Goal: Information Seeking & Learning: Learn about a topic

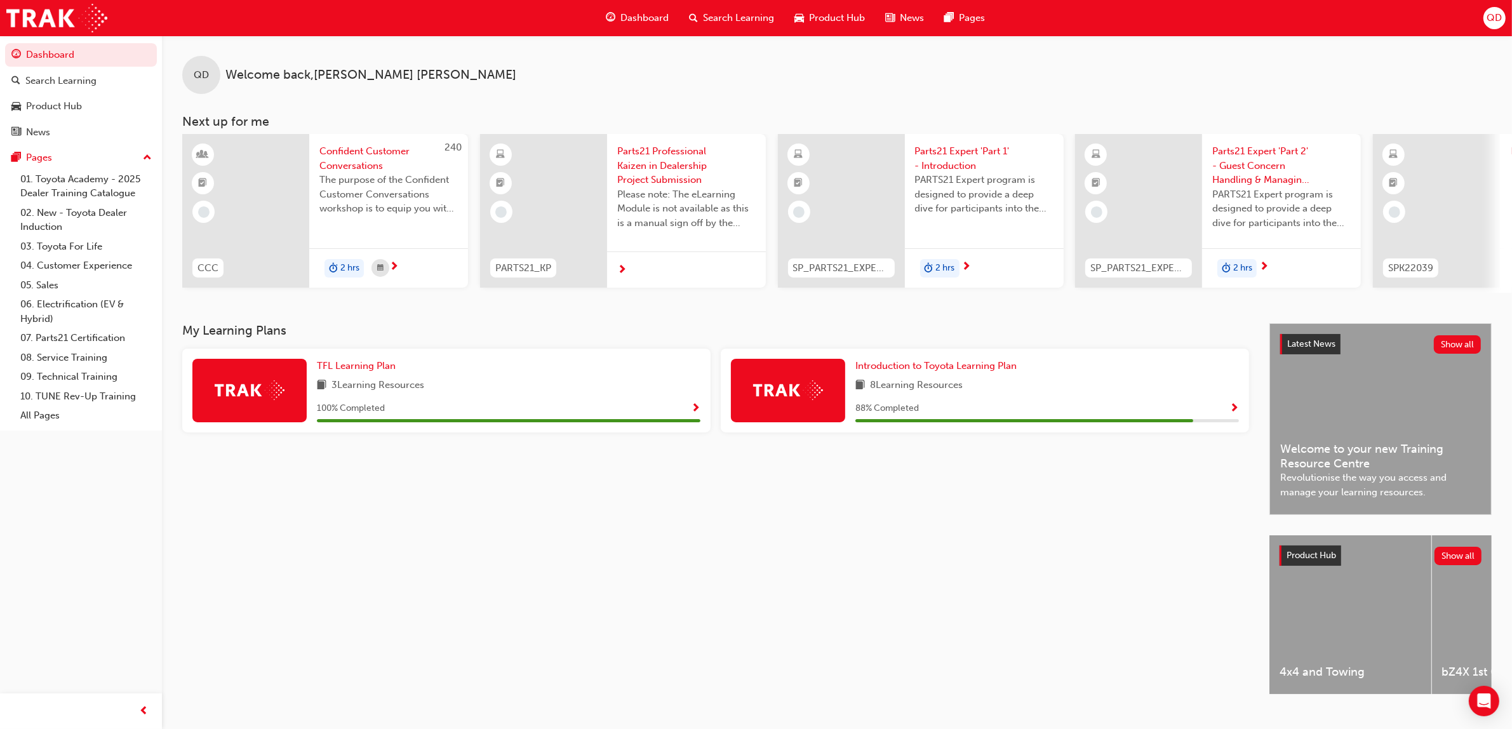
click at [719, 11] on span "Search Learning" at bounding box center [738, 18] width 71 height 15
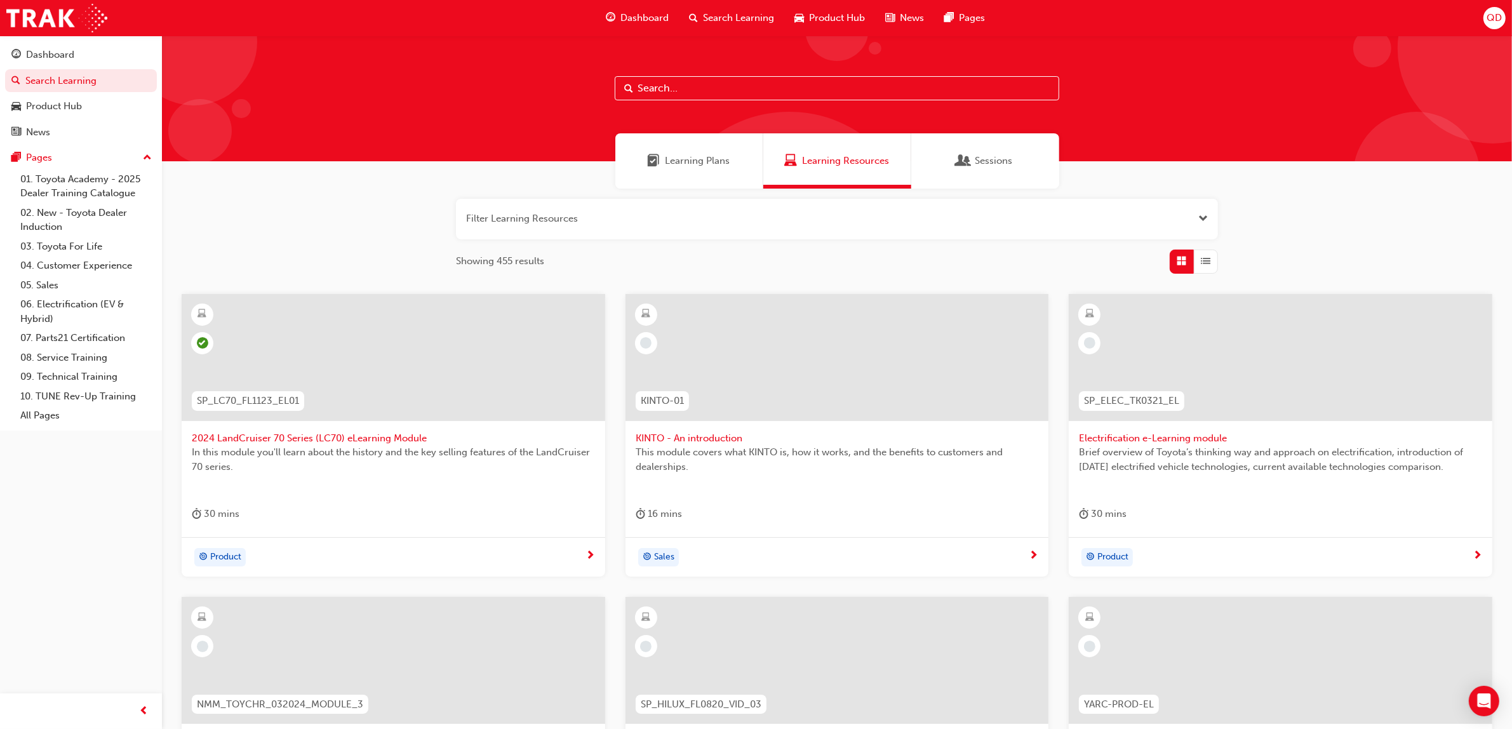
click at [668, 167] on span "Learning Plans" at bounding box center [697, 161] width 65 height 15
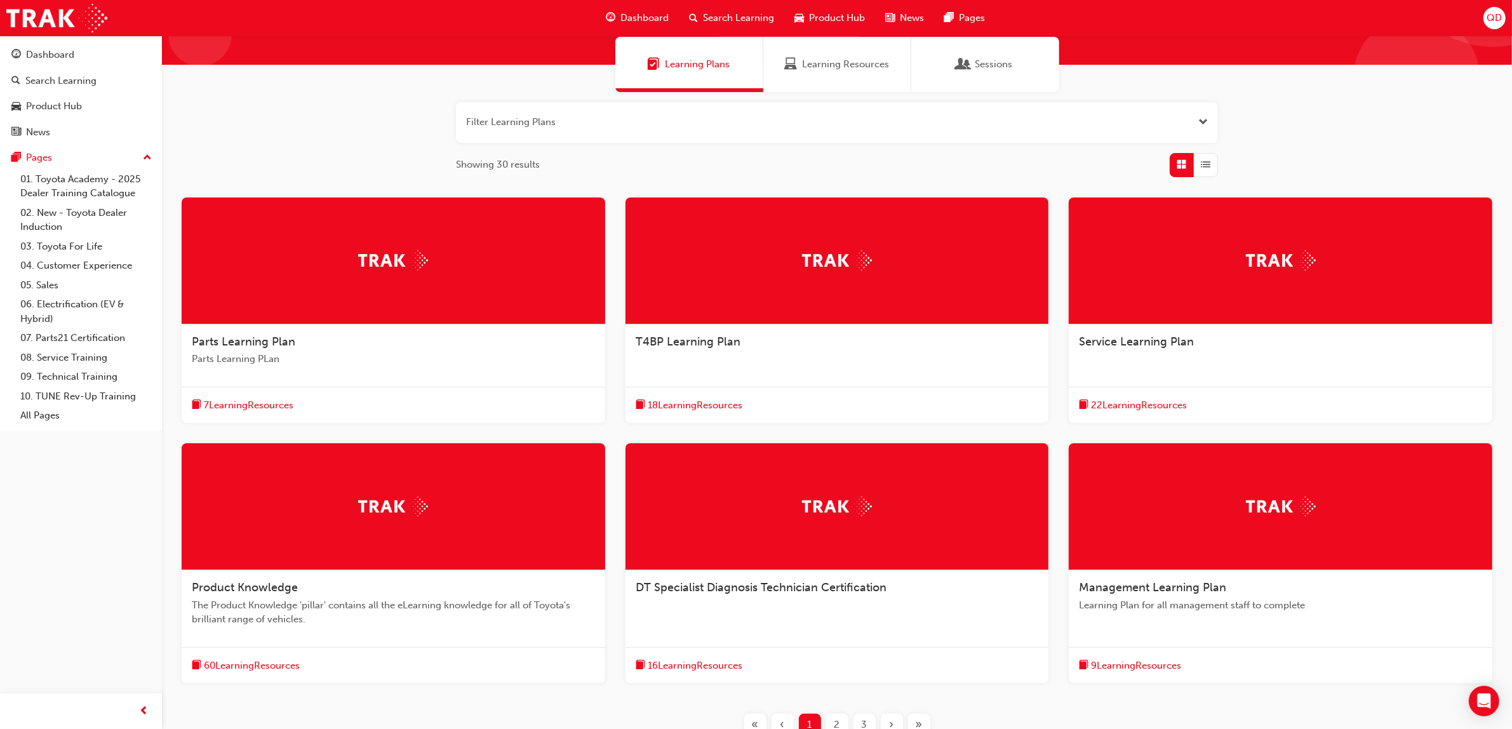
scroll to position [207, 0]
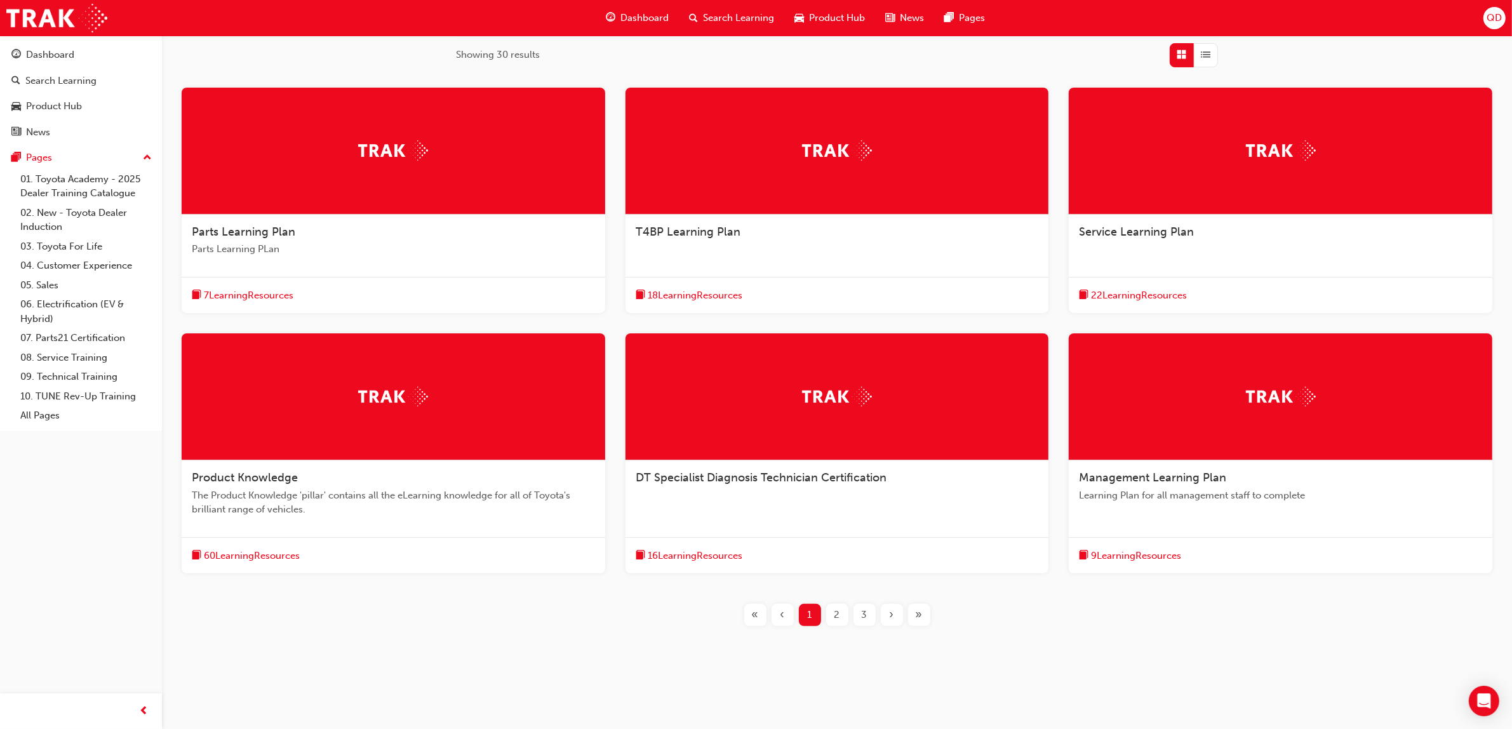
click at [829, 618] on div "2" at bounding box center [837, 615] width 22 height 22
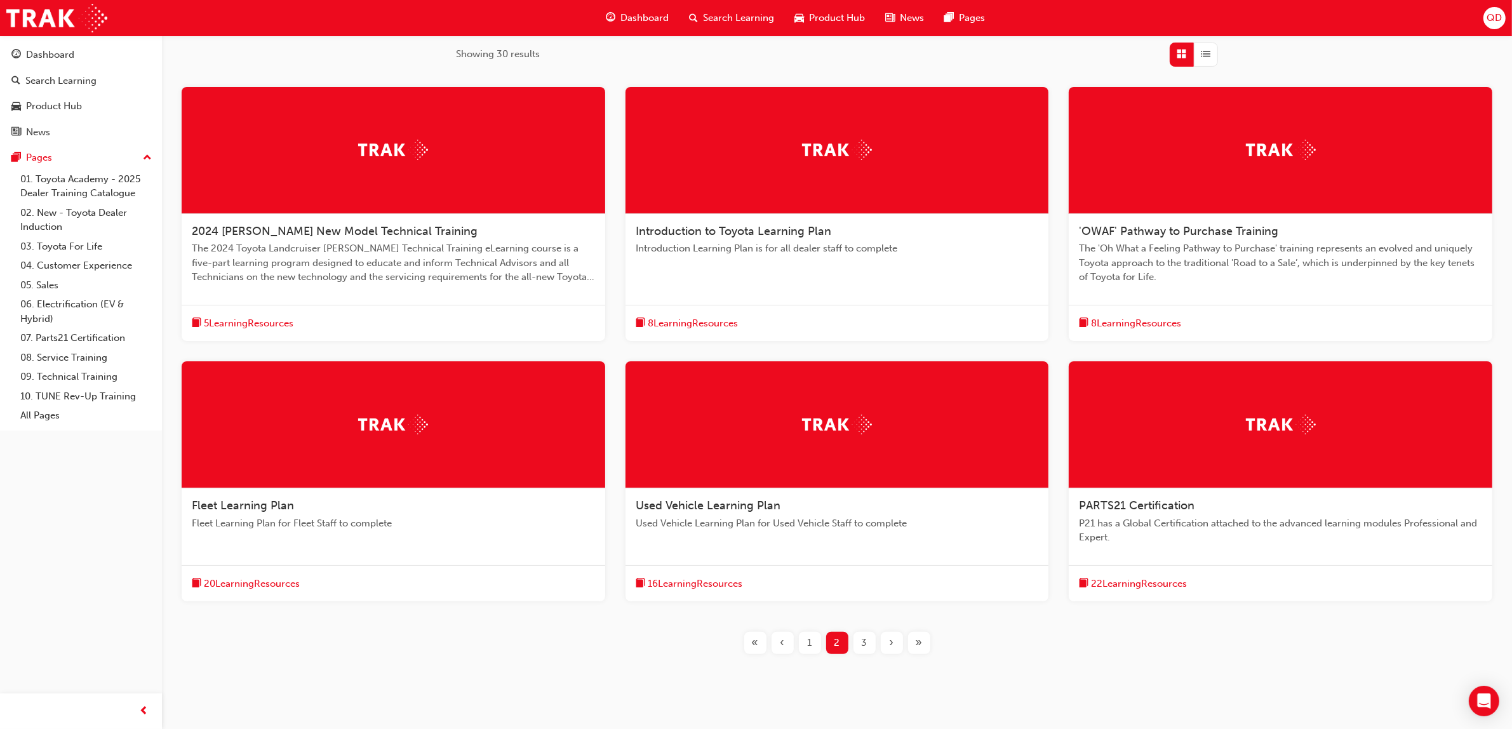
click at [237, 328] on span "5 Learning Resources" at bounding box center [249, 323] width 90 height 15
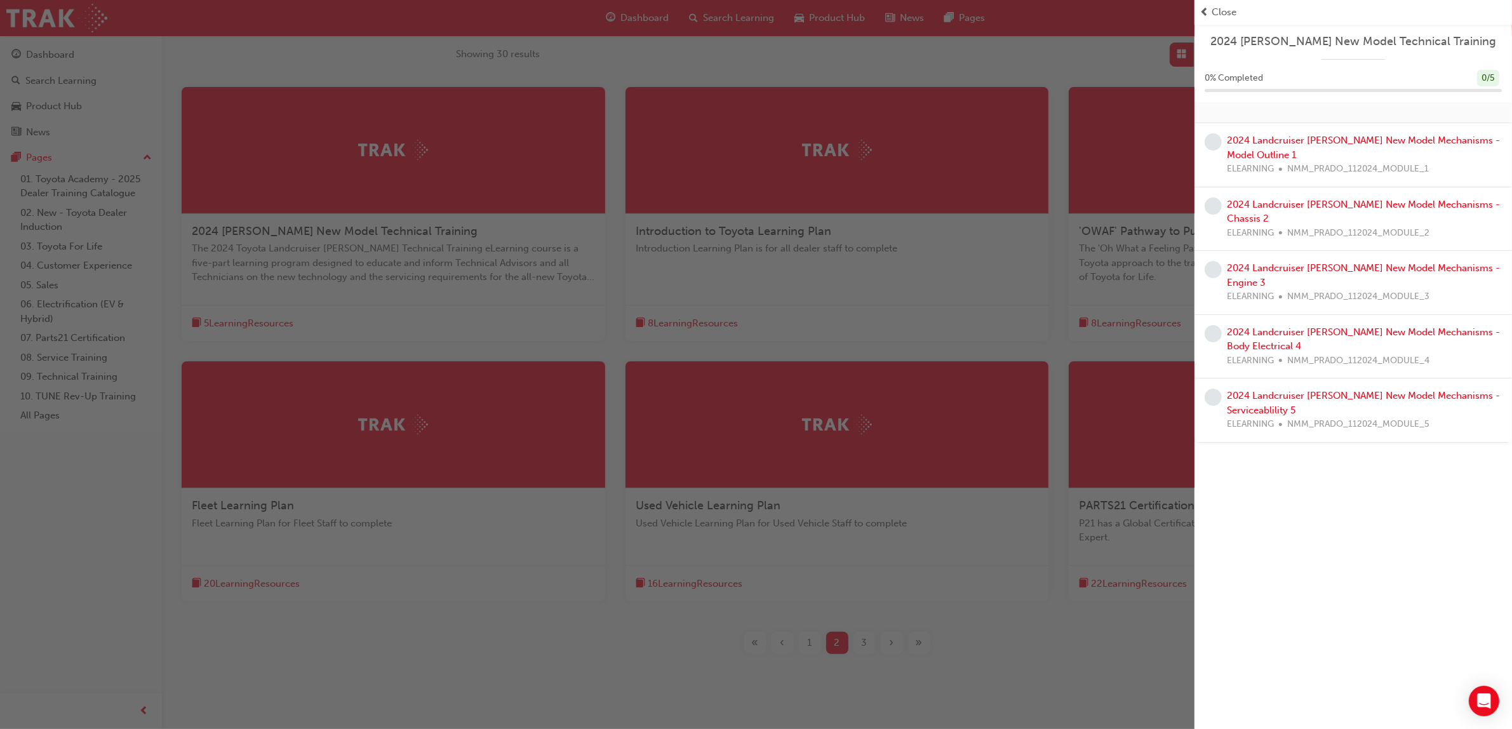
click at [1020, 601] on div "button" at bounding box center [597, 364] width 1194 height 729
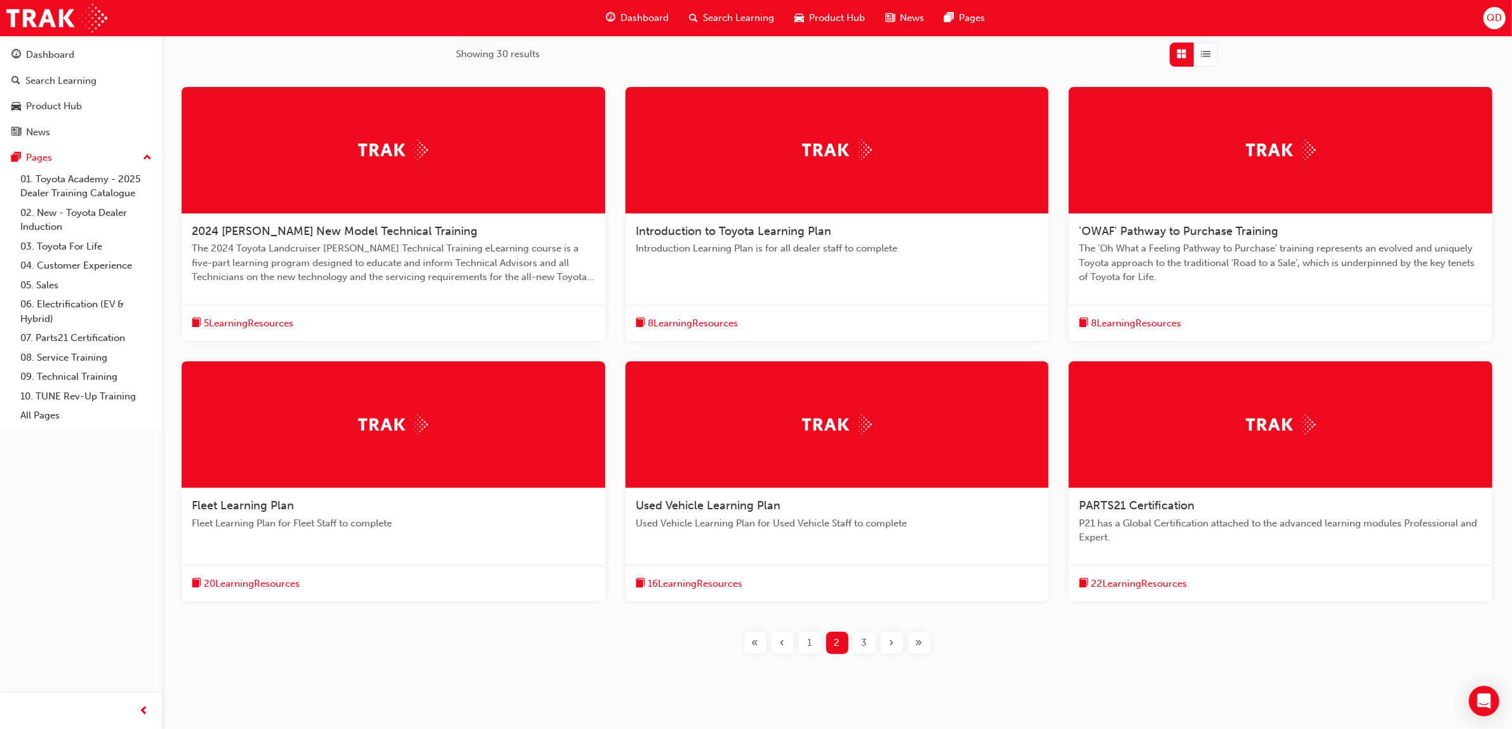
click at [864, 641] on span "3" at bounding box center [865, 643] width 6 height 15
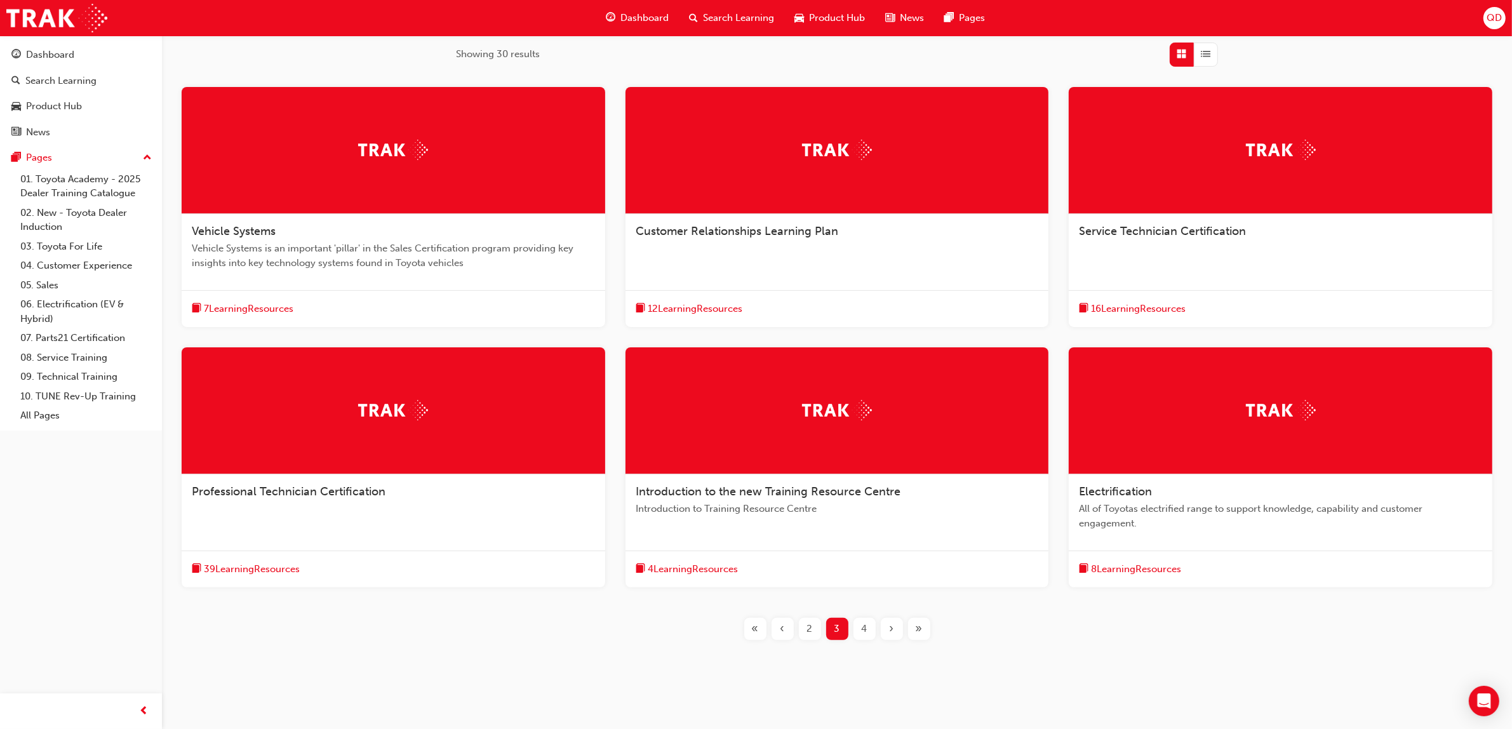
click at [407, 255] on span "Vehicle Systems is an important 'pillar' in the Sales Certification program pro…" at bounding box center [393, 255] width 403 height 29
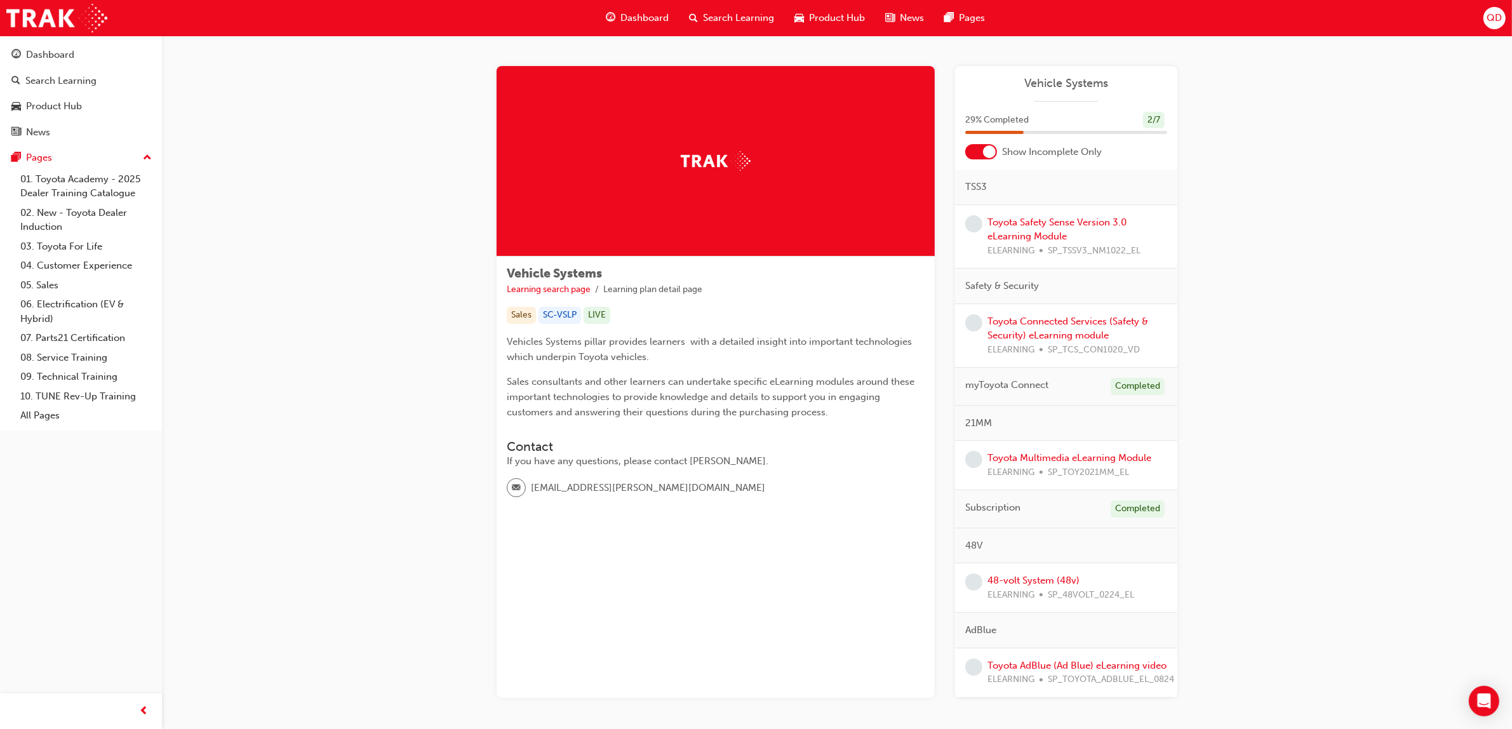
click at [985, 146] on div at bounding box center [989, 151] width 13 height 13
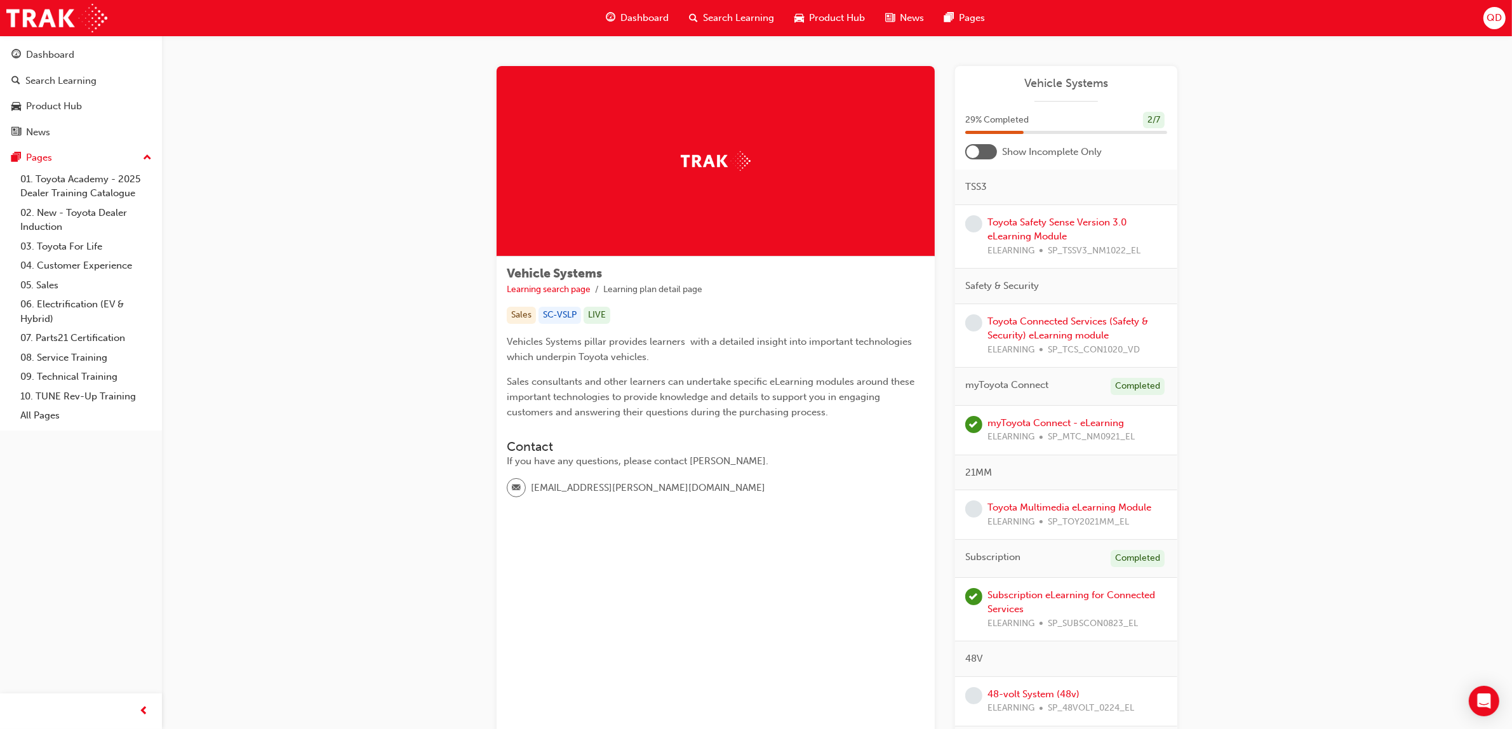
click at [970, 153] on div at bounding box center [972, 151] width 13 height 13
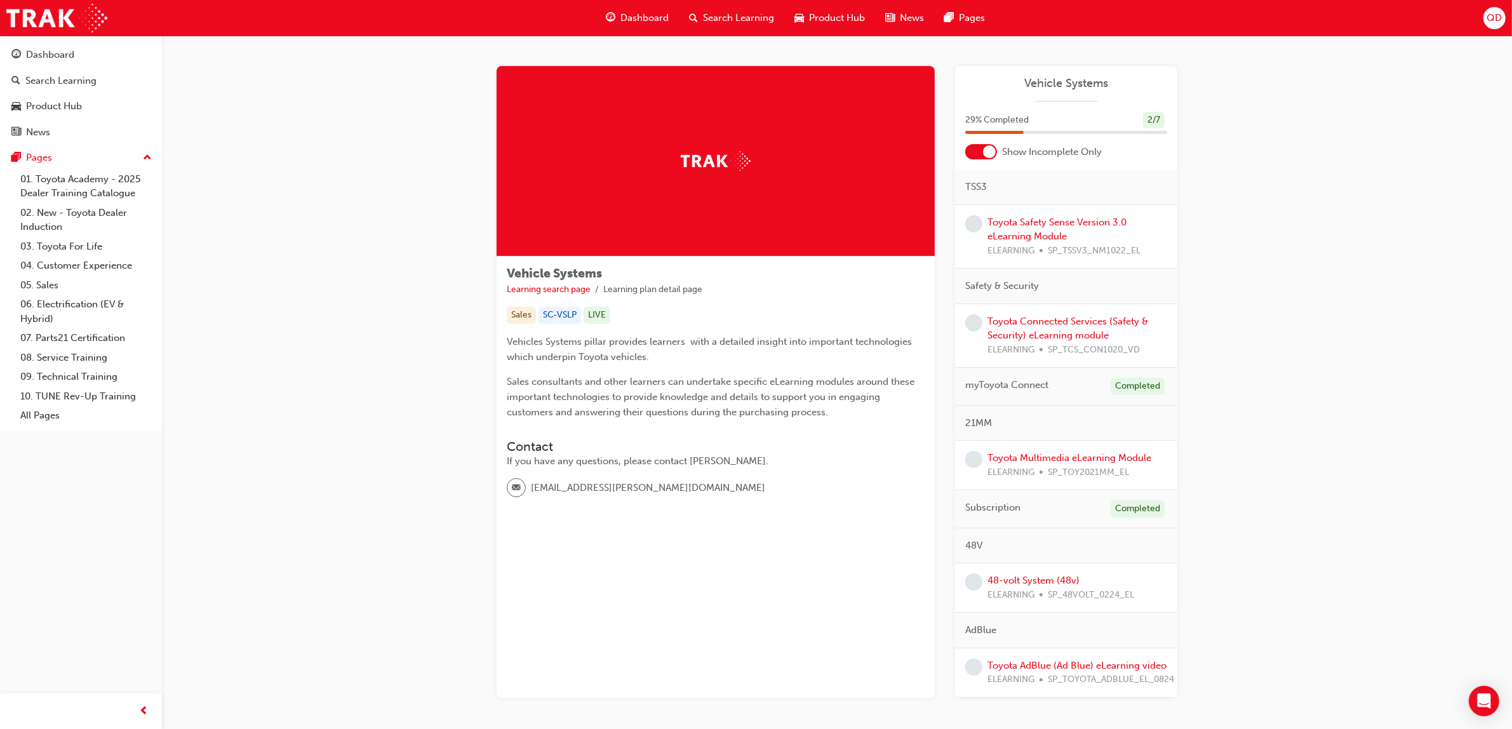
click at [992, 229] on div "Toyota Safety Sense Version 3.0 eLearning Module ELEARNING SP_TSSV3_NM1022_EL" at bounding box center [1077, 236] width 180 height 43
click at [1043, 227] on link "Toyota Safety Sense Version 3.0 eLearning Module" at bounding box center [1056, 230] width 139 height 26
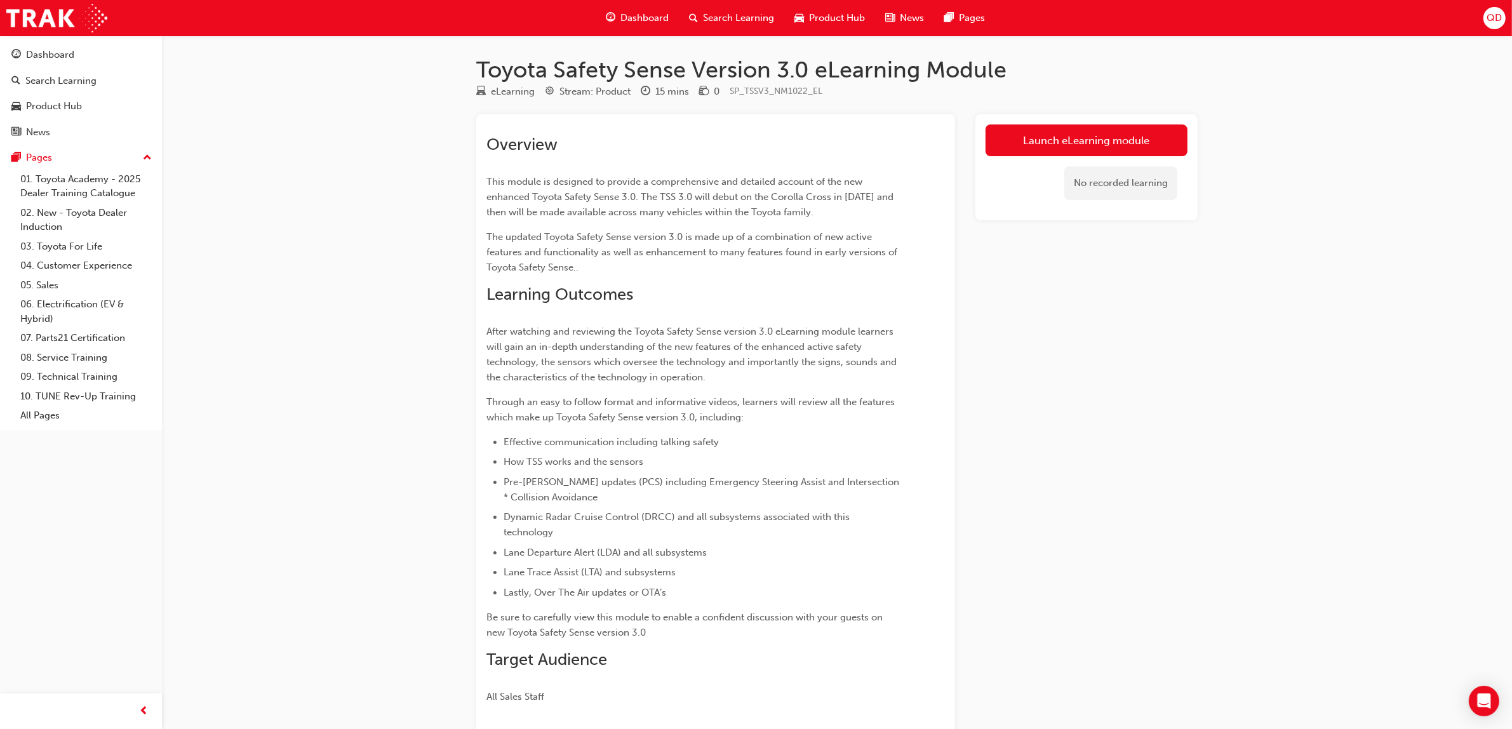
click at [712, 20] on span "Search Learning" at bounding box center [738, 18] width 71 height 15
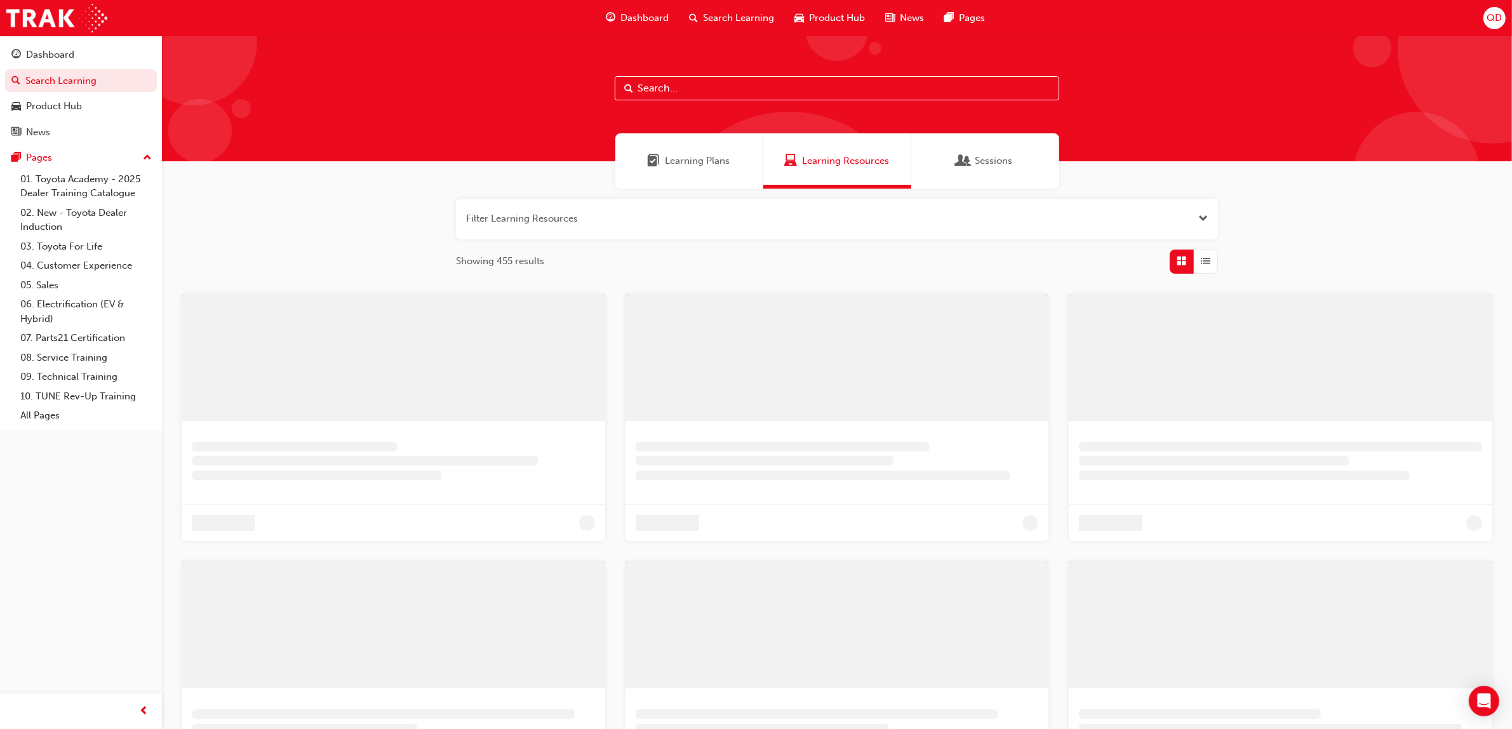
click at [693, 157] on span "Learning Plans" at bounding box center [697, 161] width 65 height 15
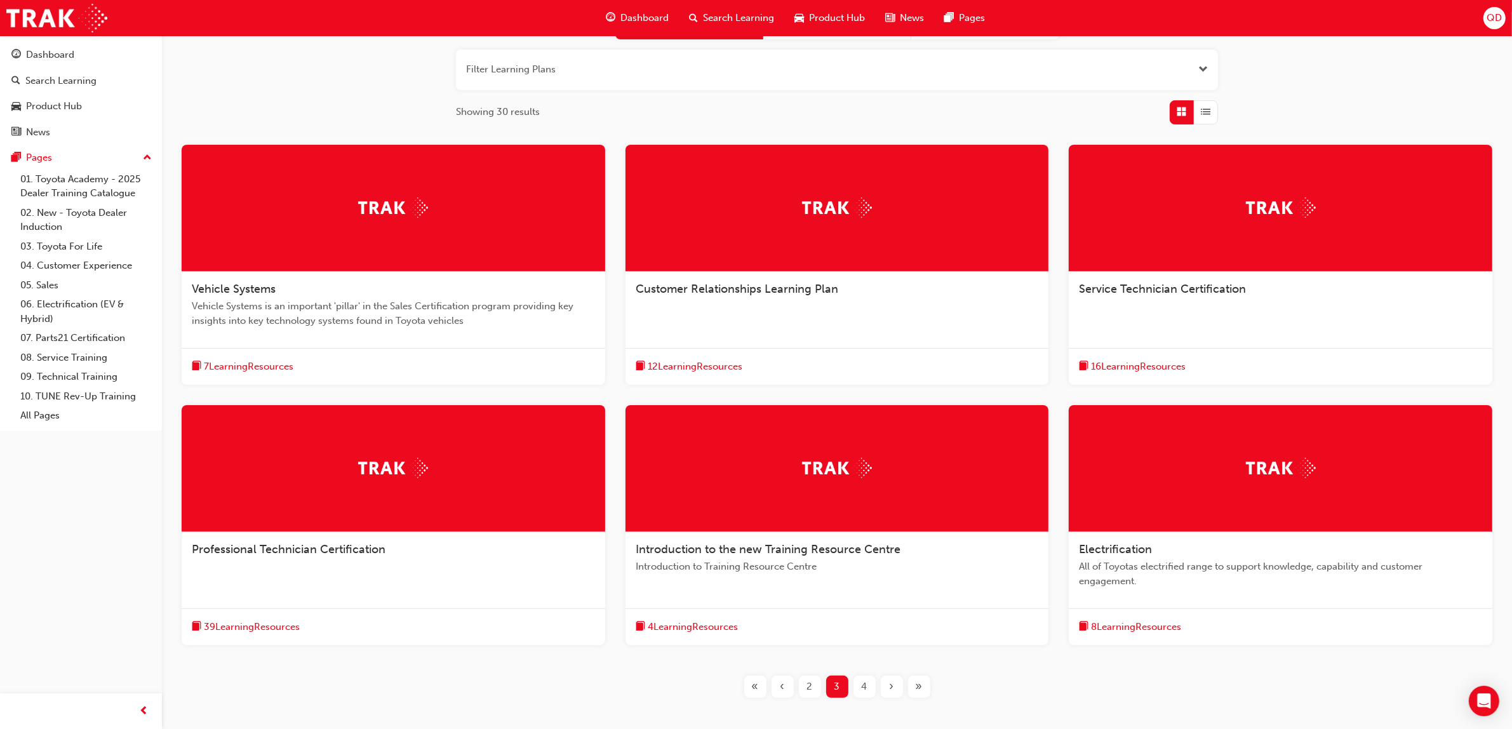
scroll to position [221, 0]
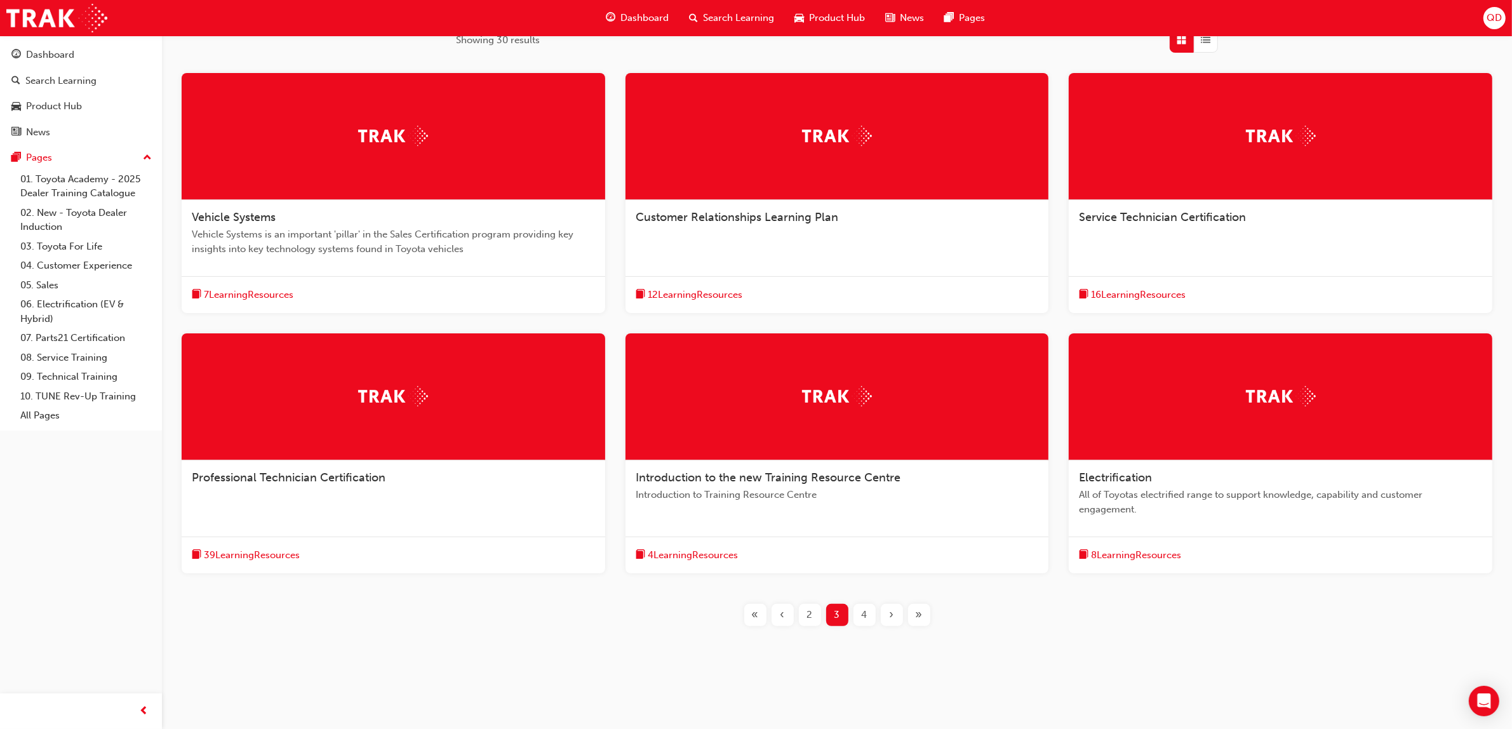
click at [894, 613] on div "›" at bounding box center [892, 615] width 22 height 22
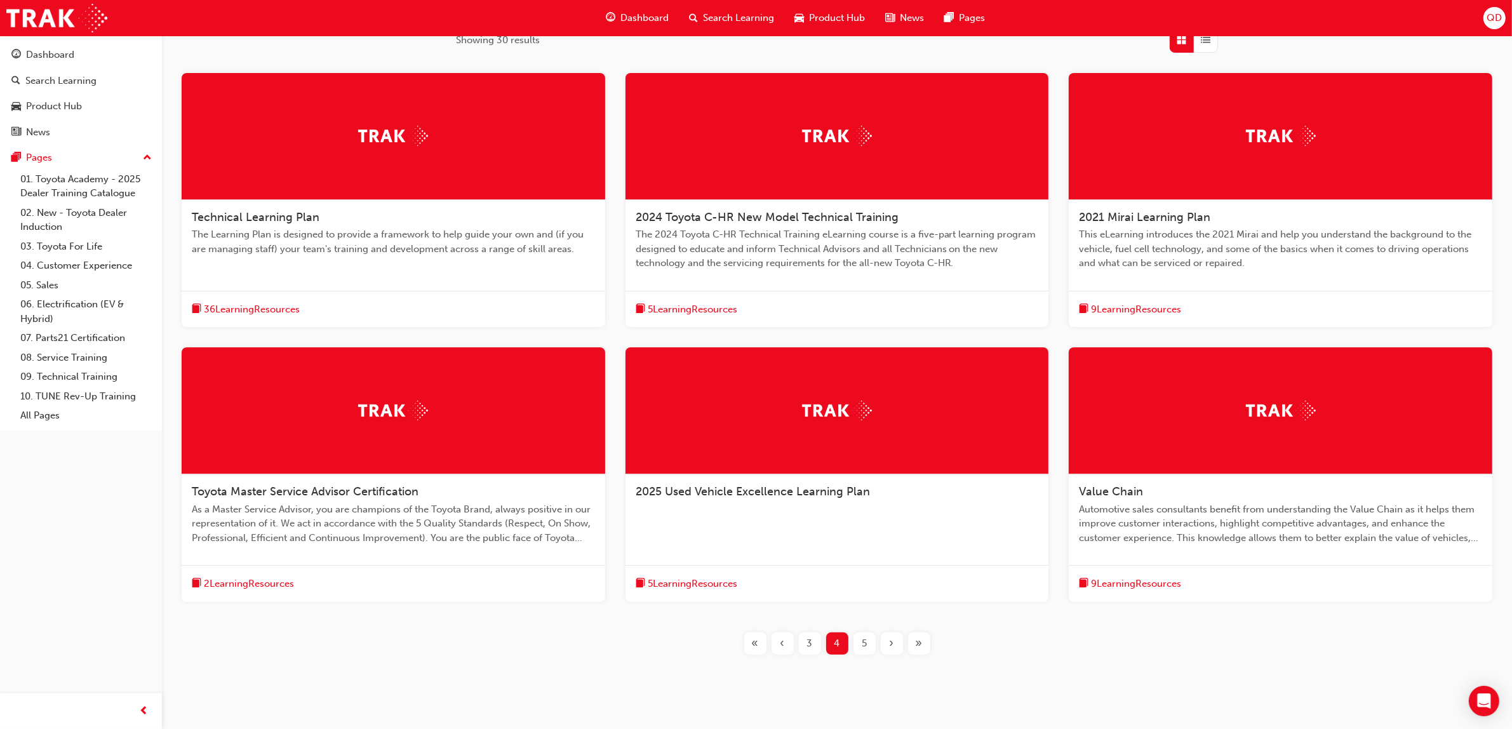
click at [909, 640] on div "»" at bounding box center [919, 643] width 22 height 22
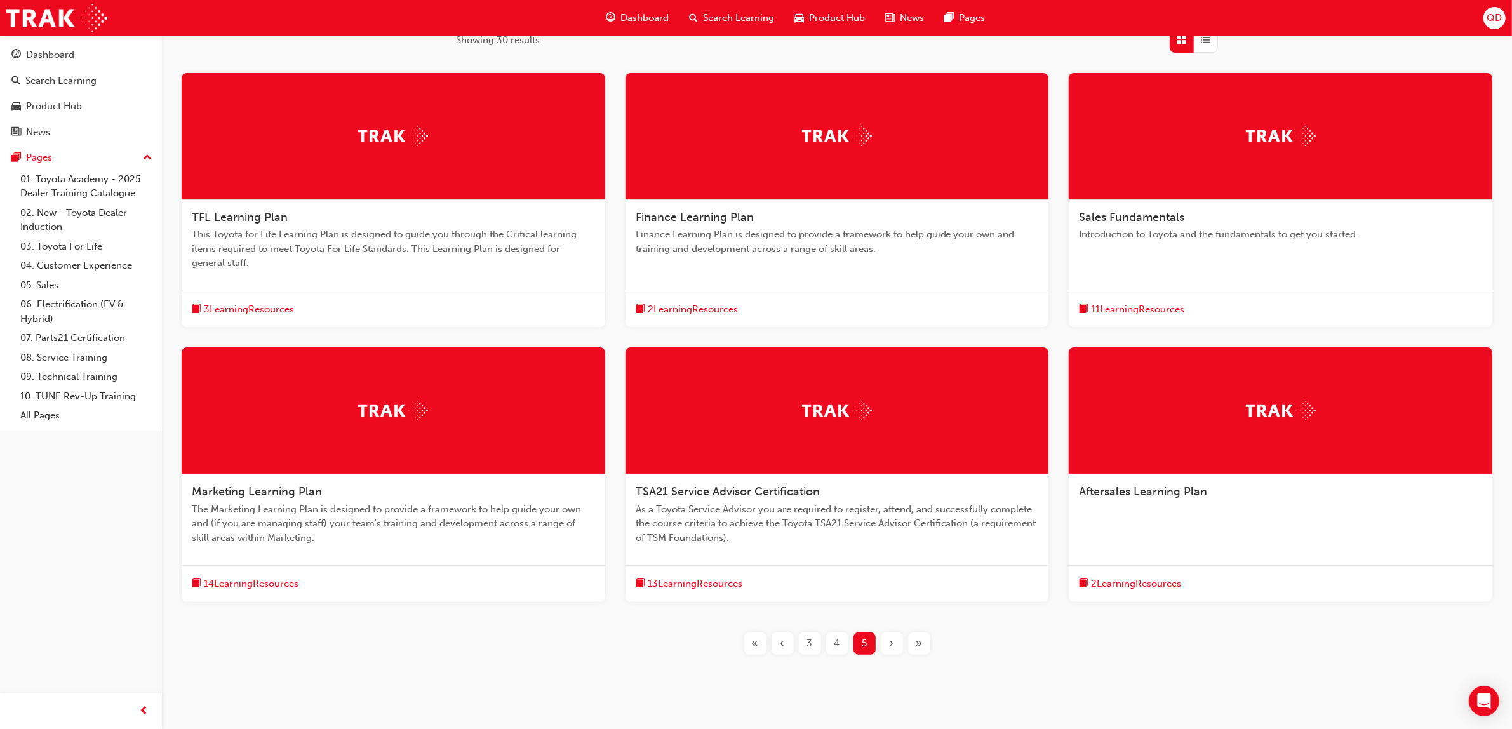
click at [1169, 289] on div "Sales Fundamentals Introduction to Toyota and the fundamentals to get you start…" at bounding box center [1281, 200] width 424 height 255
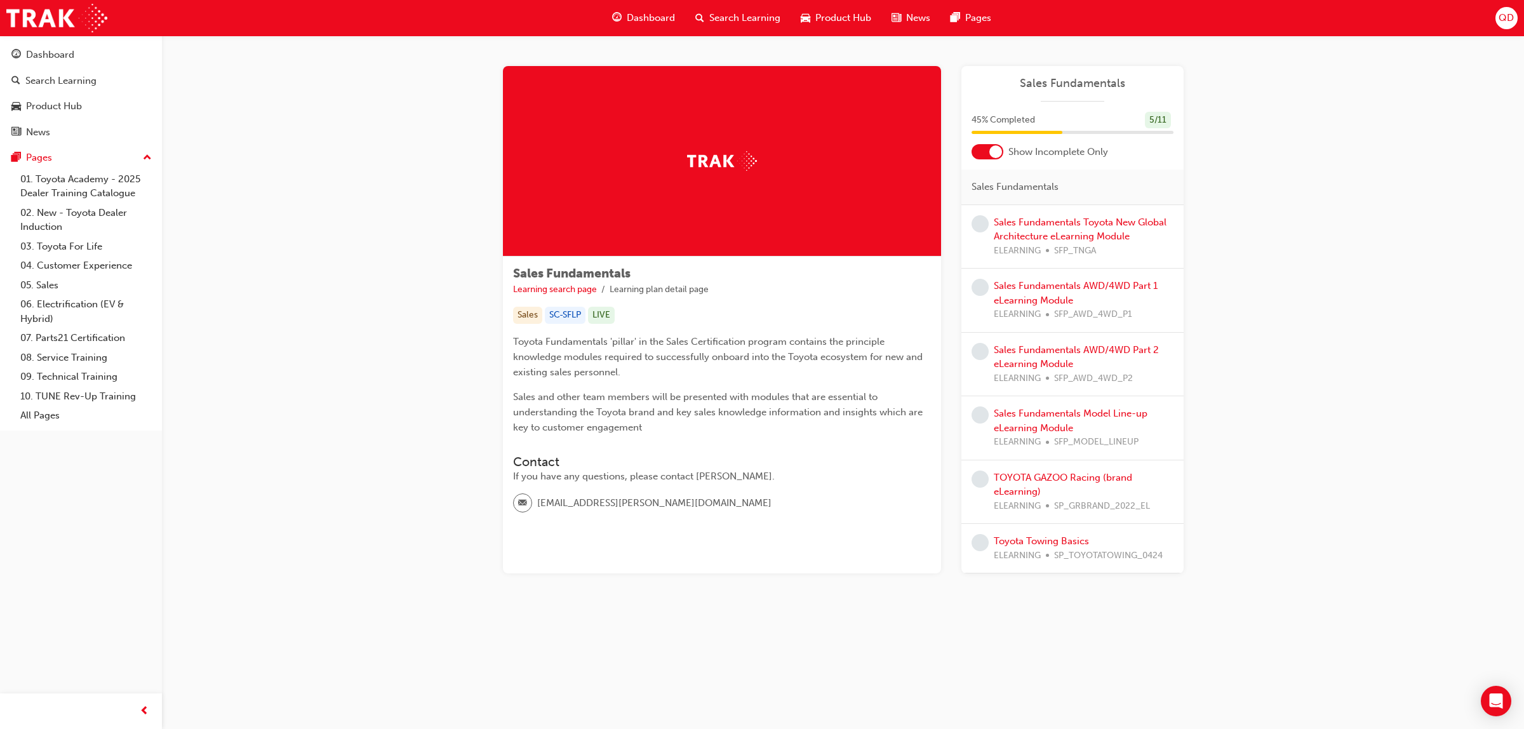
click at [985, 156] on div at bounding box center [987, 151] width 32 height 15
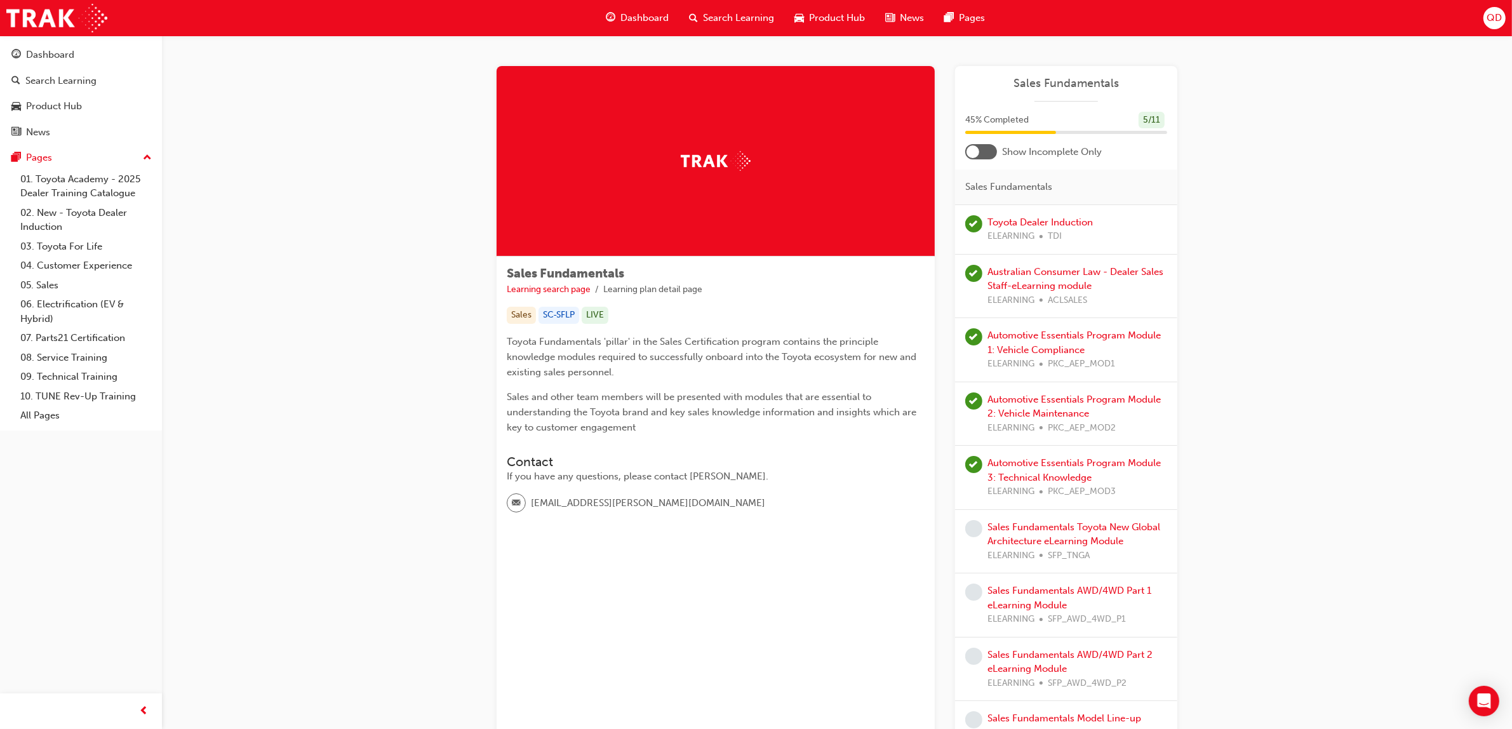
click at [977, 151] on div at bounding box center [972, 151] width 13 height 13
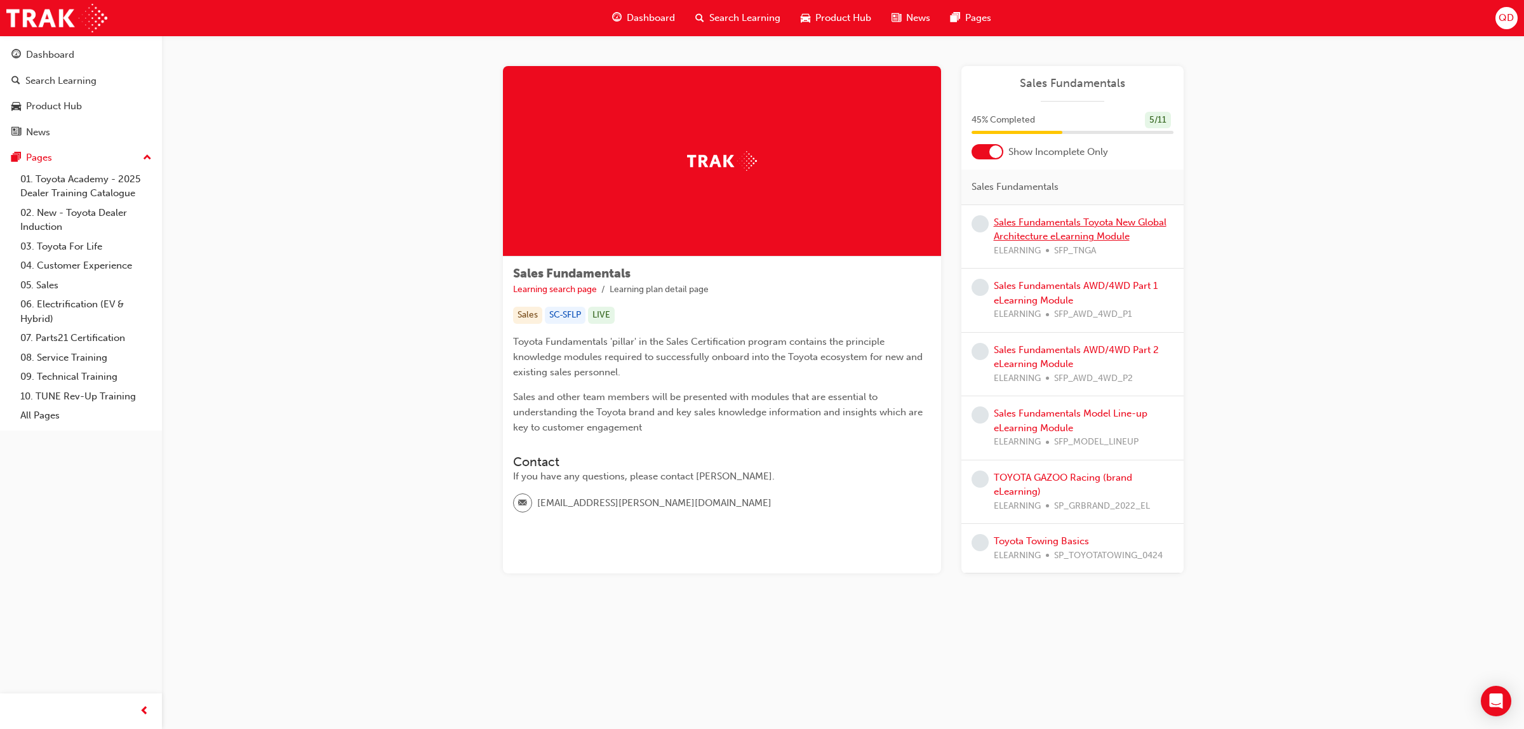
click at [1058, 232] on link "Sales Fundamentals Toyota New Global Architecture eLearning Module" at bounding box center [1080, 230] width 173 height 26
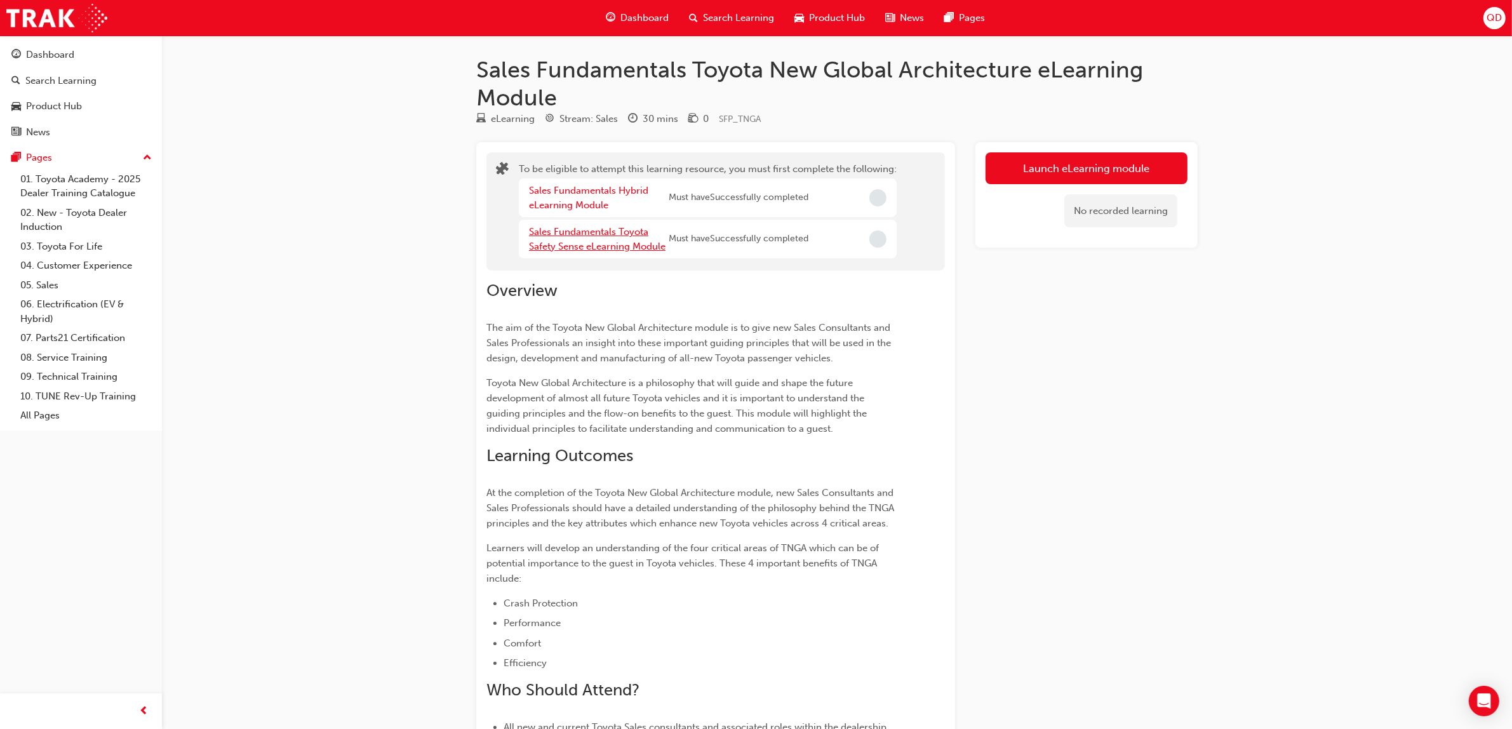
click at [600, 249] on link "Sales Fundamentals Toyota Safety Sense eLearning Module" at bounding box center [597, 239] width 137 height 26
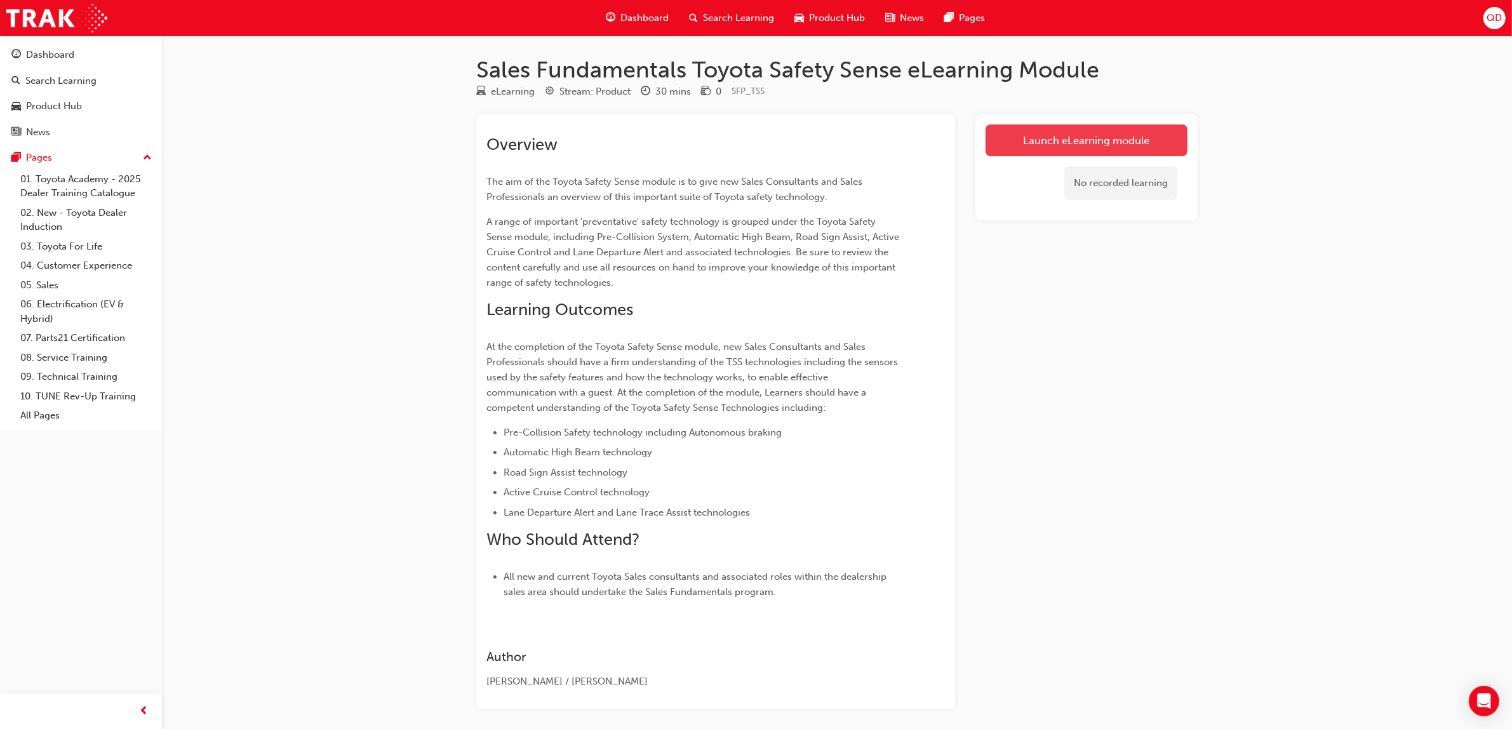
click at [1071, 140] on link "Launch eLearning module" at bounding box center [1086, 140] width 202 height 32
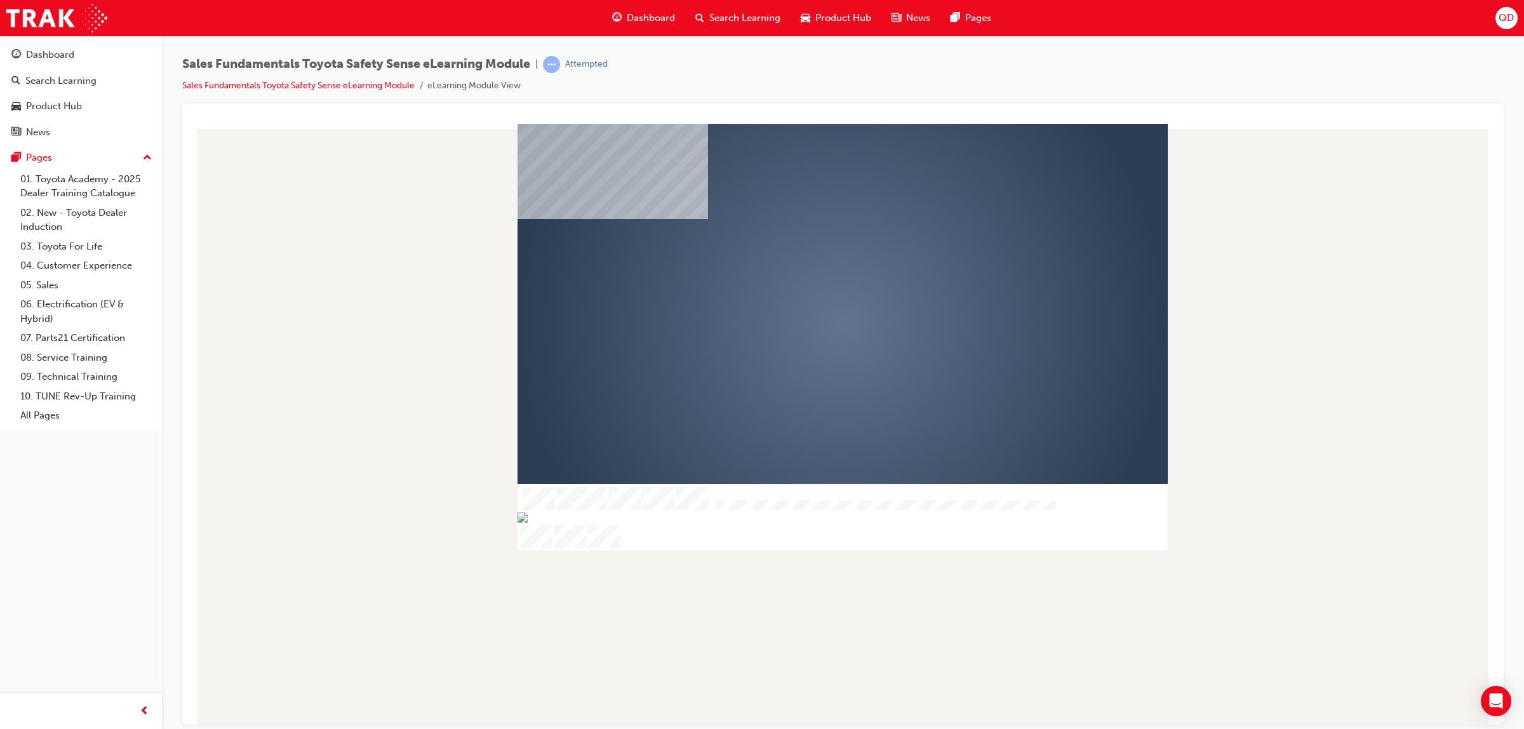
click at [806, 286] on div "play" at bounding box center [806, 286] width 0 height 0
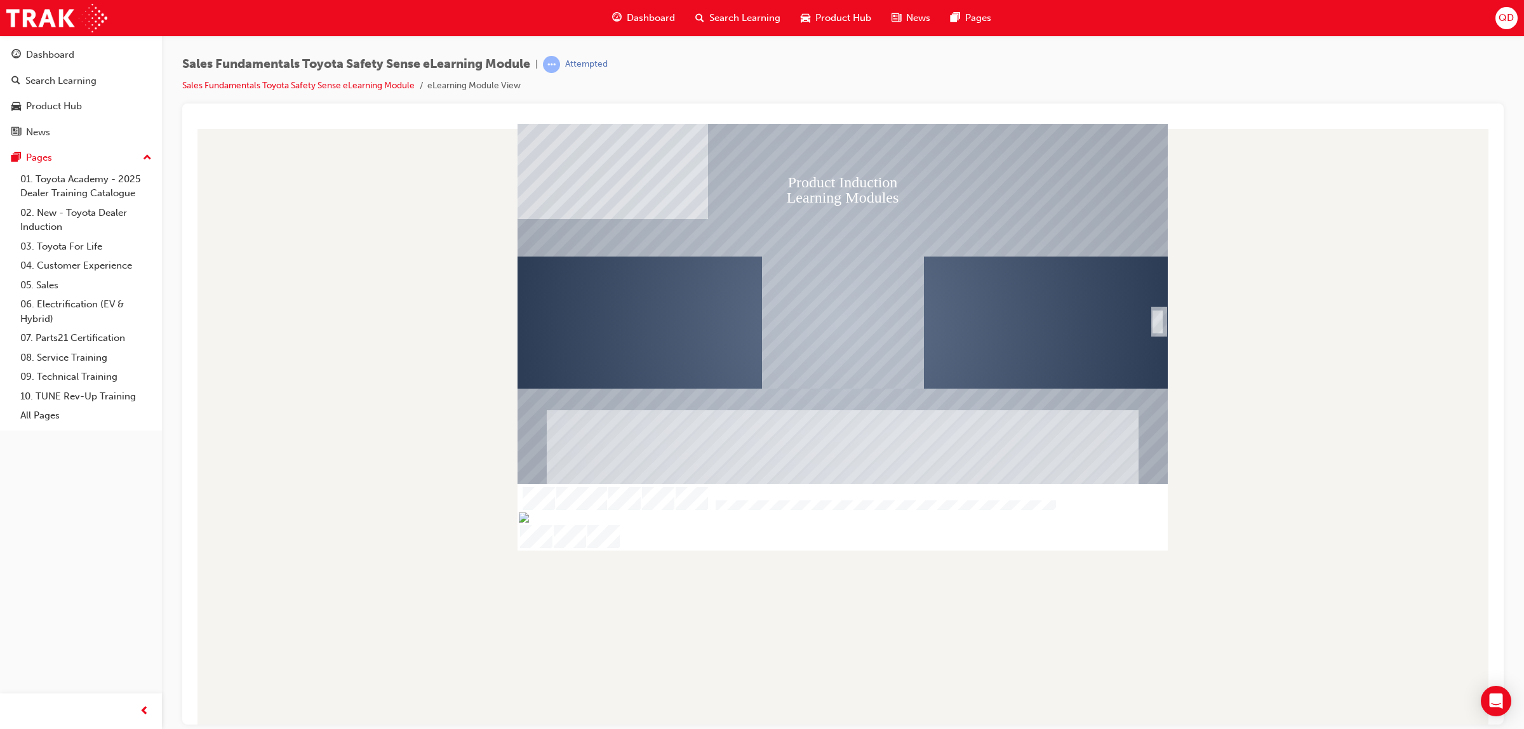
click at [1157, 322] on div "SmartShape" at bounding box center [1157, 335] width 13 height 27
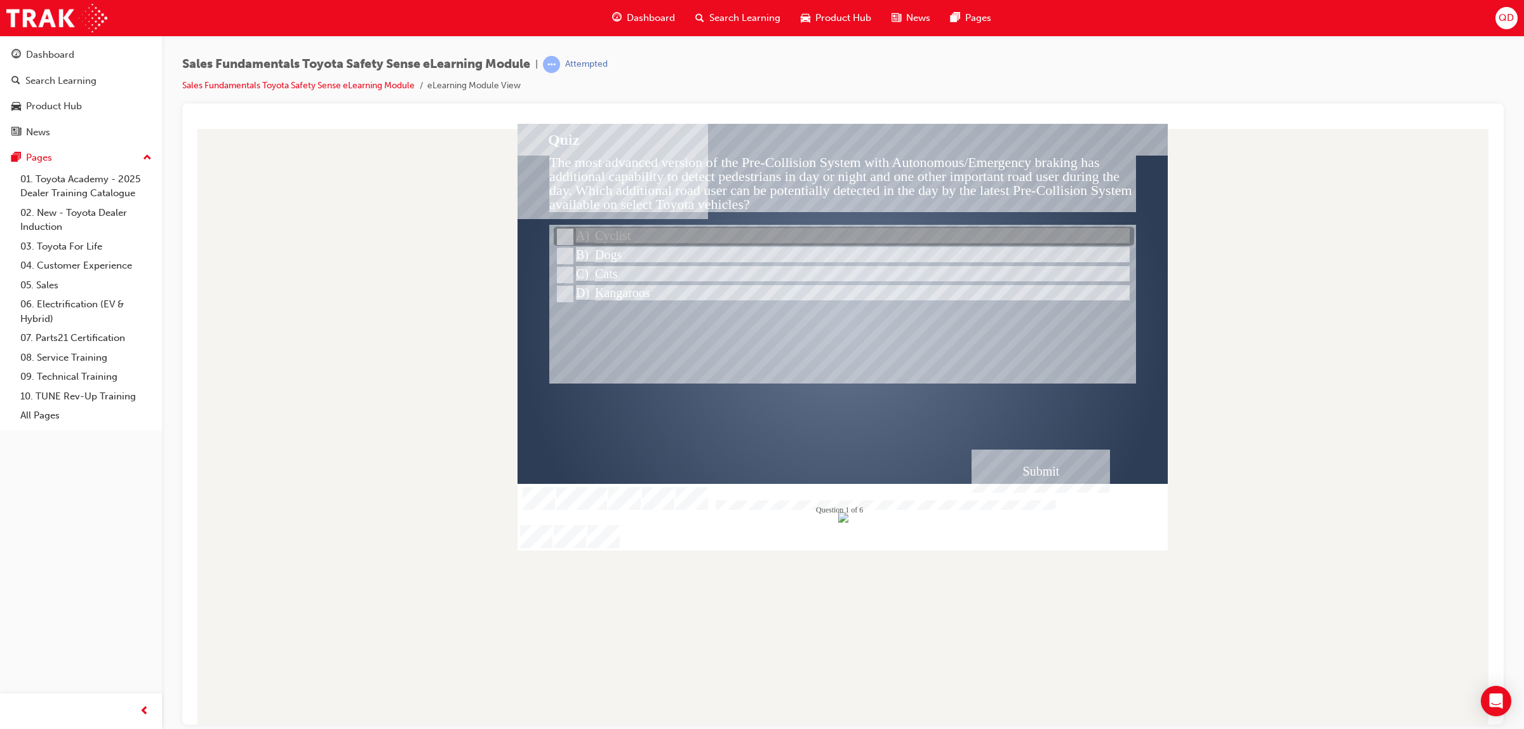
click at [610, 232] on div at bounding box center [844, 236] width 580 height 19
radio input "true"
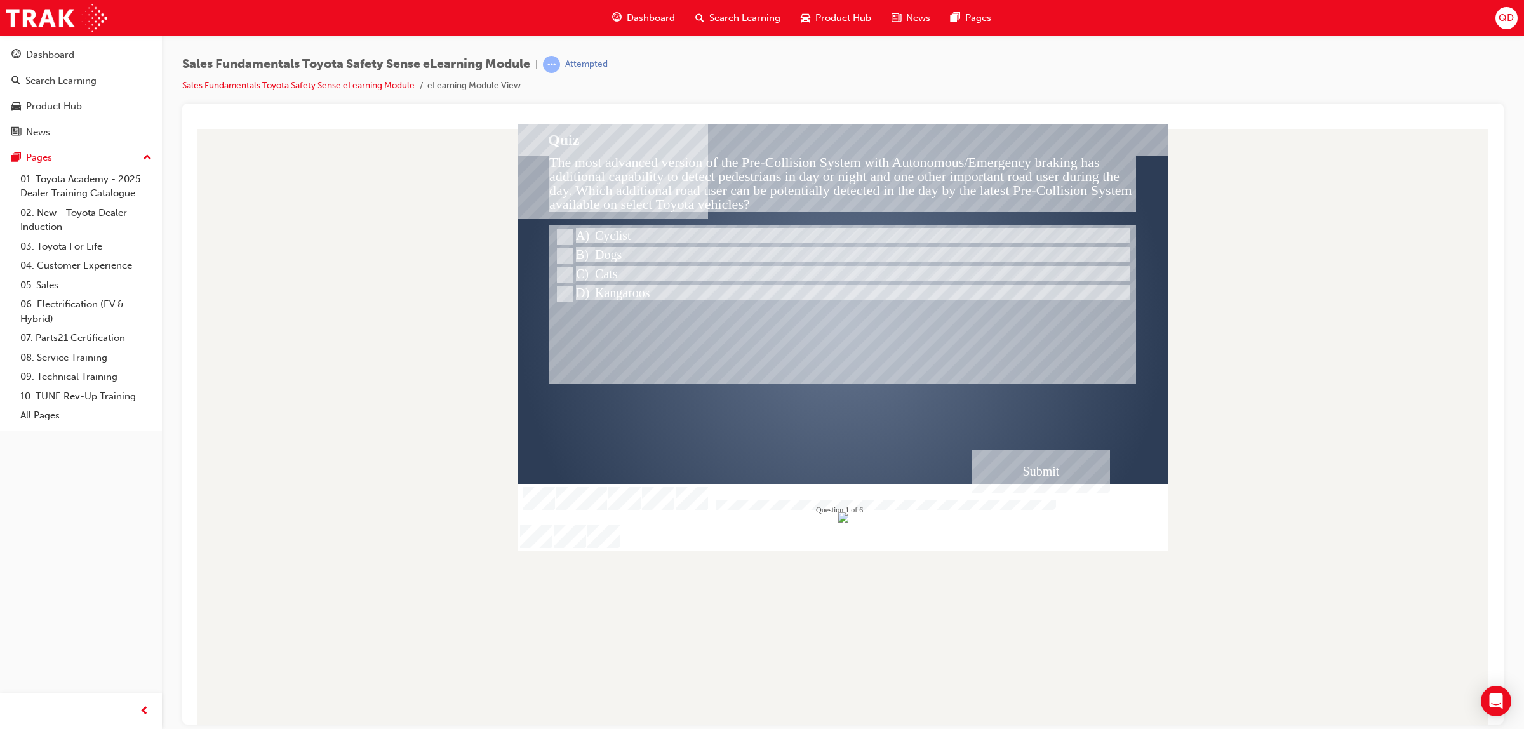
click at [1050, 473] on div "Submit" at bounding box center [1040, 470] width 138 height 43
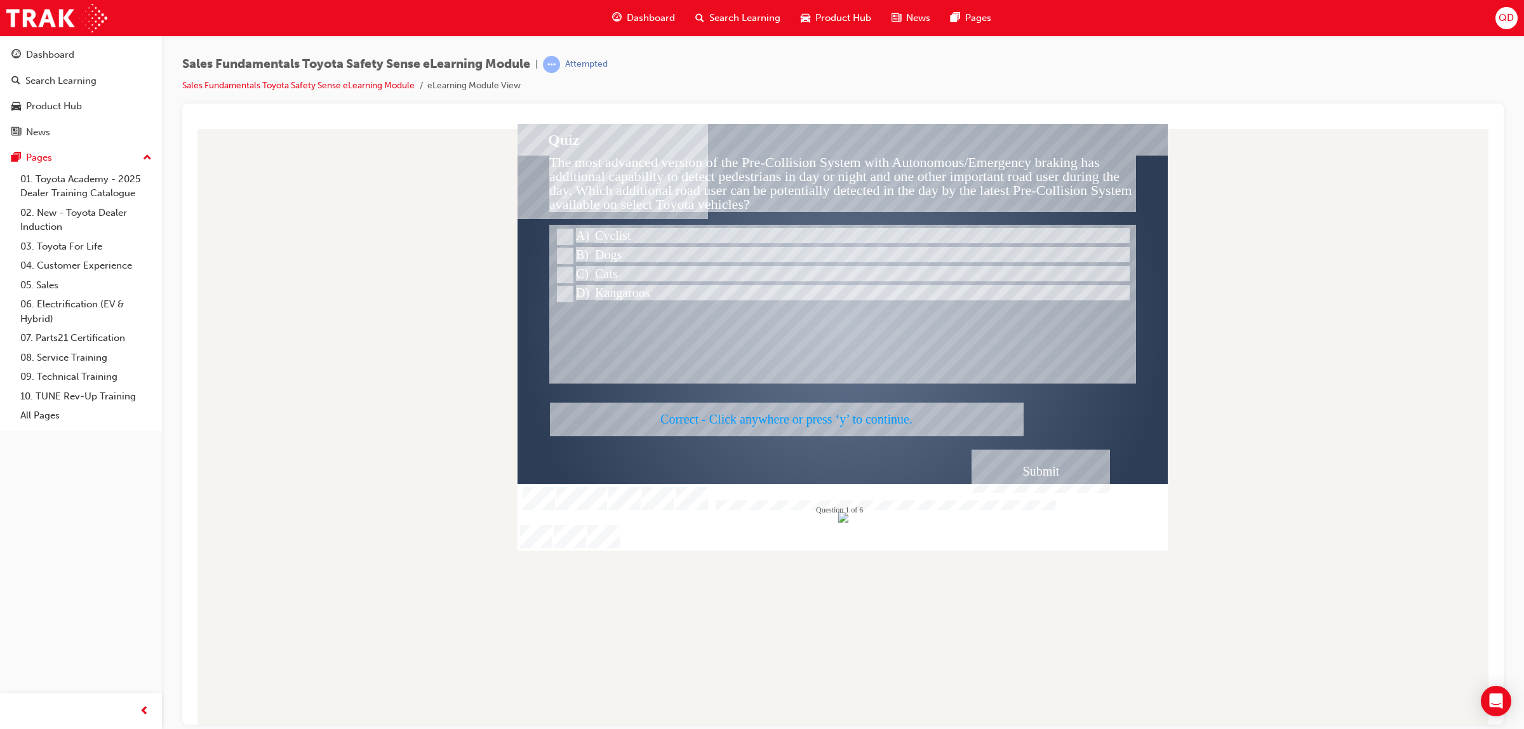
click at [1039, 469] on div at bounding box center [842, 336] width 650 height 427
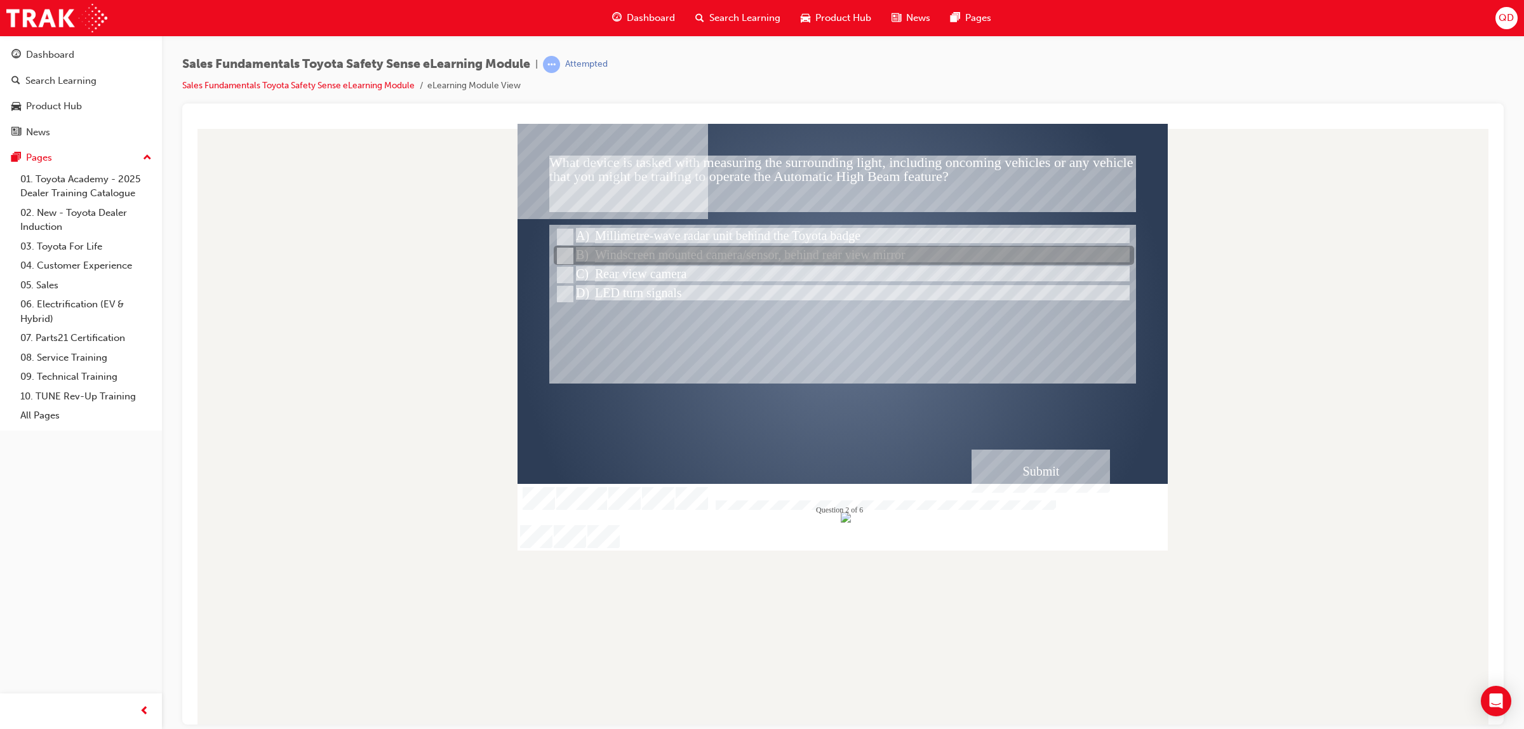
click at [768, 259] on div at bounding box center [844, 255] width 580 height 19
radio input "true"
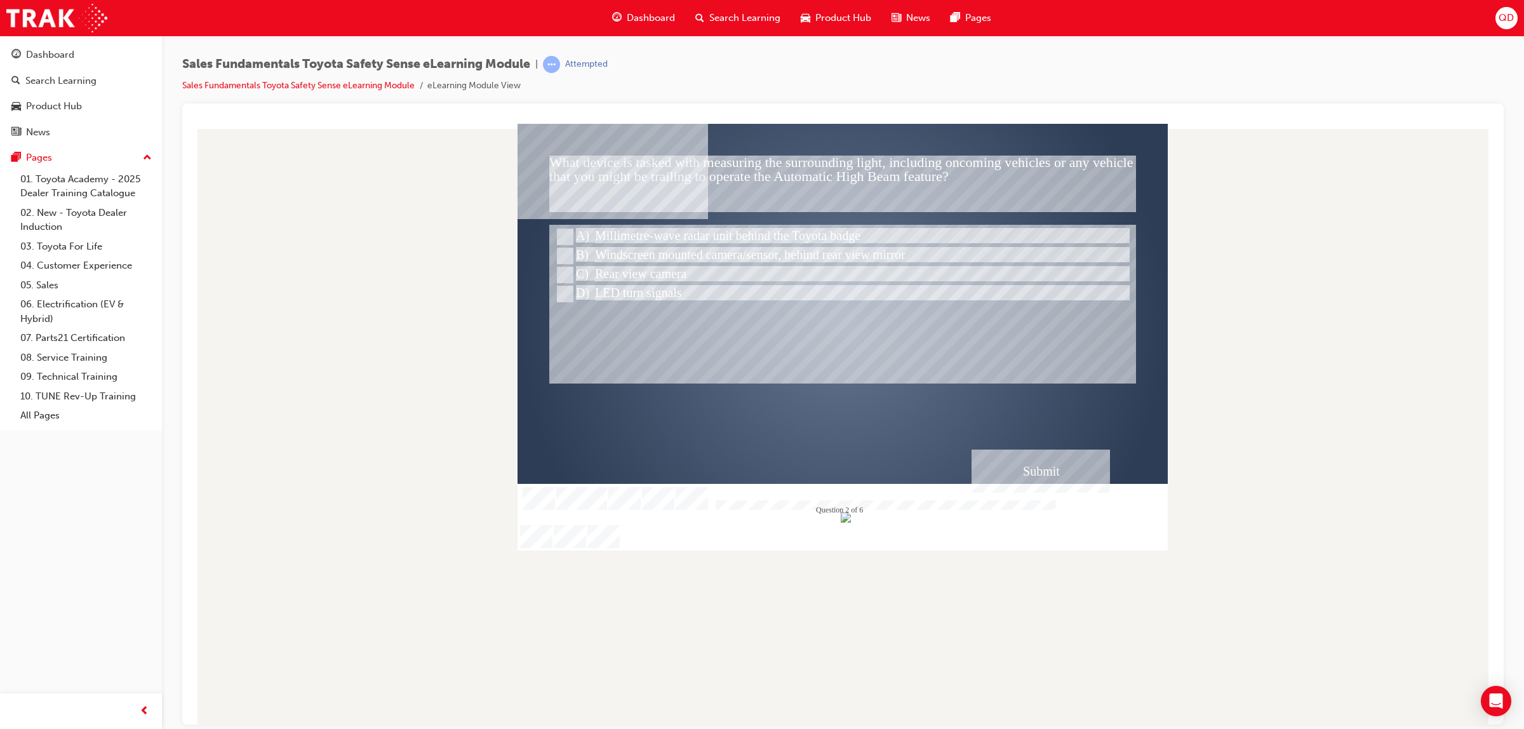
click at [1018, 469] on div "Submit" at bounding box center [1040, 470] width 138 height 43
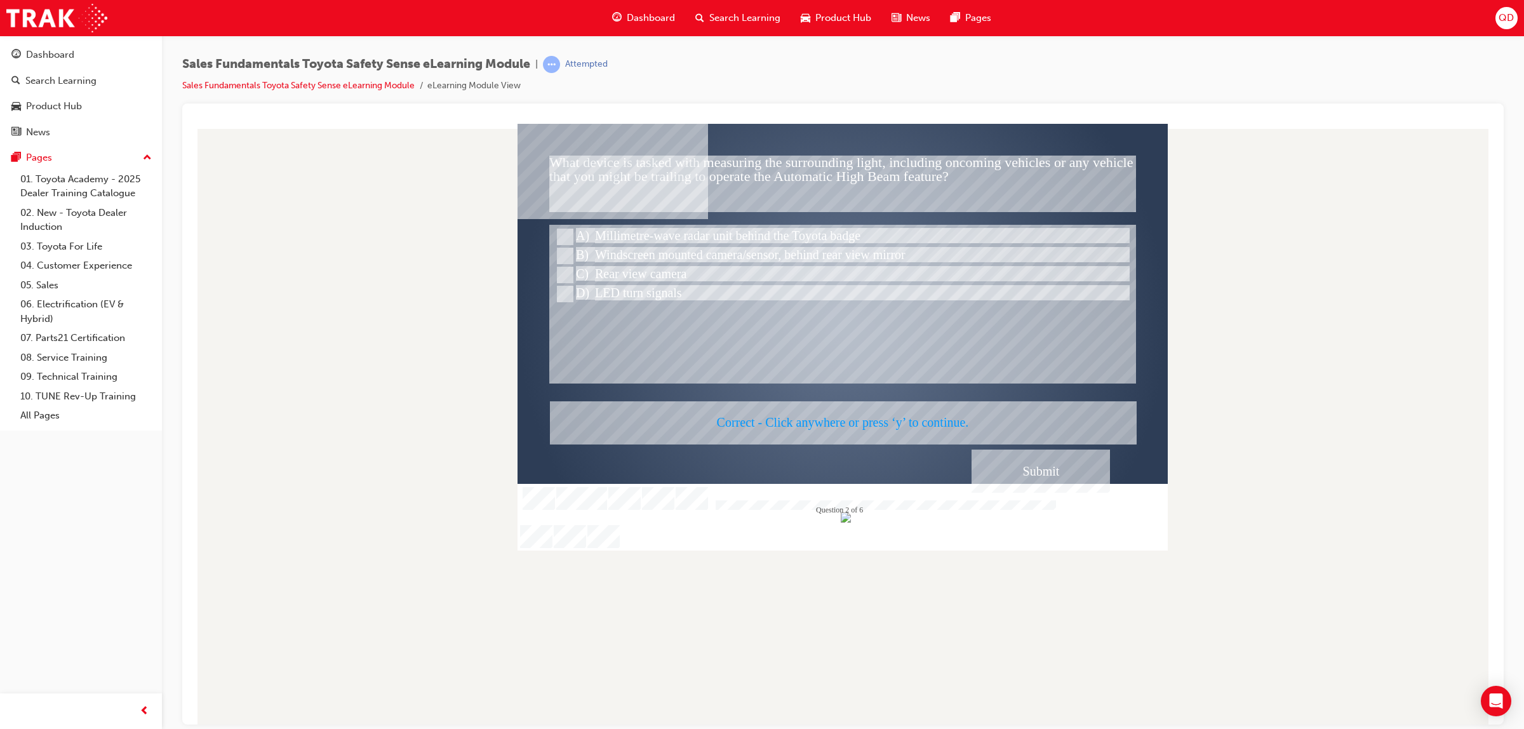
click at [1018, 469] on div at bounding box center [842, 336] width 650 height 427
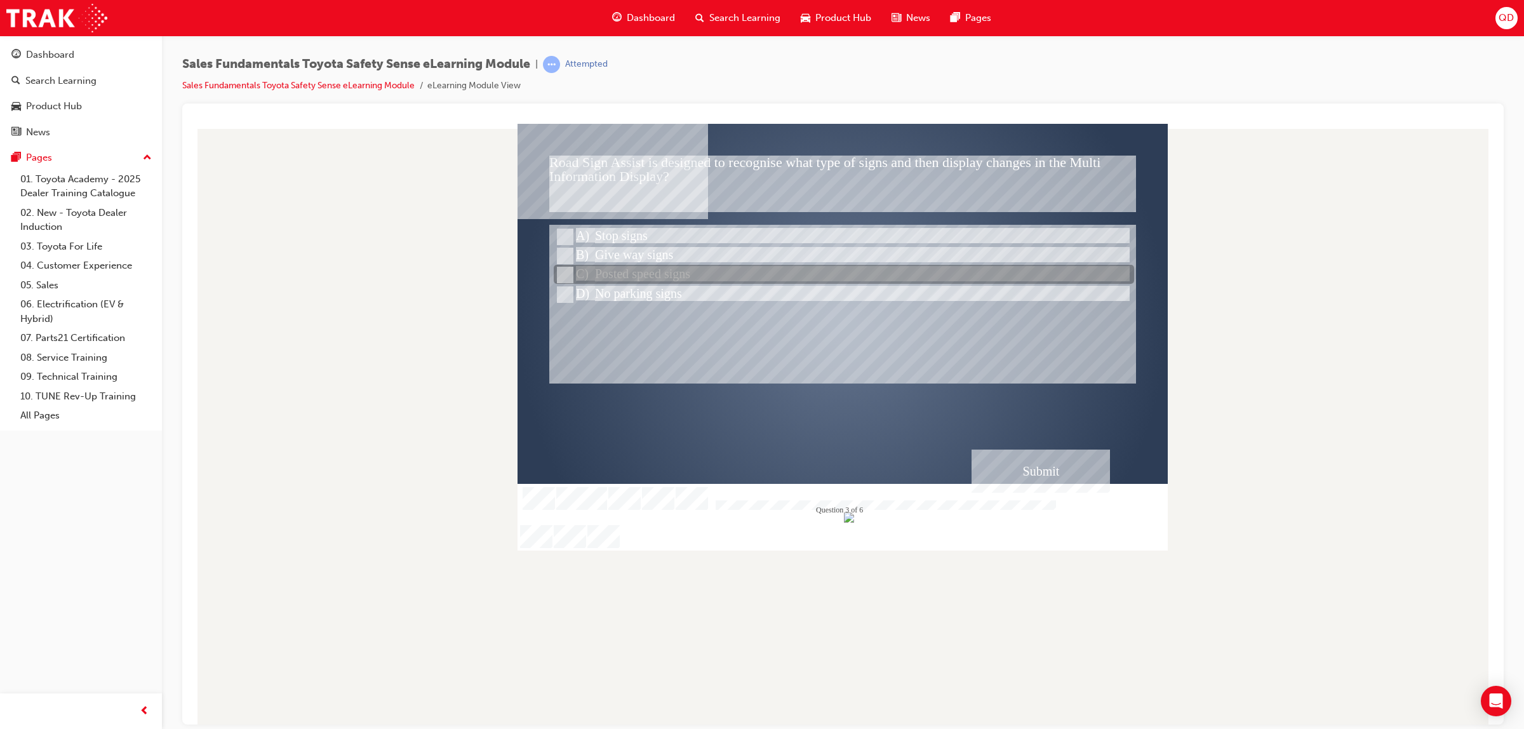
click at [662, 272] on div at bounding box center [844, 274] width 580 height 19
radio input "true"
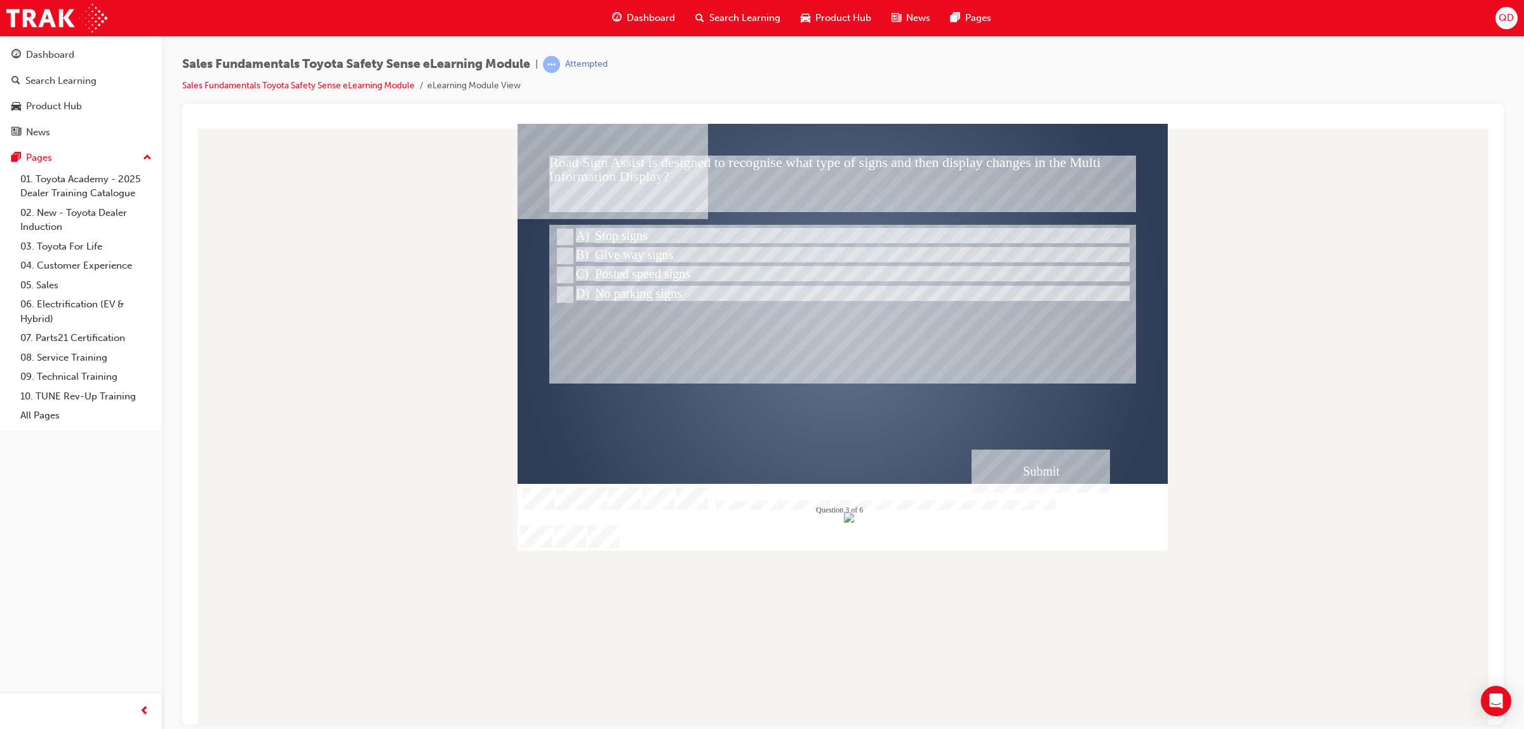
click at [1019, 469] on div "Submit" at bounding box center [1040, 470] width 138 height 43
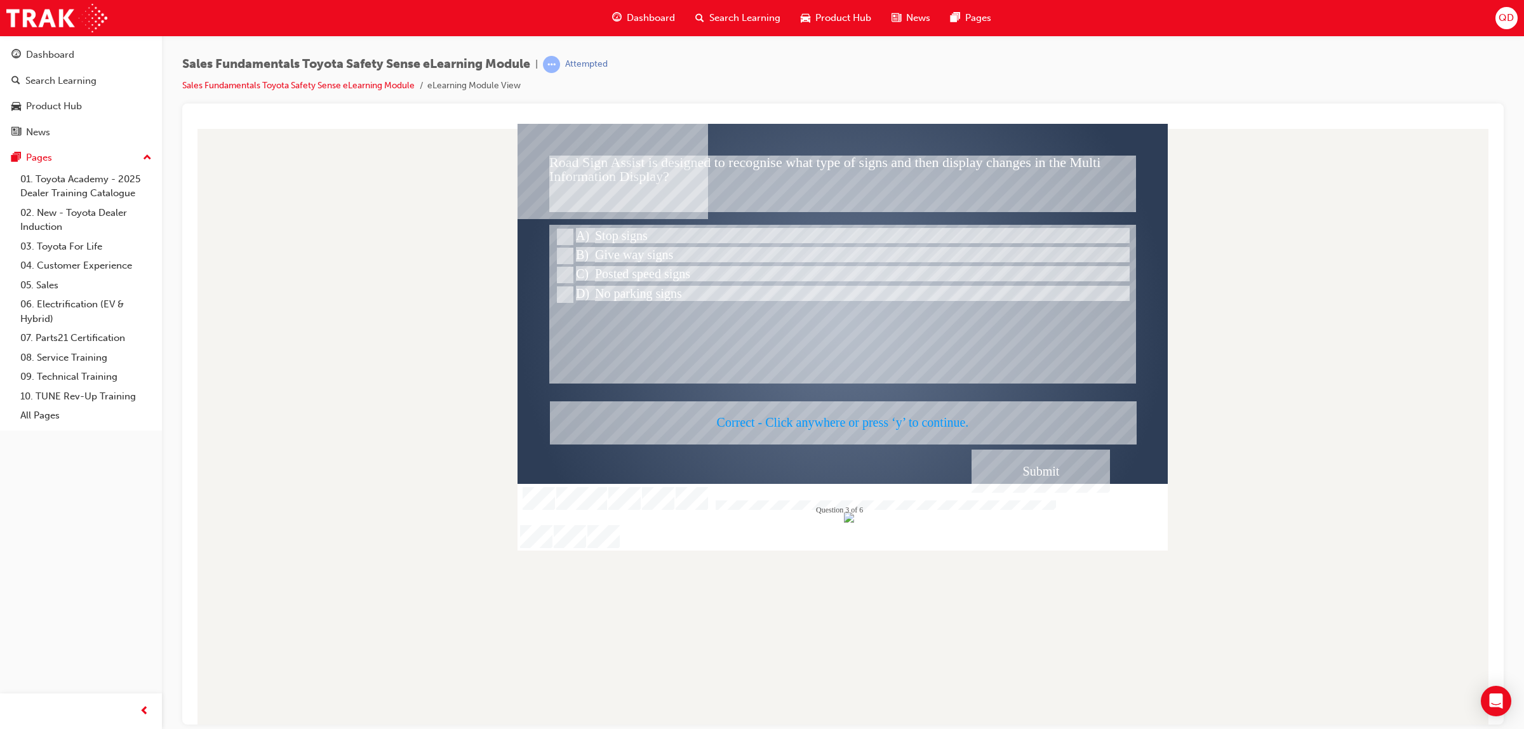
click at [1027, 469] on div at bounding box center [842, 336] width 650 height 427
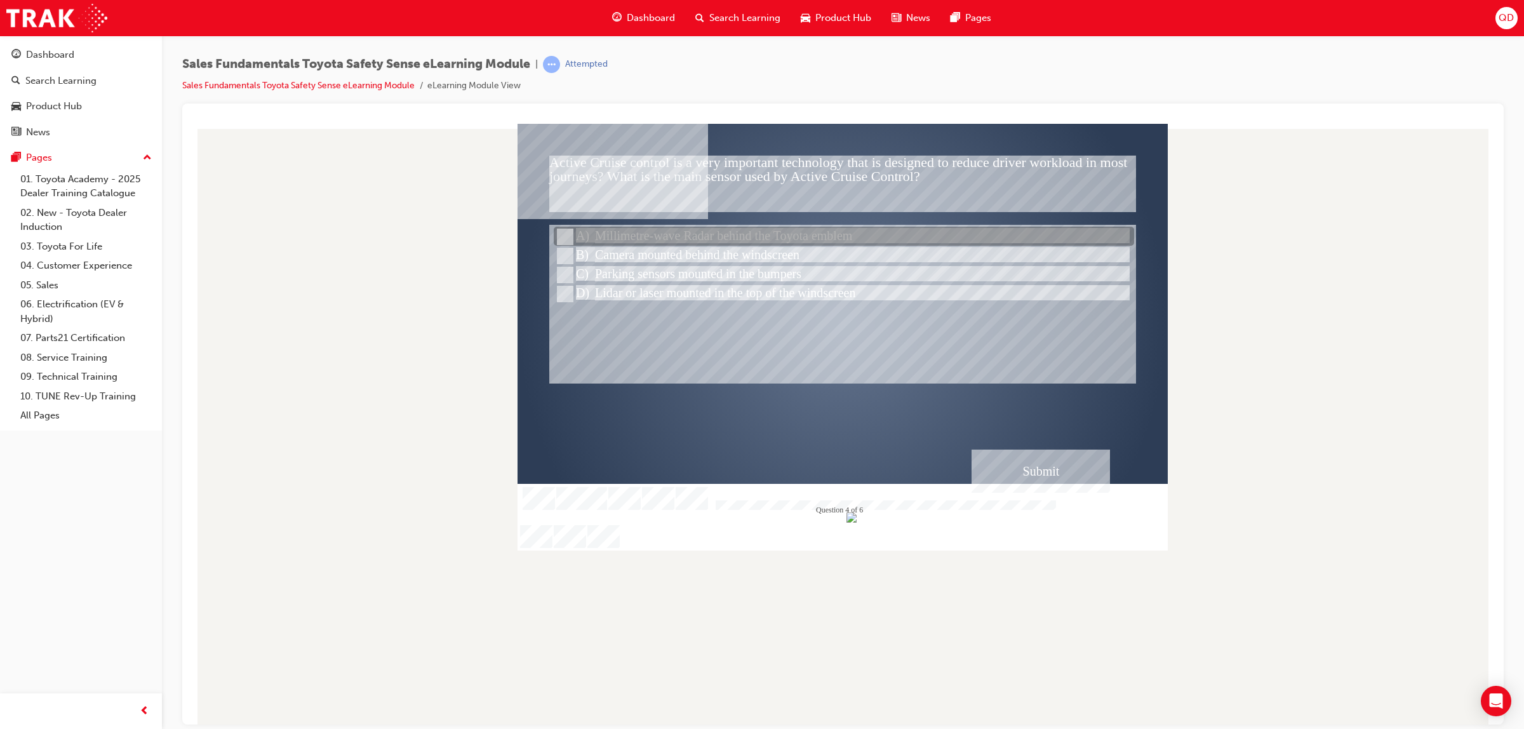
click at [810, 234] on div at bounding box center [844, 236] width 580 height 19
radio input "true"
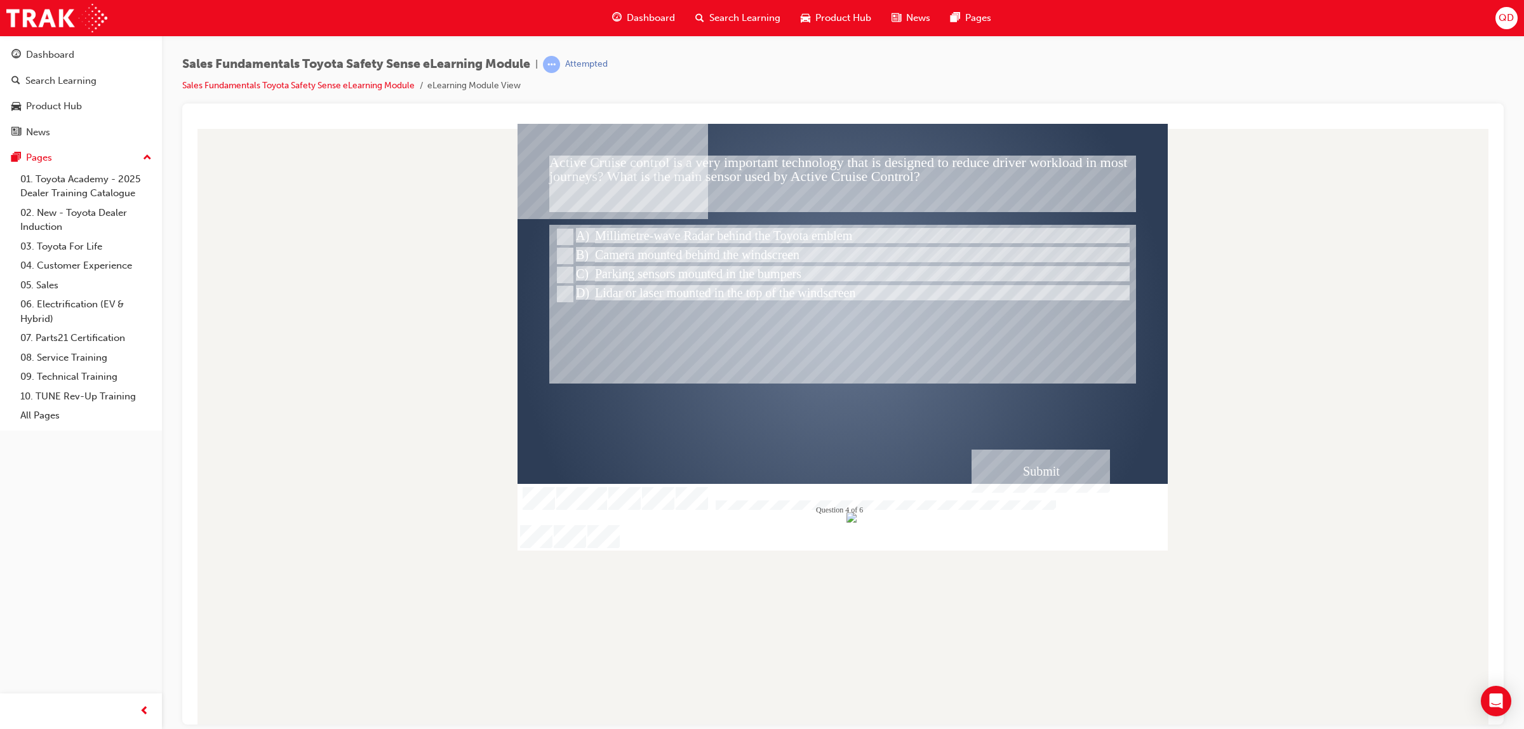
click at [1005, 464] on div "Submit" at bounding box center [1040, 470] width 138 height 43
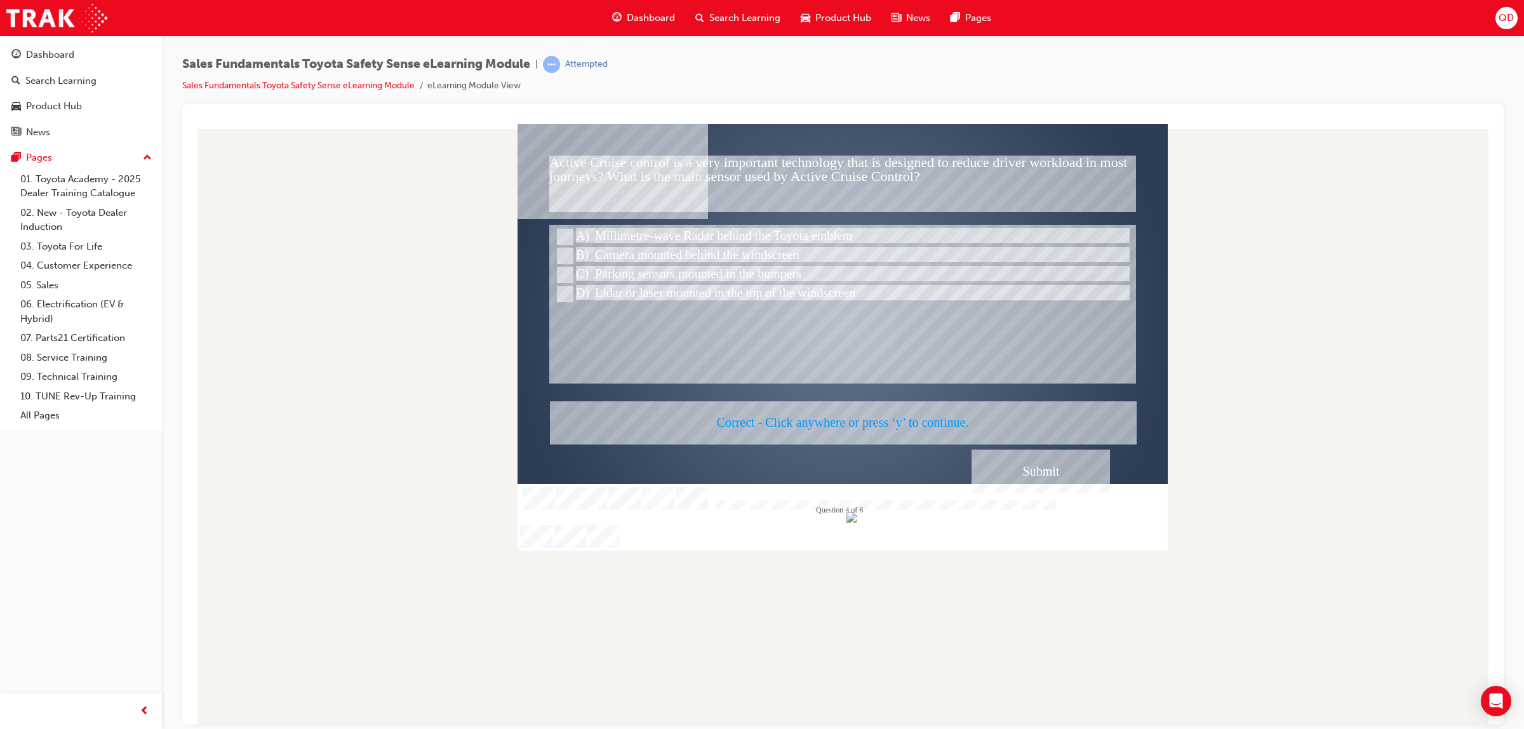
click at [995, 462] on div at bounding box center [842, 336] width 650 height 427
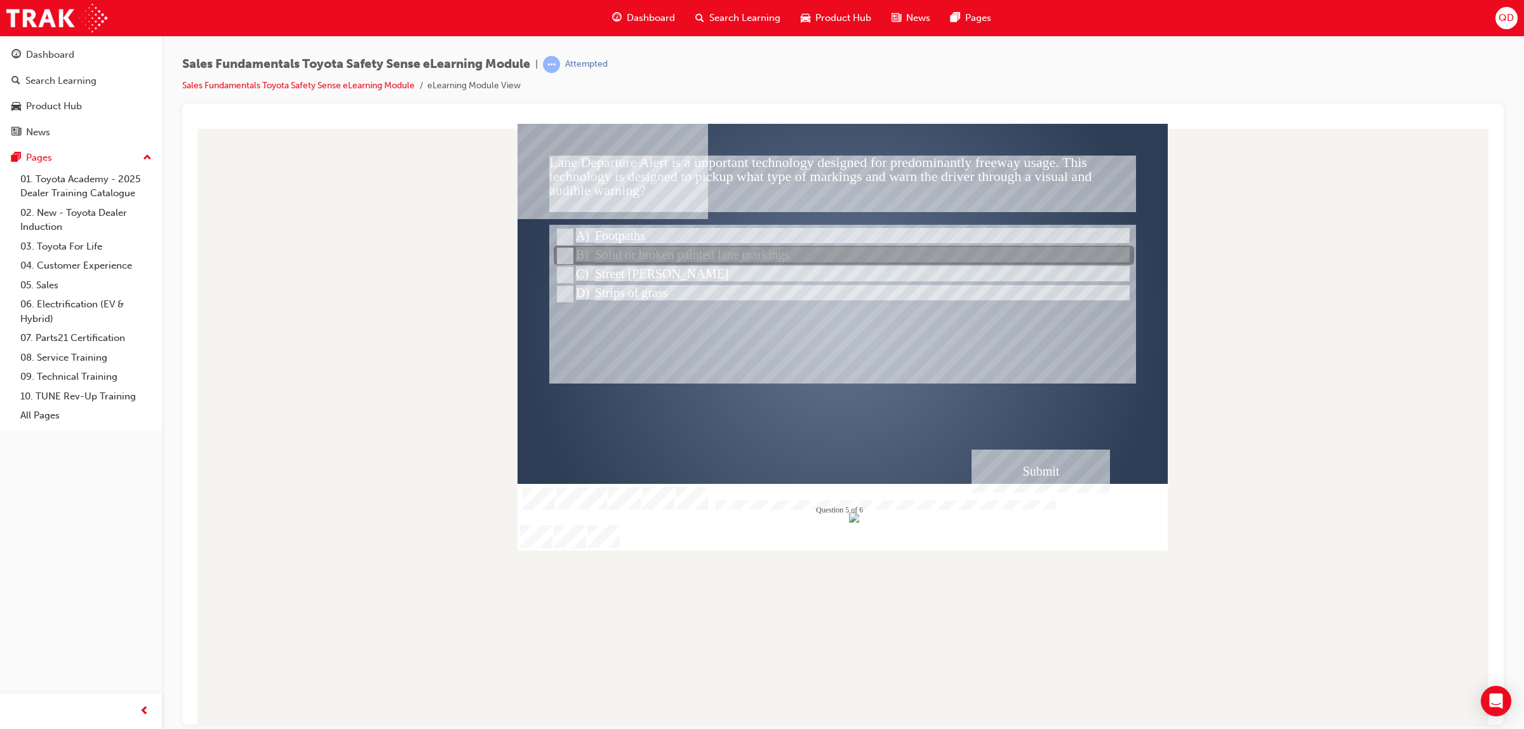
click at [705, 260] on div at bounding box center [844, 255] width 580 height 19
radio input "true"
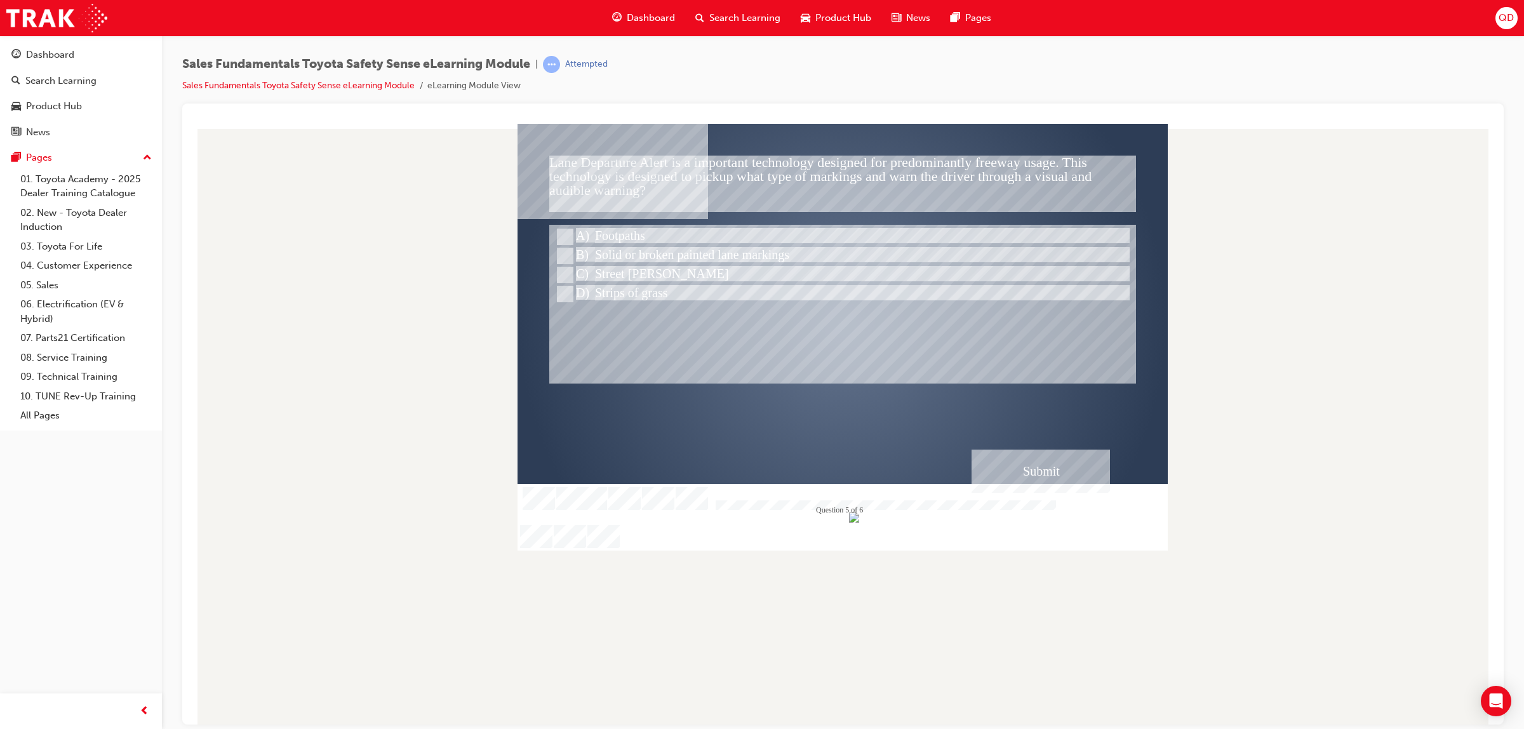
click at [1011, 465] on div "Submit" at bounding box center [1040, 470] width 138 height 43
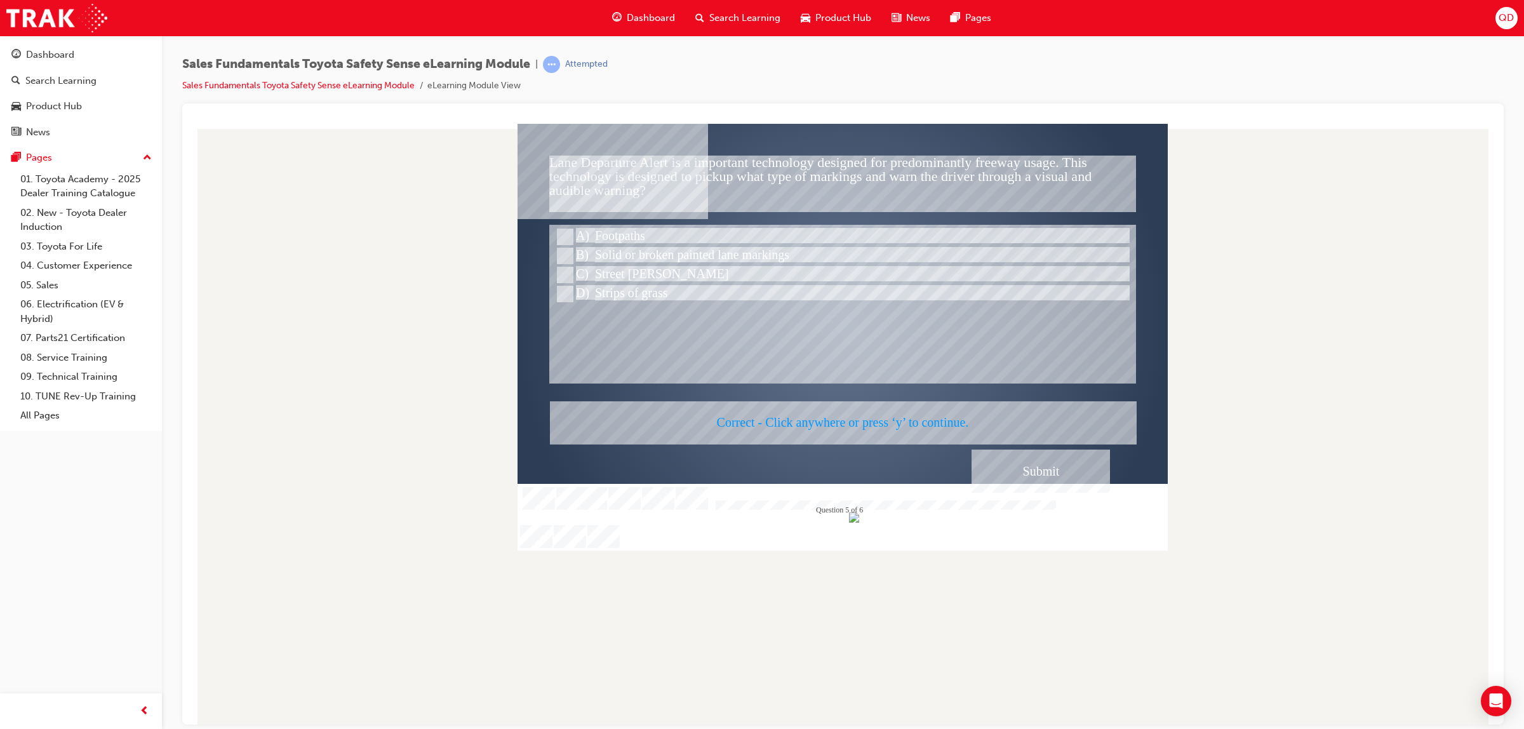
click at [1023, 474] on div at bounding box center [842, 336] width 650 height 427
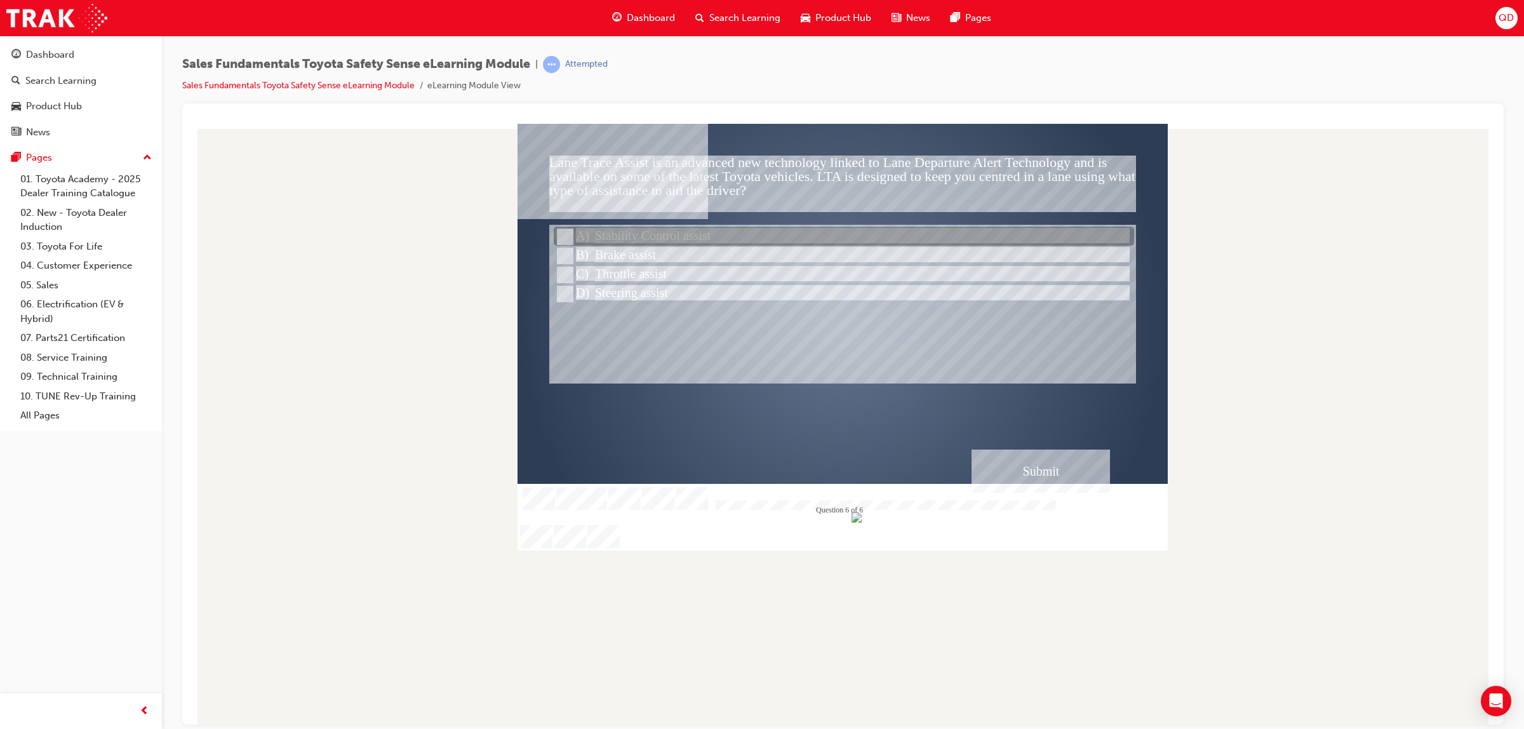
click at [694, 237] on div at bounding box center [844, 236] width 580 height 19
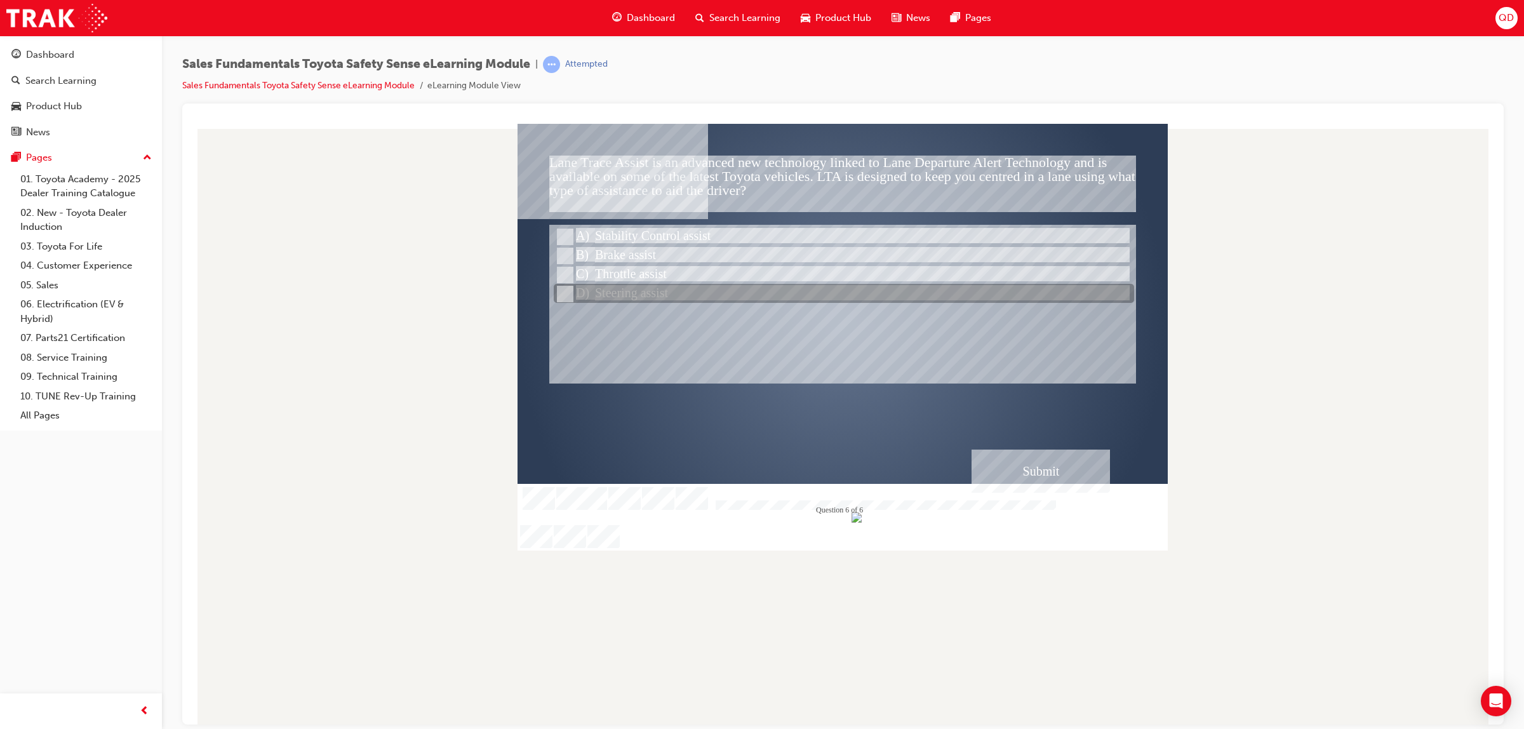
click at [611, 294] on div at bounding box center [844, 293] width 580 height 19
radio input "false"
radio input "true"
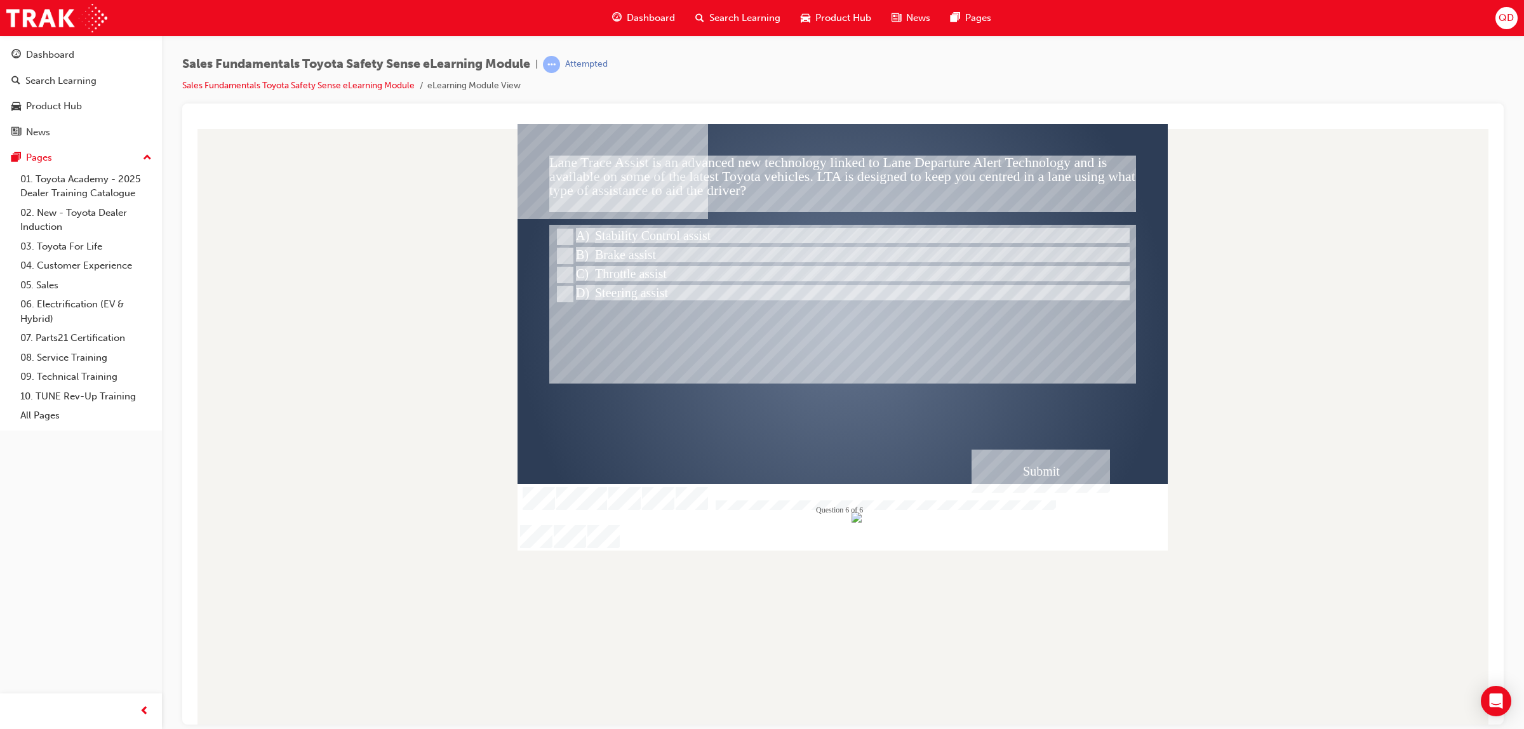
click at [1038, 477] on div "Submit" at bounding box center [1040, 470] width 138 height 43
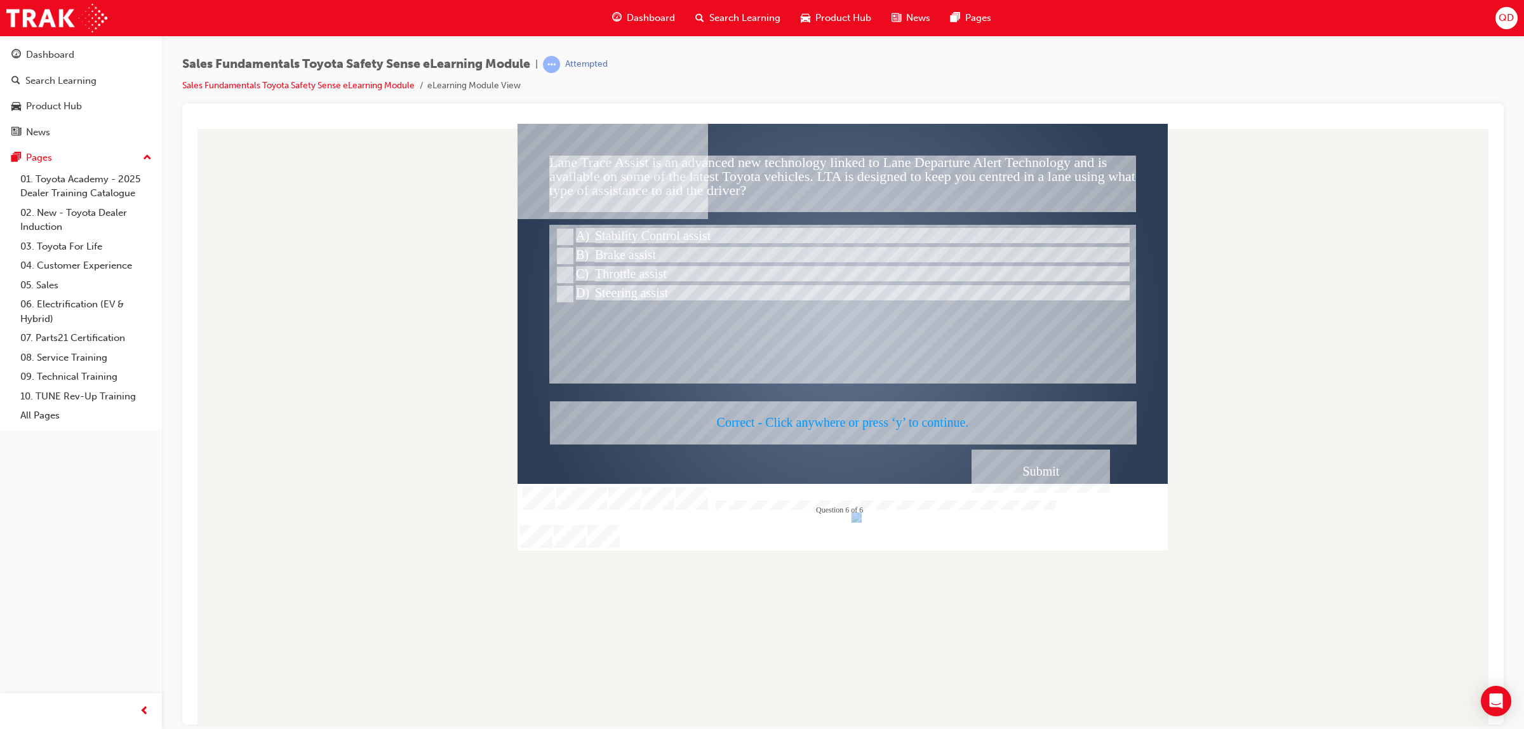
click at [1038, 478] on div at bounding box center [842, 336] width 650 height 427
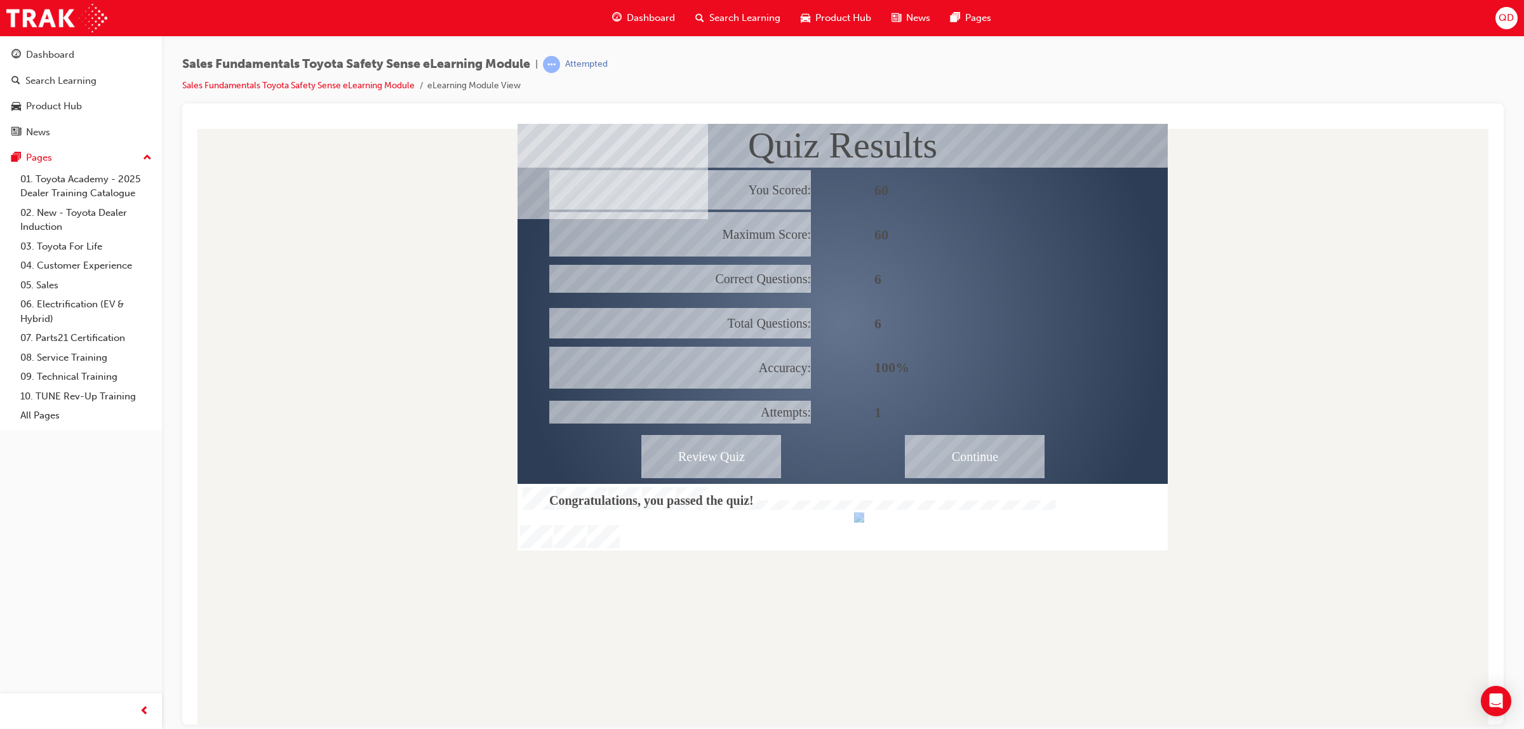
click at [971, 446] on div "Continue" at bounding box center [975, 455] width 140 height 43
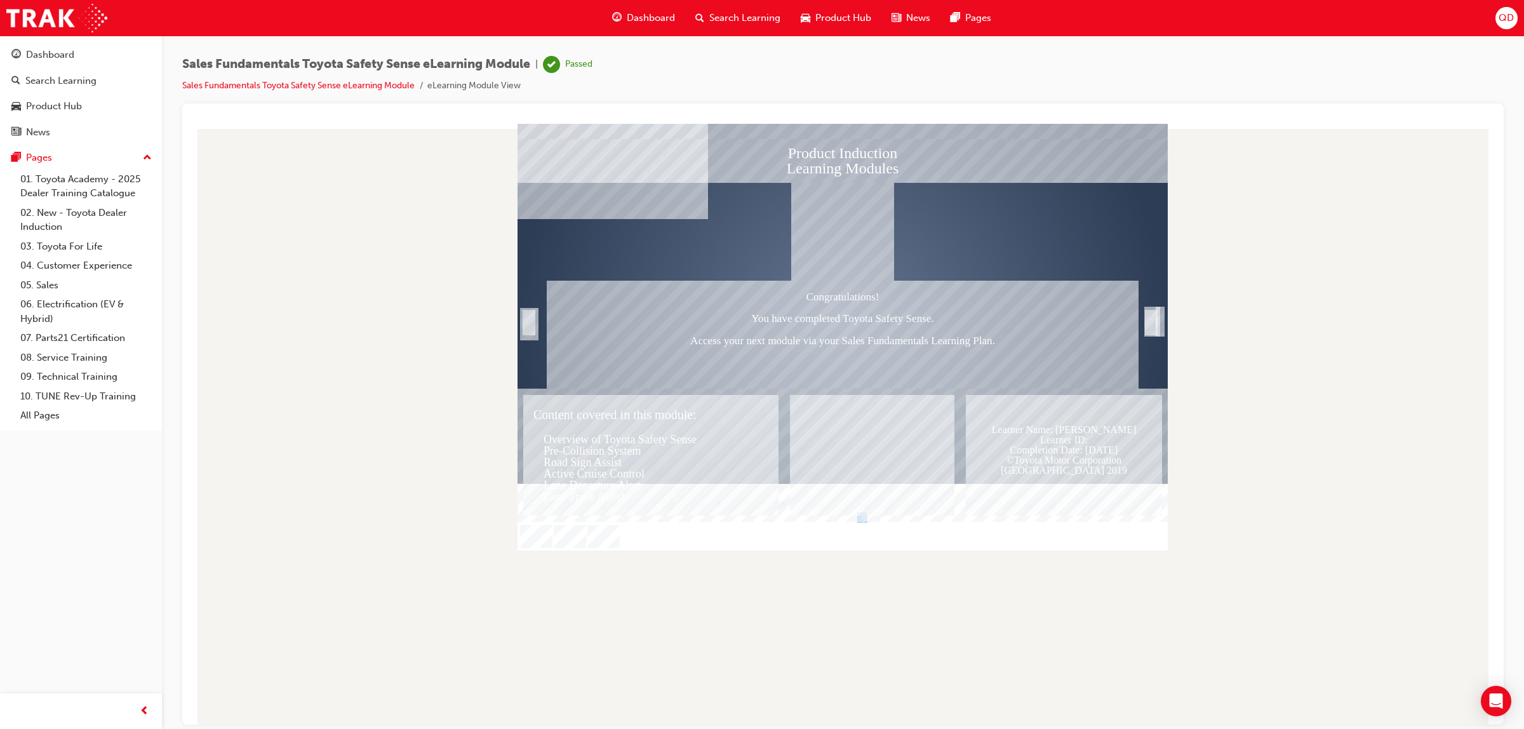
click at [1156, 323] on div "Trigger this button to exit" at bounding box center [1151, 336] width 13 height 27
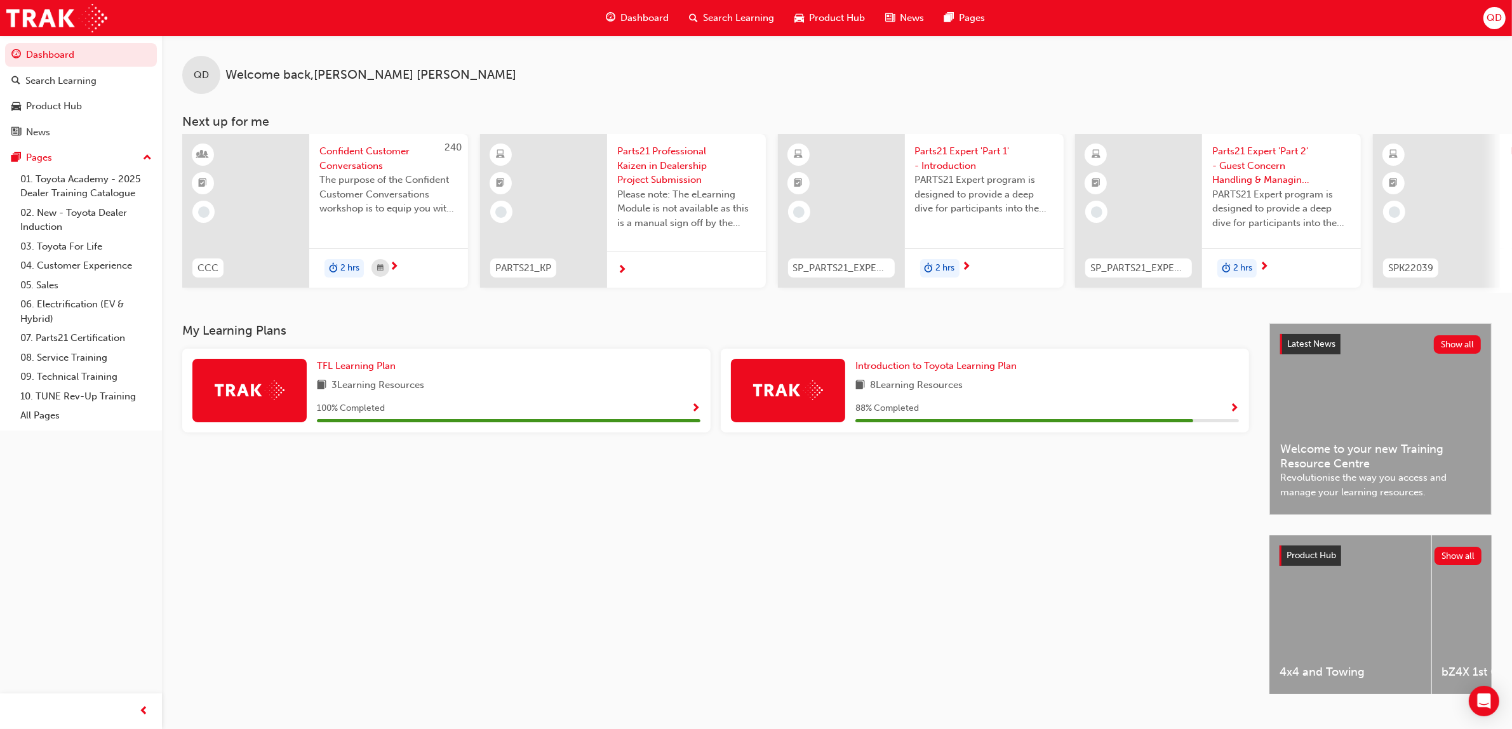
click at [629, 13] on span "Dashboard" at bounding box center [644, 18] width 48 height 15
click at [716, 16] on span "Search Learning" at bounding box center [738, 18] width 71 height 15
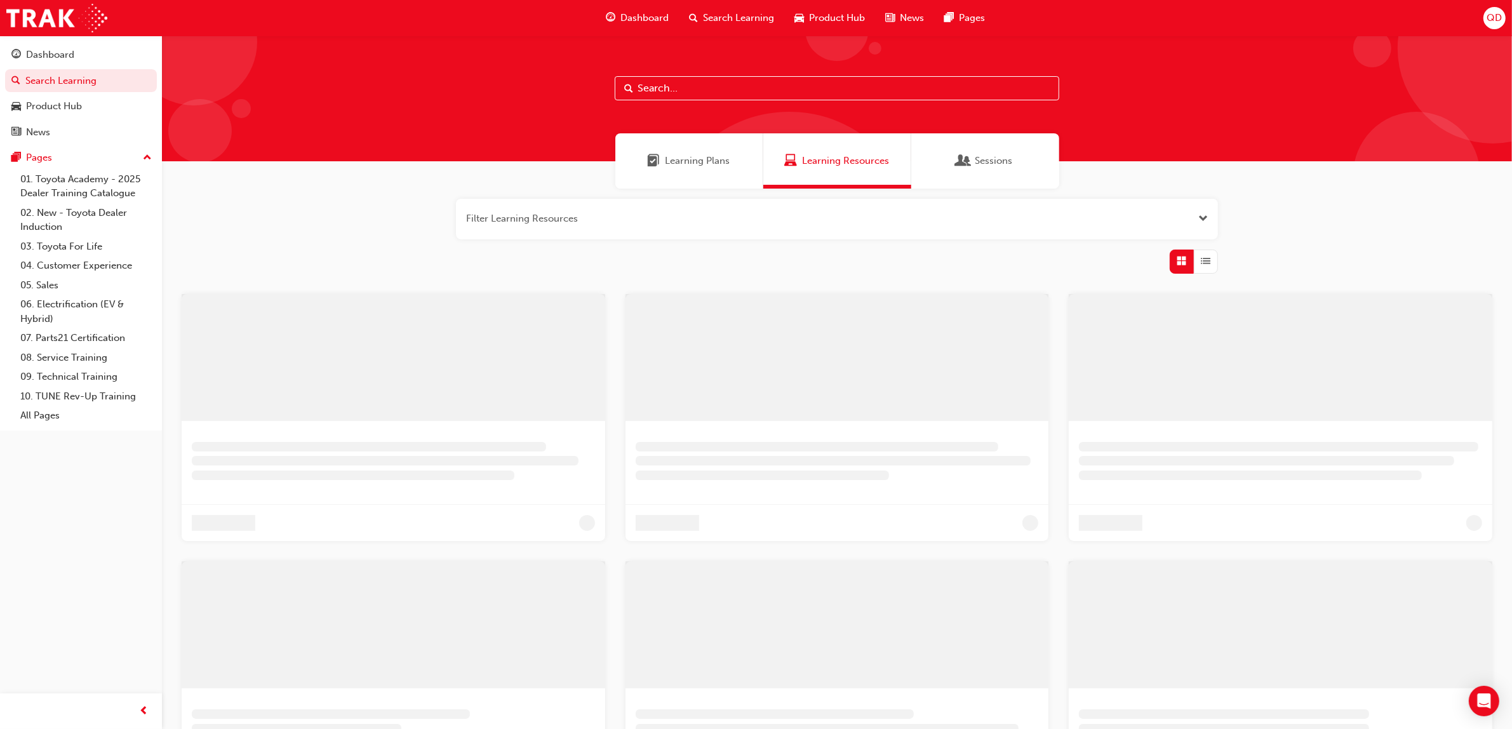
click at [648, 147] on div "Learning Plans" at bounding box center [689, 160] width 148 height 55
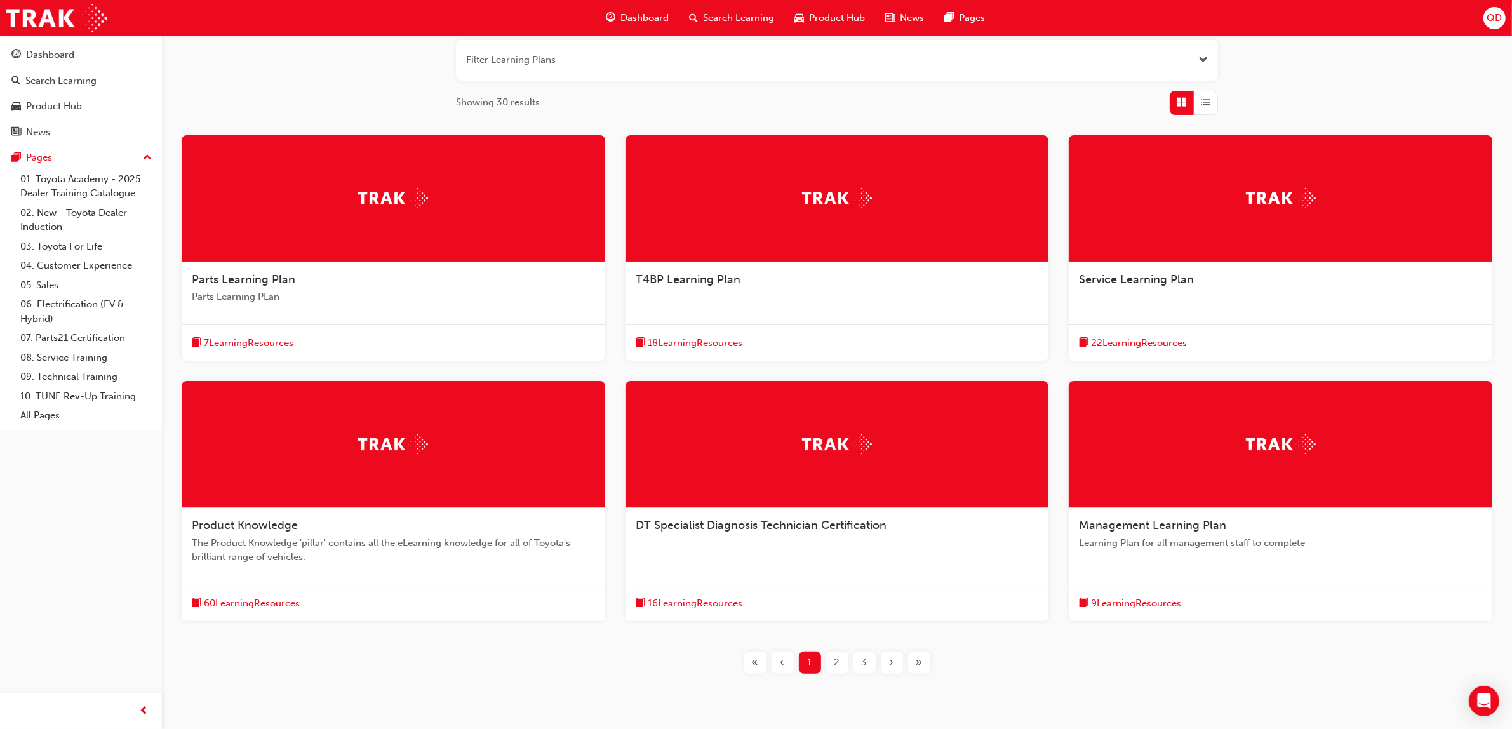
scroll to position [207, 0]
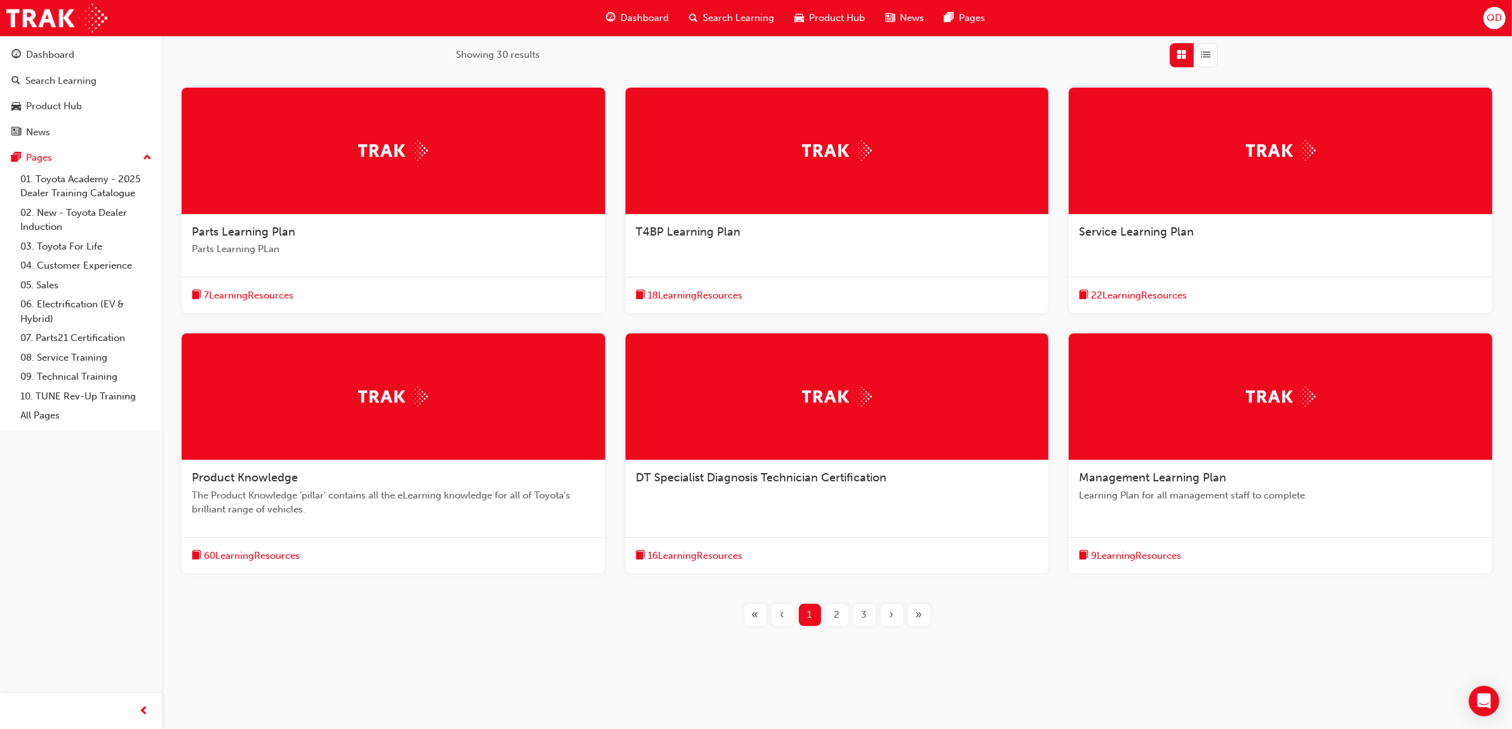
click at [890, 620] on span "›" at bounding box center [892, 615] width 4 height 15
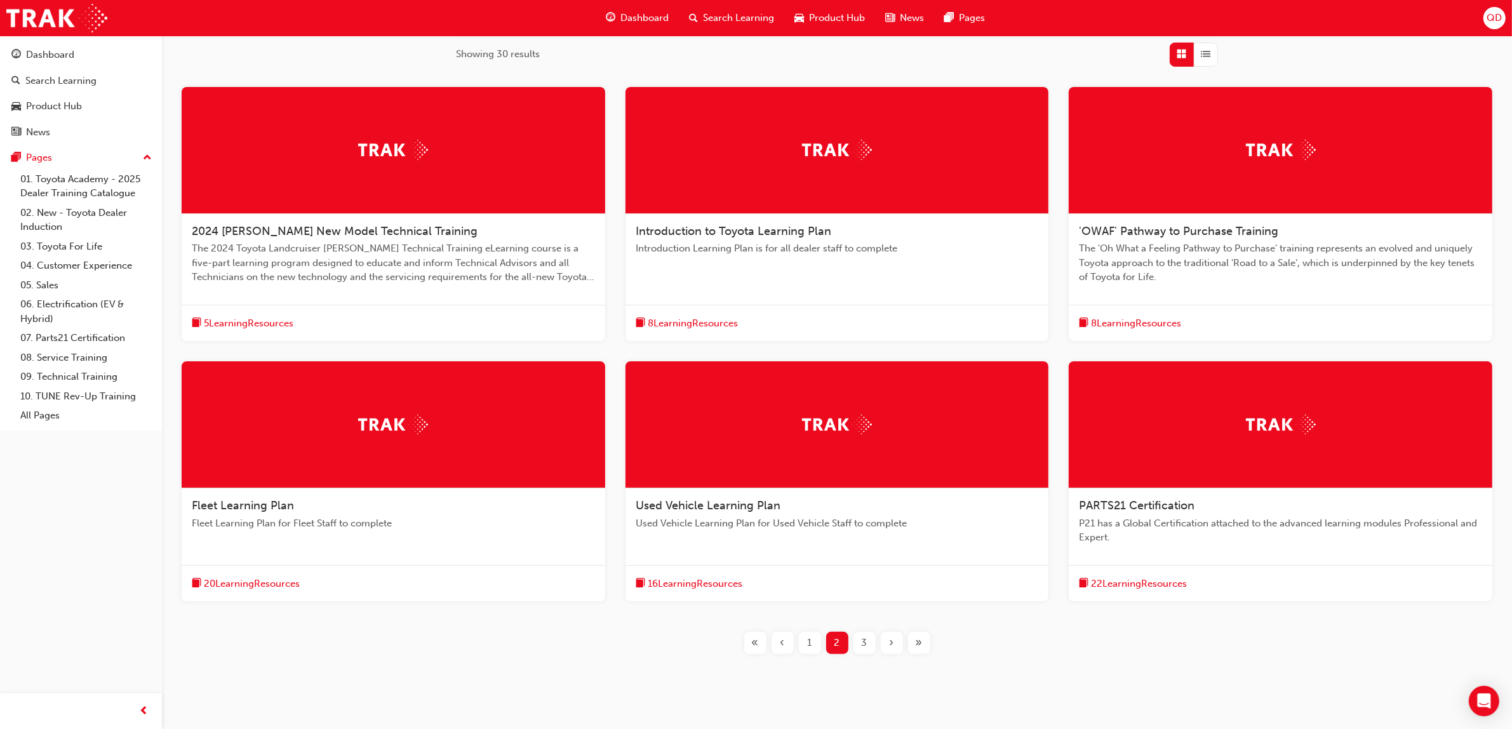
click at [890, 620] on div "2024 Prado New Model Technical Training The 2024 Toyota Landcruiser Prado Techn…" at bounding box center [836, 354] width 1331 height 535
click at [890, 639] on span "›" at bounding box center [892, 643] width 4 height 15
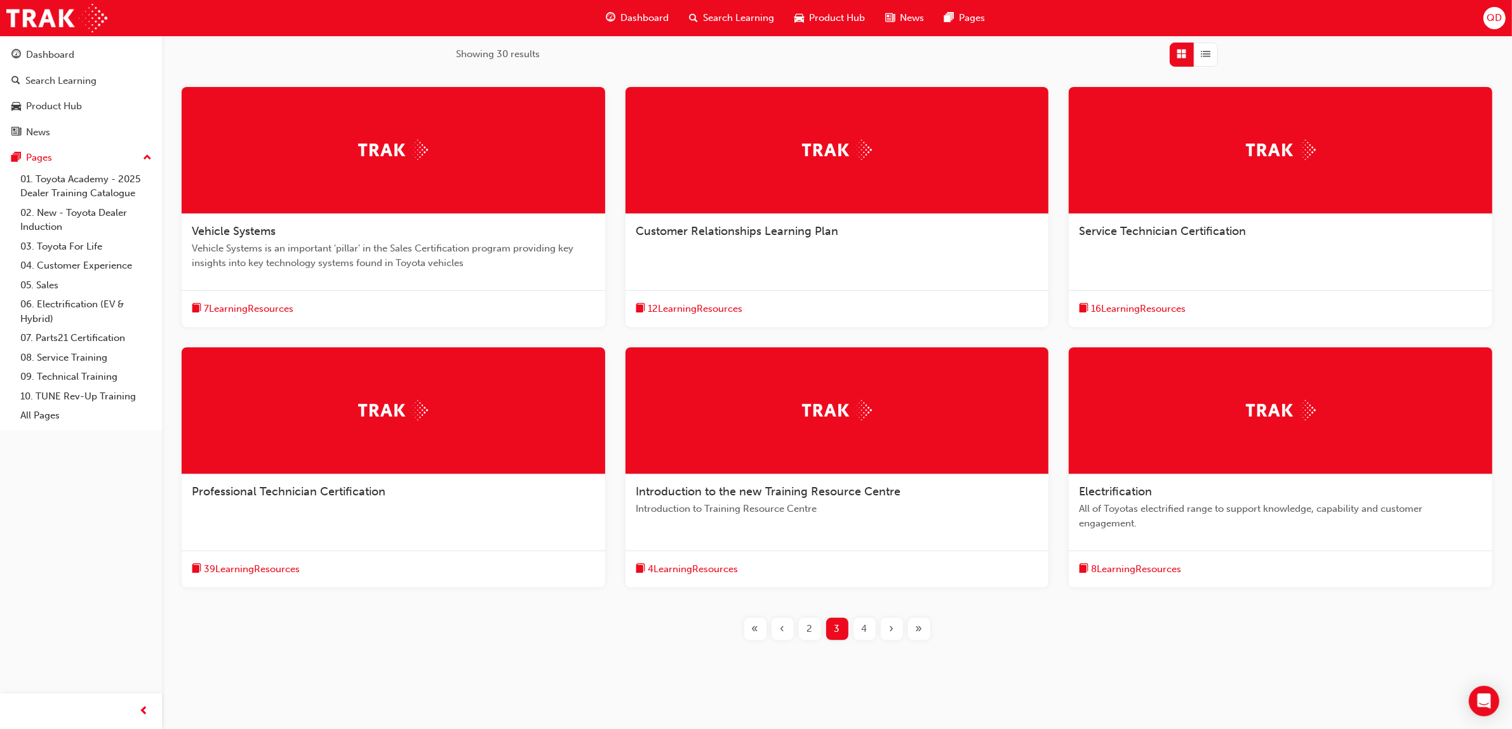
click at [890, 639] on div "›" at bounding box center [892, 629] width 22 height 22
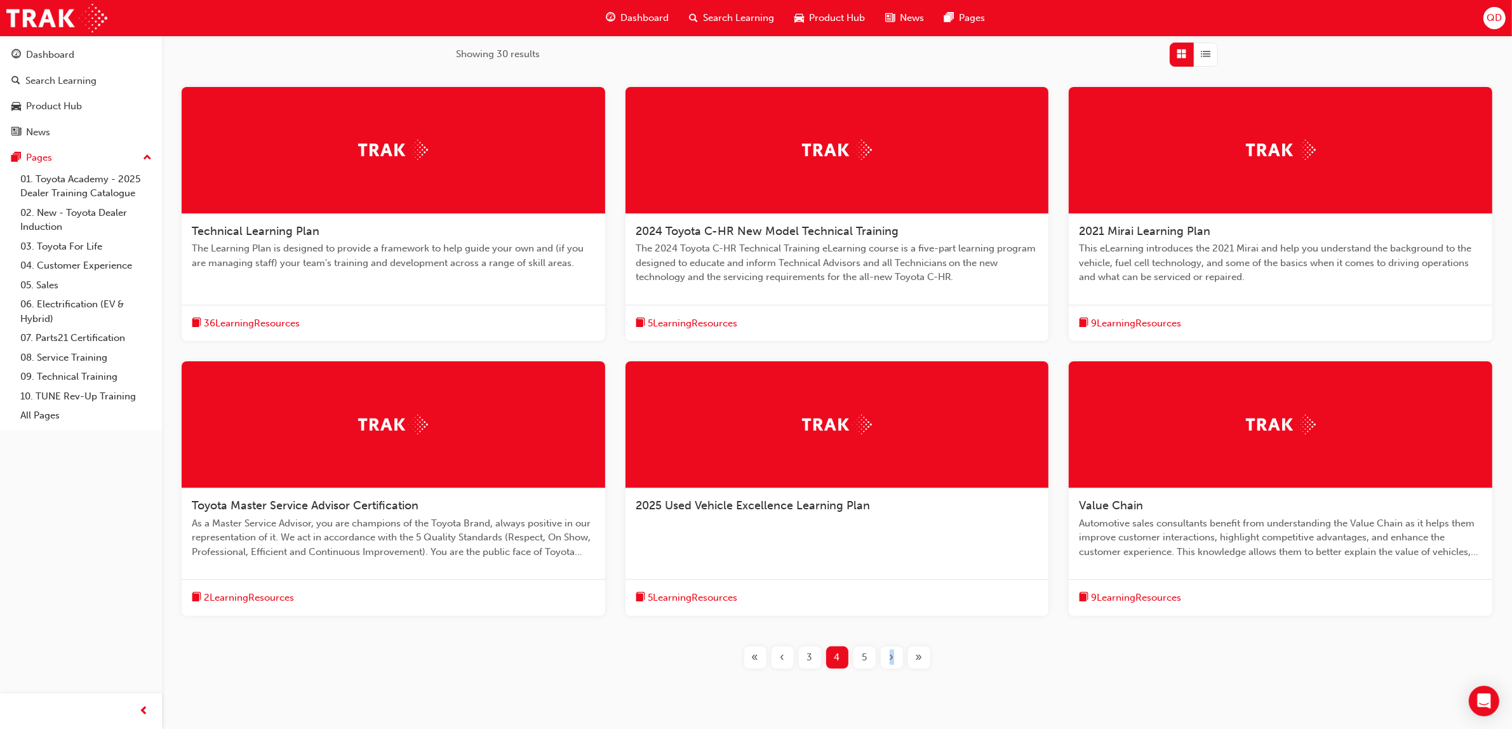
click at [890, 639] on div "Technical Learning Plan The Learning Plan is designed to provide a framework to…" at bounding box center [836, 388] width 1309 height 602
click at [887, 655] on div "›" at bounding box center [892, 657] width 22 height 22
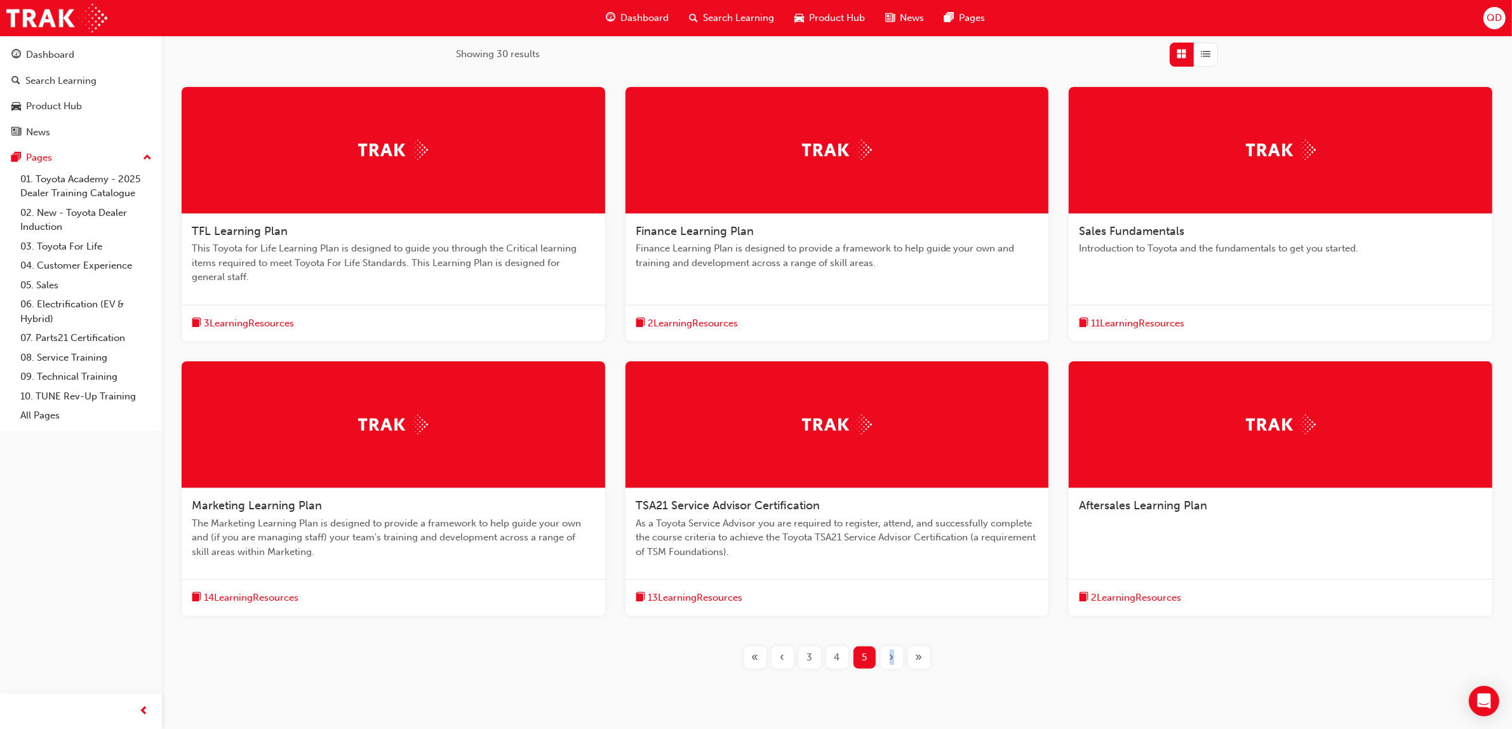
click at [1175, 293] on div "Sales Fundamentals Introduction to Toyota and the fundamentals to get you start…" at bounding box center [1281, 214] width 424 height 255
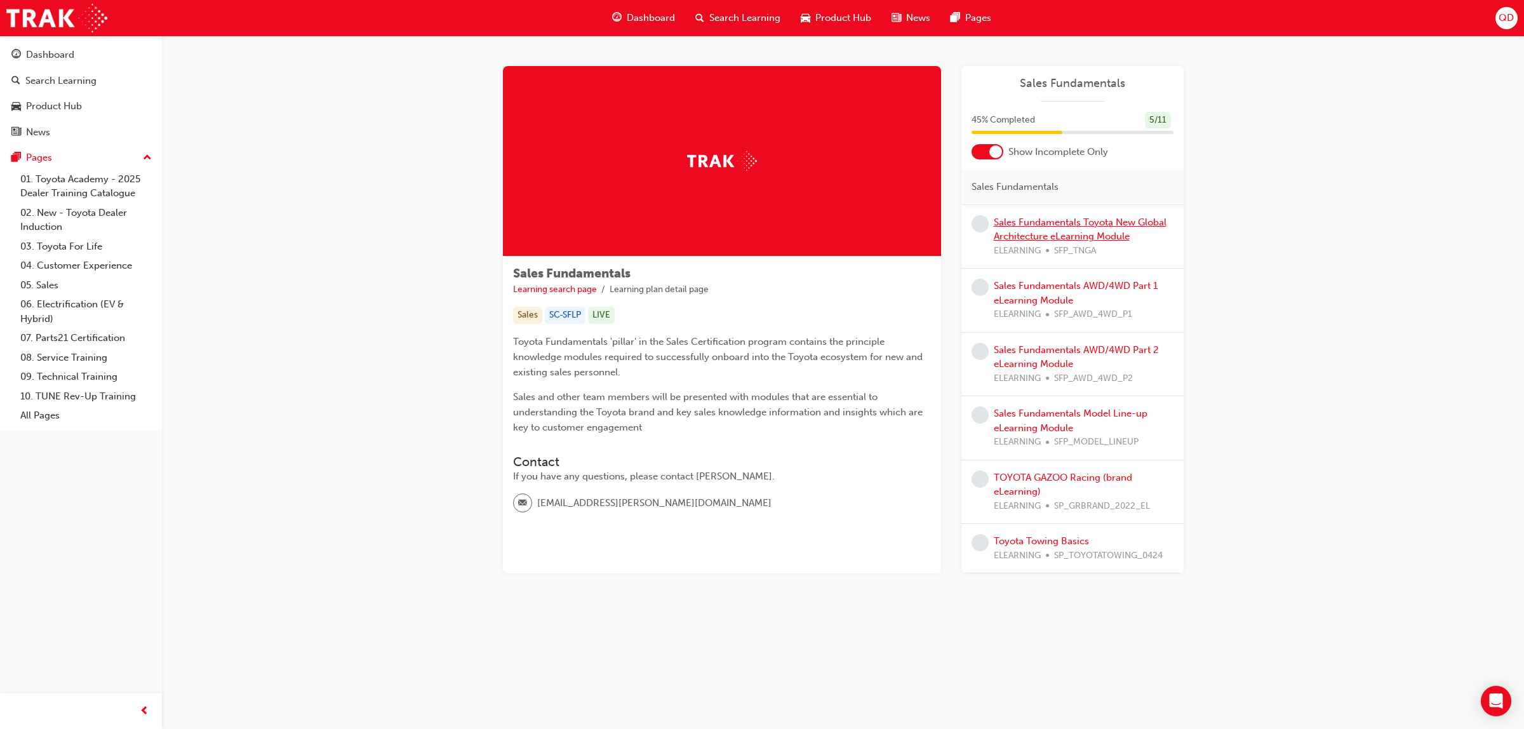
click at [1093, 230] on link "Sales Fundamentals Toyota New Global Architecture eLearning Module" at bounding box center [1080, 230] width 173 height 26
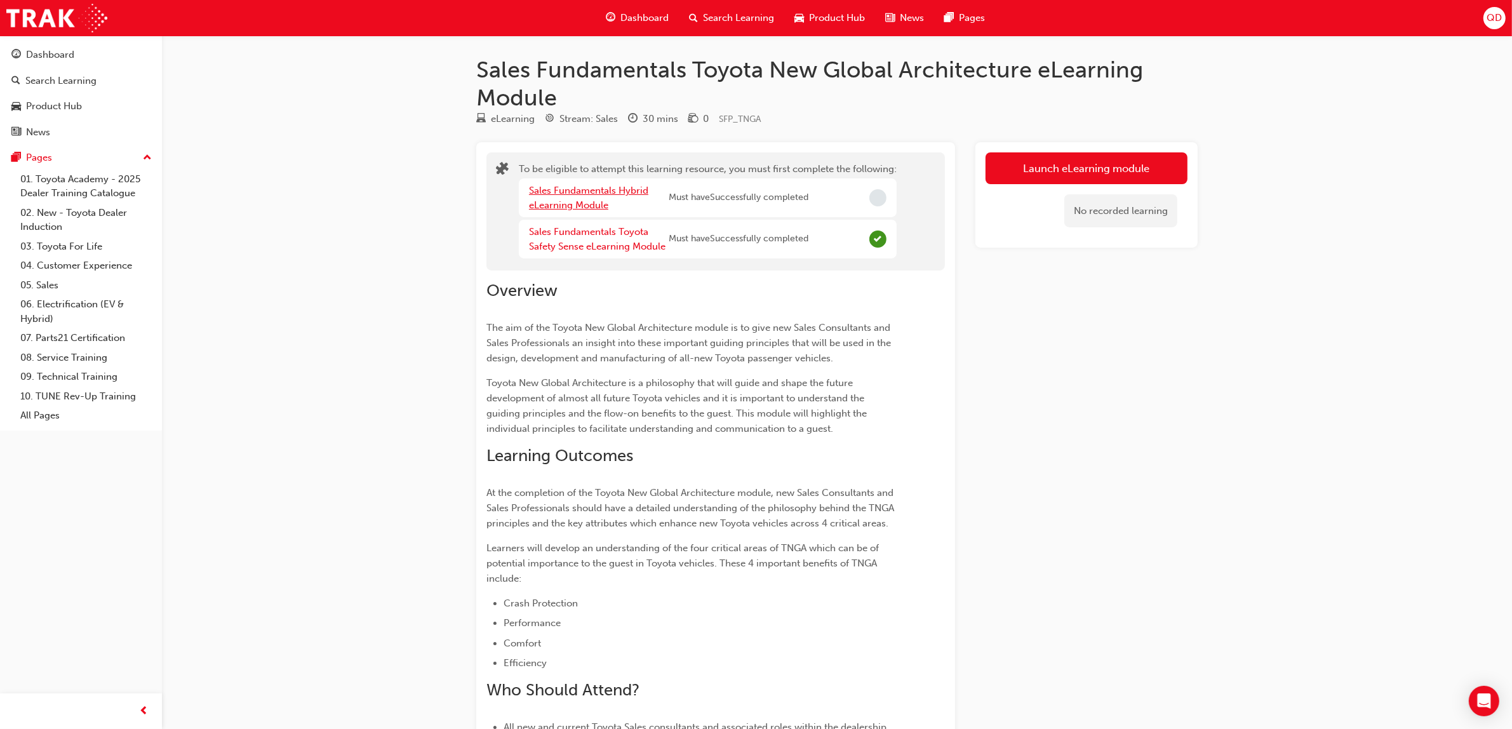
click at [578, 201] on link "Sales Fundamentals Hybrid eLearning Module" at bounding box center [588, 198] width 119 height 26
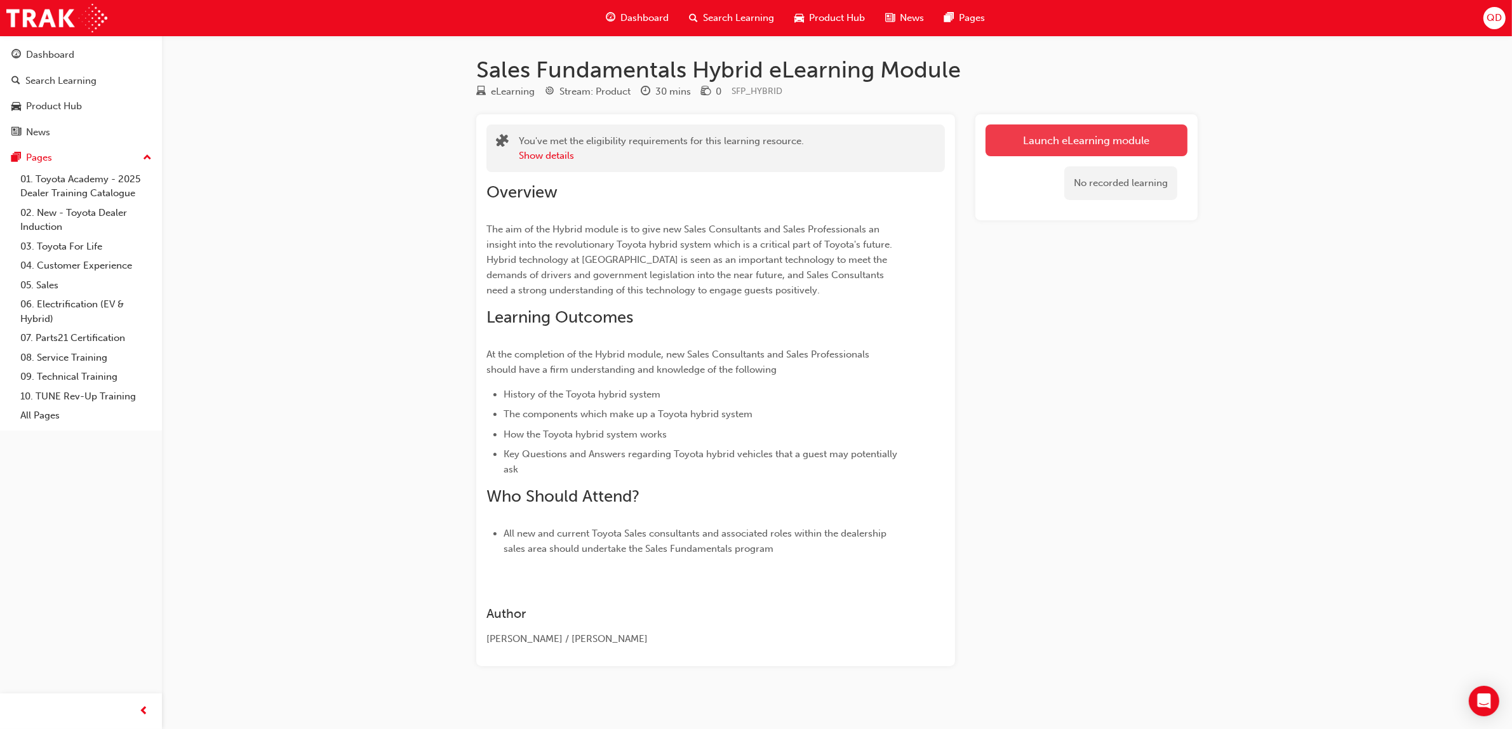
click at [1045, 147] on link "Launch eLearning module" at bounding box center [1086, 140] width 202 height 32
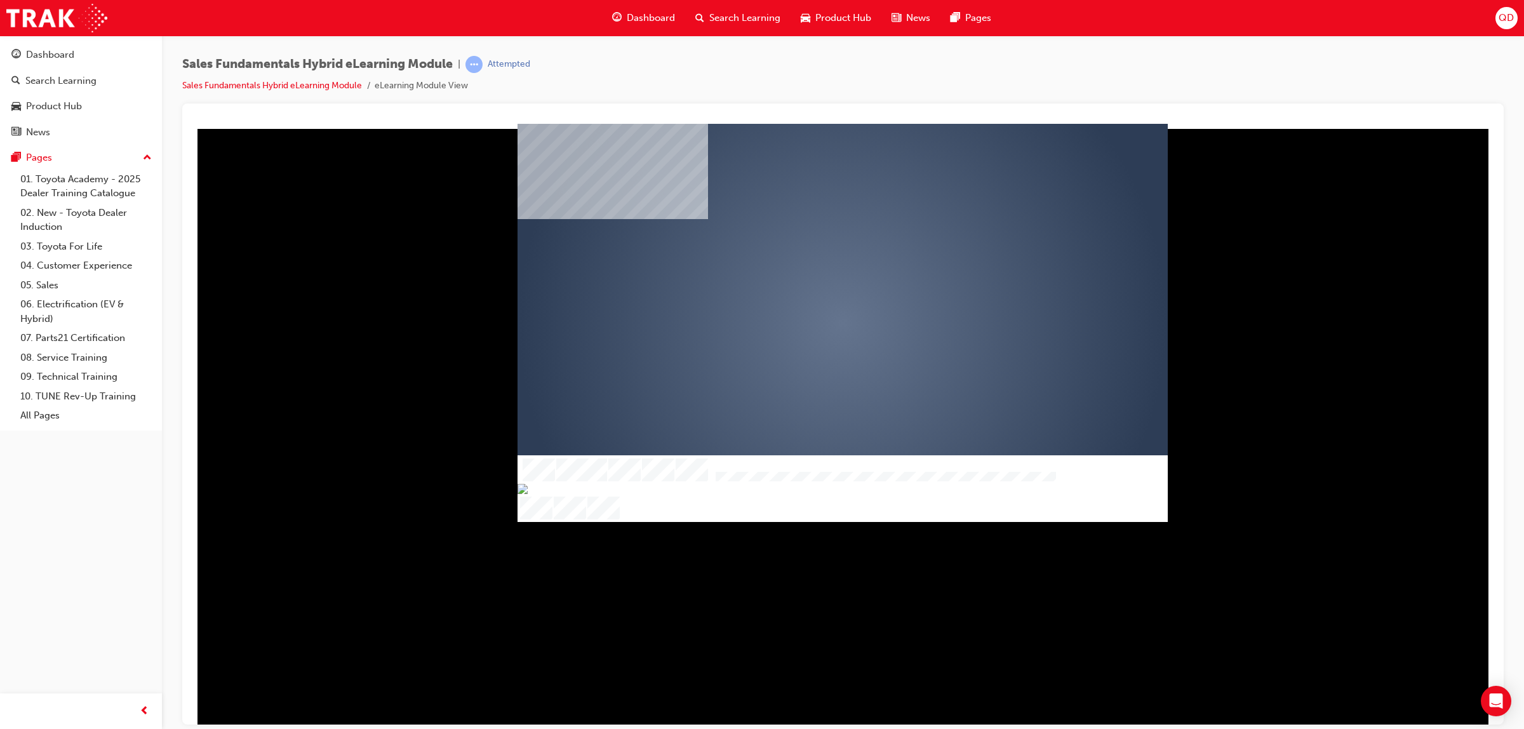
click at [806, 286] on div "play" at bounding box center [806, 286] width 0 height 0
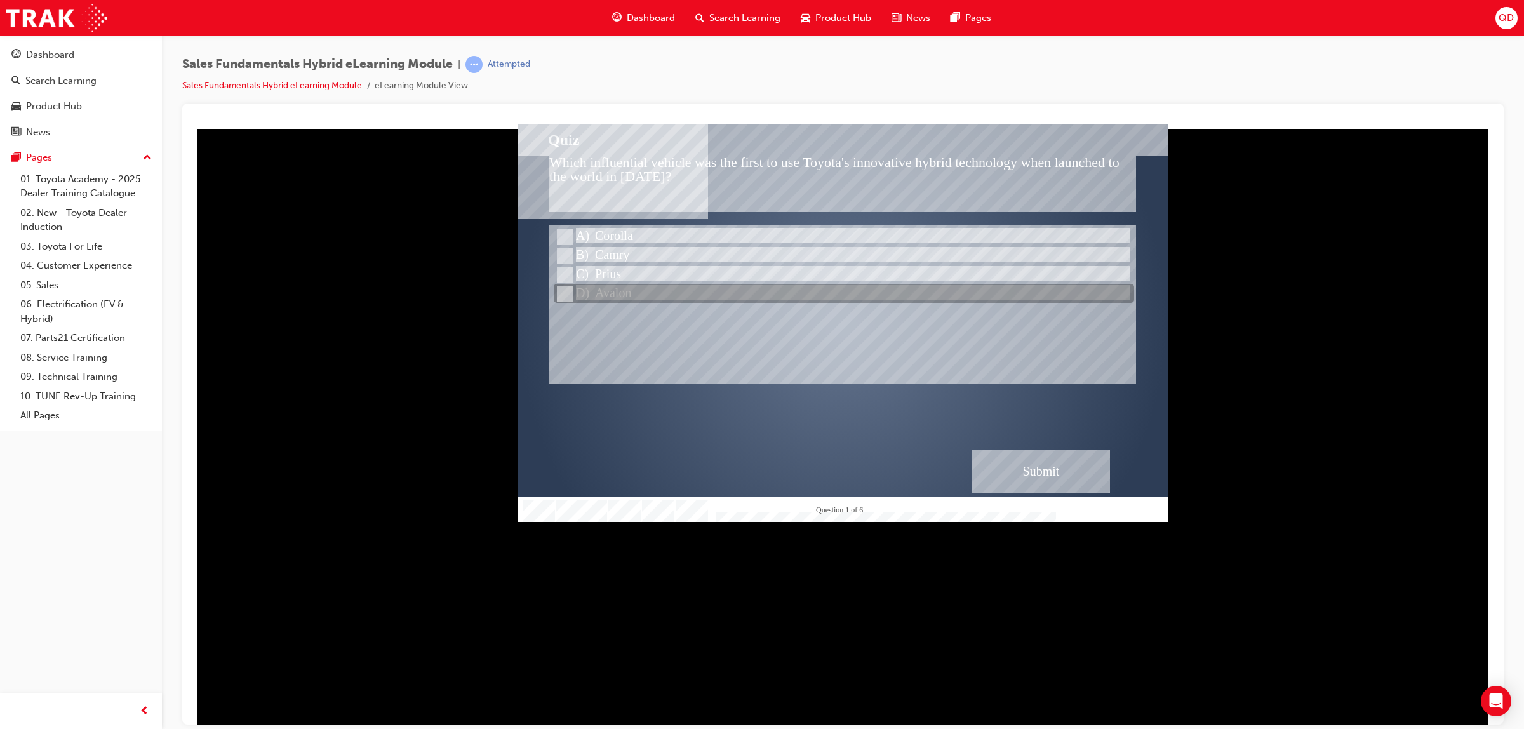
click at [880, 291] on div at bounding box center [844, 293] width 580 height 19
radio input "true"
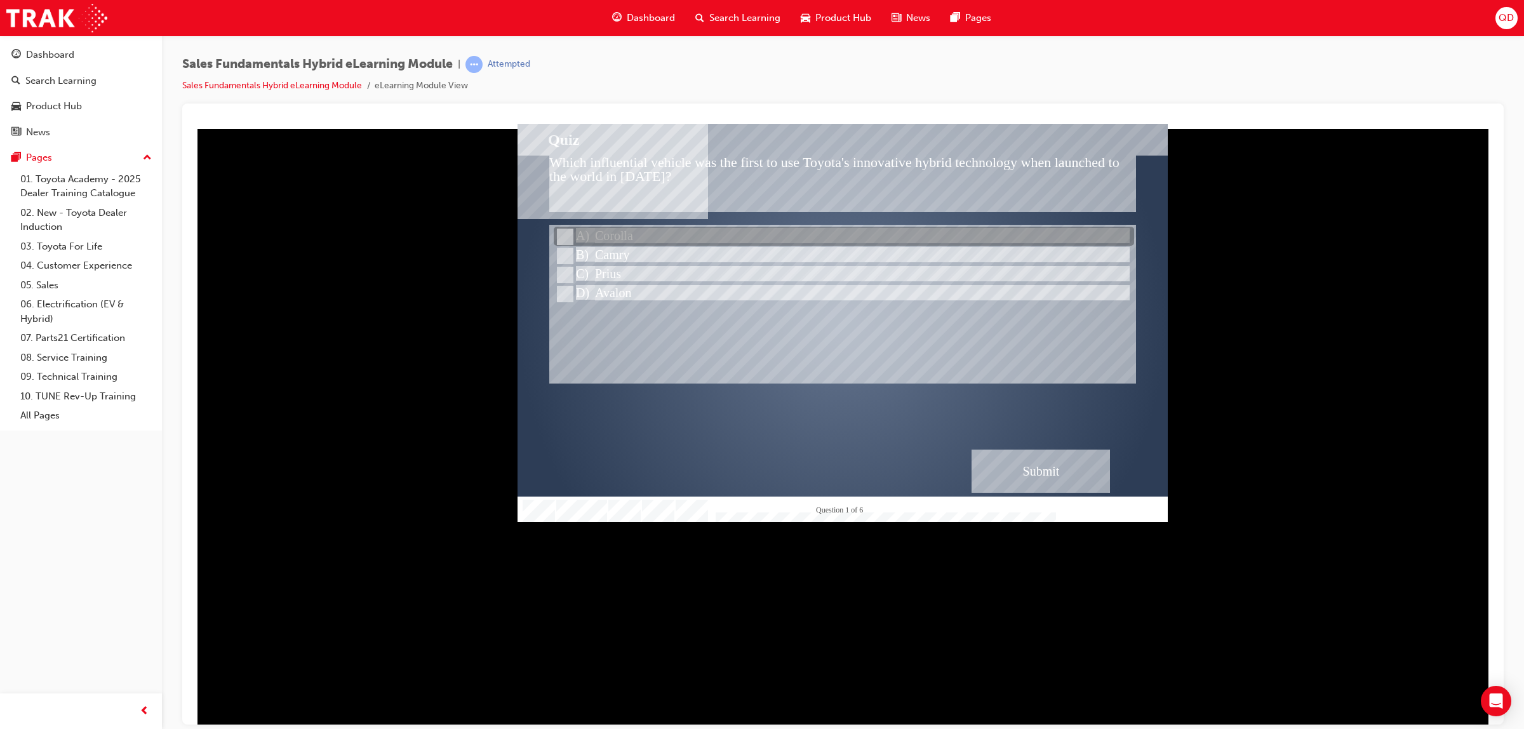
click at [611, 238] on div at bounding box center [844, 236] width 580 height 19
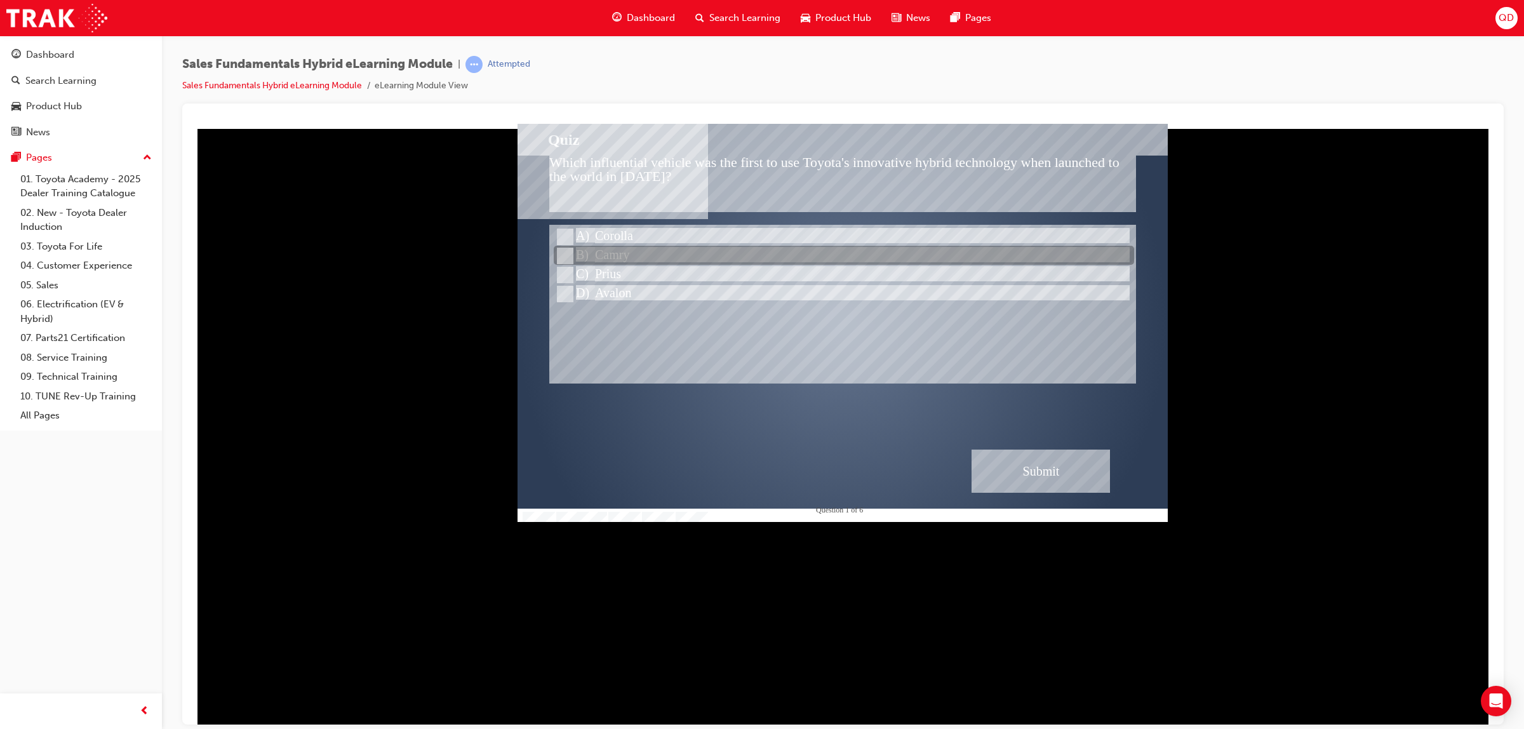
click at [596, 250] on div at bounding box center [844, 255] width 580 height 19
radio input "false"
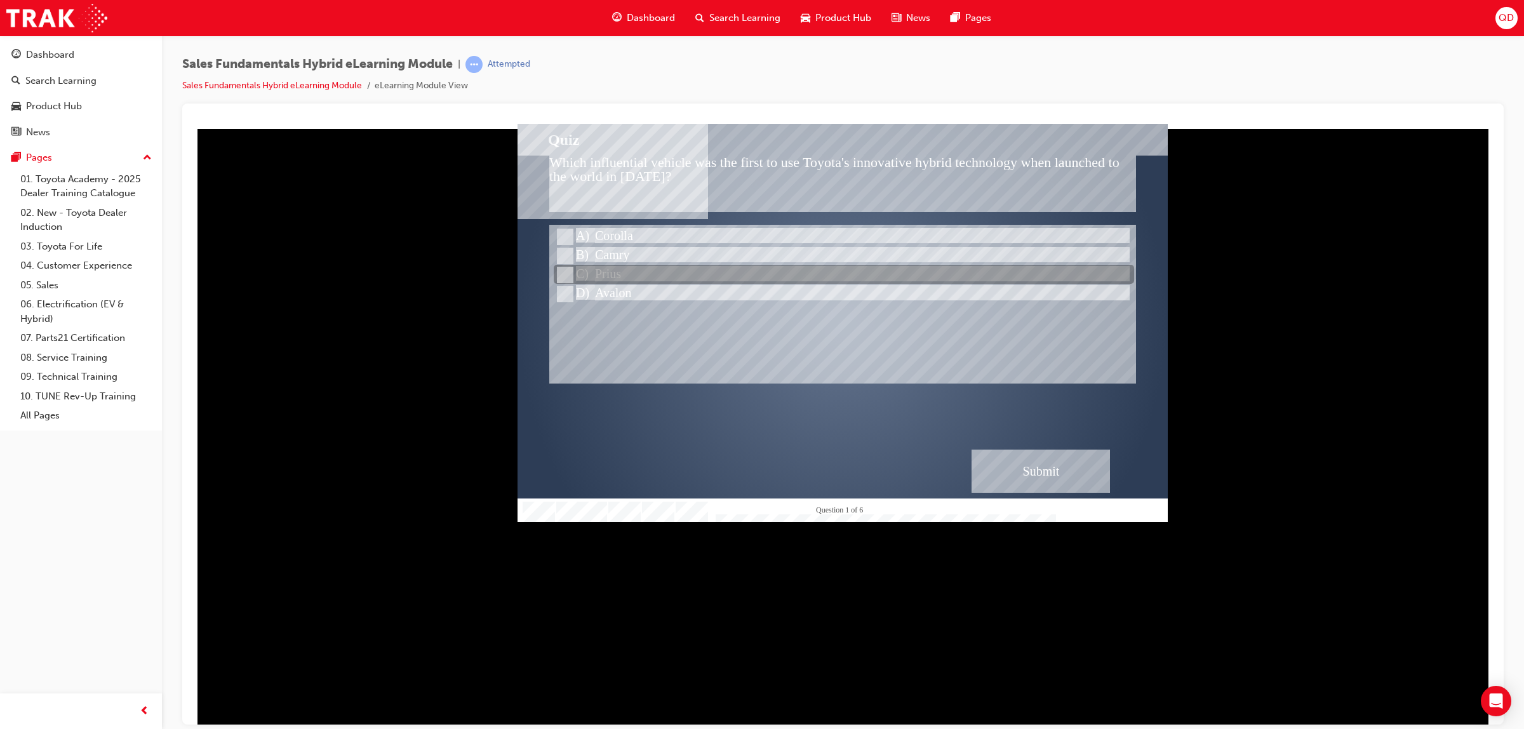
click at [575, 272] on div at bounding box center [844, 274] width 580 height 19
radio input "false"
radio input "true"
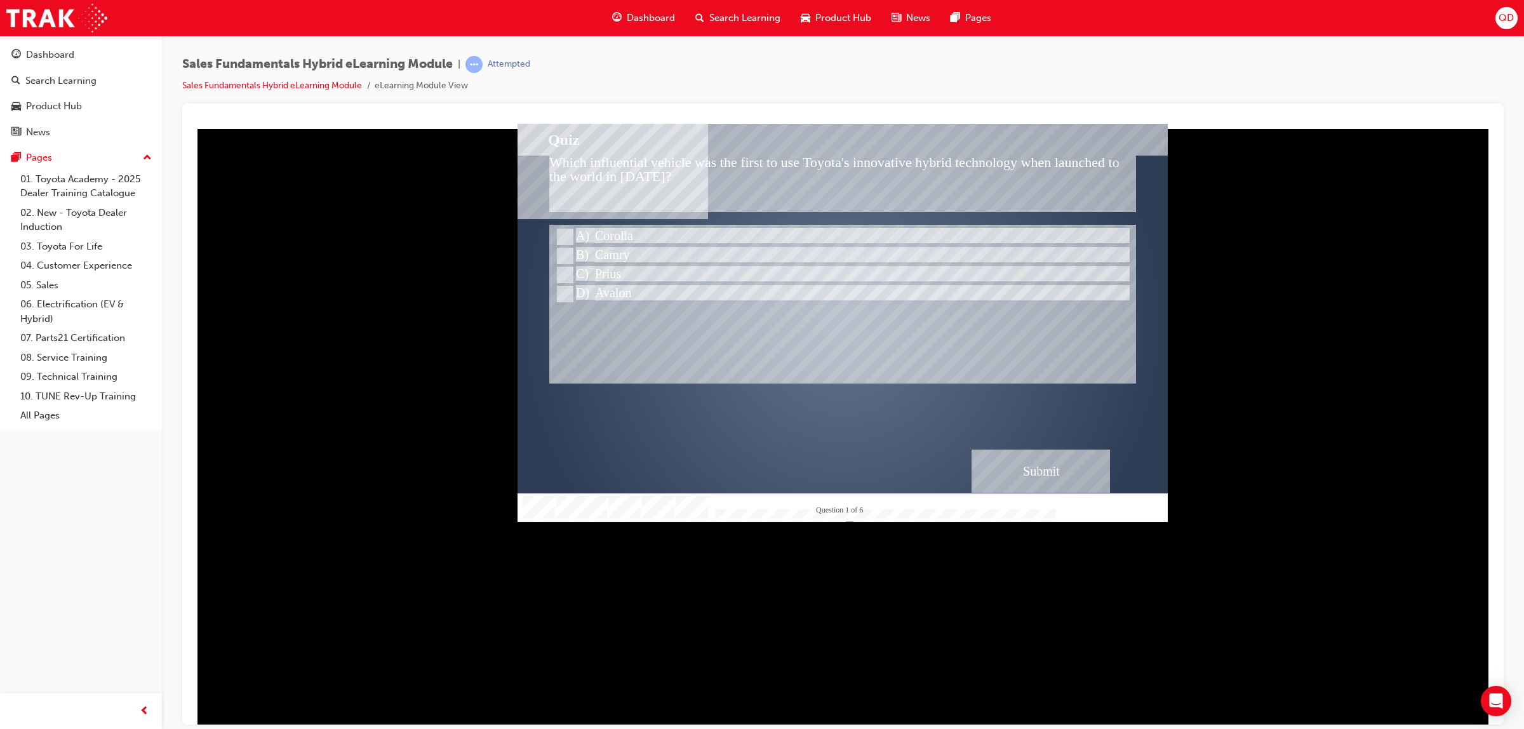
click at [1078, 457] on div "Submit" at bounding box center [1040, 470] width 138 height 43
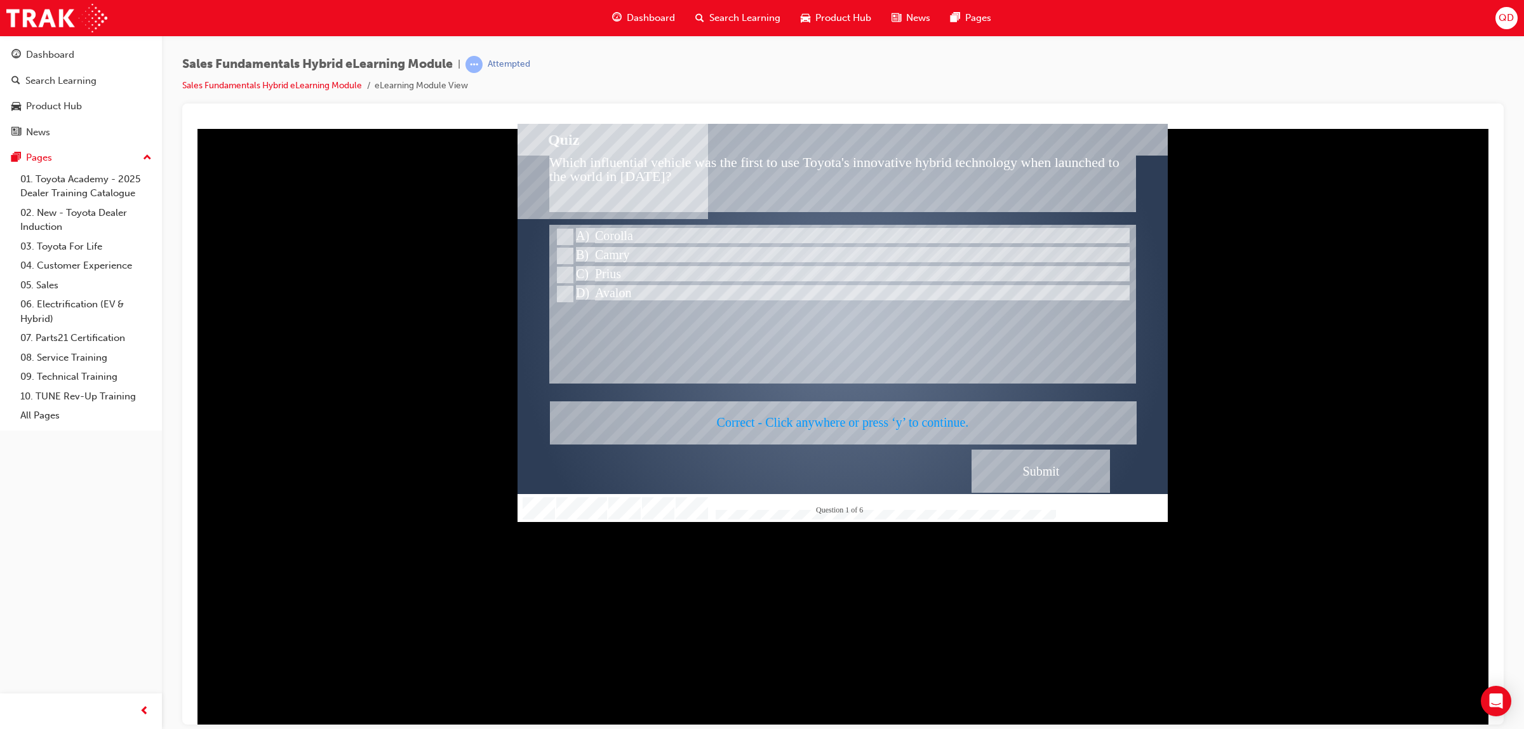
click at [1059, 466] on div at bounding box center [842, 322] width 650 height 398
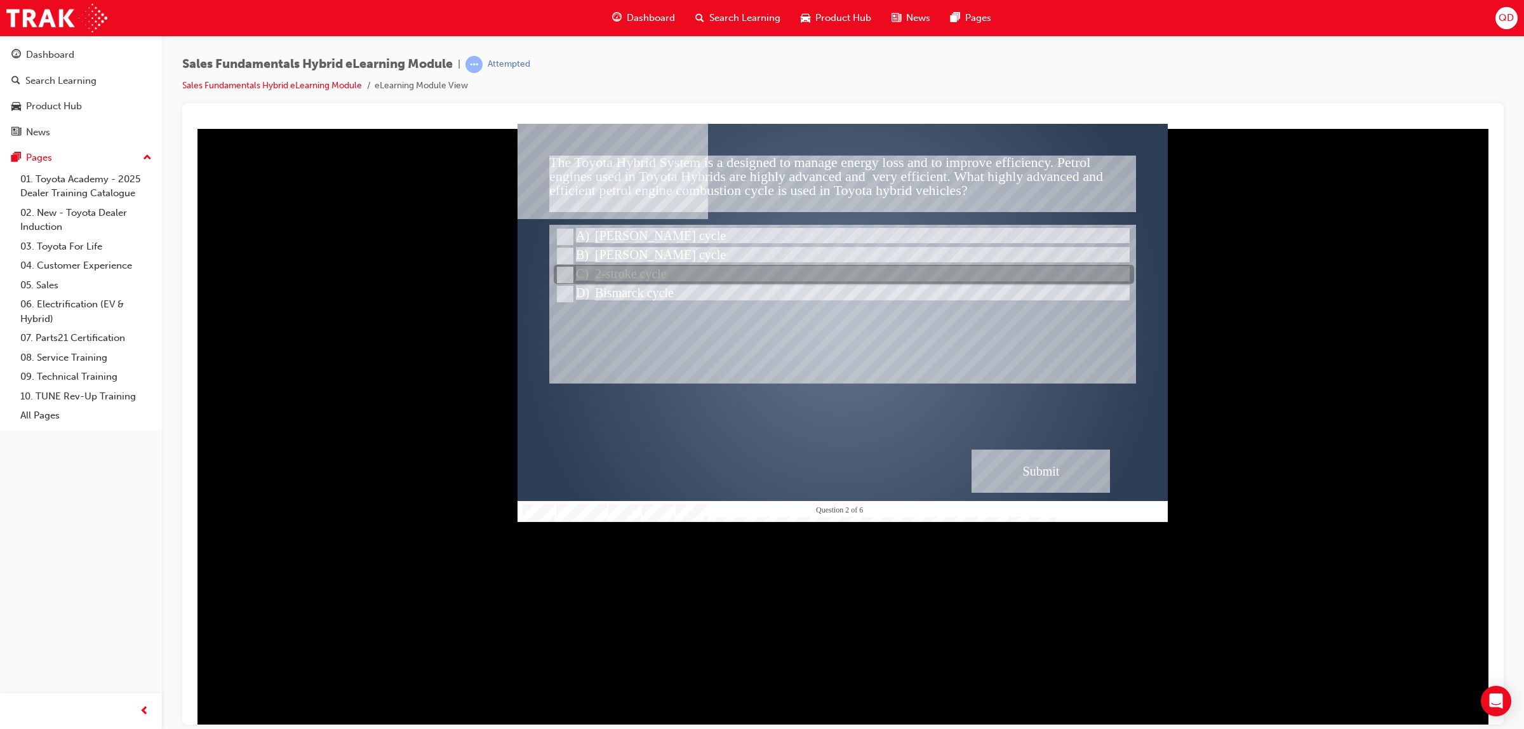
click at [635, 267] on div at bounding box center [844, 274] width 580 height 19
radio input "true"
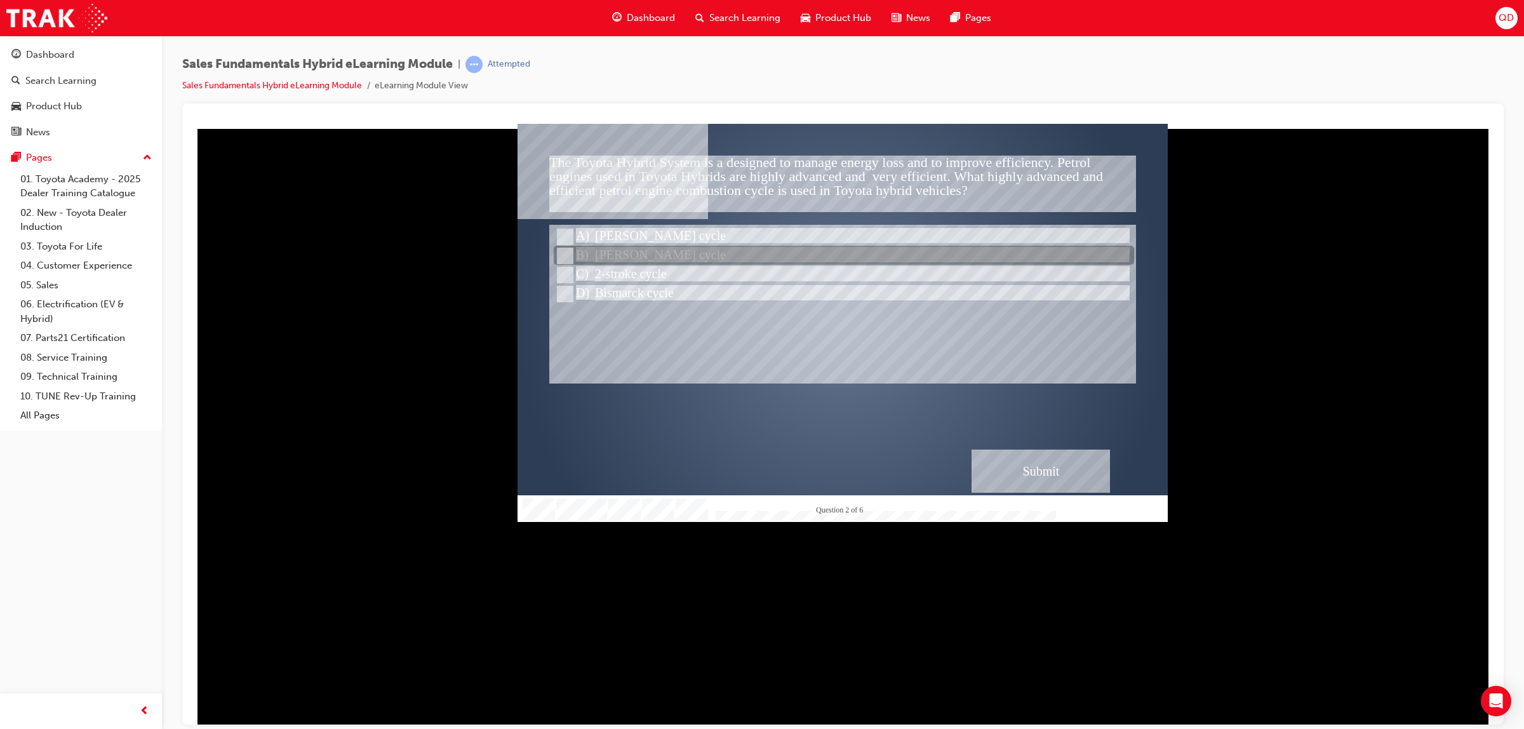
click at [632, 255] on div at bounding box center [844, 255] width 580 height 19
radio input "true"
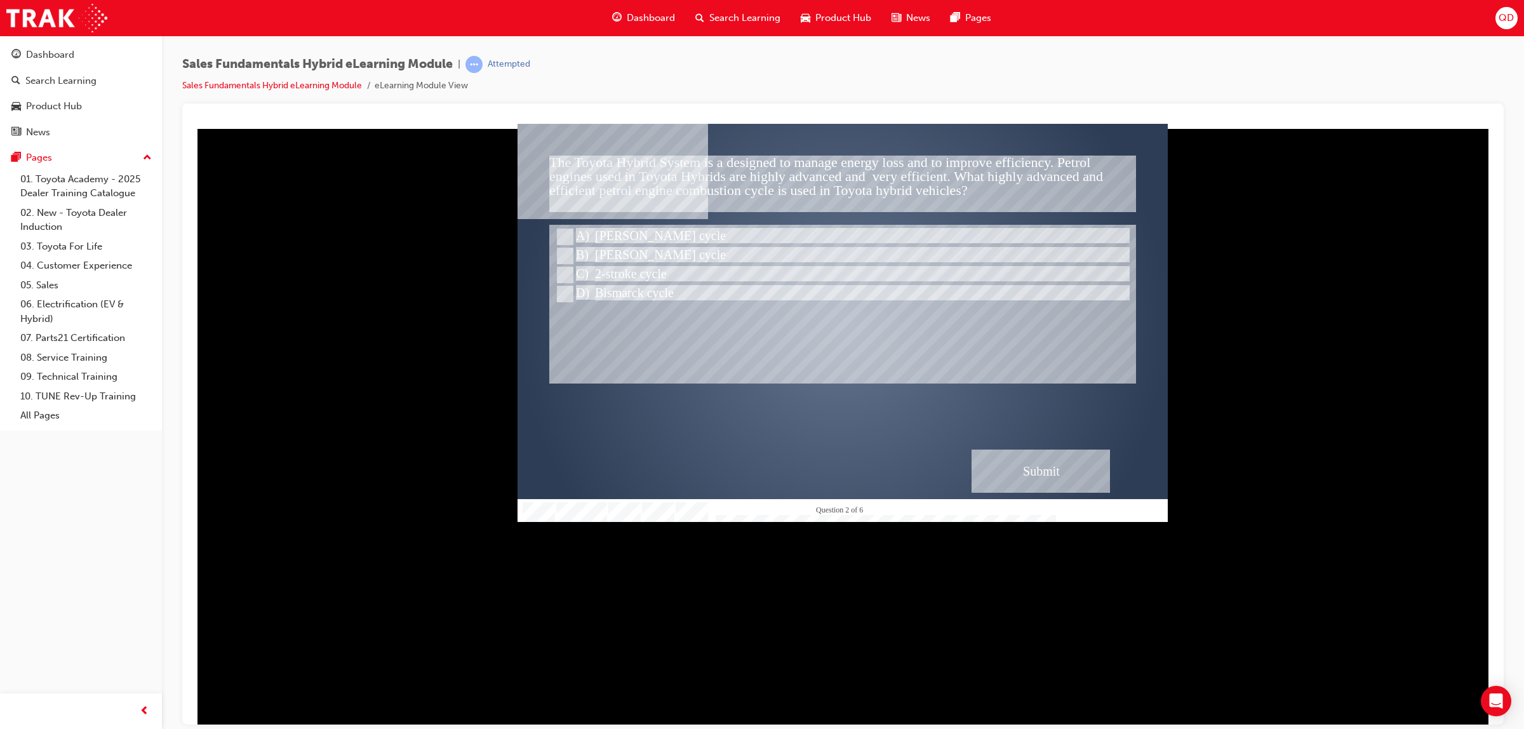
click at [997, 464] on div "Submit" at bounding box center [1040, 470] width 138 height 43
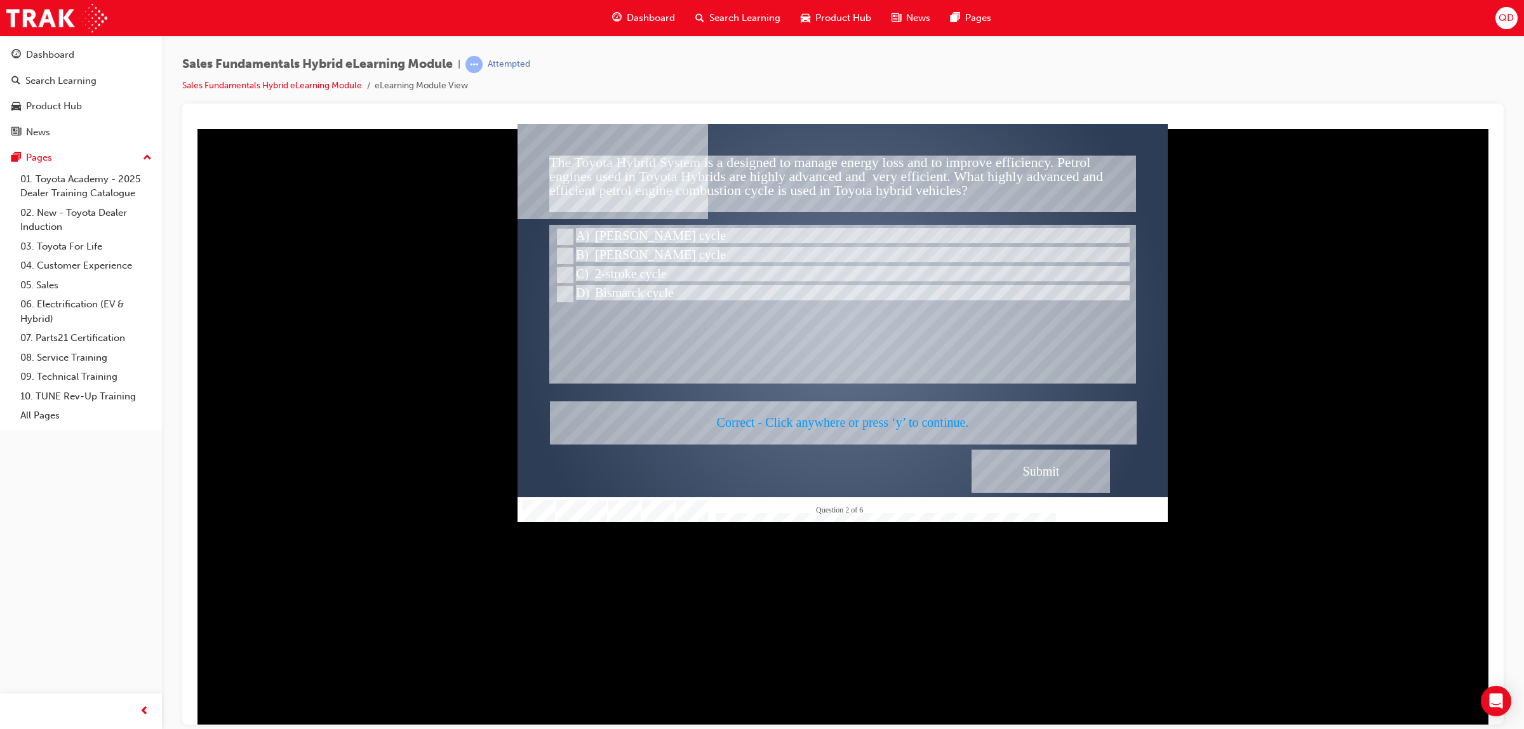
click at [1008, 460] on div at bounding box center [842, 322] width 650 height 398
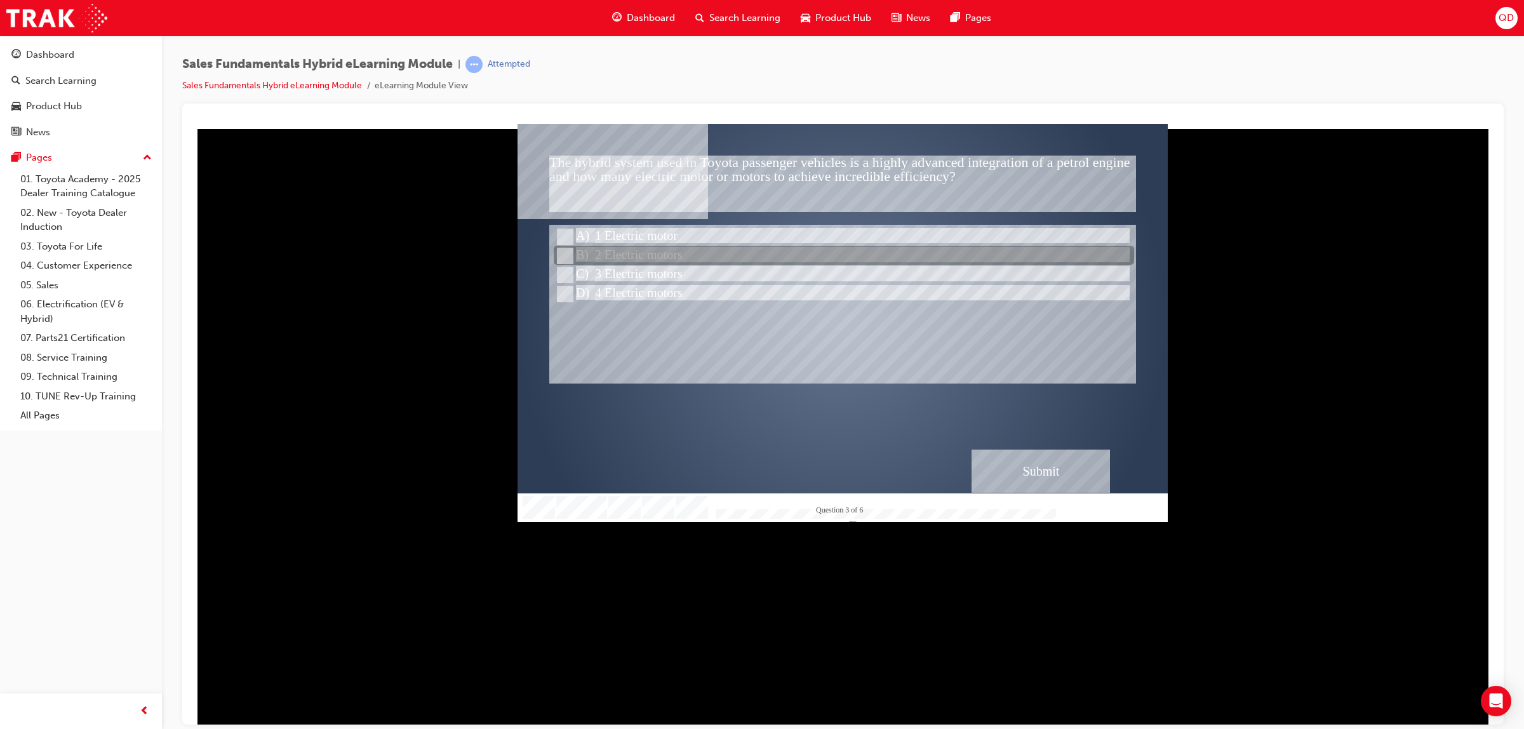
click at [648, 248] on div at bounding box center [844, 255] width 580 height 19
radio input "true"
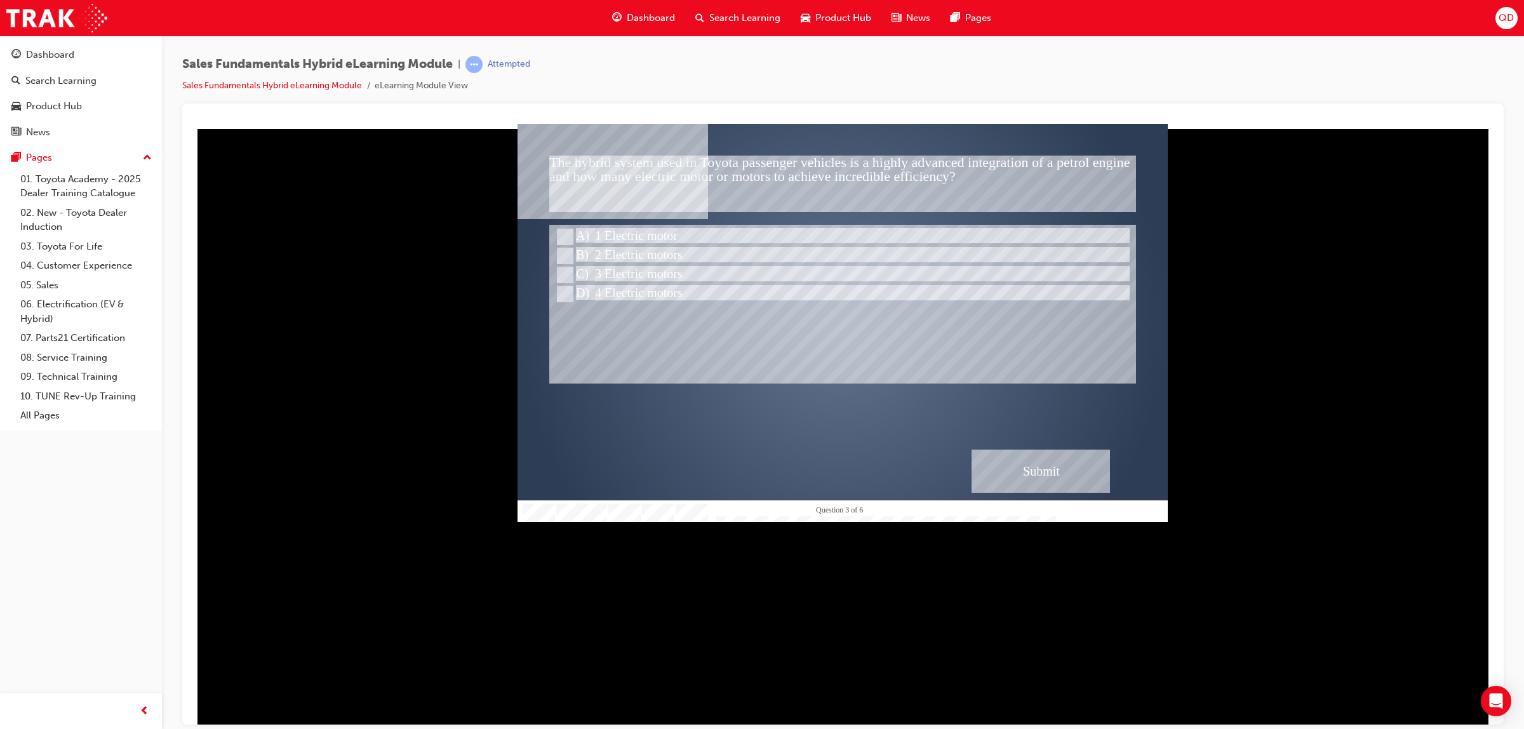
click at [1013, 474] on div "Submit" at bounding box center [1040, 470] width 138 height 43
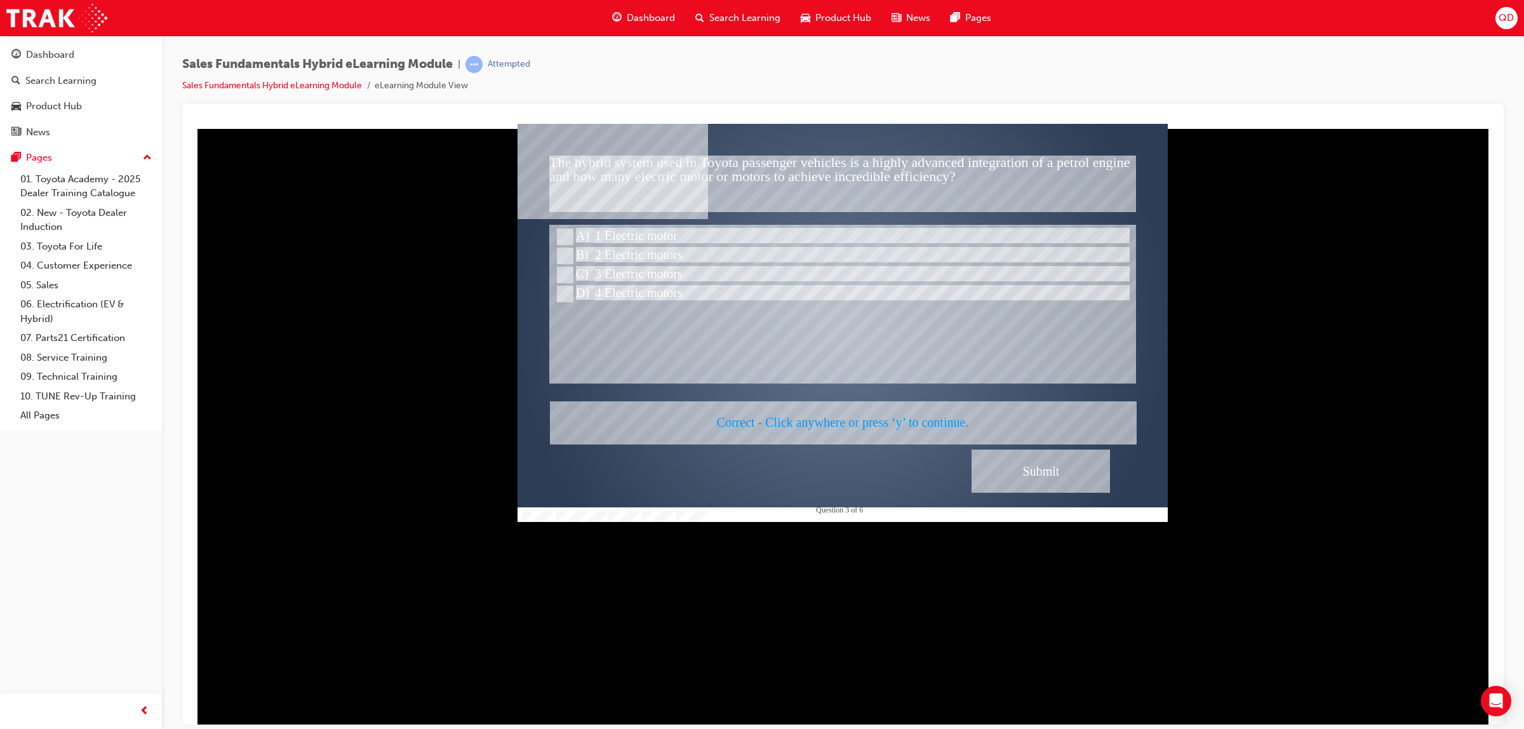
click at [1017, 469] on div at bounding box center [842, 322] width 650 height 398
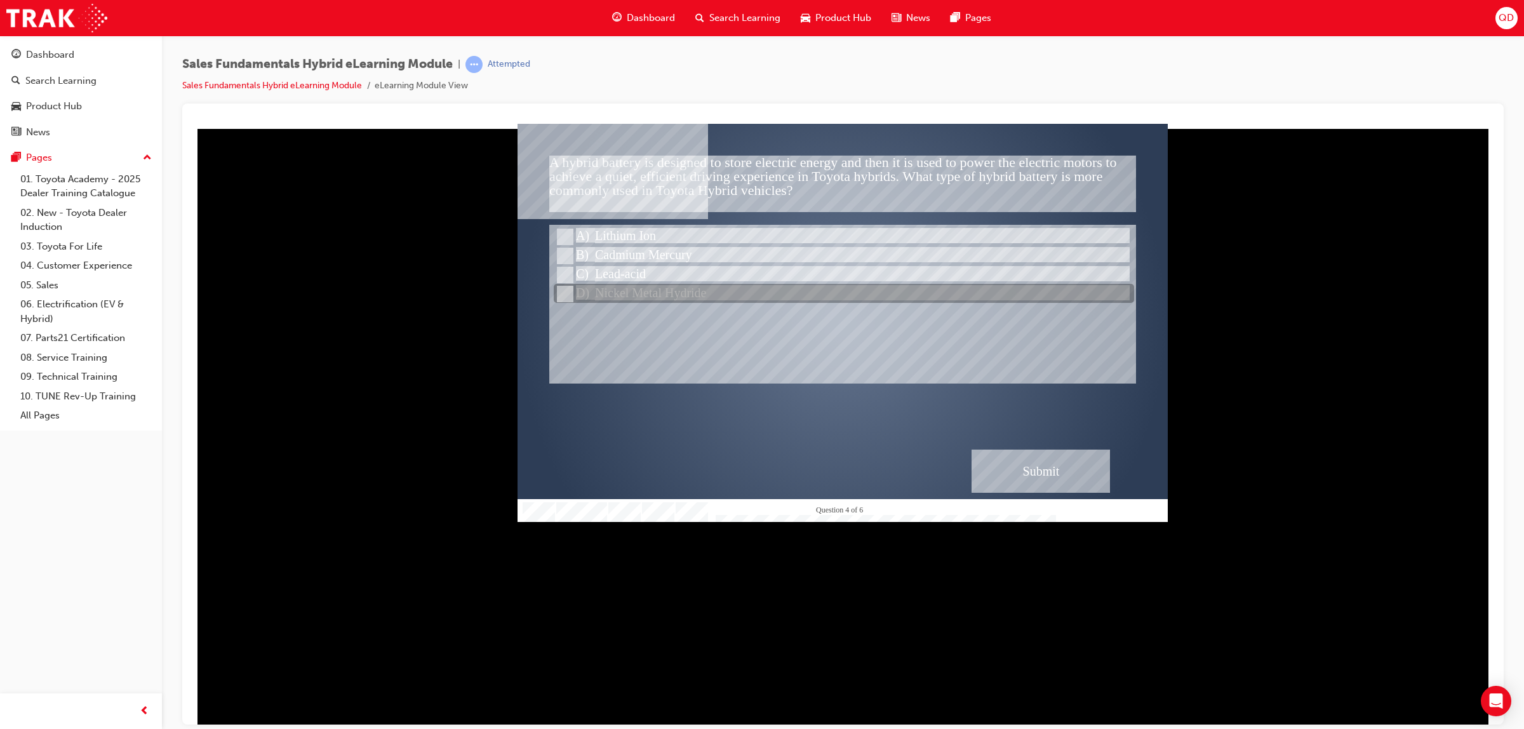
click at [658, 286] on div at bounding box center [844, 293] width 580 height 19
radio input "true"
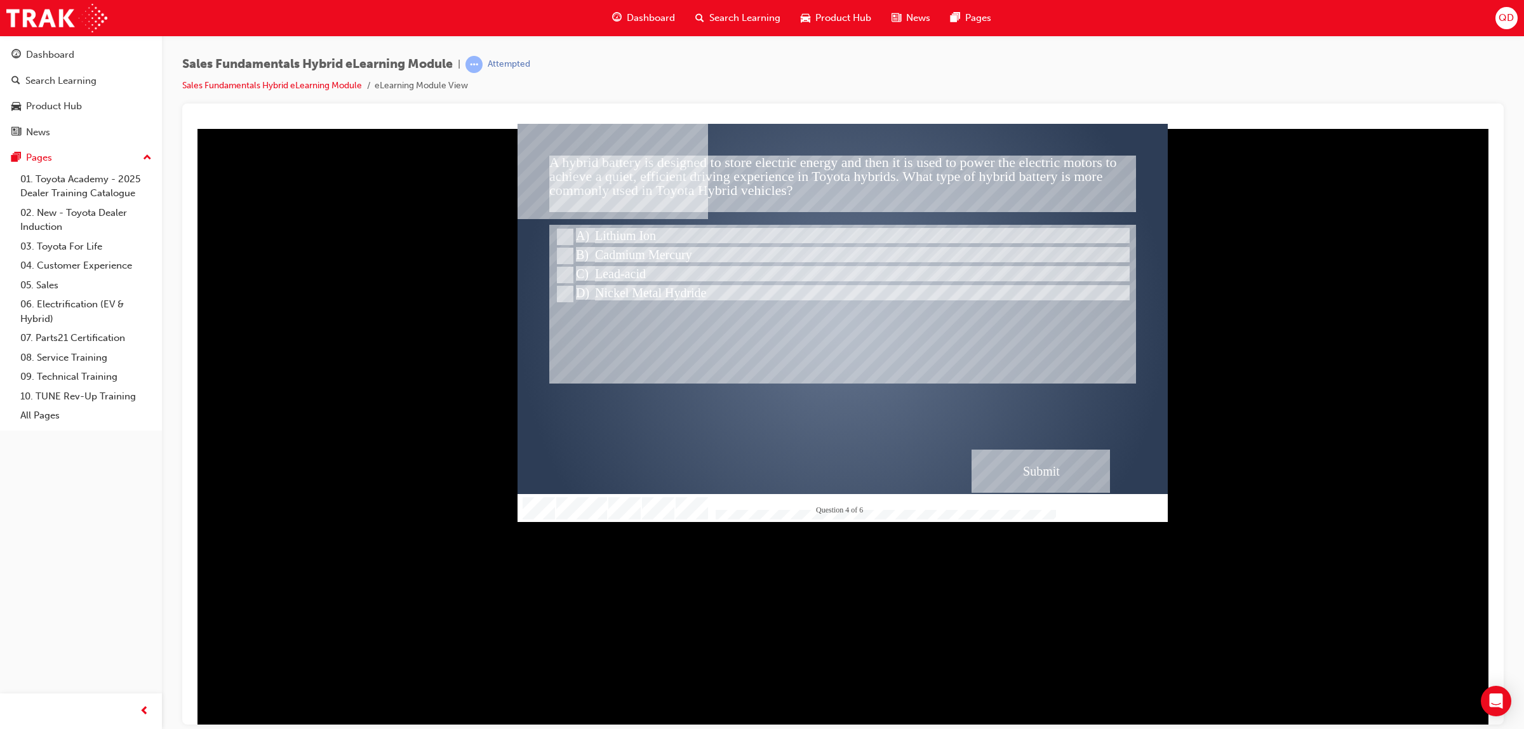
click at [1037, 464] on div "Submit" at bounding box center [1040, 470] width 138 height 43
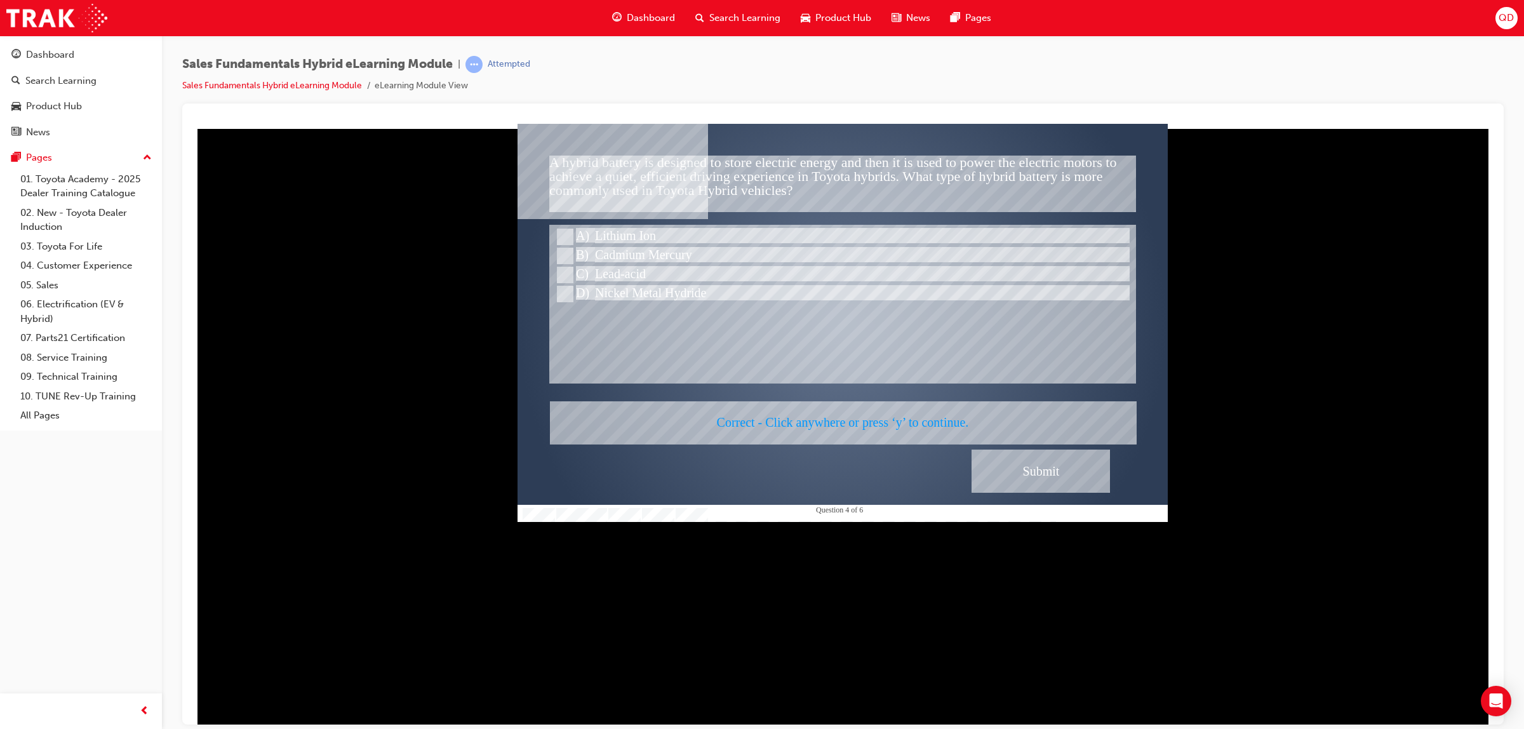
click at [1003, 464] on div at bounding box center [842, 322] width 650 height 398
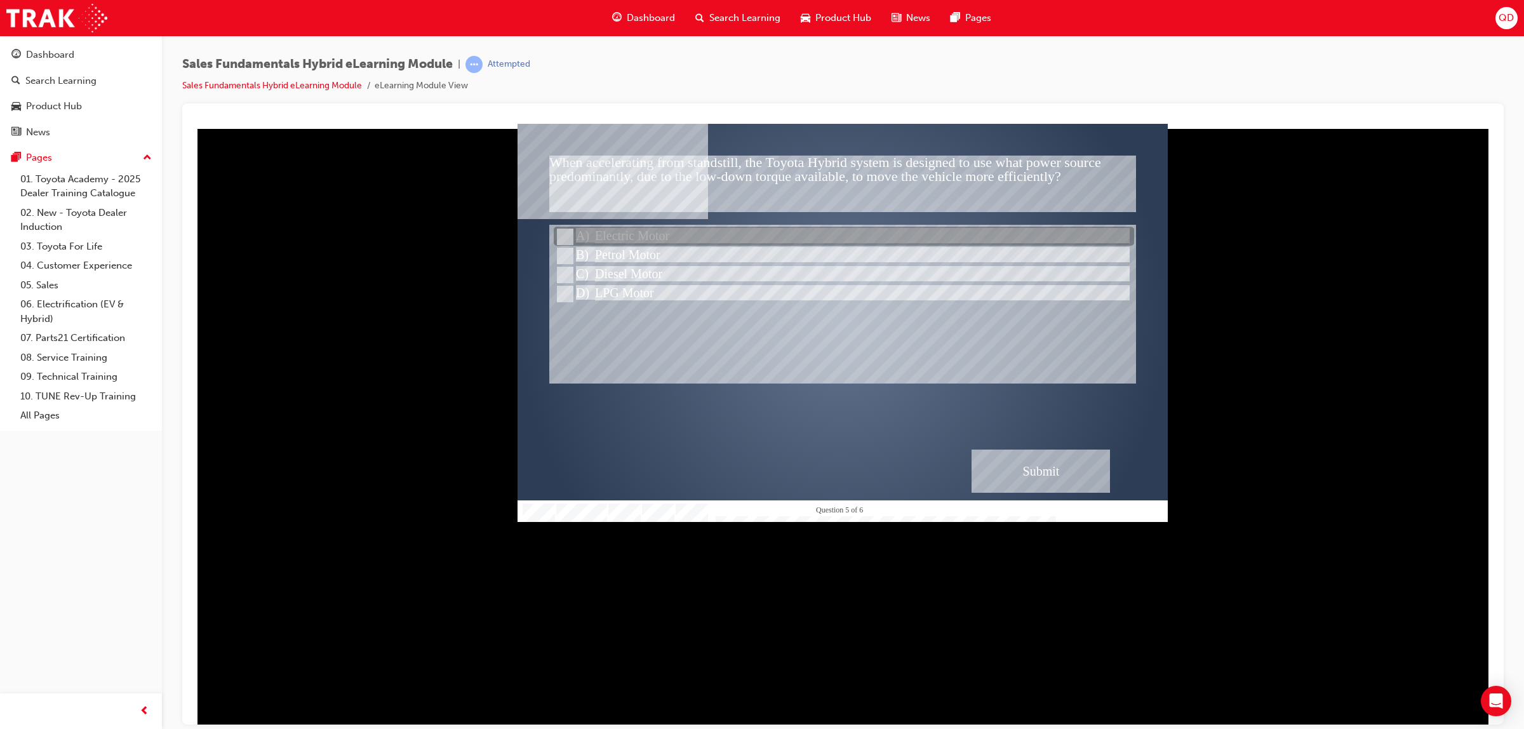
click at [740, 232] on div at bounding box center [844, 236] width 580 height 19
radio input "true"
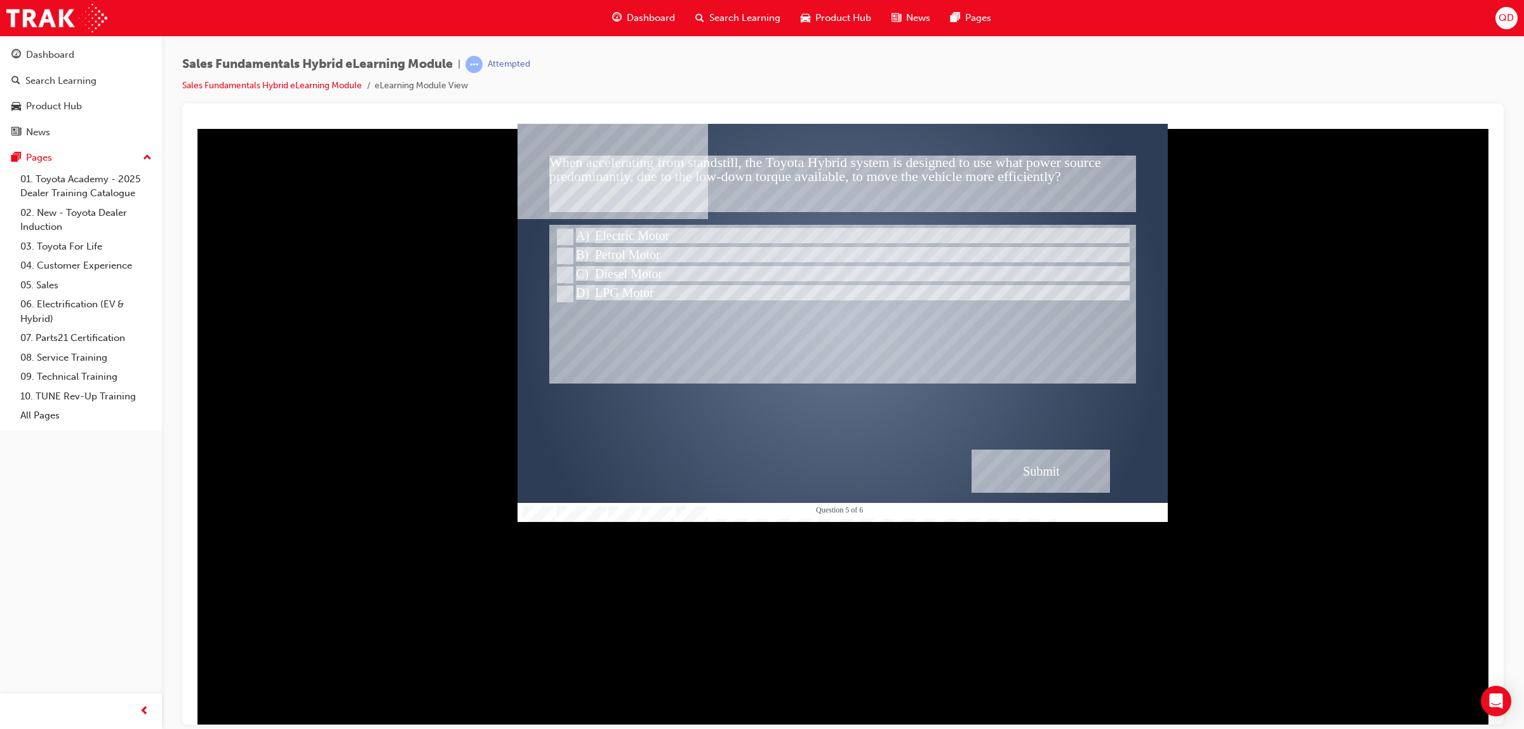
click at [1026, 459] on div "Submit" at bounding box center [1040, 470] width 138 height 43
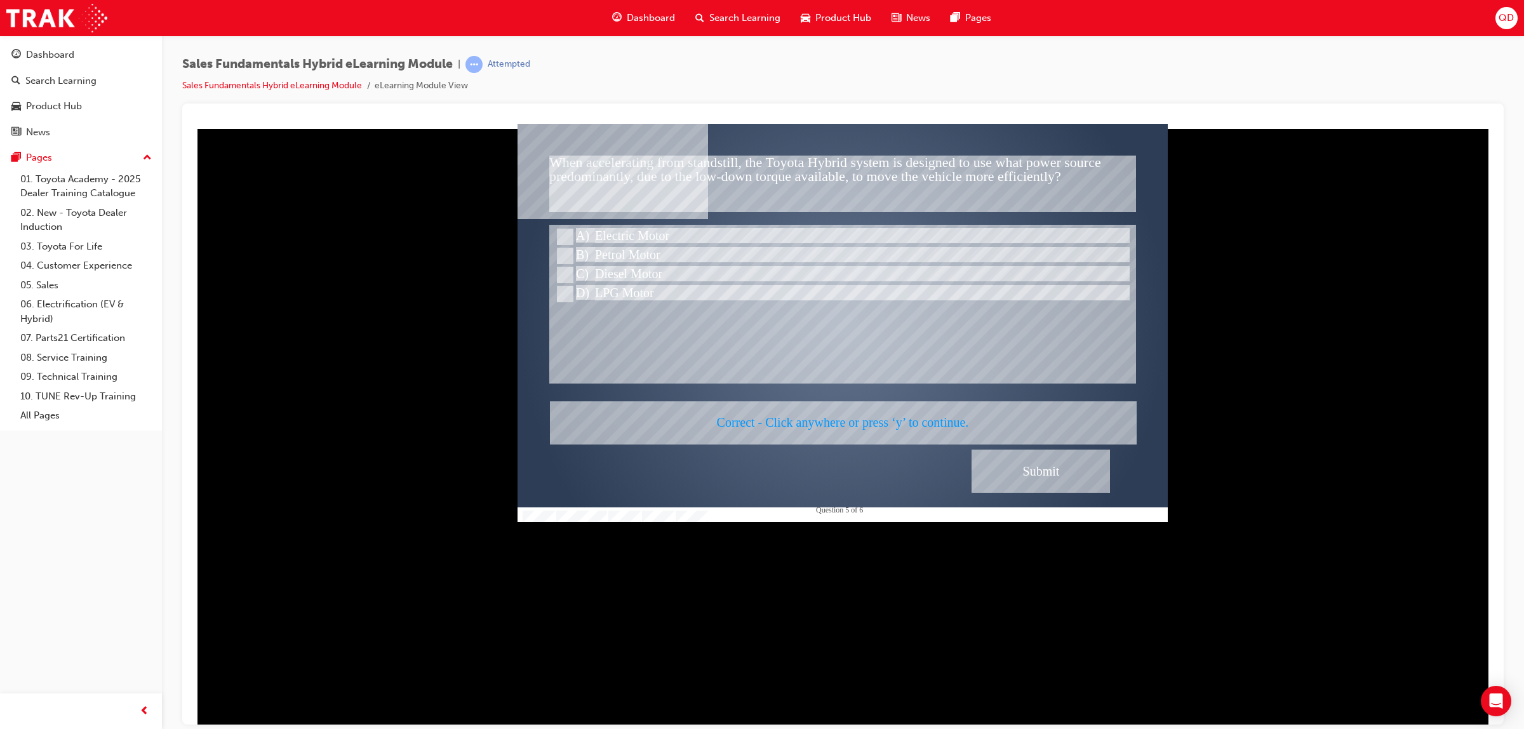
click at [1026, 462] on div at bounding box center [842, 322] width 650 height 398
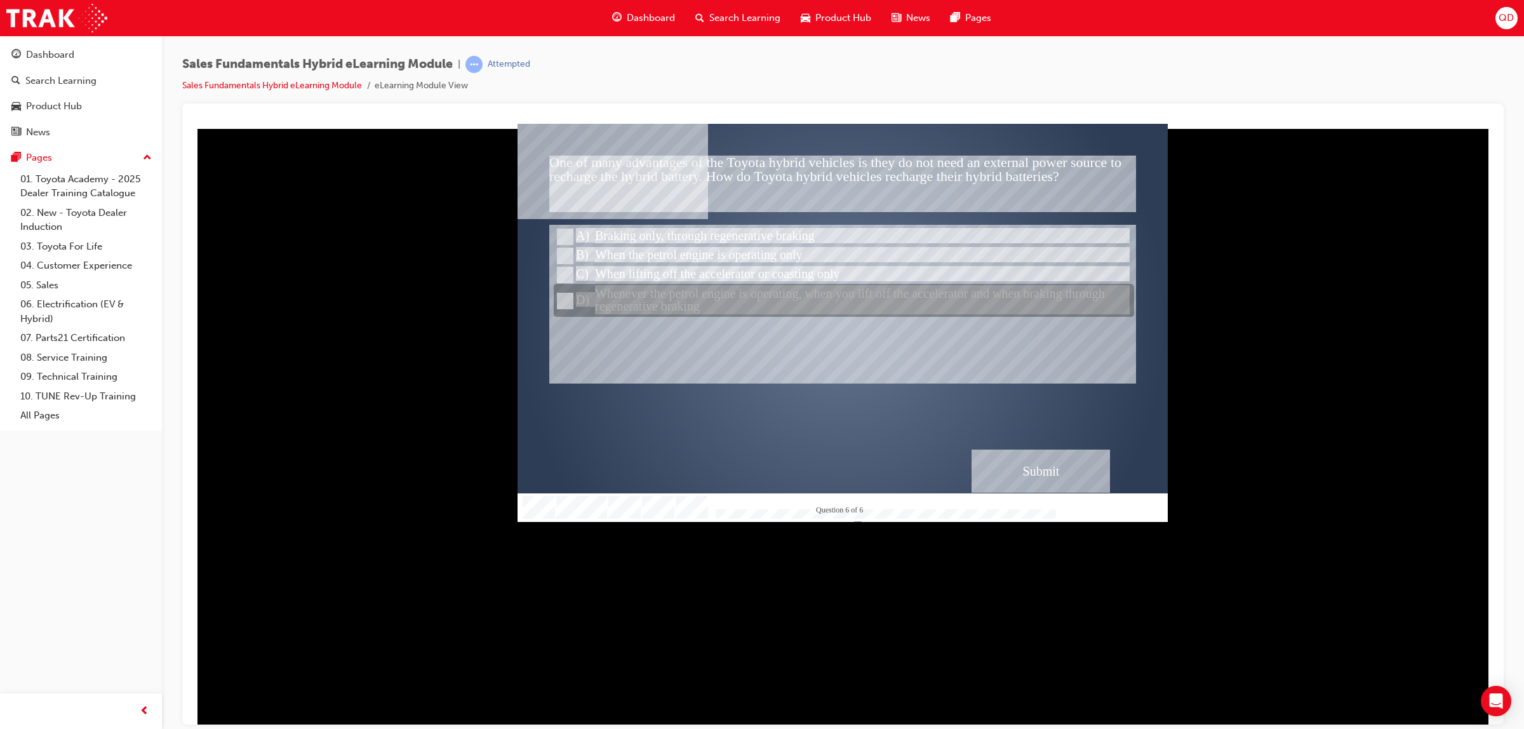
click at [781, 302] on div at bounding box center [844, 300] width 580 height 33
radio input "true"
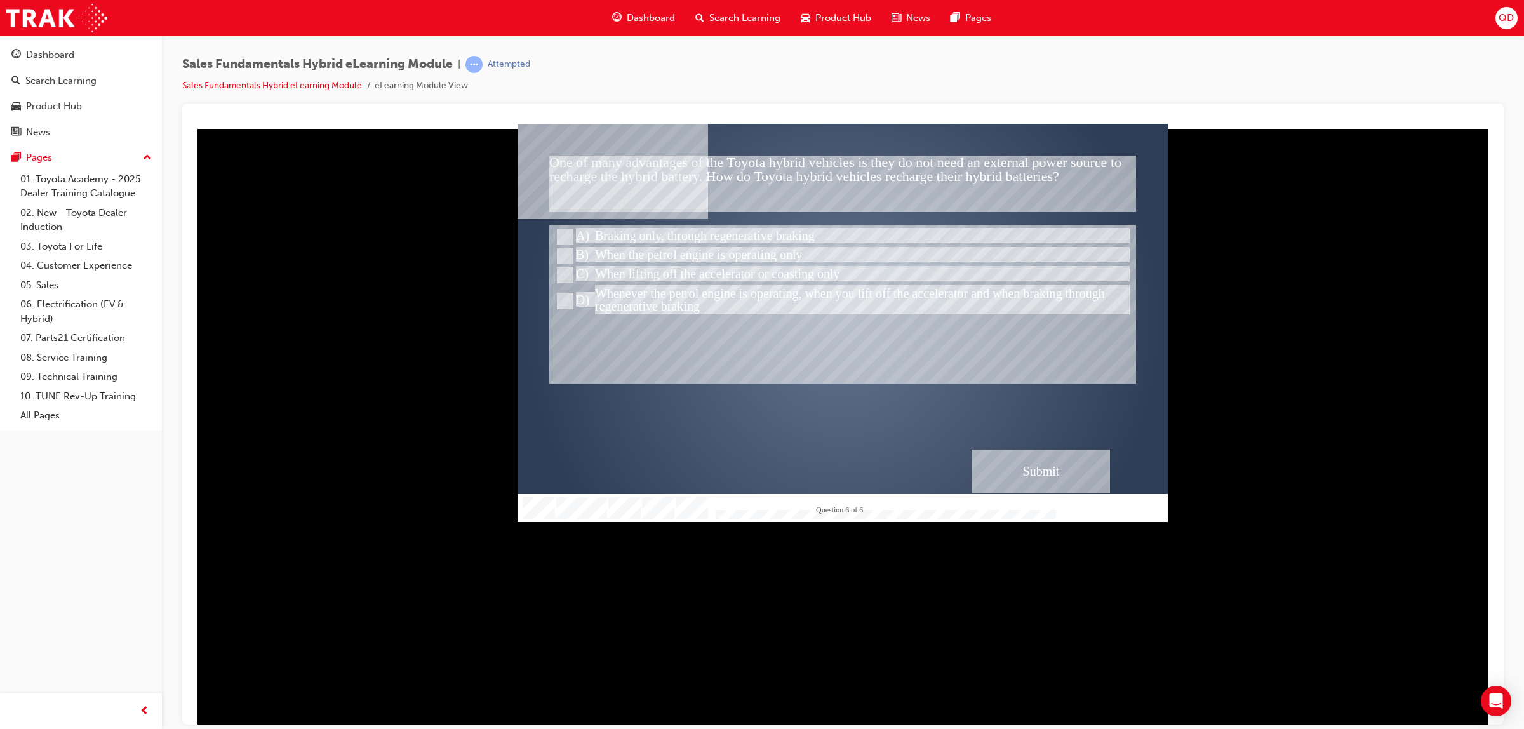
click at [1045, 472] on div "Submit" at bounding box center [1040, 470] width 138 height 43
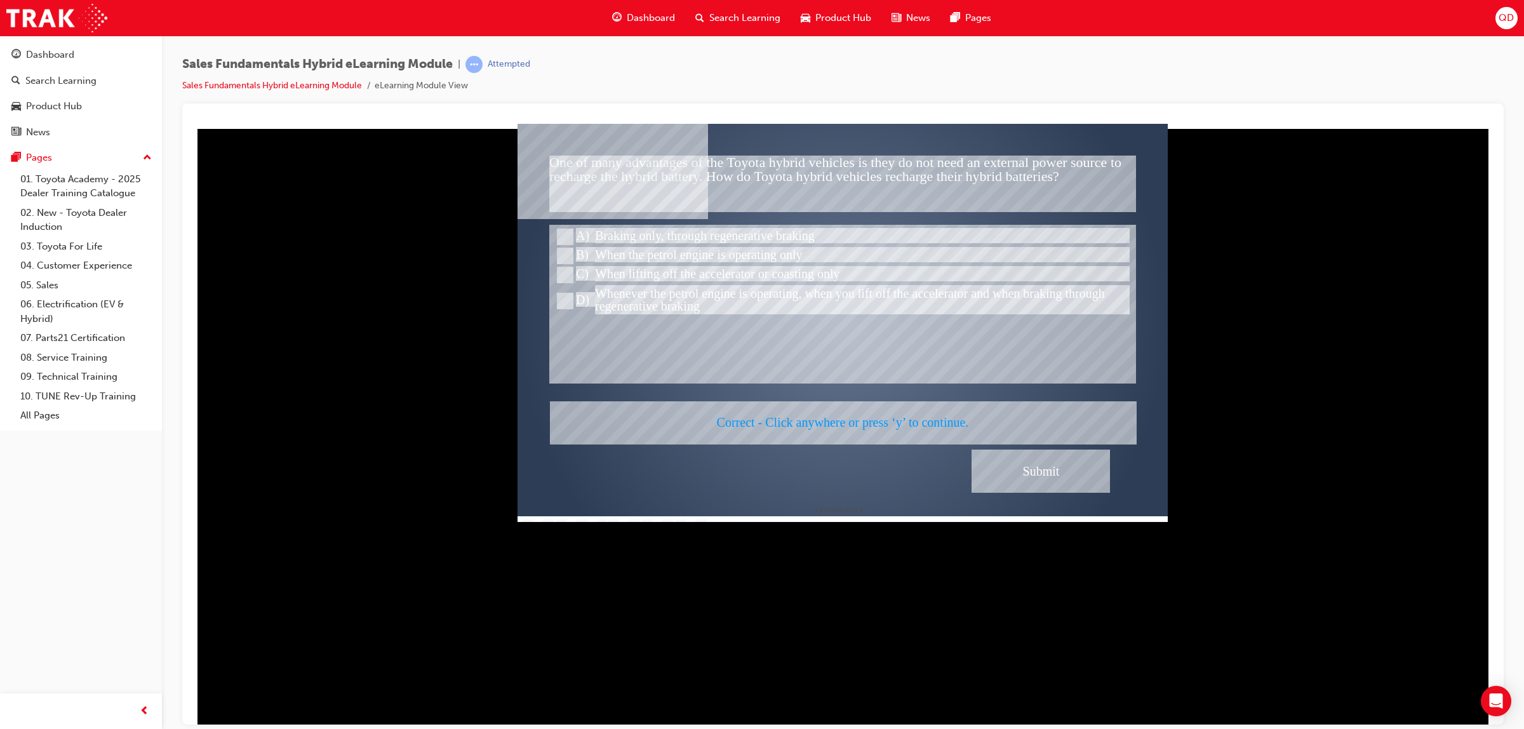
click at [1042, 472] on div at bounding box center [842, 322] width 650 height 398
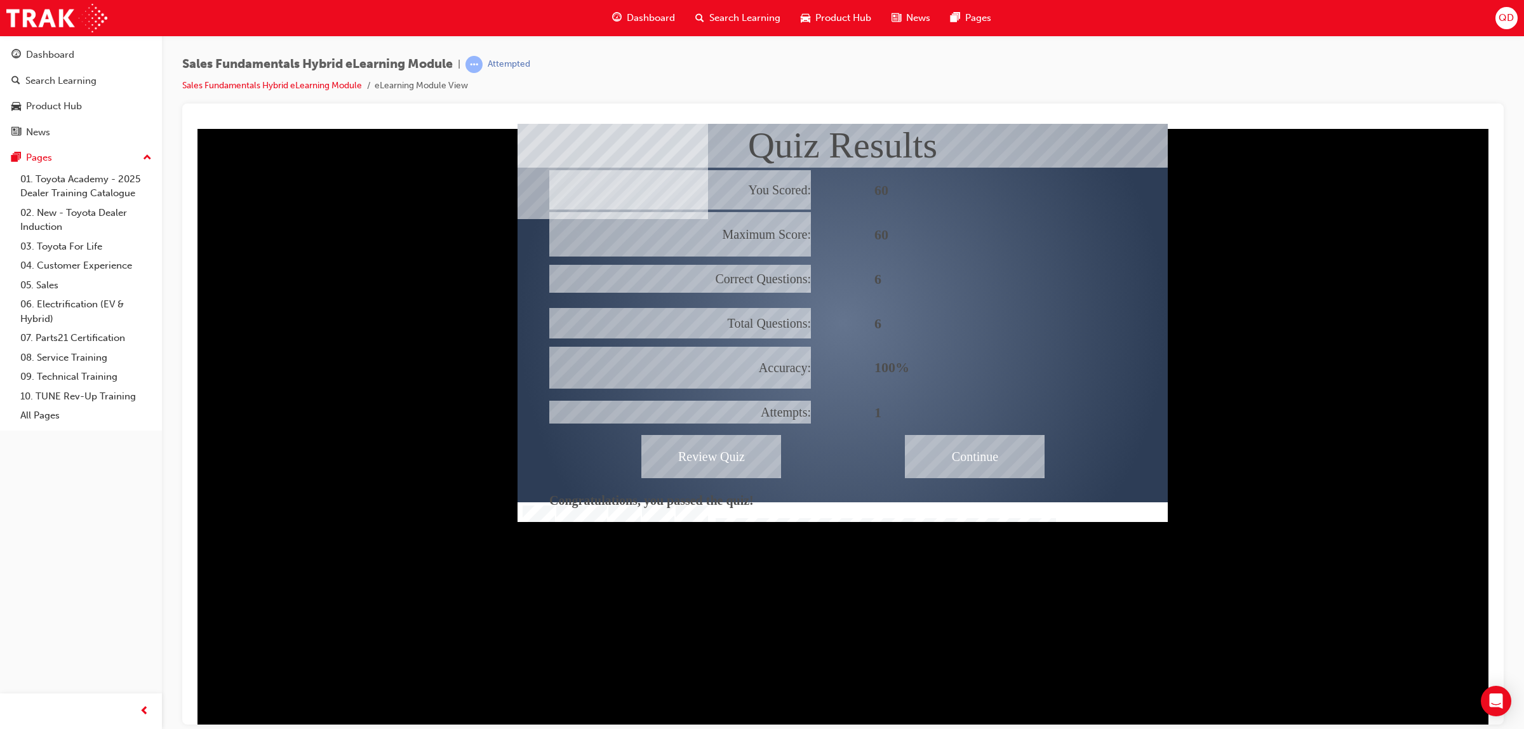
click at [1005, 459] on div "Continue" at bounding box center [975, 455] width 140 height 43
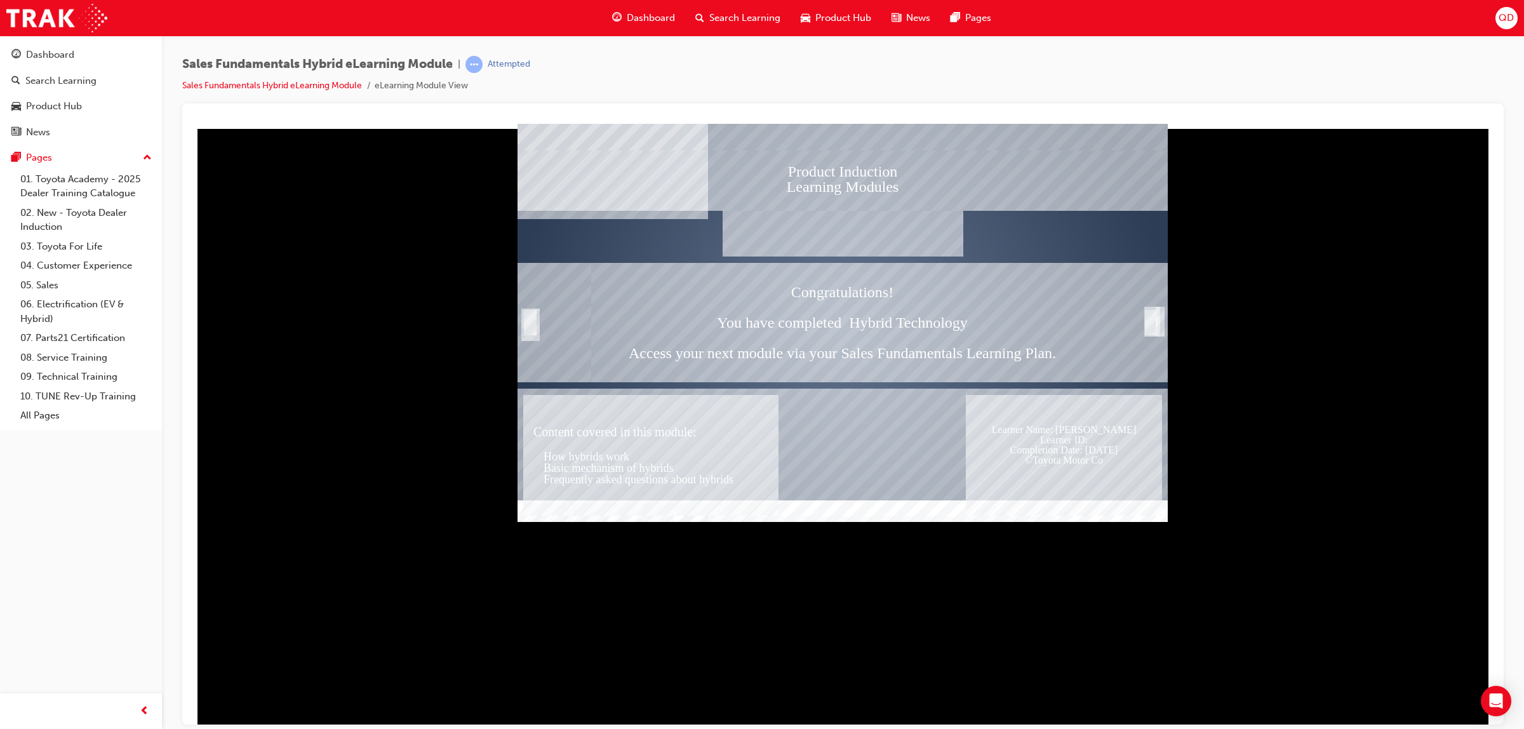
click at [1159, 316] on div "Trigger this button to exit" at bounding box center [1160, 320] width 3 height 23
click at [1159, 320] on div "Trigger this button to exit" at bounding box center [1160, 320] width 3 height 23
click at [1152, 321] on div "Trigger this button to exit" at bounding box center [1151, 321] width 13 height 25
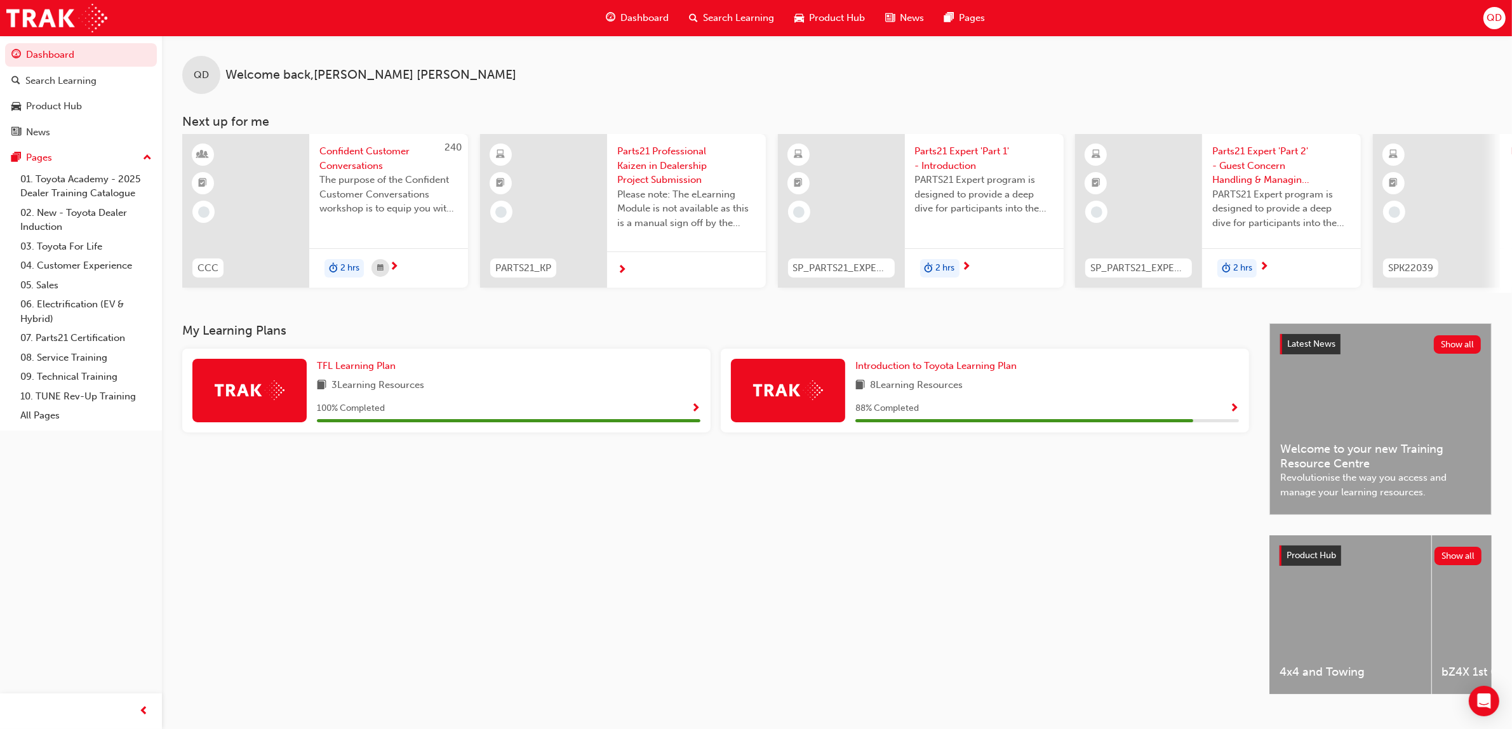
click at [722, 22] on span "Search Learning" at bounding box center [738, 18] width 71 height 15
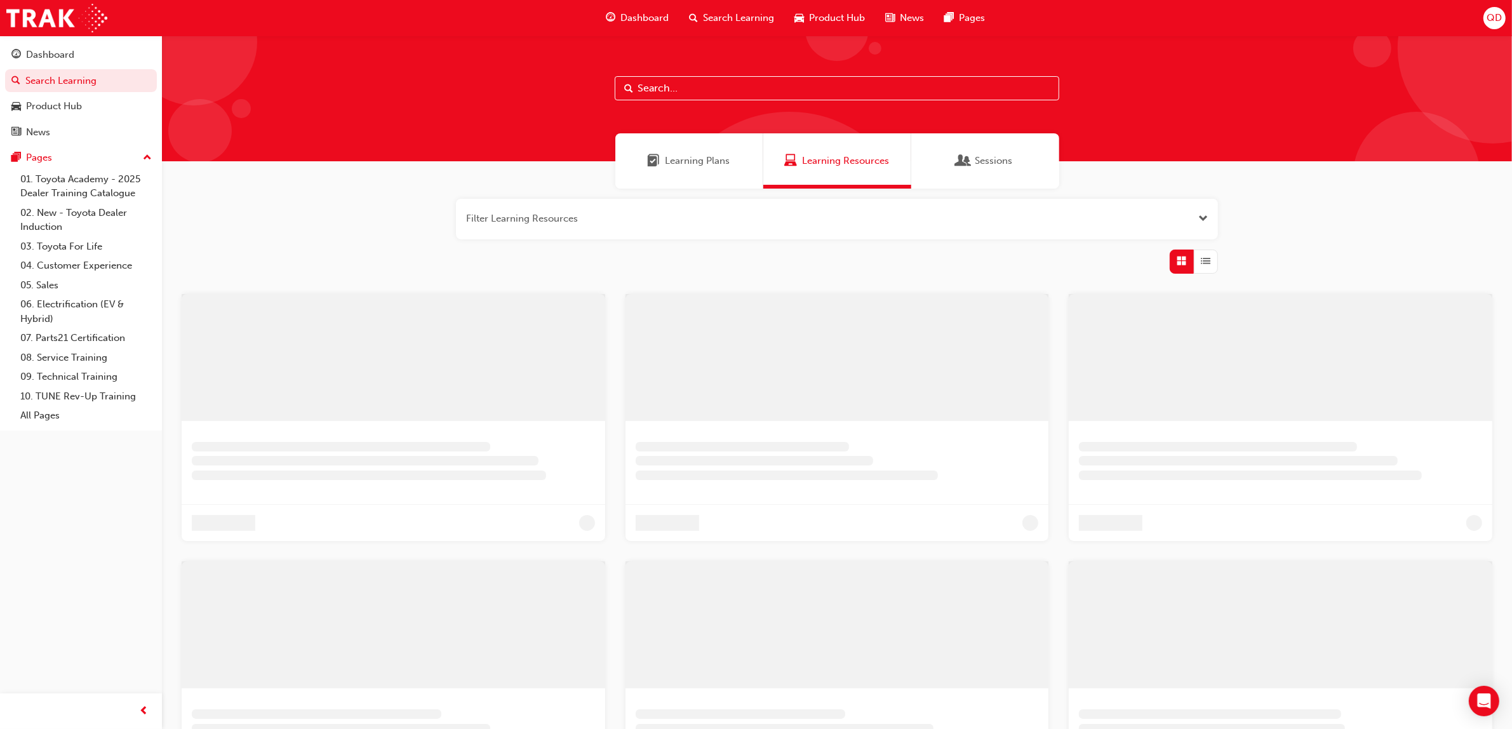
click at [696, 93] on input "text" at bounding box center [837, 88] width 444 height 24
type input "automotive essentials"
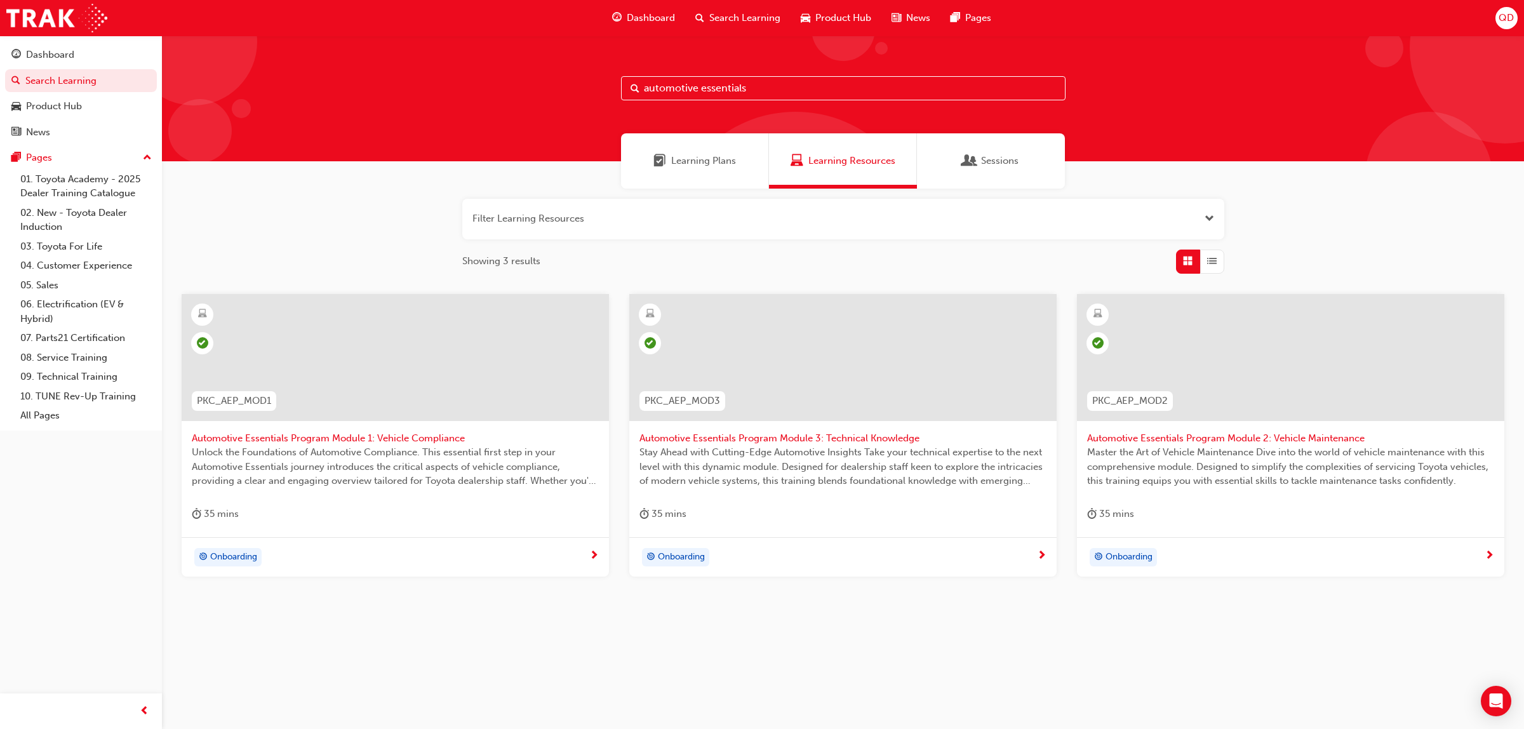
click at [709, 157] on span "Learning Plans" at bounding box center [703, 161] width 65 height 15
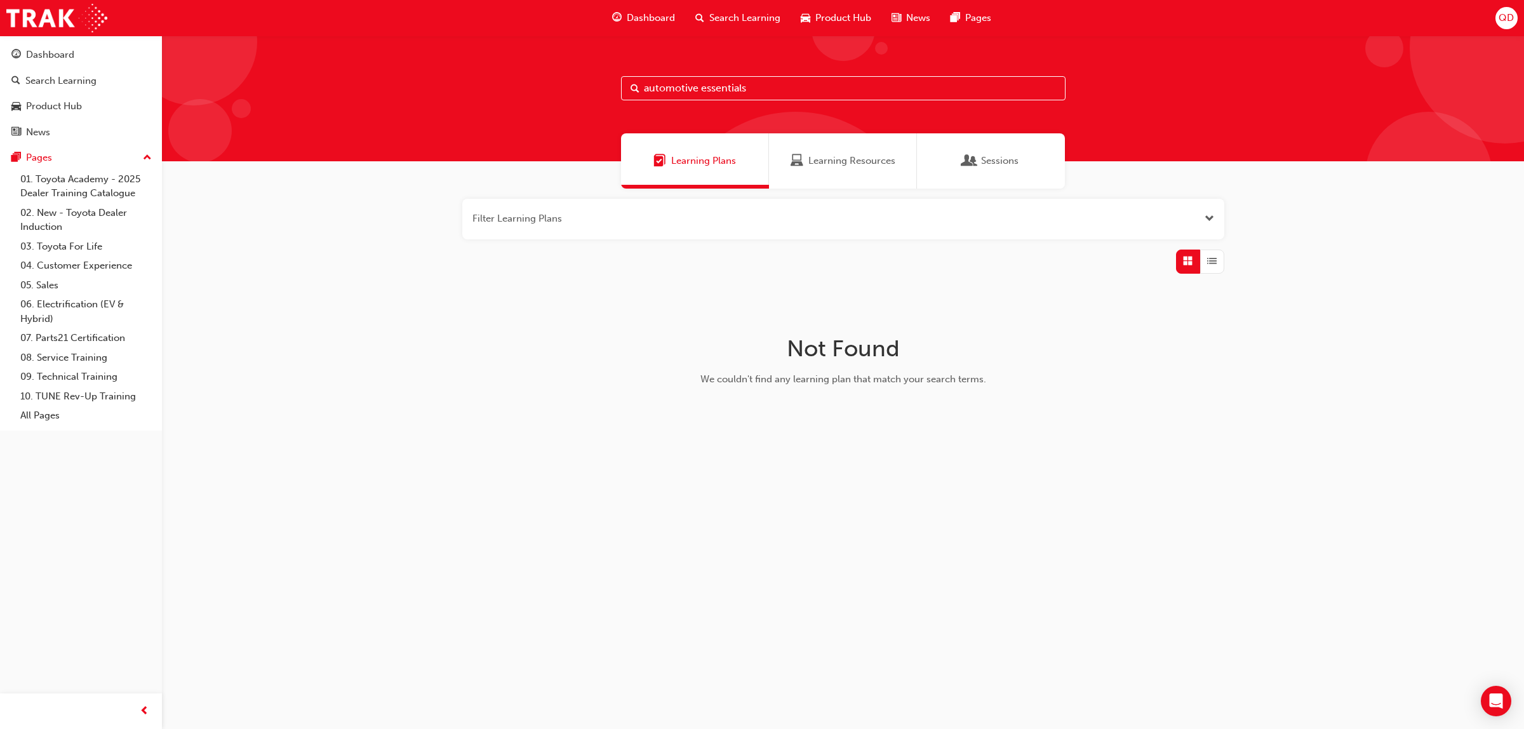
drag, startPoint x: 794, startPoint y: 61, endPoint x: 787, endPoint y: 79, distance: 19.7
click at [791, 74] on div "automotive essentials" at bounding box center [843, 99] width 1362 height 126
drag, startPoint x: 789, startPoint y: 84, endPoint x: 375, endPoint y: 116, distance: 415.8
click at [497, 100] on div "automotive essentials" at bounding box center [843, 99] width 1362 height 126
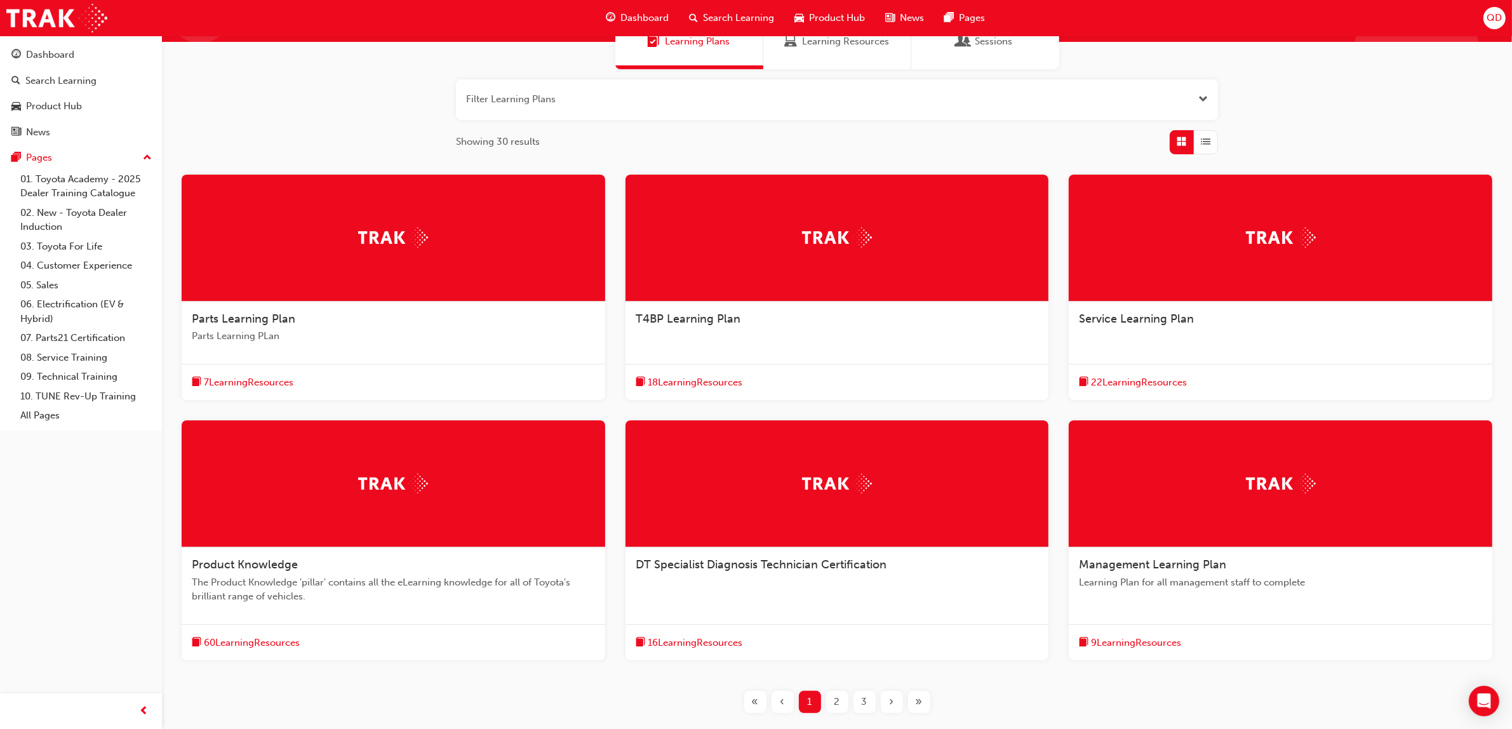
scroll to position [207, 0]
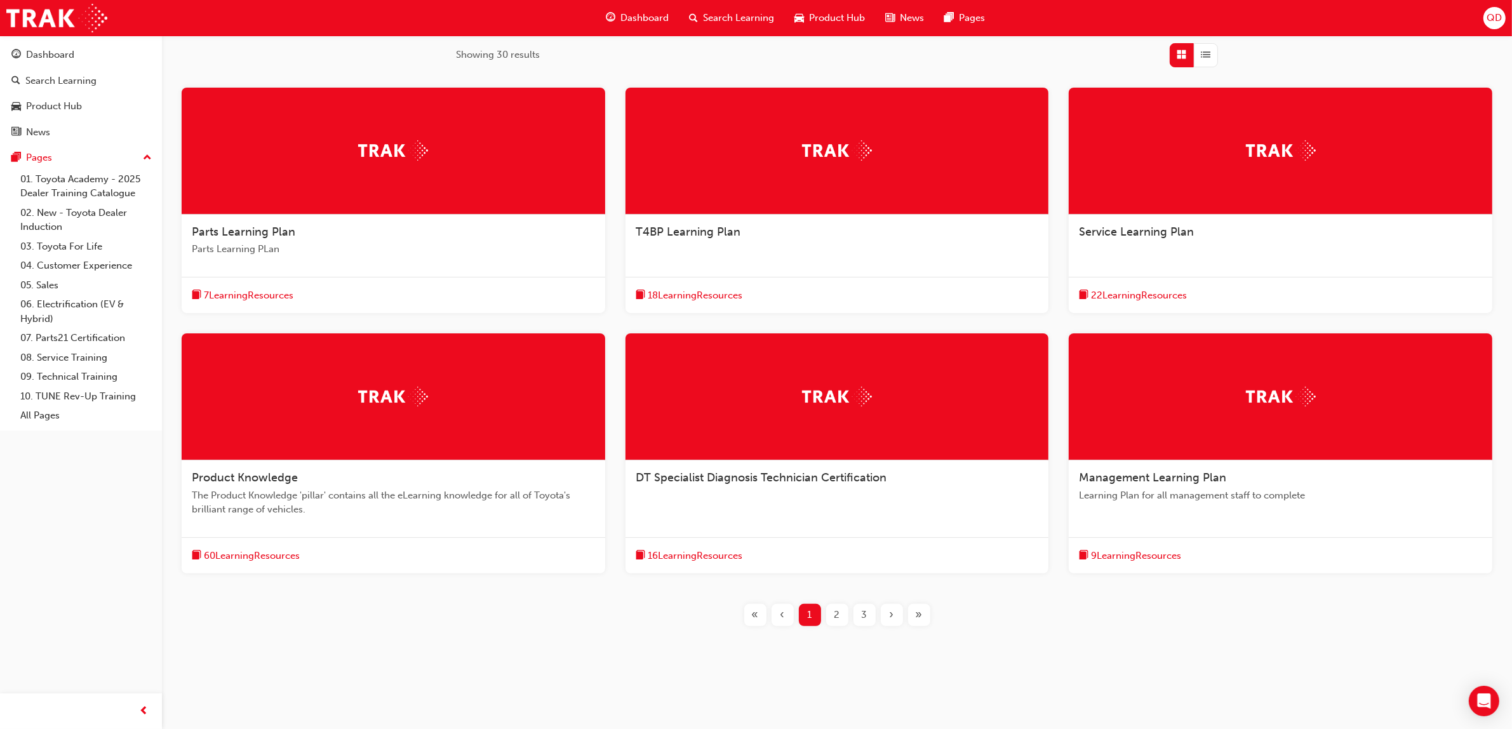
click at [905, 624] on button "»" at bounding box center [918, 615] width 27 height 22
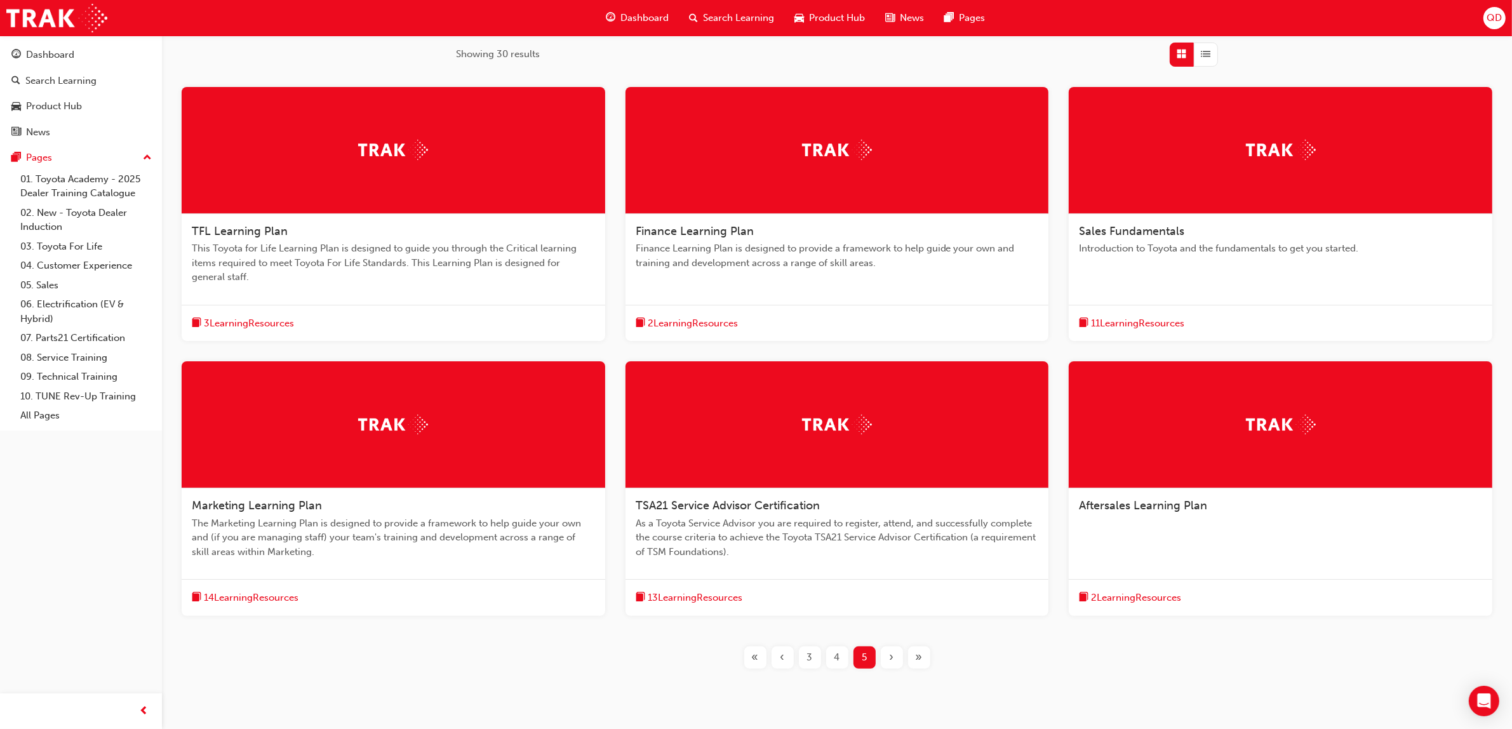
click at [915, 617] on div "TFL Learning Plan This Toyota for Life Learning Plan is designed to guide you t…" at bounding box center [836, 361] width 1331 height 549
click at [1150, 254] on span "Introduction to Toyota and the fundamentals to get you started." at bounding box center [1280, 248] width 403 height 15
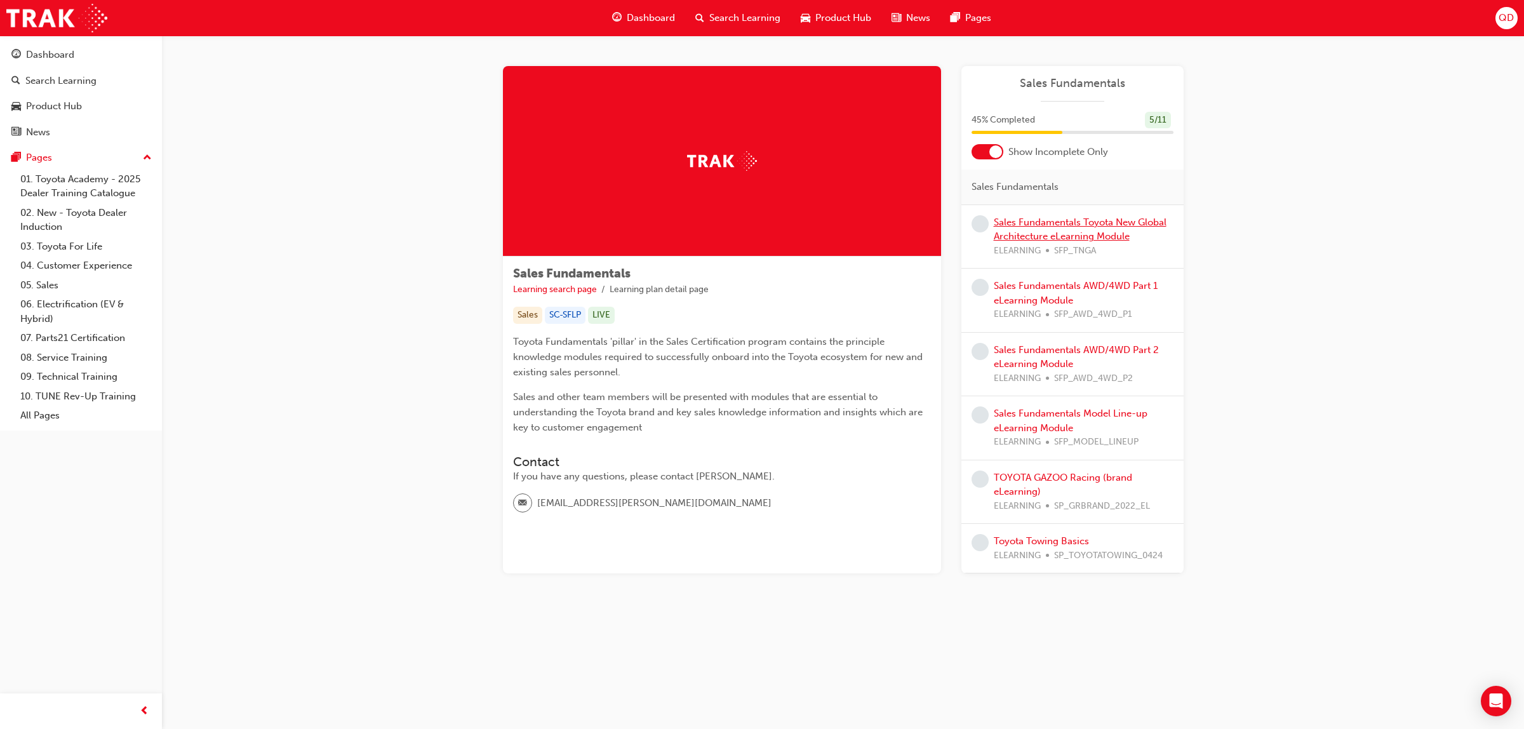
click at [1054, 225] on link "Sales Fundamentals Toyota New Global Architecture eLearning Module" at bounding box center [1080, 230] width 173 height 26
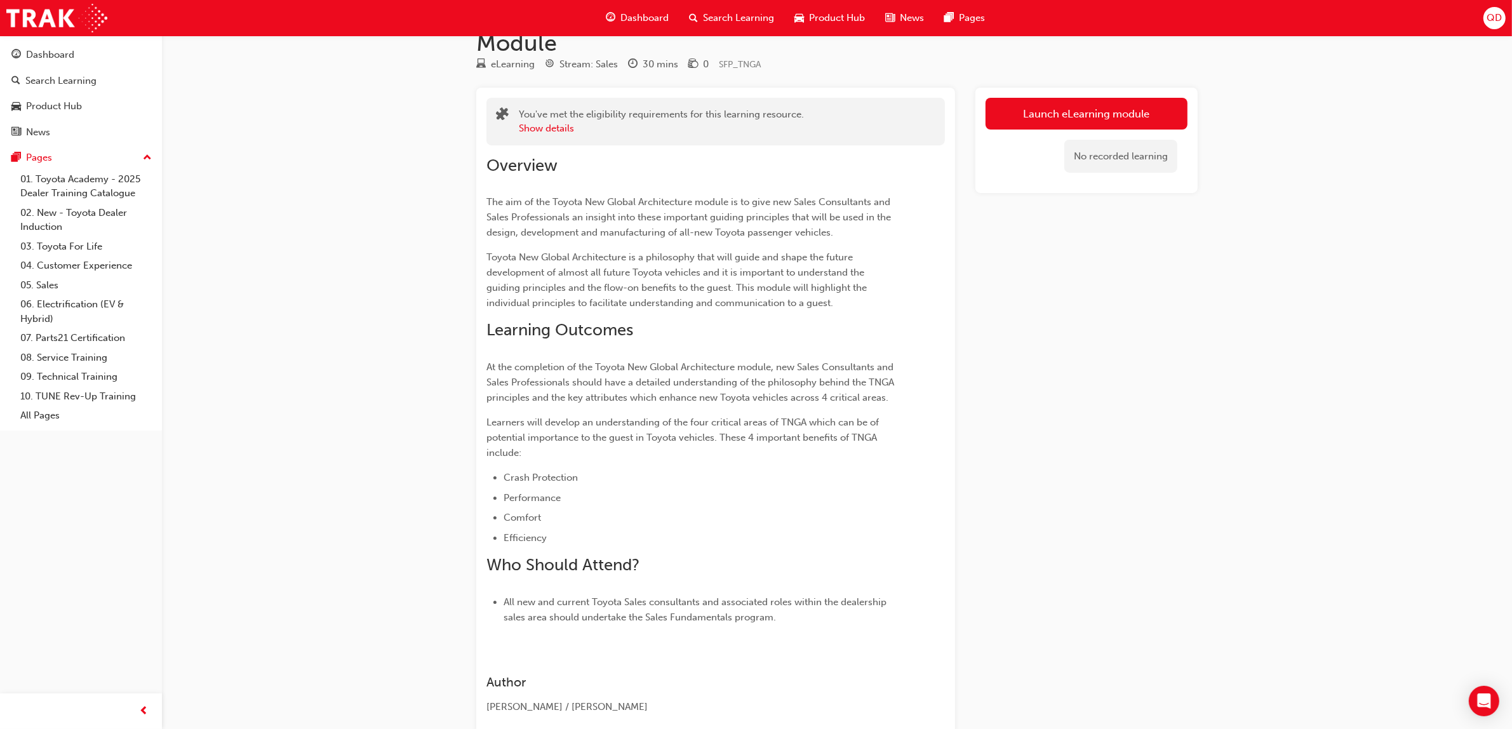
scroll to position [79, 0]
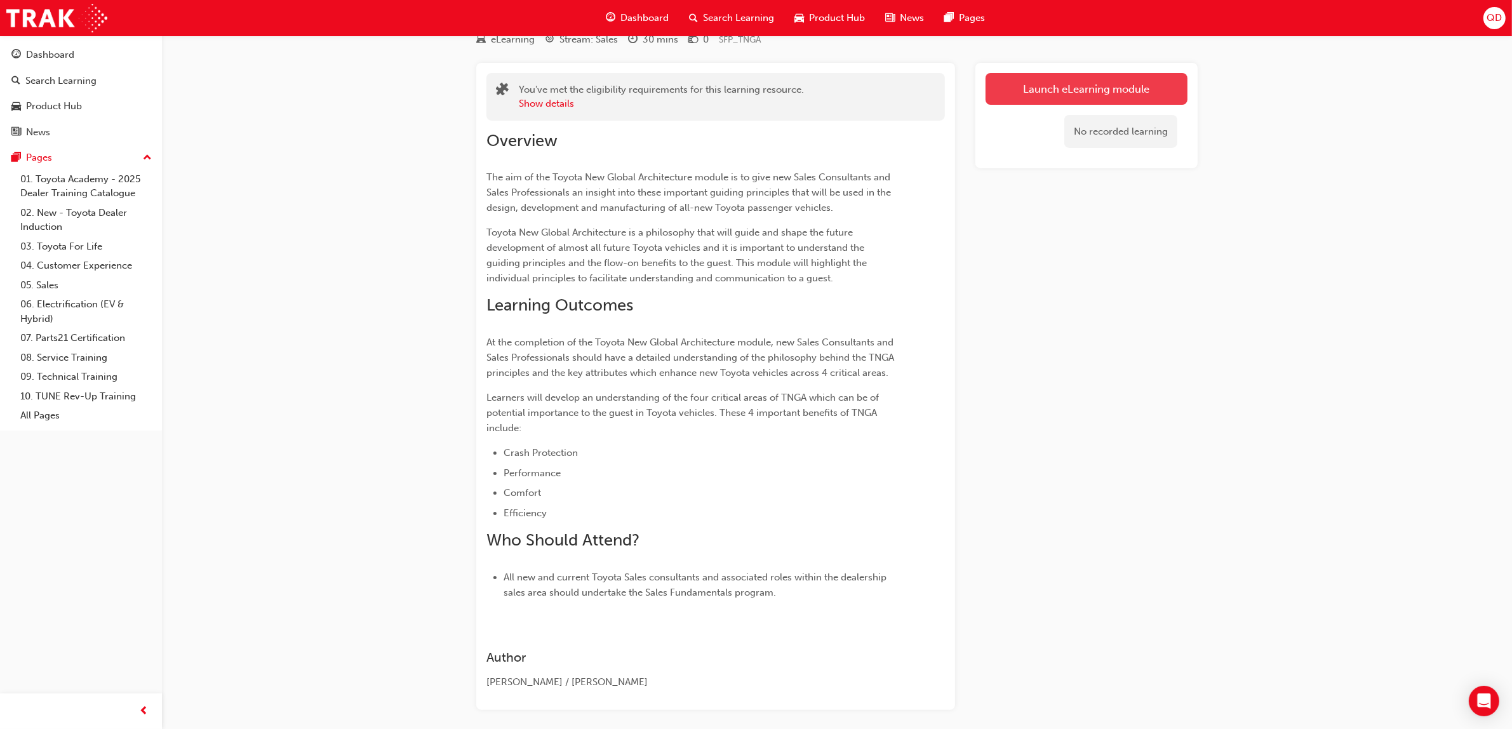
click at [1065, 87] on link "Launch eLearning module" at bounding box center [1086, 89] width 202 height 32
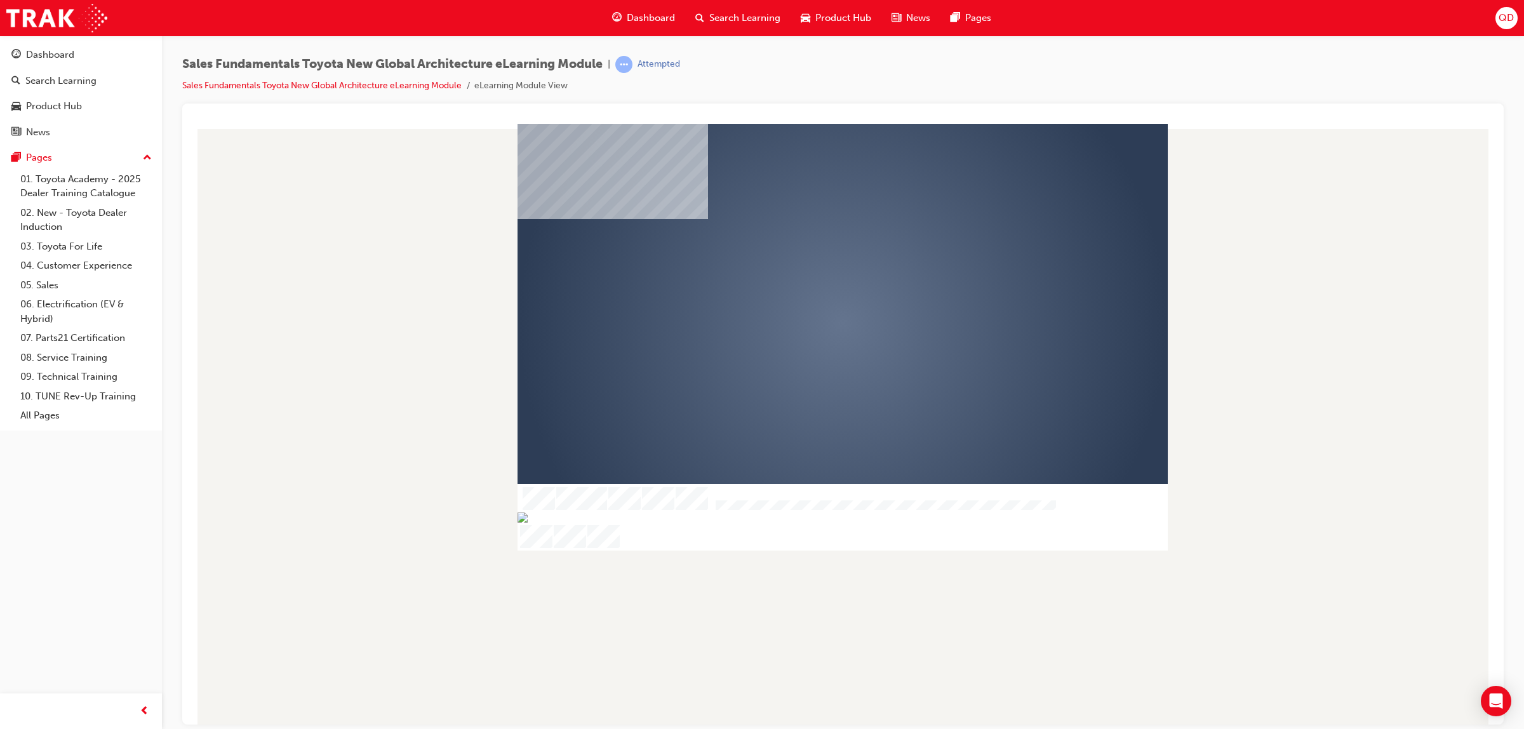
click at [645, 10] on div "Dashboard" at bounding box center [643, 18] width 83 height 26
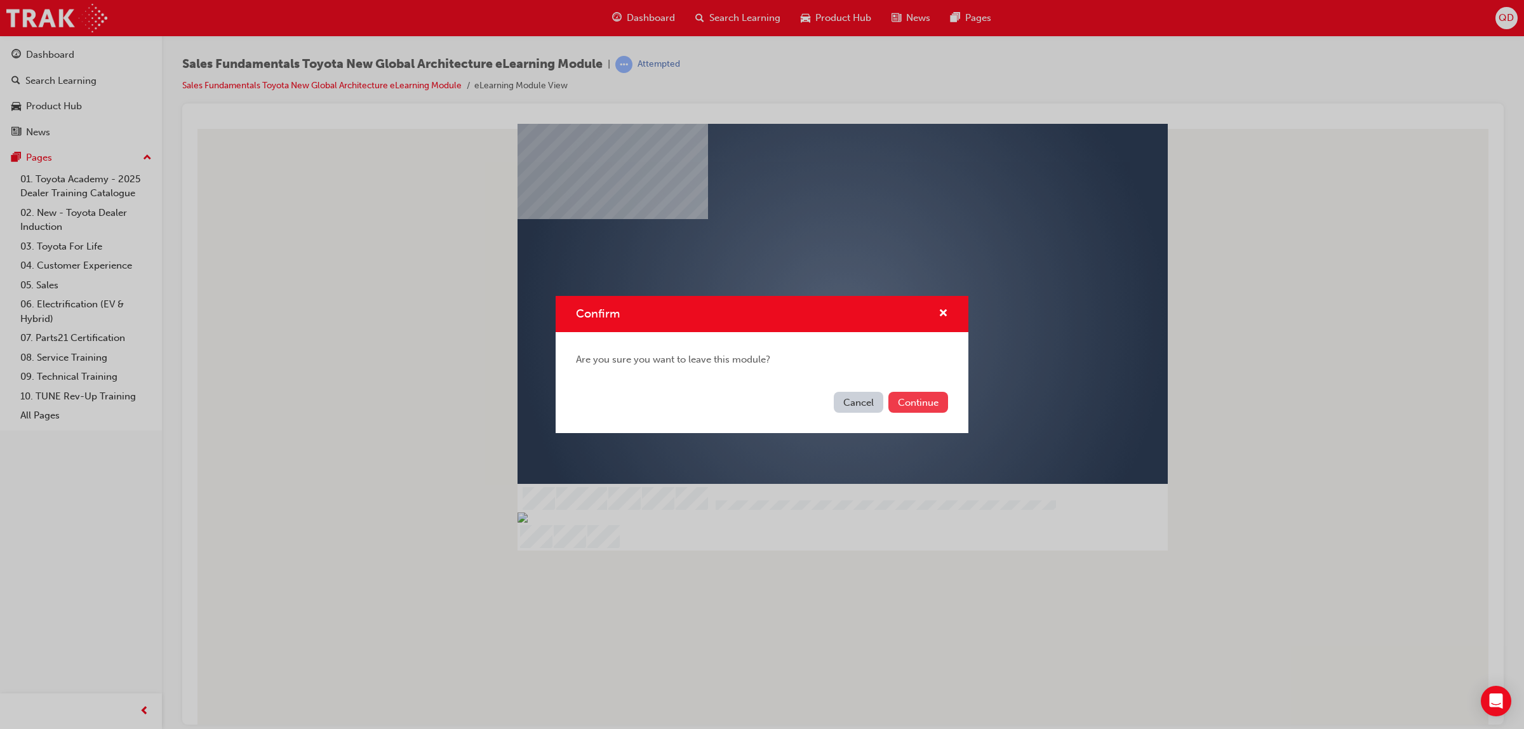
click at [926, 394] on button "Continue" at bounding box center [918, 402] width 60 height 21
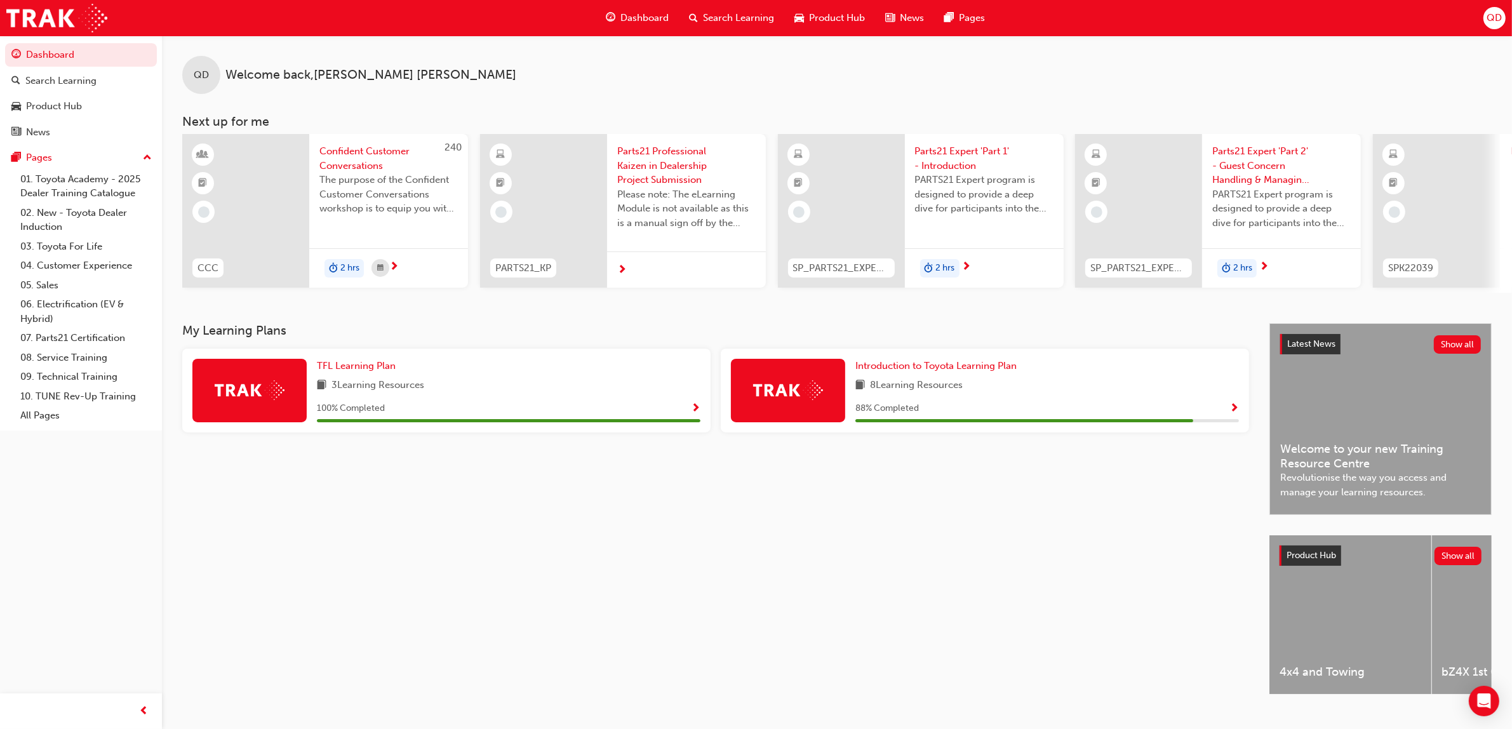
click at [718, 38] on div "QD Welcome back , [PERSON_NAME]" at bounding box center [837, 65] width 1350 height 58
click at [718, 23] on span "Search Learning" at bounding box center [738, 18] width 71 height 15
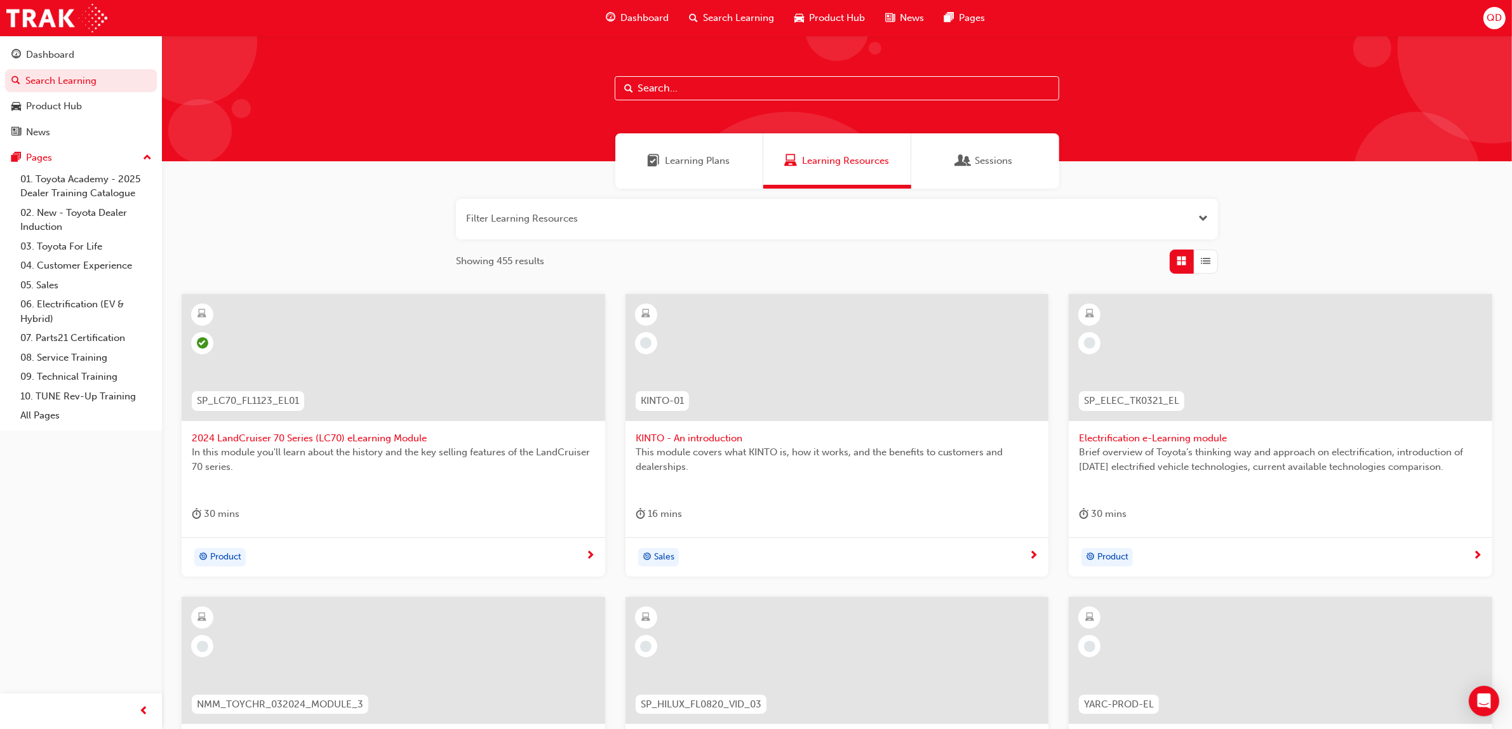
click at [693, 160] on span "Learning Plans" at bounding box center [697, 161] width 65 height 15
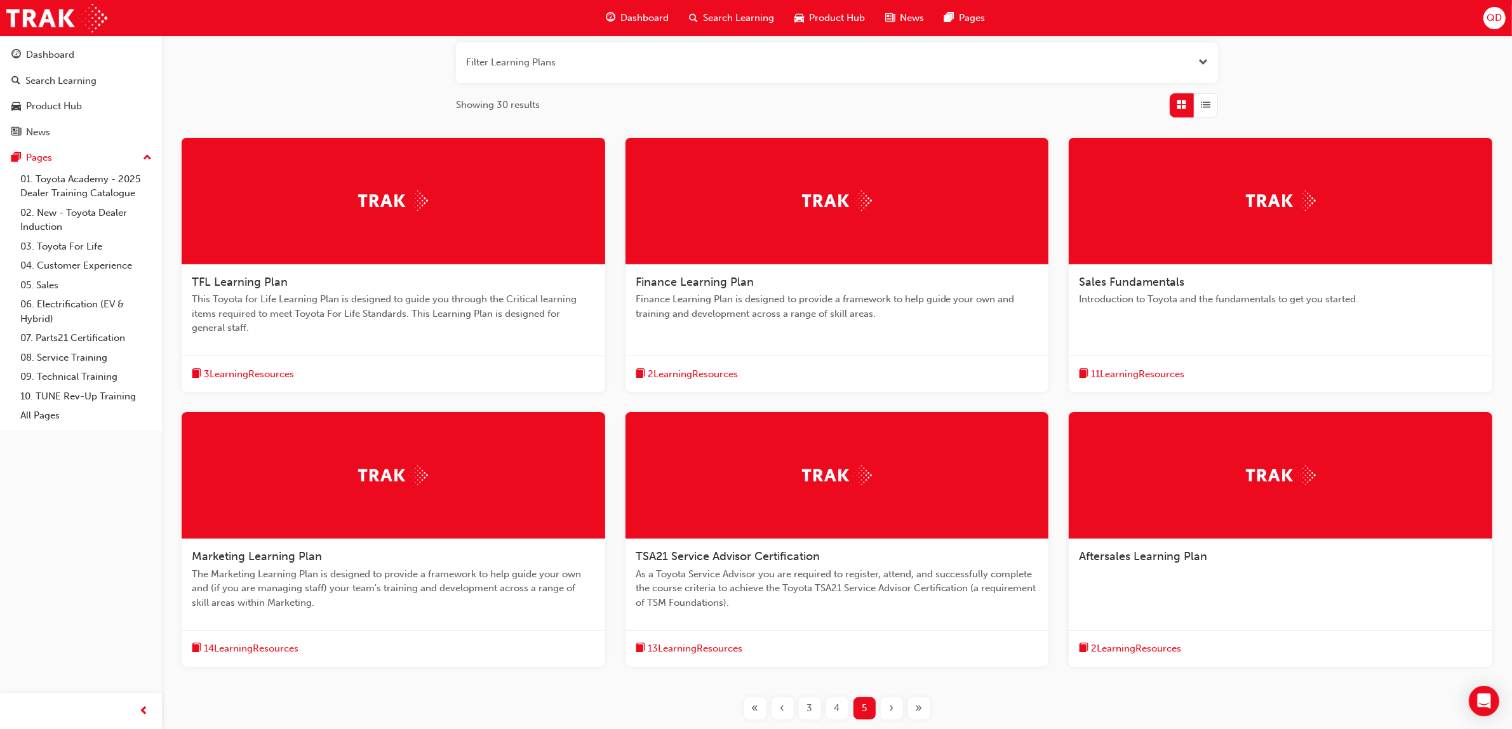
scroll to position [250, 0]
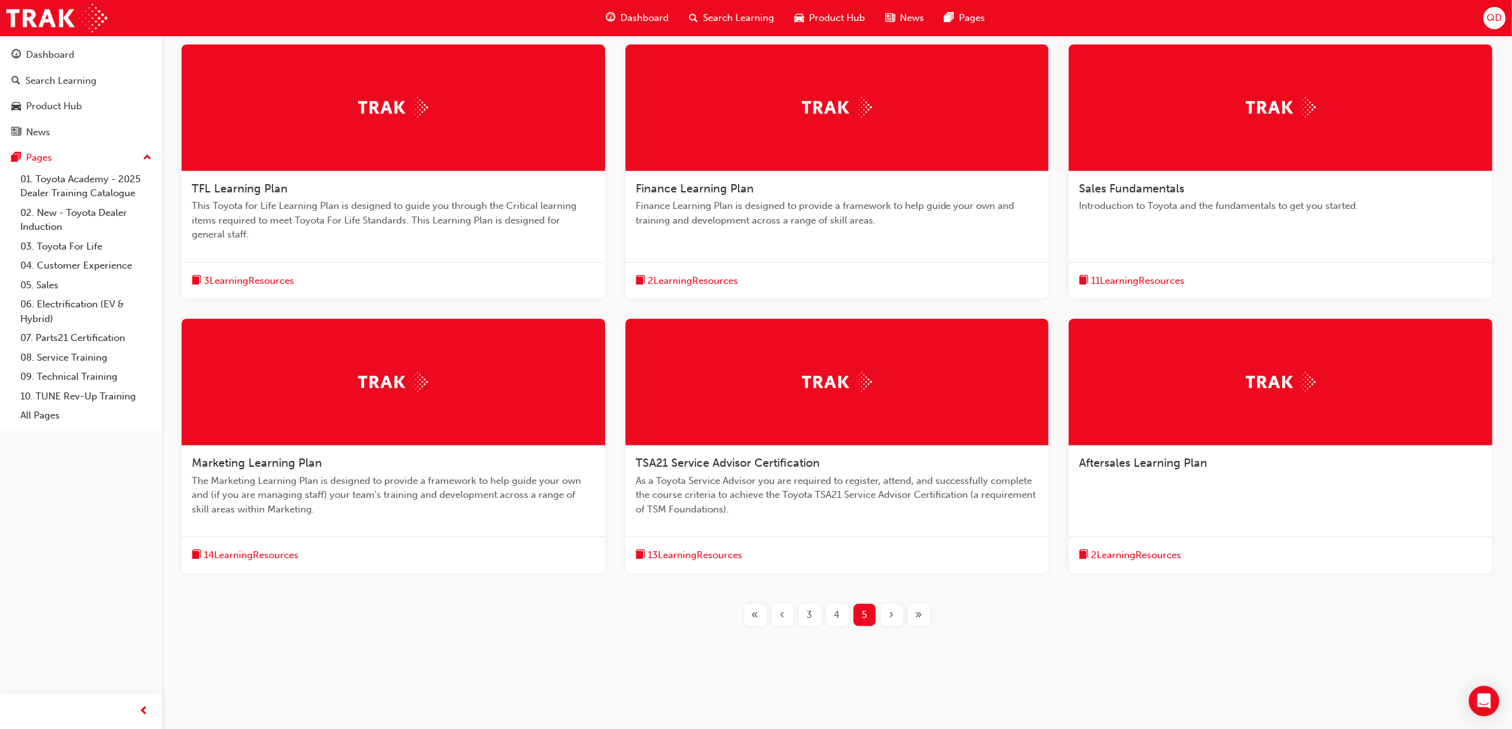
click at [1196, 510] on div "Aftersales Learning Plan 2 Learning Resources" at bounding box center [1281, 446] width 424 height 255
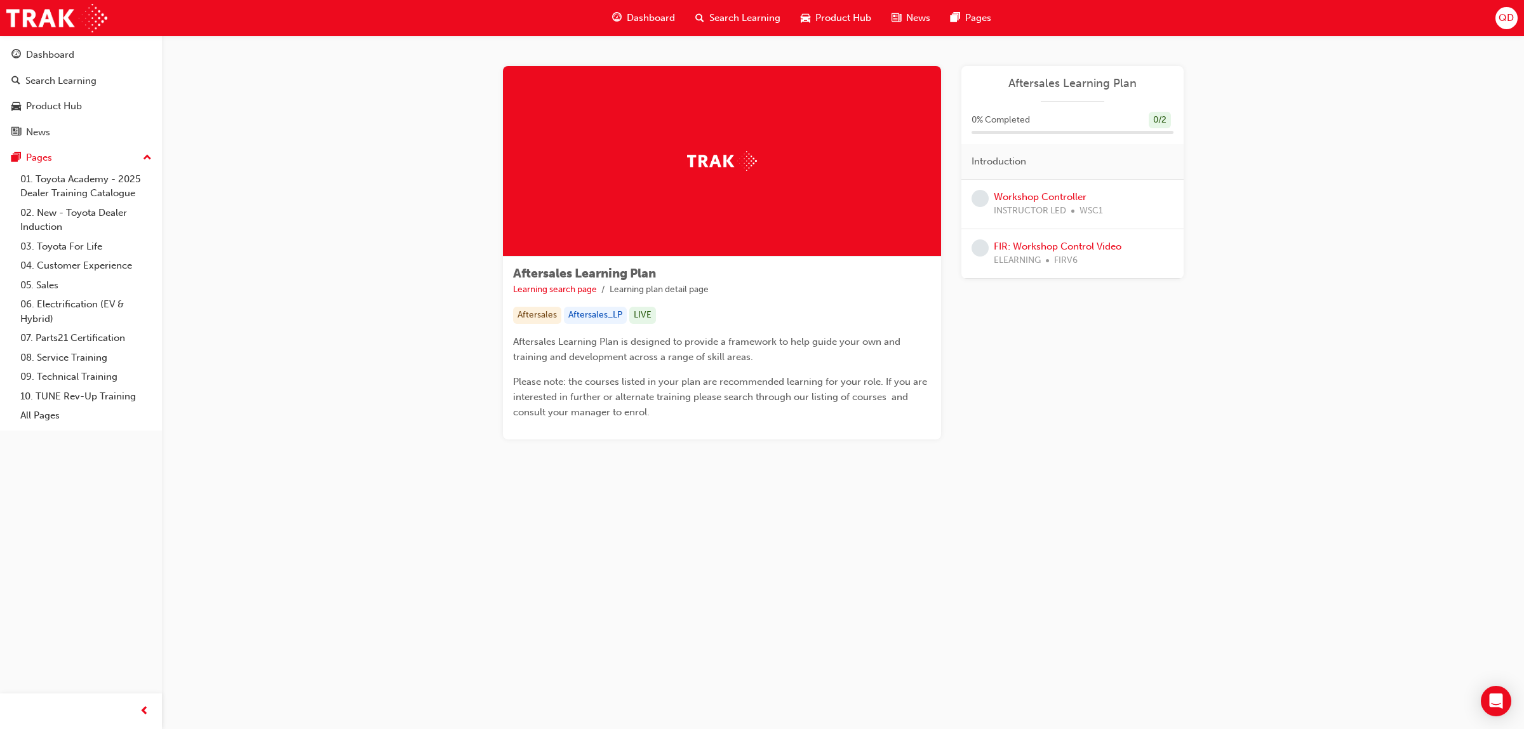
click at [743, 23] on span "Search Learning" at bounding box center [744, 18] width 71 height 15
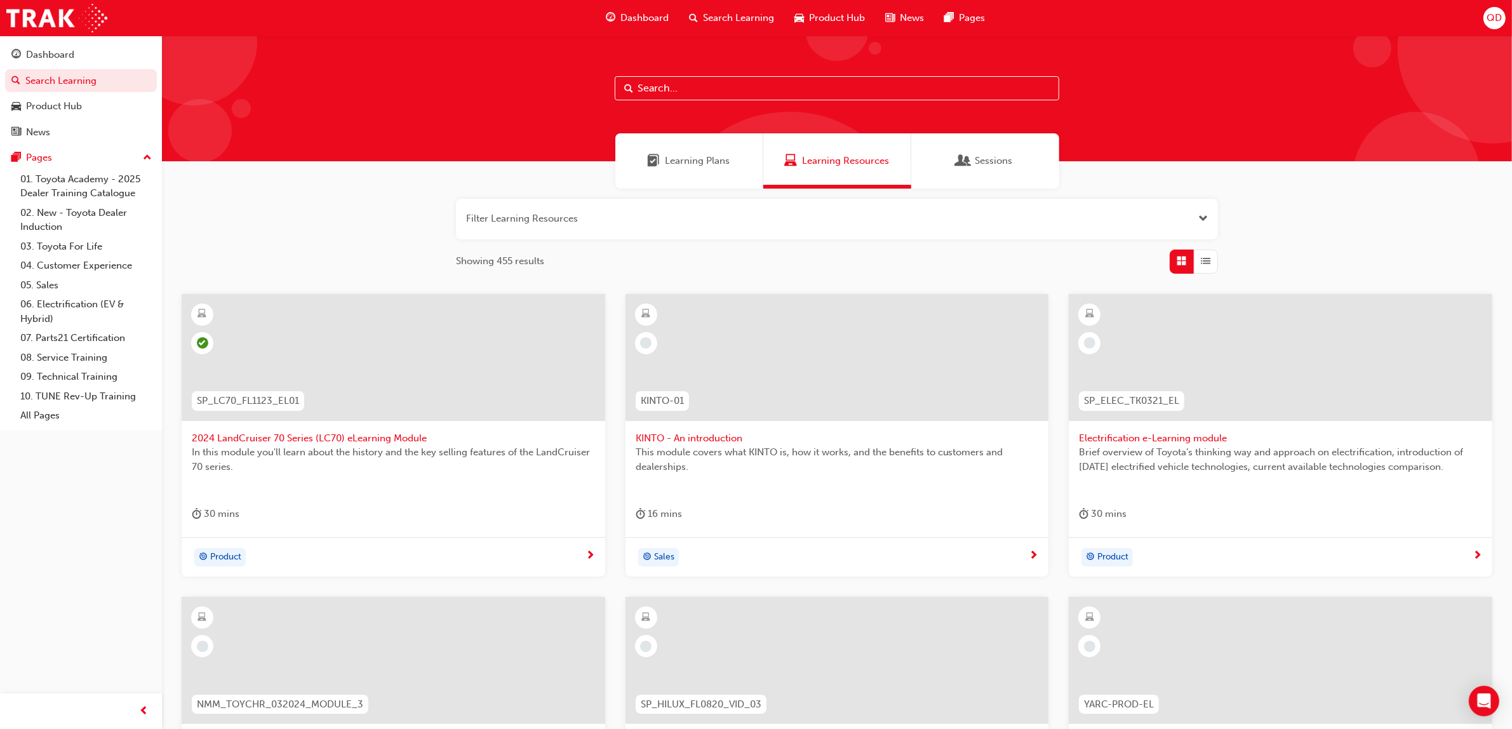
click at [700, 162] on span "Learning Plans" at bounding box center [697, 161] width 65 height 15
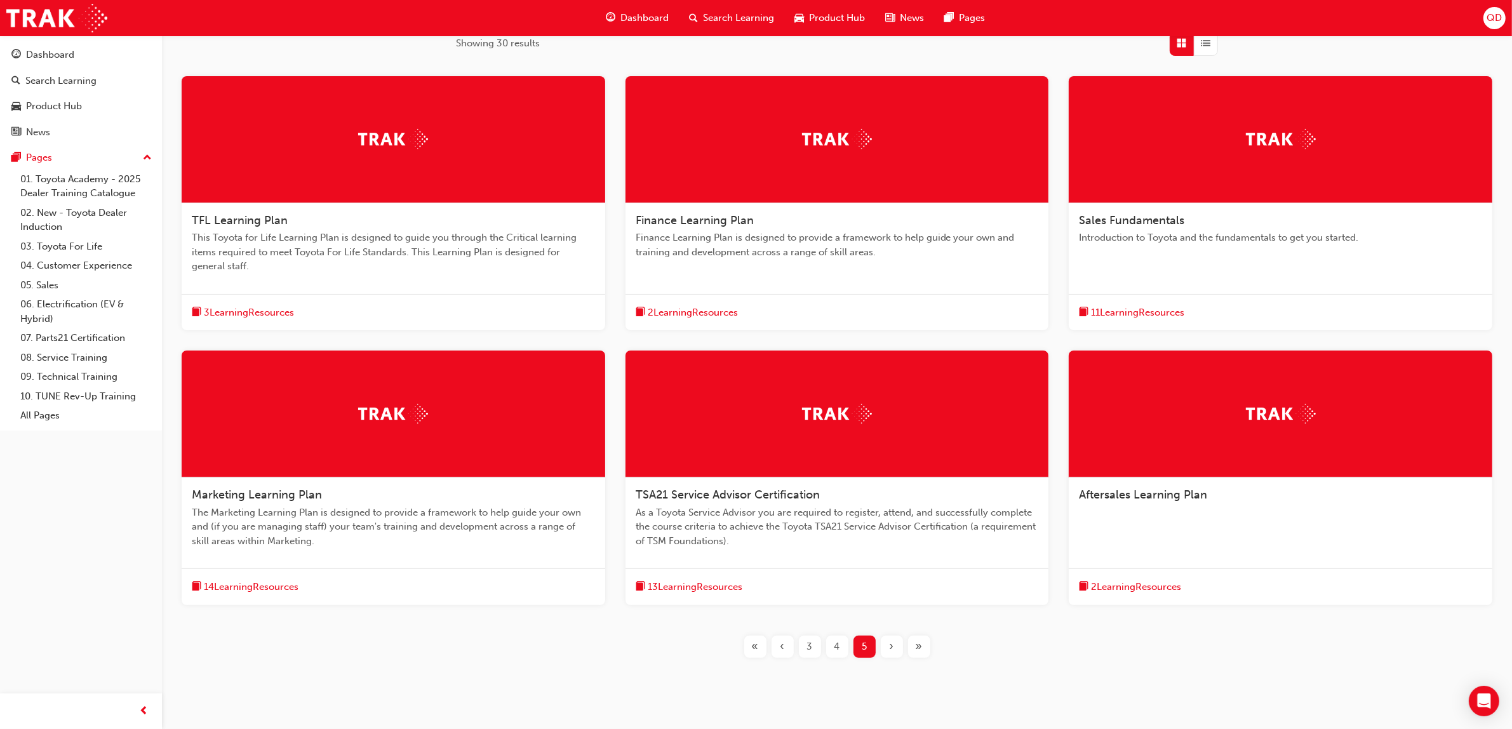
scroll to position [250, 0]
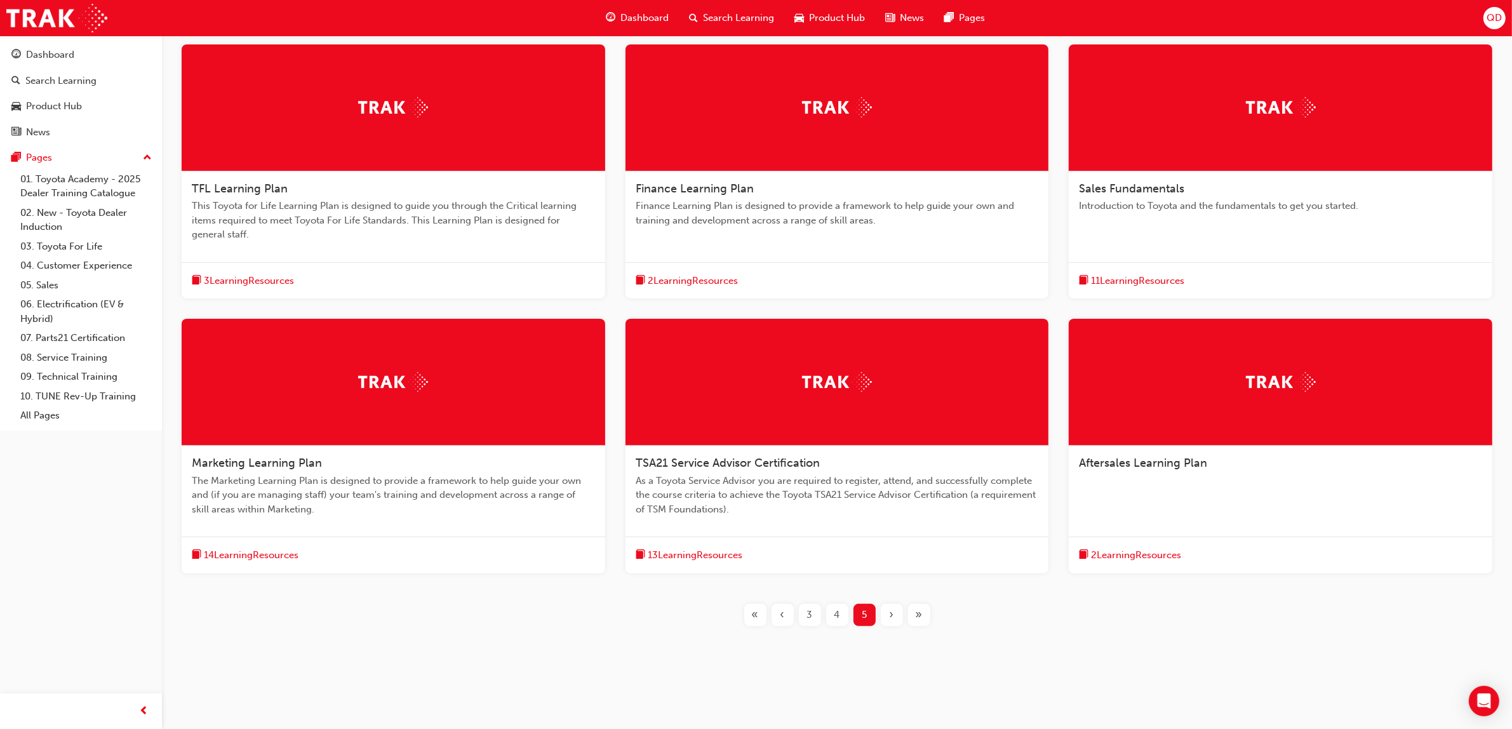
click at [731, 475] on span "As a Toyota Service Advisor you are required to register, attend, and successfu…" at bounding box center [837, 495] width 403 height 43
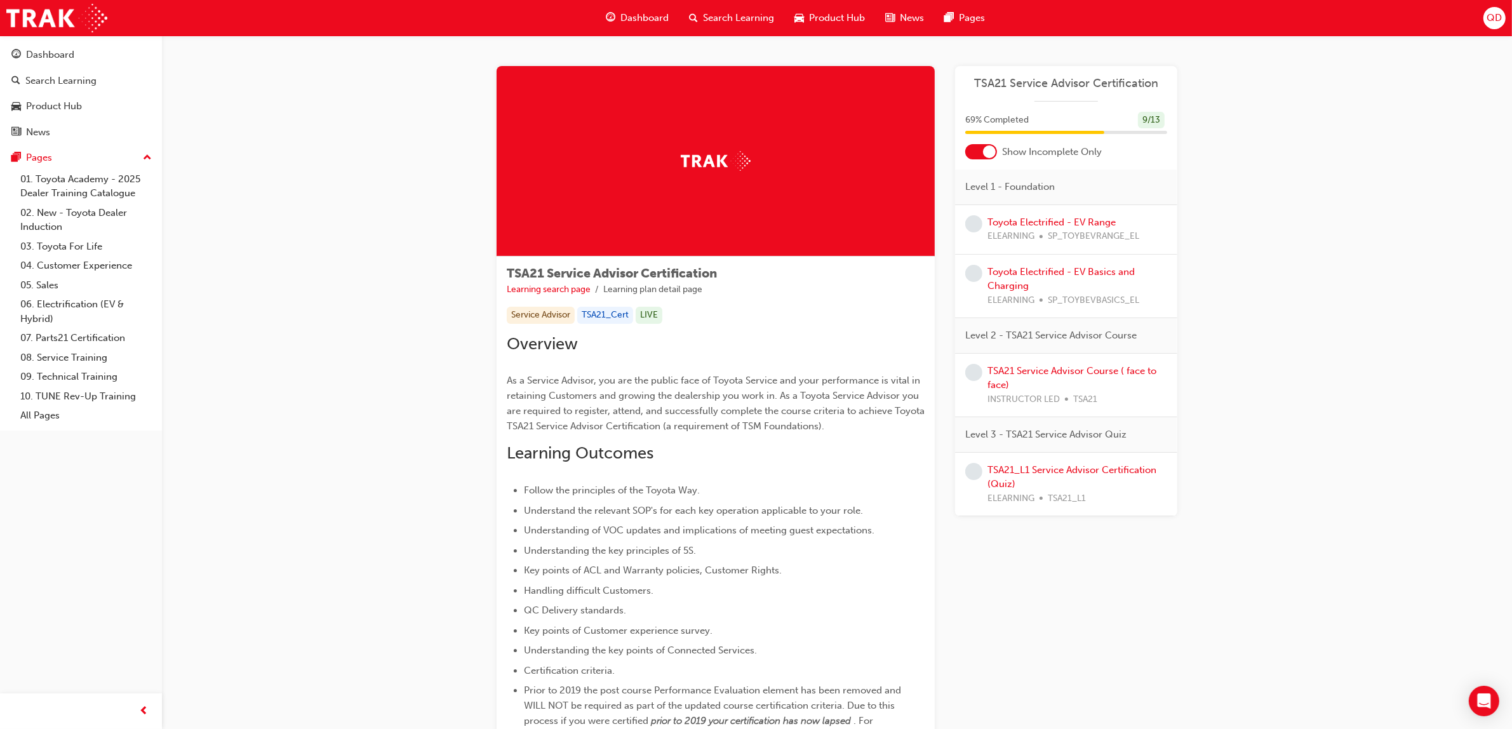
click at [983, 151] on div at bounding box center [989, 151] width 13 height 13
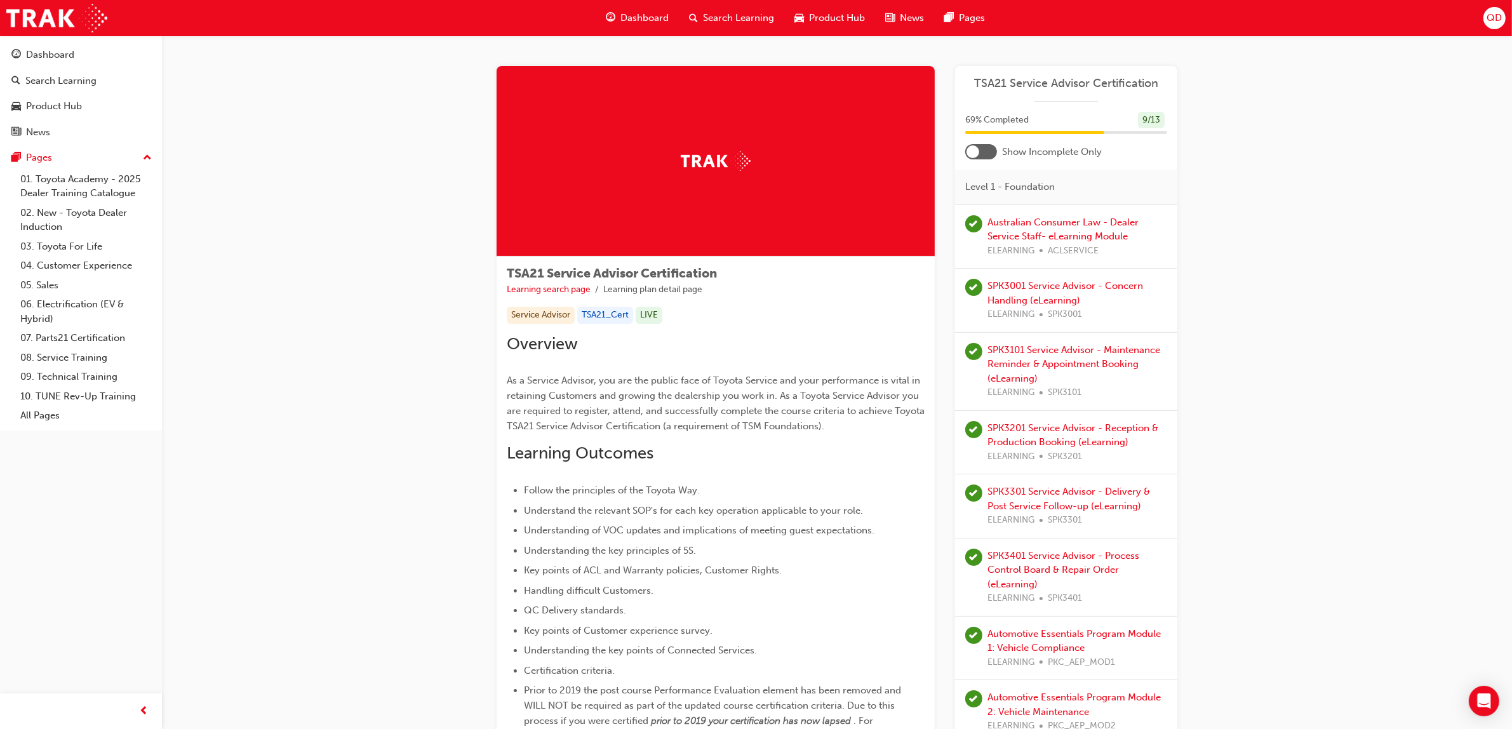
click at [983, 151] on div at bounding box center [981, 151] width 32 height 15
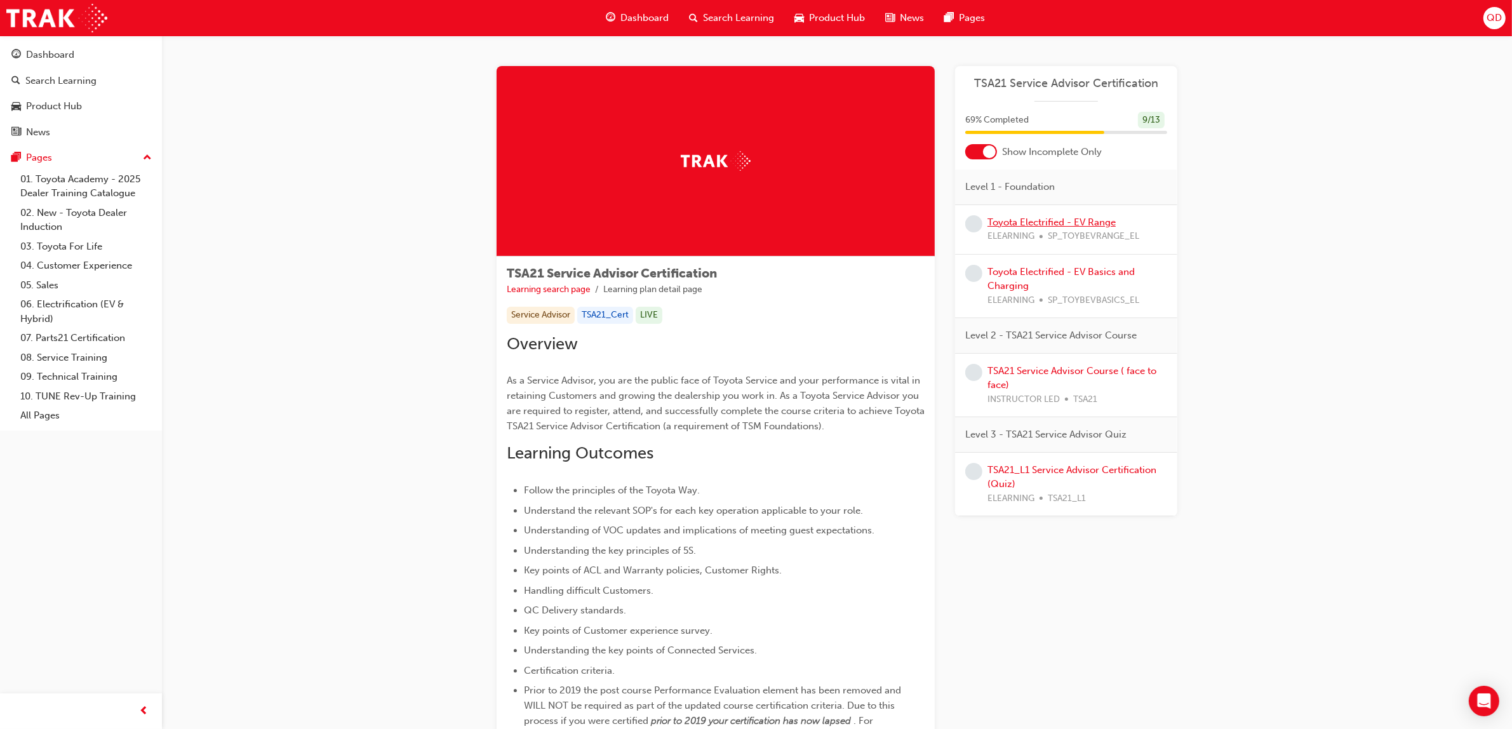
click at [1045, 224] on link "Toyota Electrified - EV Range" at bounding box center [1051, 222] width 128 height 11
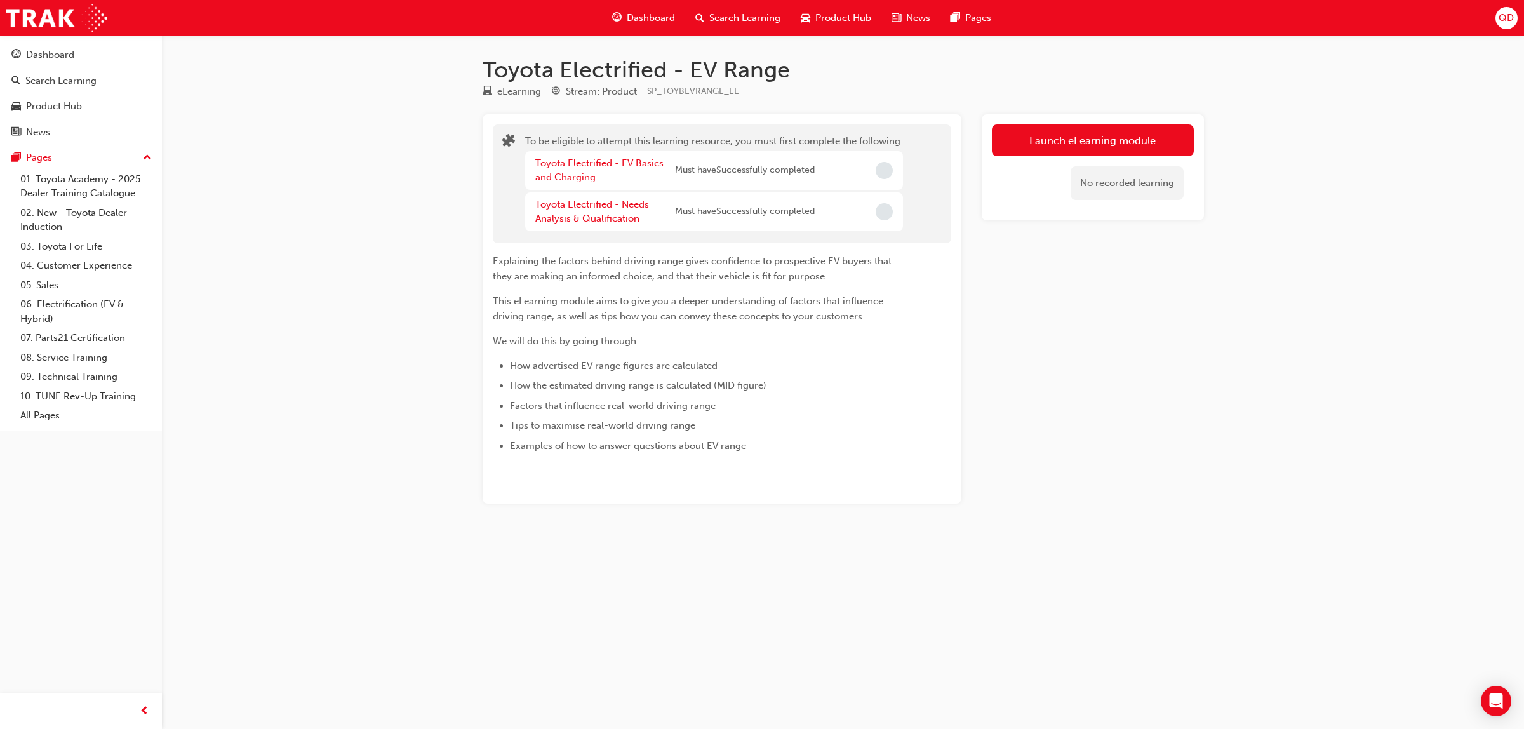
click at [738, 13] on span "Search Learning" at bounding box center [744, 18] width 71 height 15
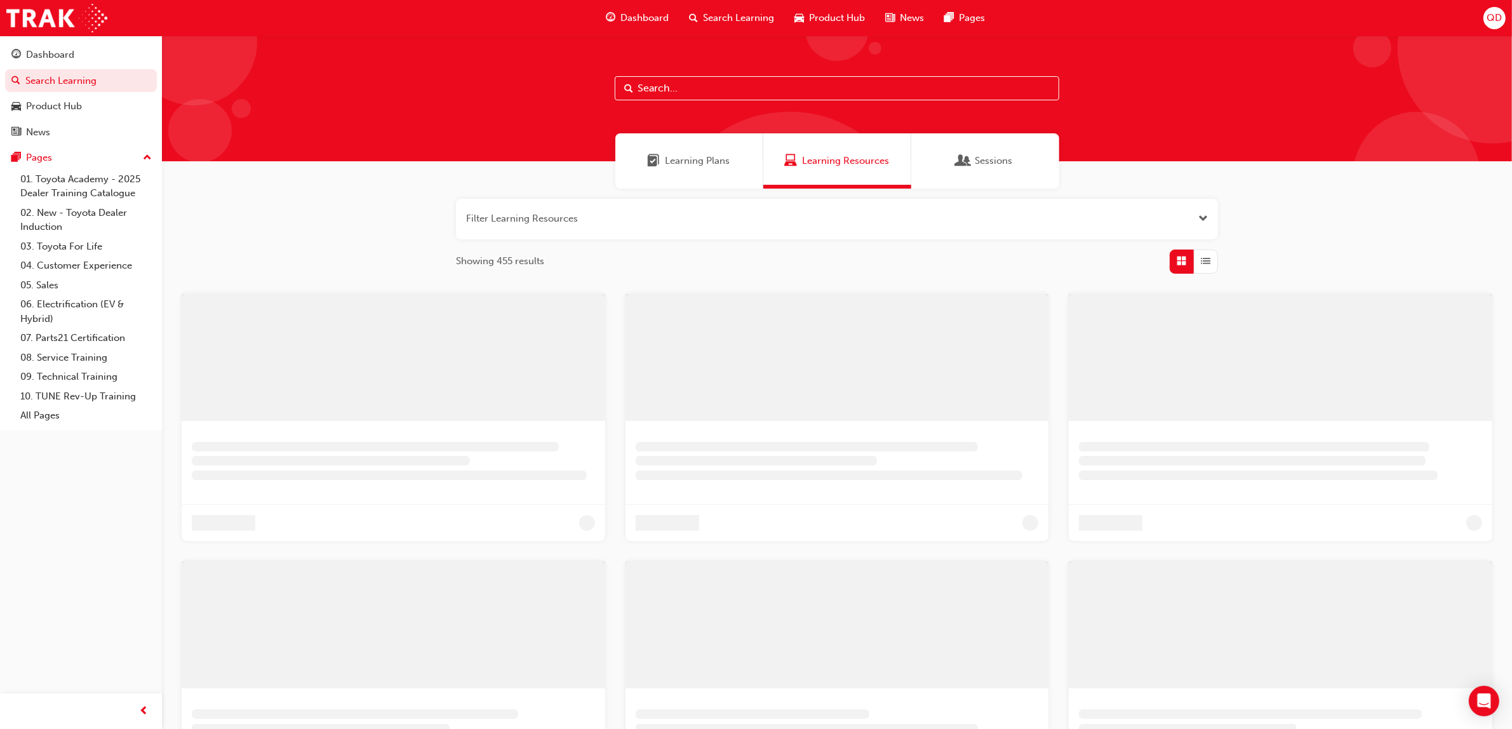
click at [697, 156] on span "Learning Plans" at bounding box center [697, 161] width 65 height 15
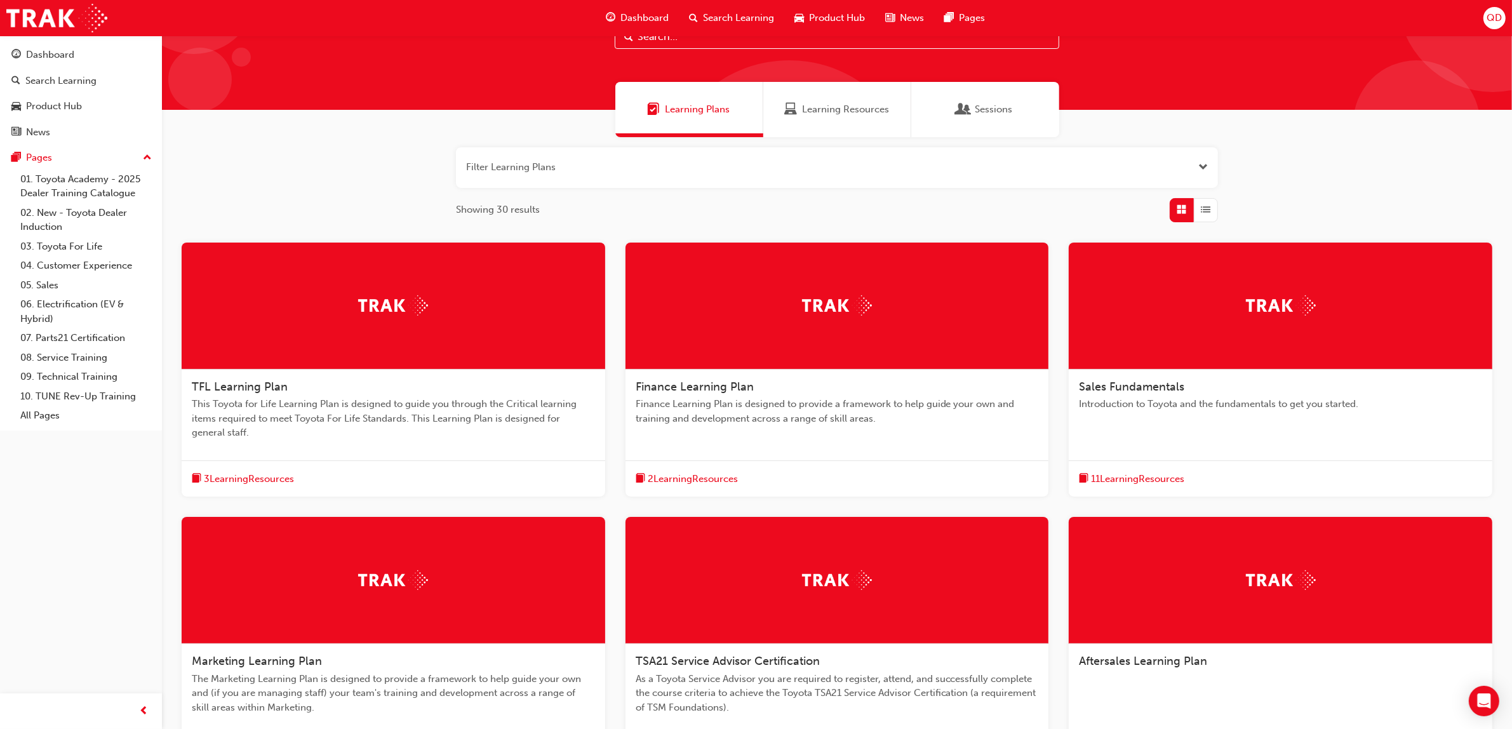
scroll to position [79, 0]
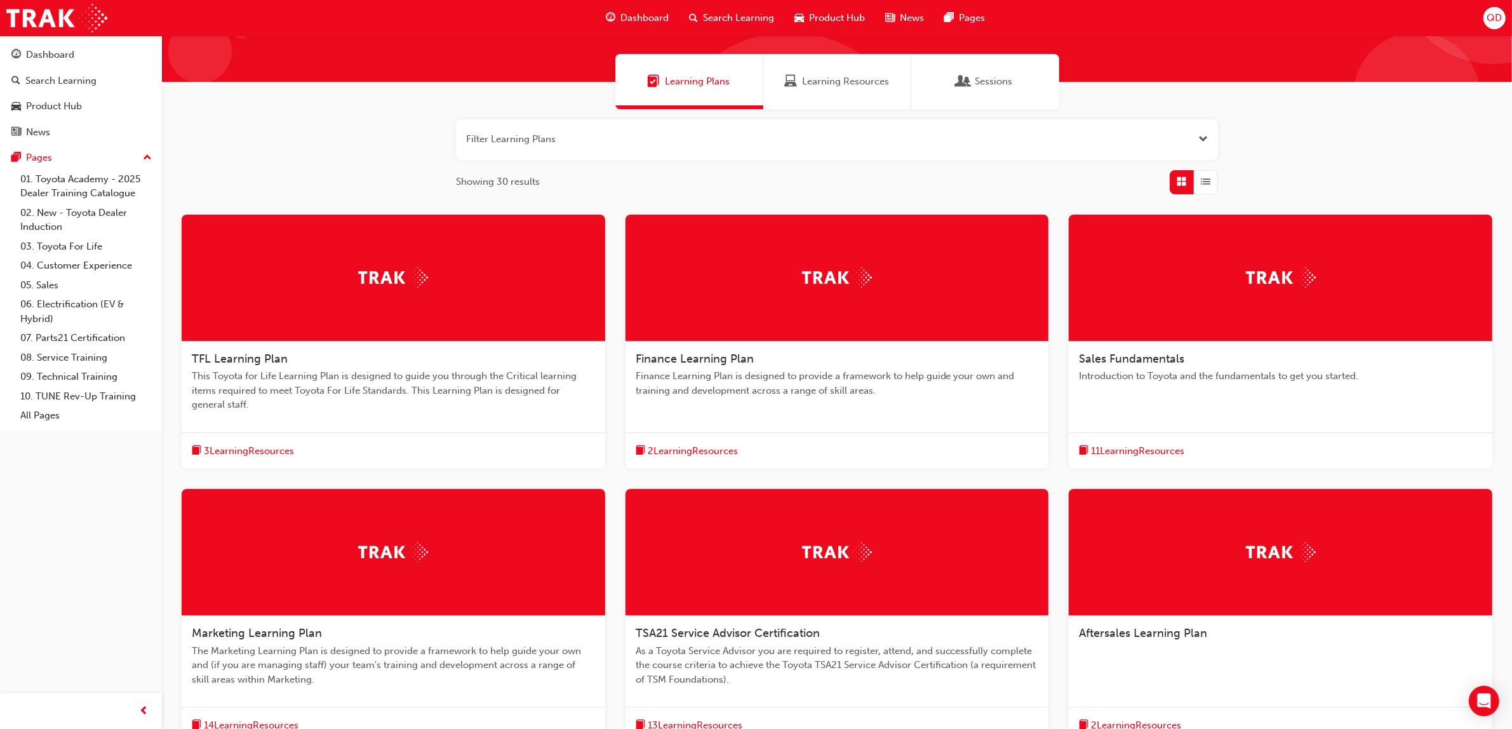
click at [718, 349] on div "Finance Learning Plan Finance Learning Plan is designed to provide a framework …" at bounding box center [837, 380] width 424 height 77
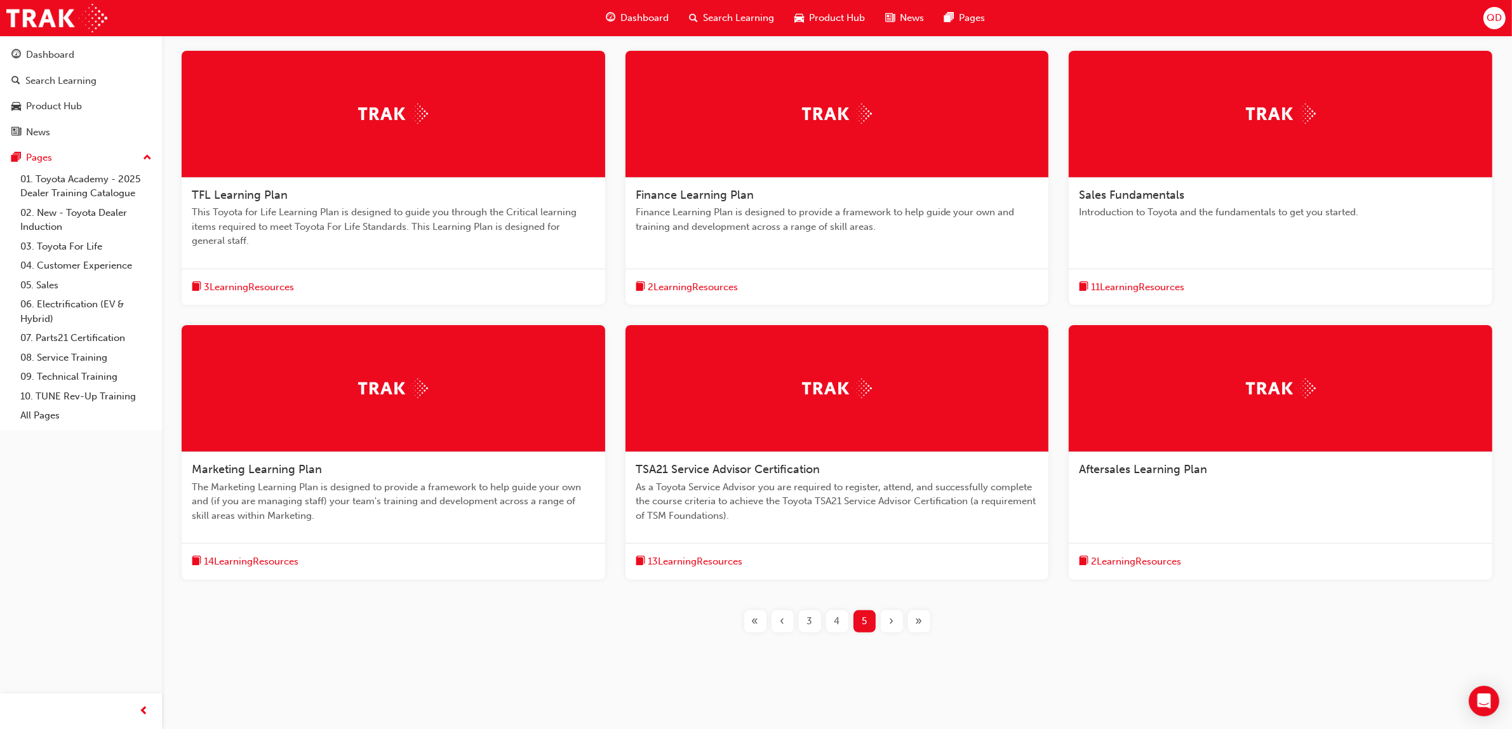
scroll to position [250, 0]
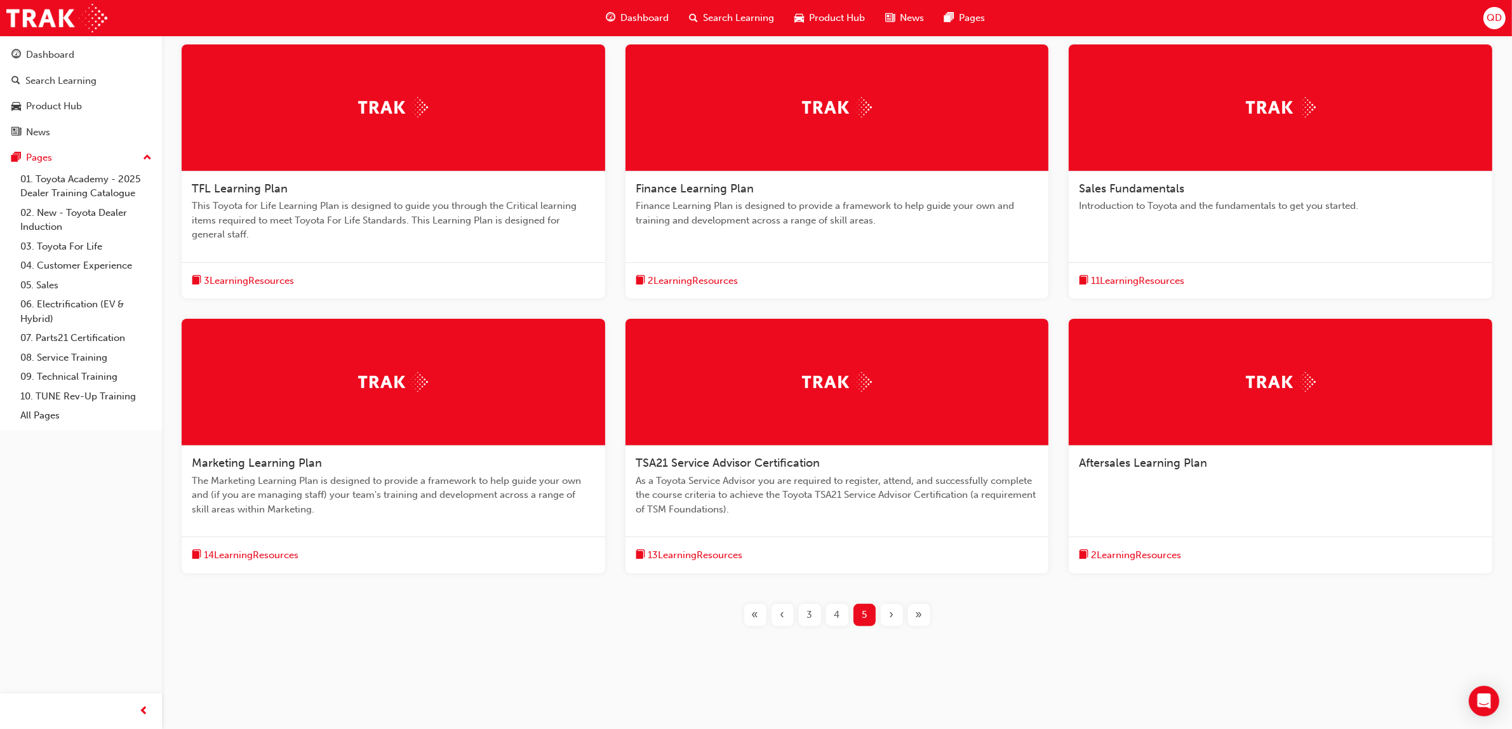
click at [311, 271] on div "3 Learning Resources" at bounding box center [394, 280] width 424 height 37
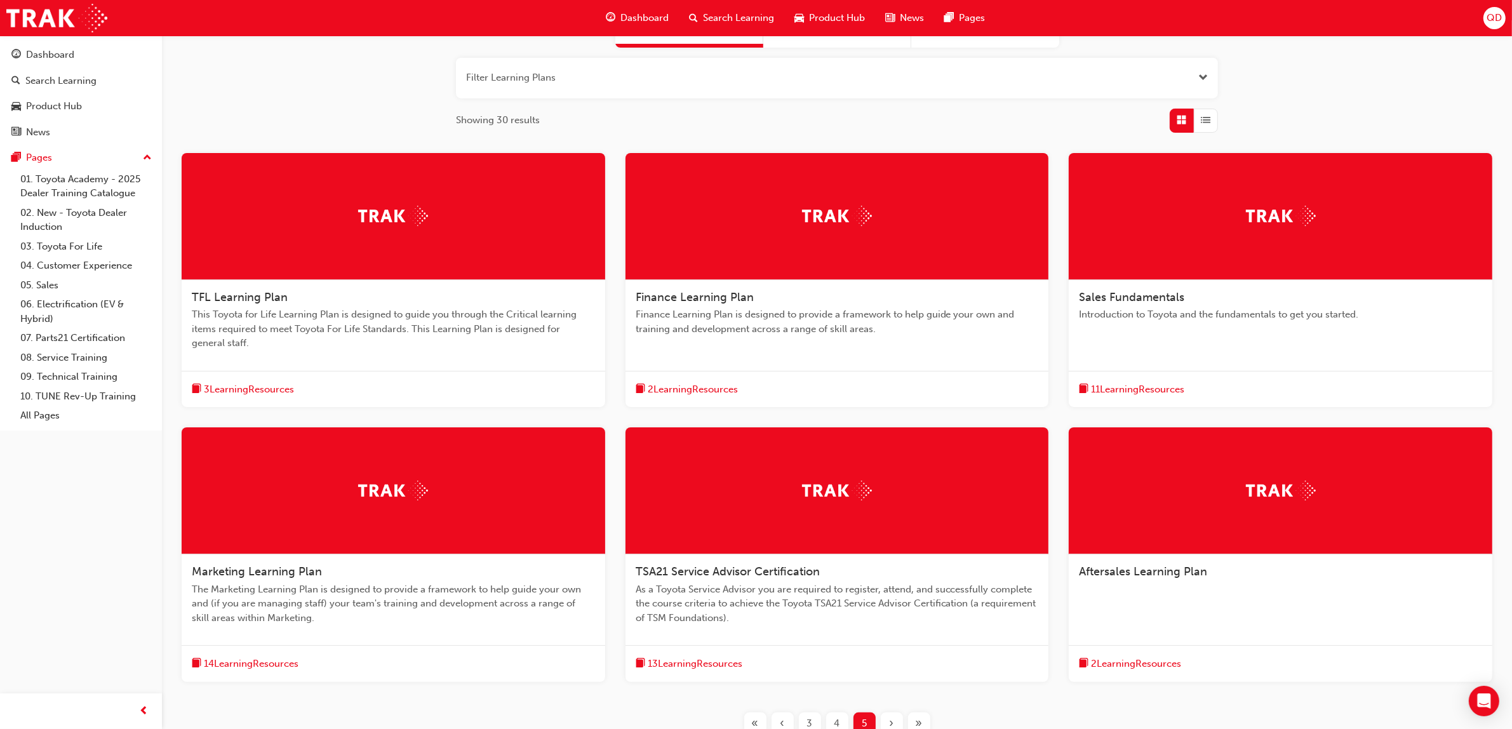
scroll to position [250, 0]
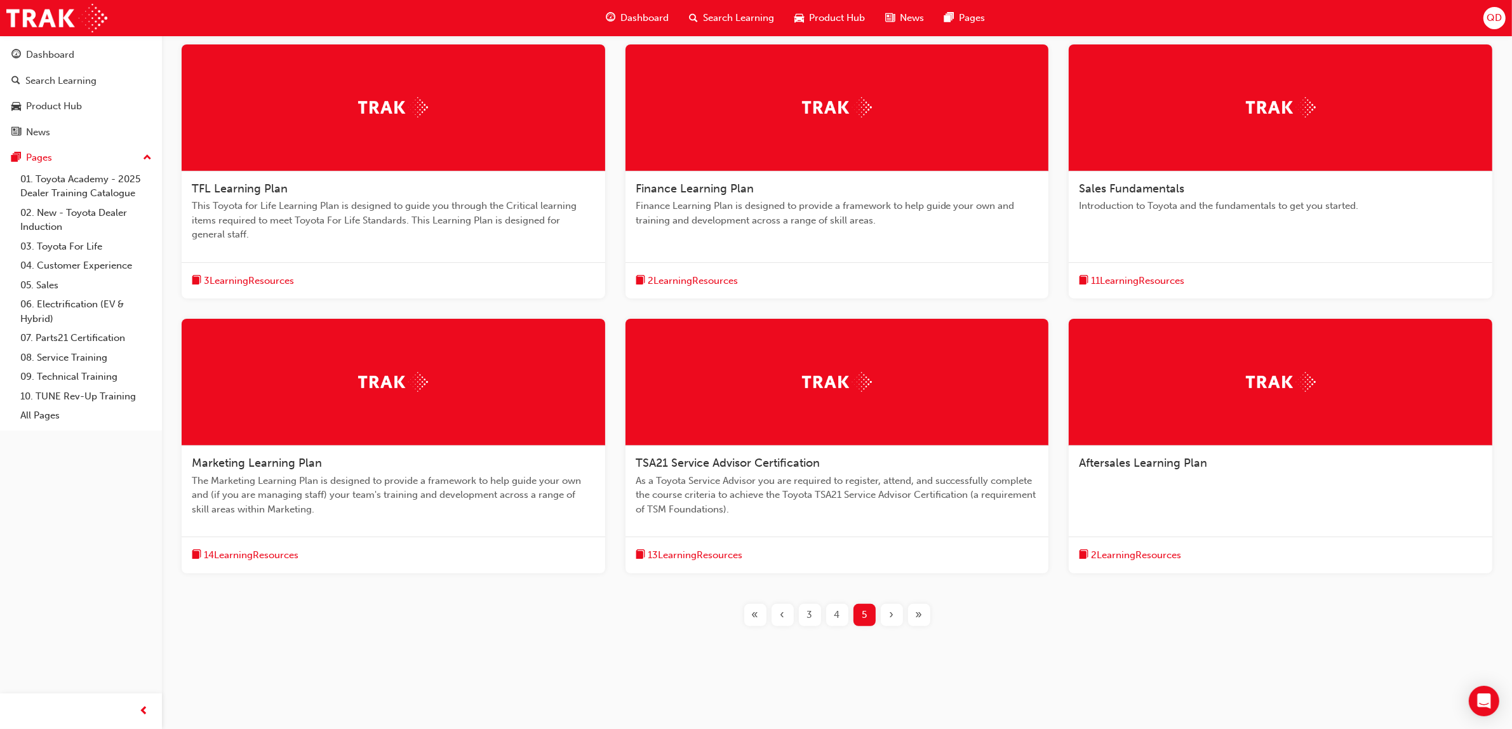
click at [843, 614] on div "4" at bounding box center [837, 615] width 22 height 22
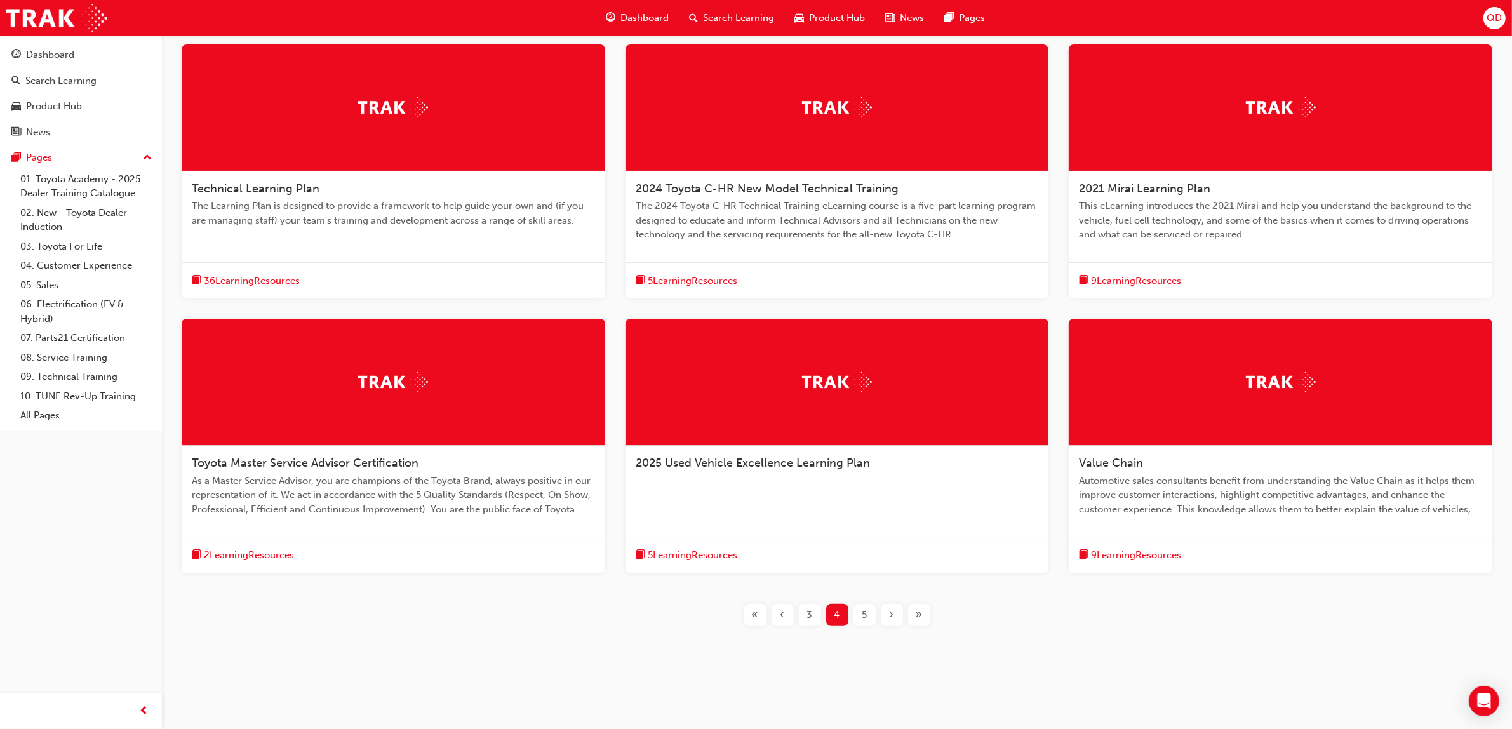
click at [283, 250] on div "Technical Learning Plan The Learning Plan is designed to provide a framework to…" at bounding box center [394, 171] width 424 height 255
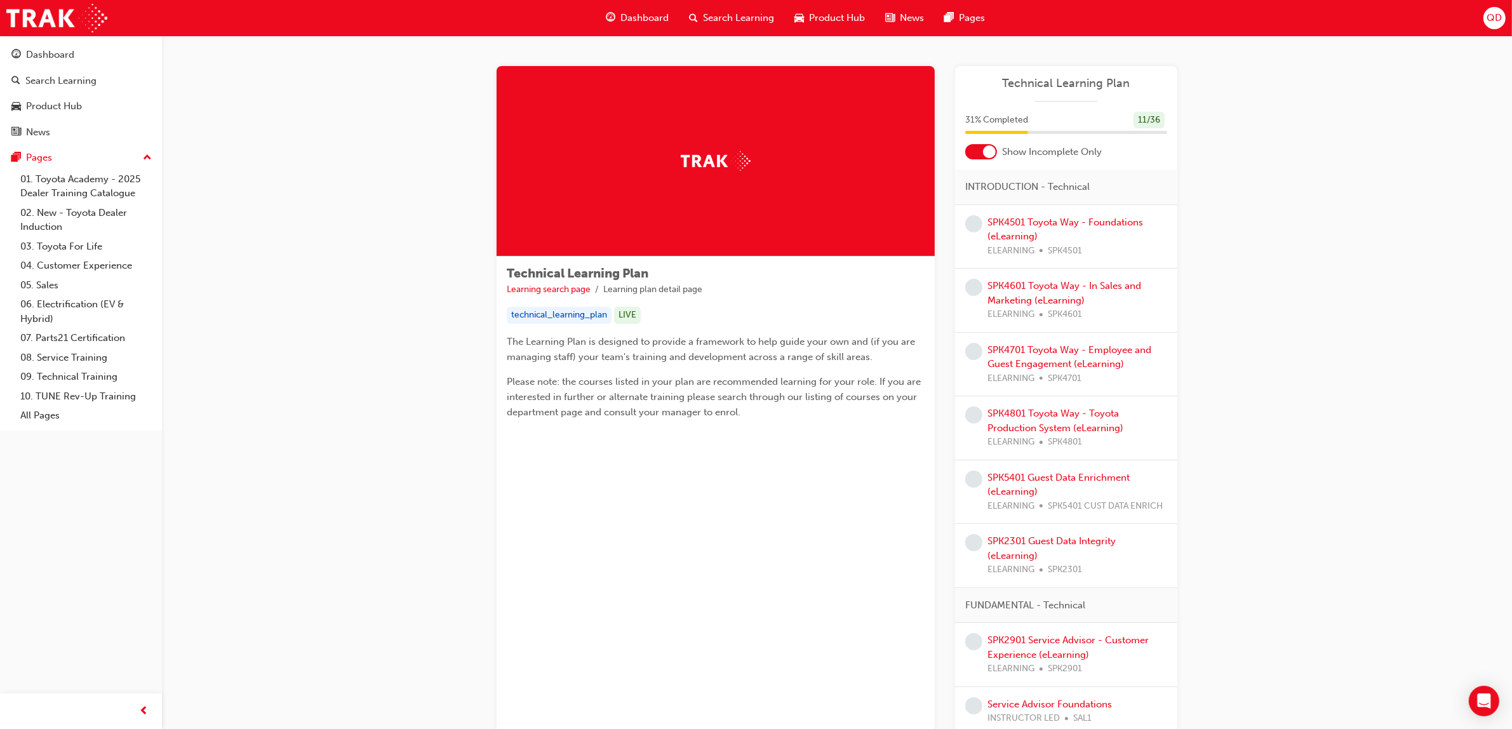
click at [1032, 211] on div "SPK4501 Toyota Way - Foundations (eLearning) ELEARNING SPK4501" at bounding box center [1066, 237] width 222 height 64
click at [1039, 221] on link "SPK4501 Toyota Way - Foundations (eLearning)" at bounding box center [1065, 230] width 156 height 26
click at [1036, 299] on link "SPK4601 Toyota Way - In Sales and Marketing (eLearning)" at bounding box center [1064, 293] width 154 height 26
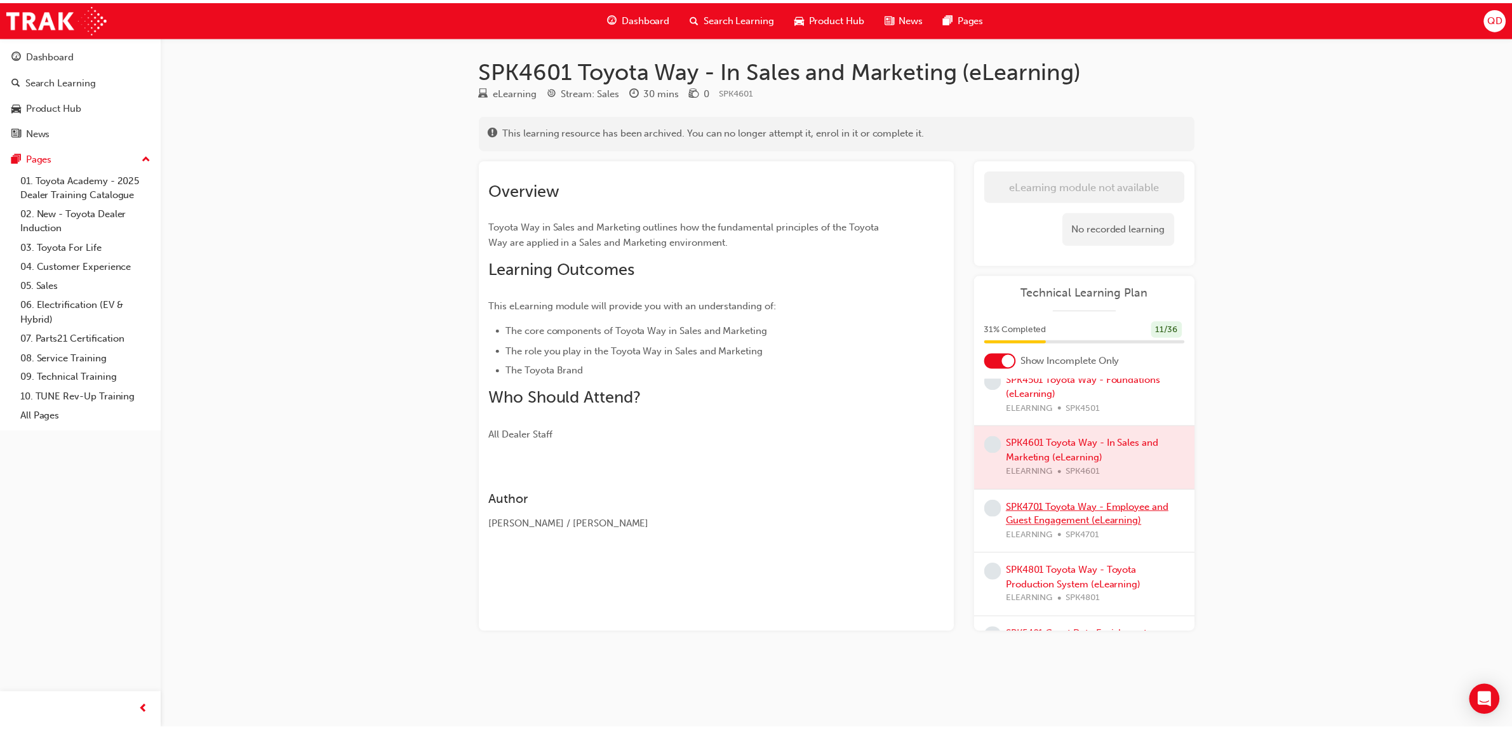
scroll to position [79, 0]
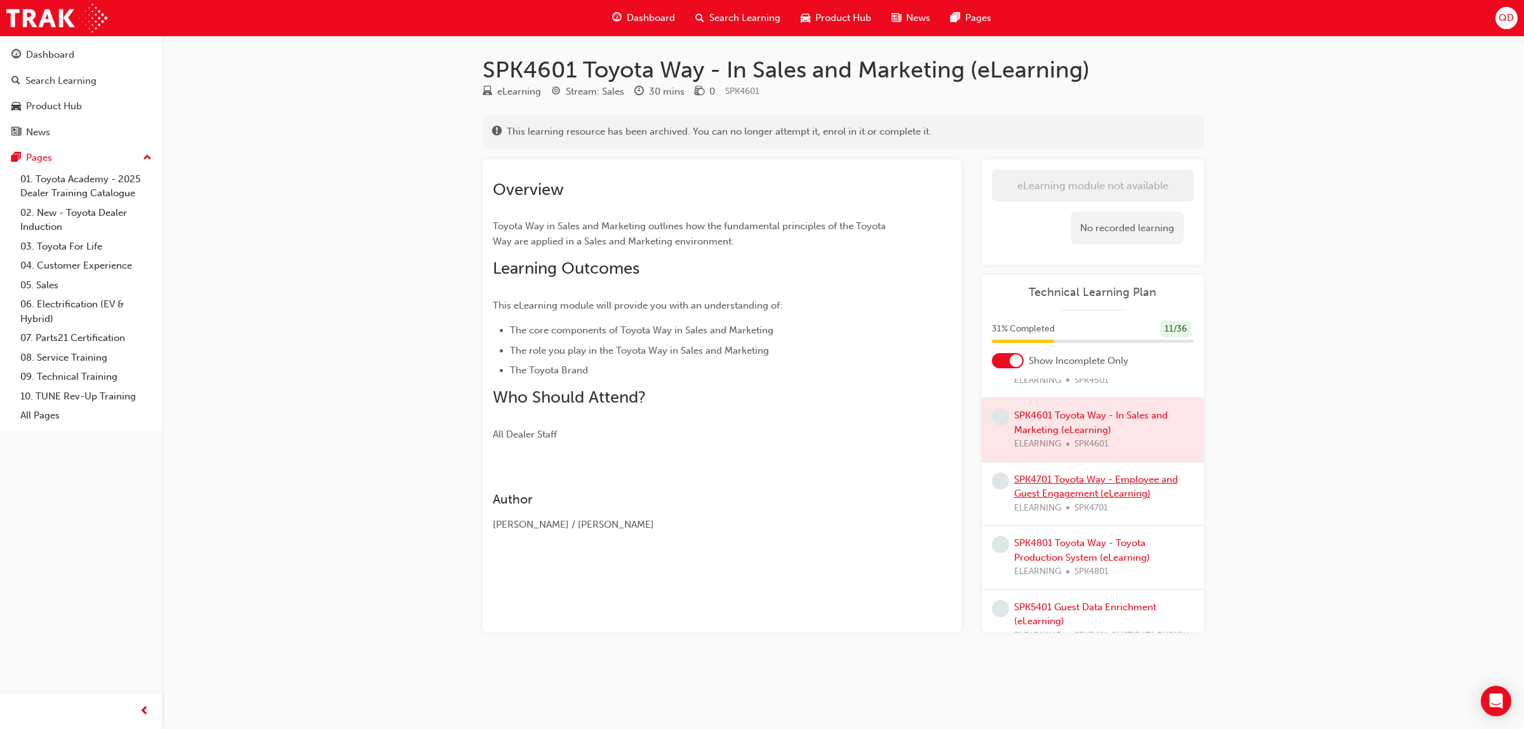
click at [1098, 491] on link "SPK4701 Toyota Way - Employee and Guest Engagement (eLearning)" at bounding box center [1096, 487] width 164 height 26
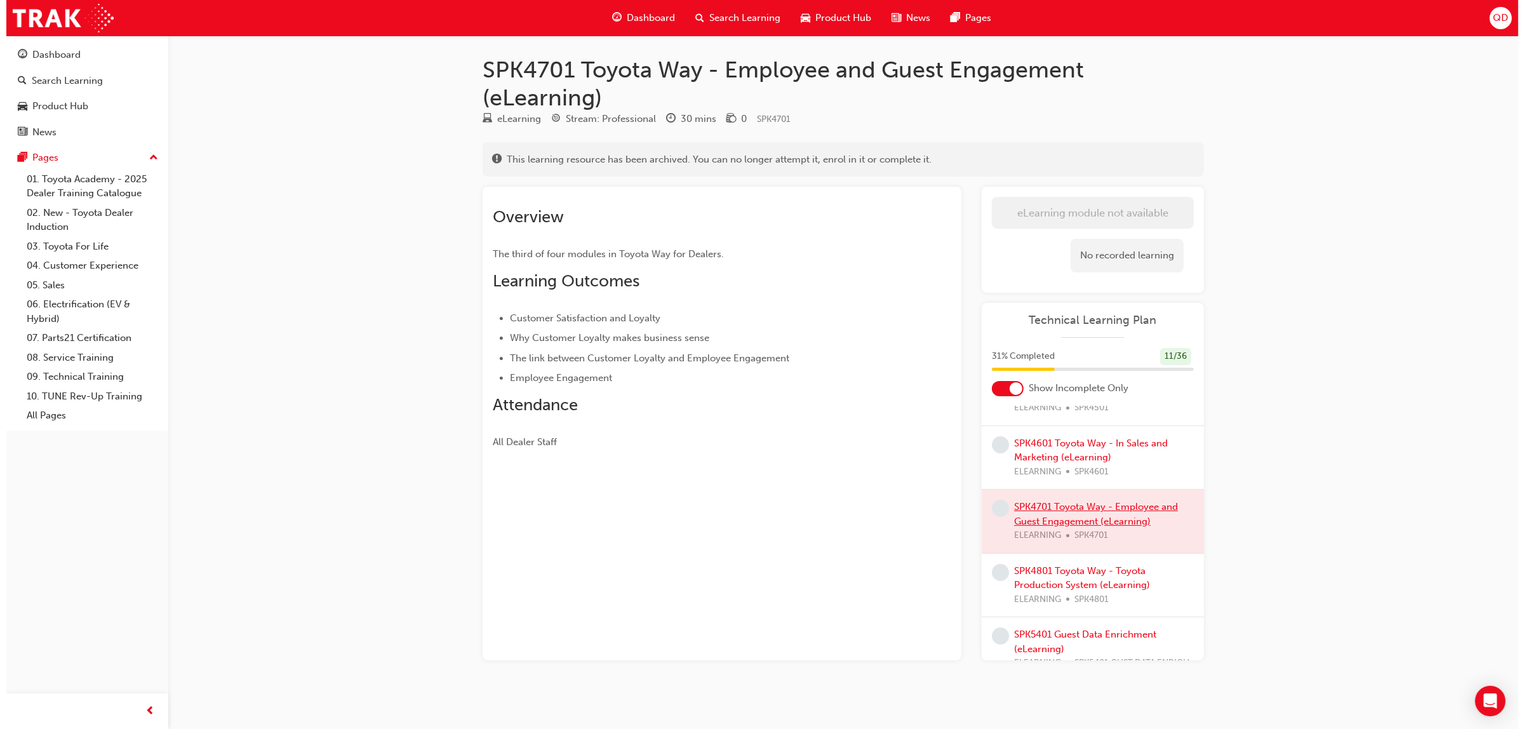
scroll to position [159, 0]
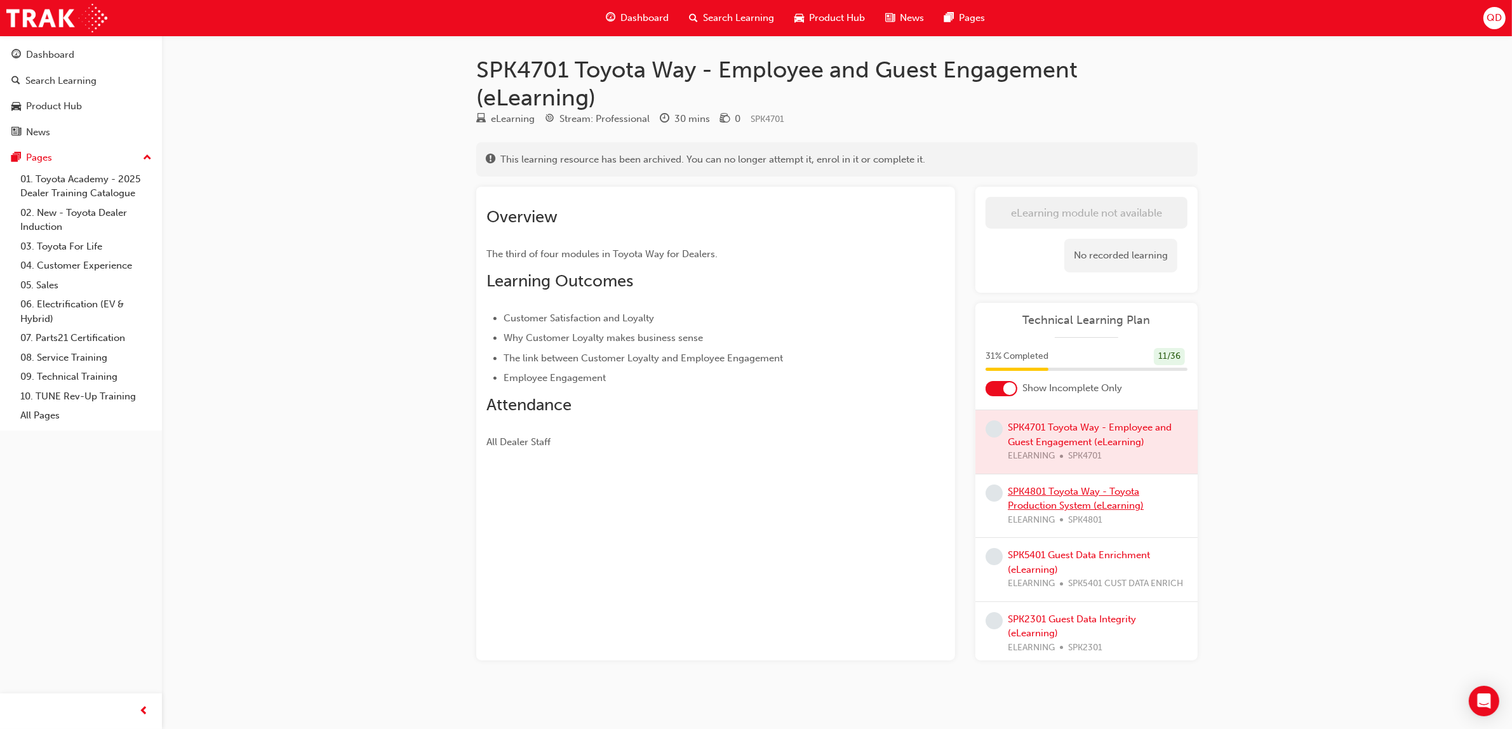
click at [1092, 500] on link "SPK4801 Toyota Way - Toyota Production System (eLearning)" at bounding box center [1076, 499] width 136 height 26
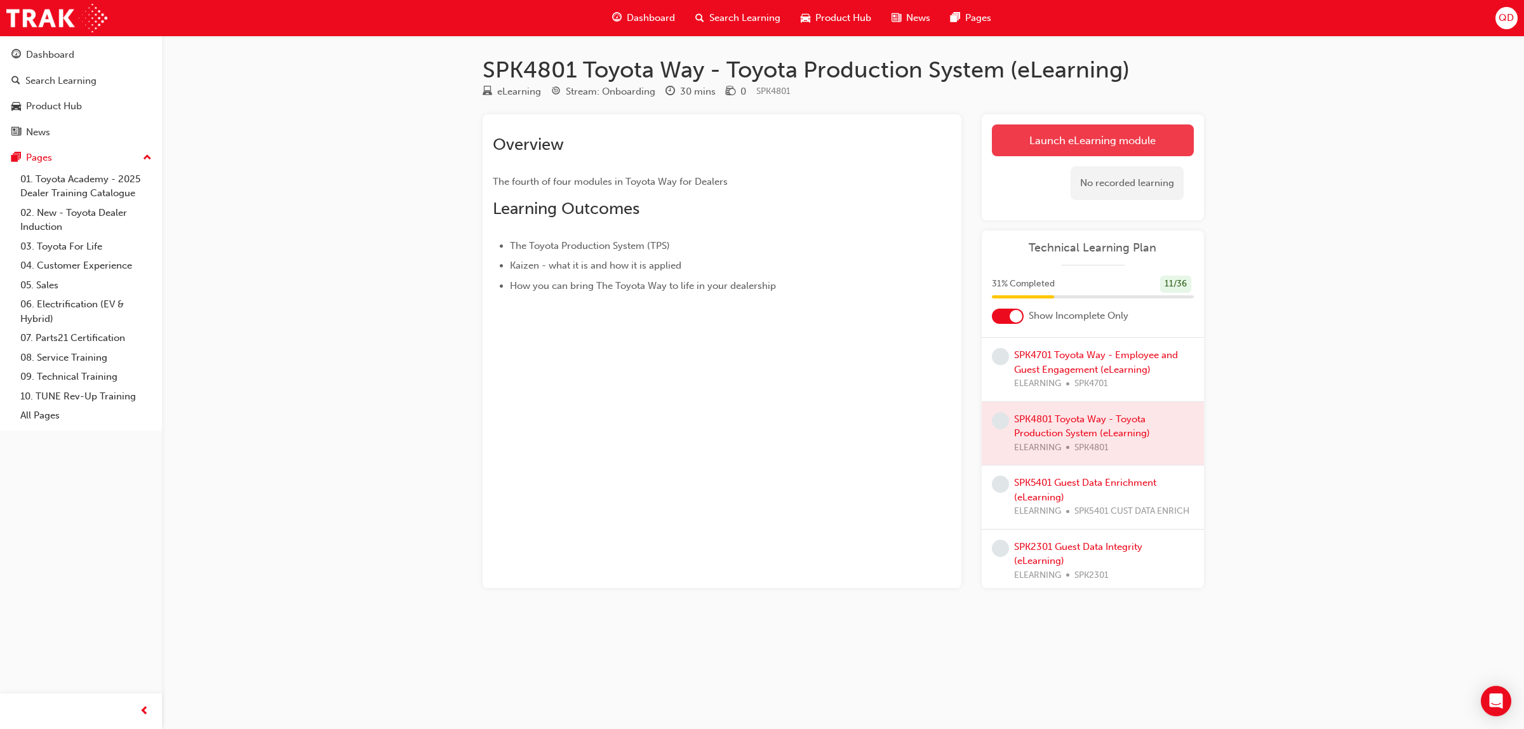
click at [1064, 145] on link "Launch eLearning module" at bounding box center [1093, 140] width 202 height 32
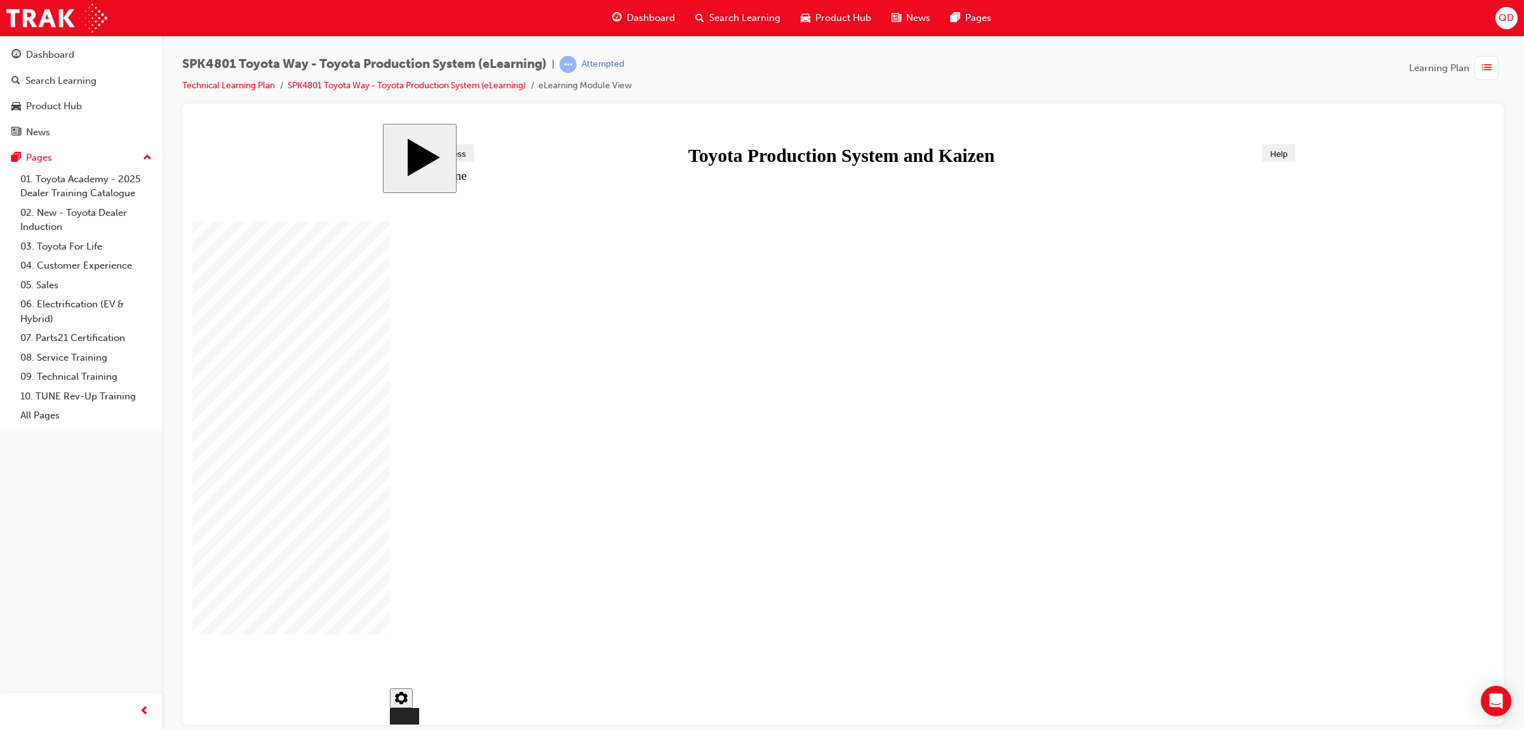
drag, startPoint x: 624, startPoint y: 575, endPoint x: 674, endPoint y: 575, distance: 49.5
click at [1265, 699] on div "NEXT" at bounding box center [1258, 699] width 45 height 11
click at [1281, 692] on button "NEXT" at bounding box center [1258, 699] width 55 height 23
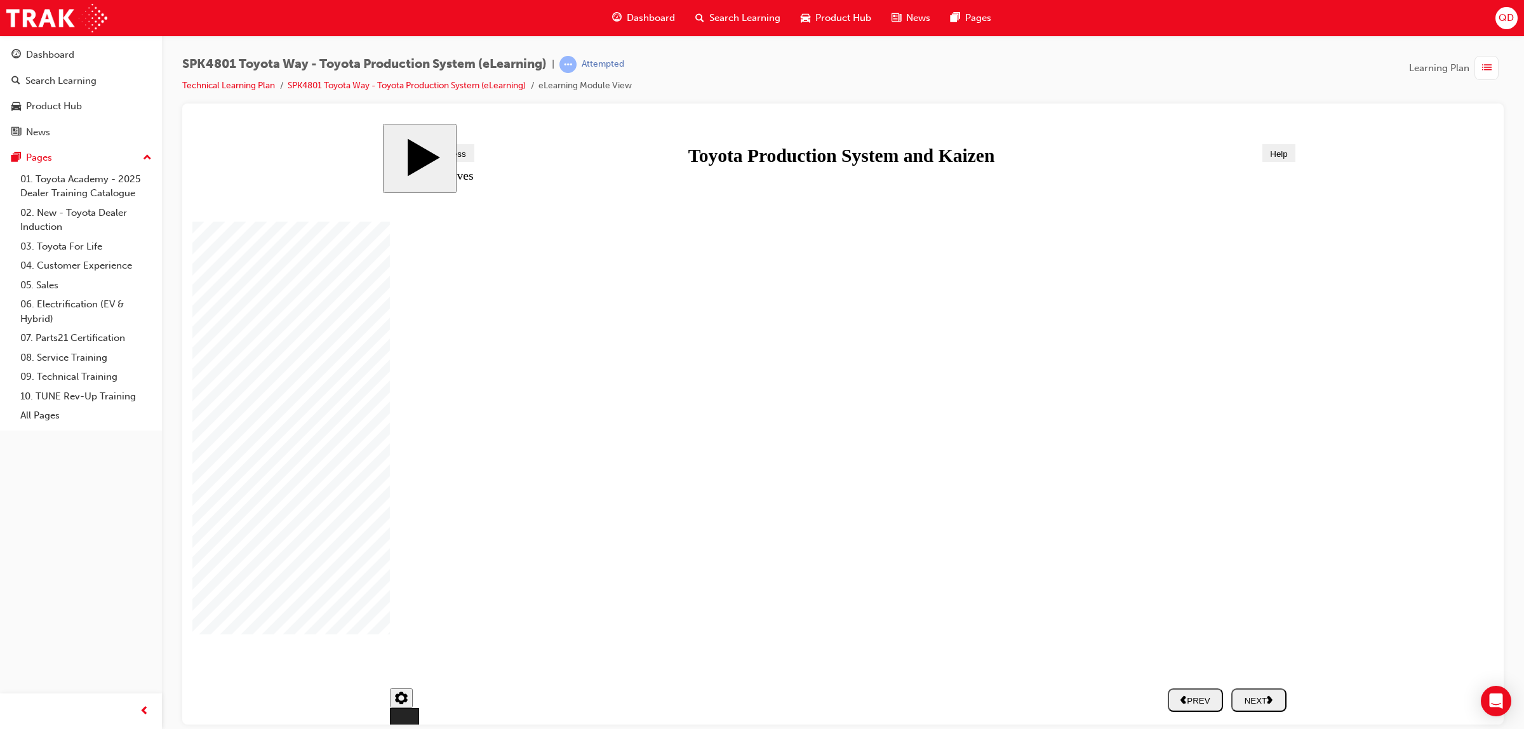
click at [1262, 705] on div "NEXT" at bounding box center [1258, 699] width 45 height 11
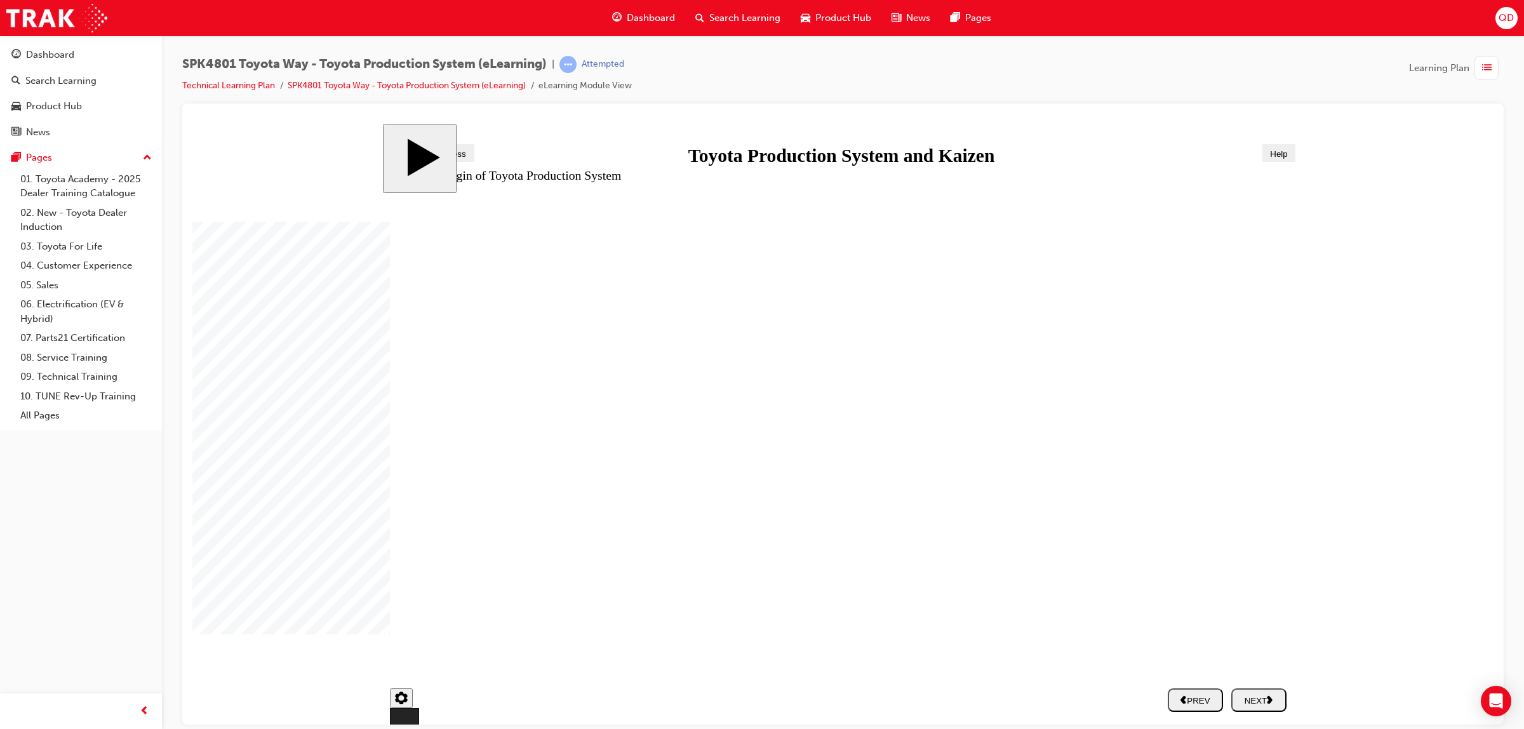
click at [1255, 696] on div "NEXT" at bounding box center [1258, 699] width 45 height 11
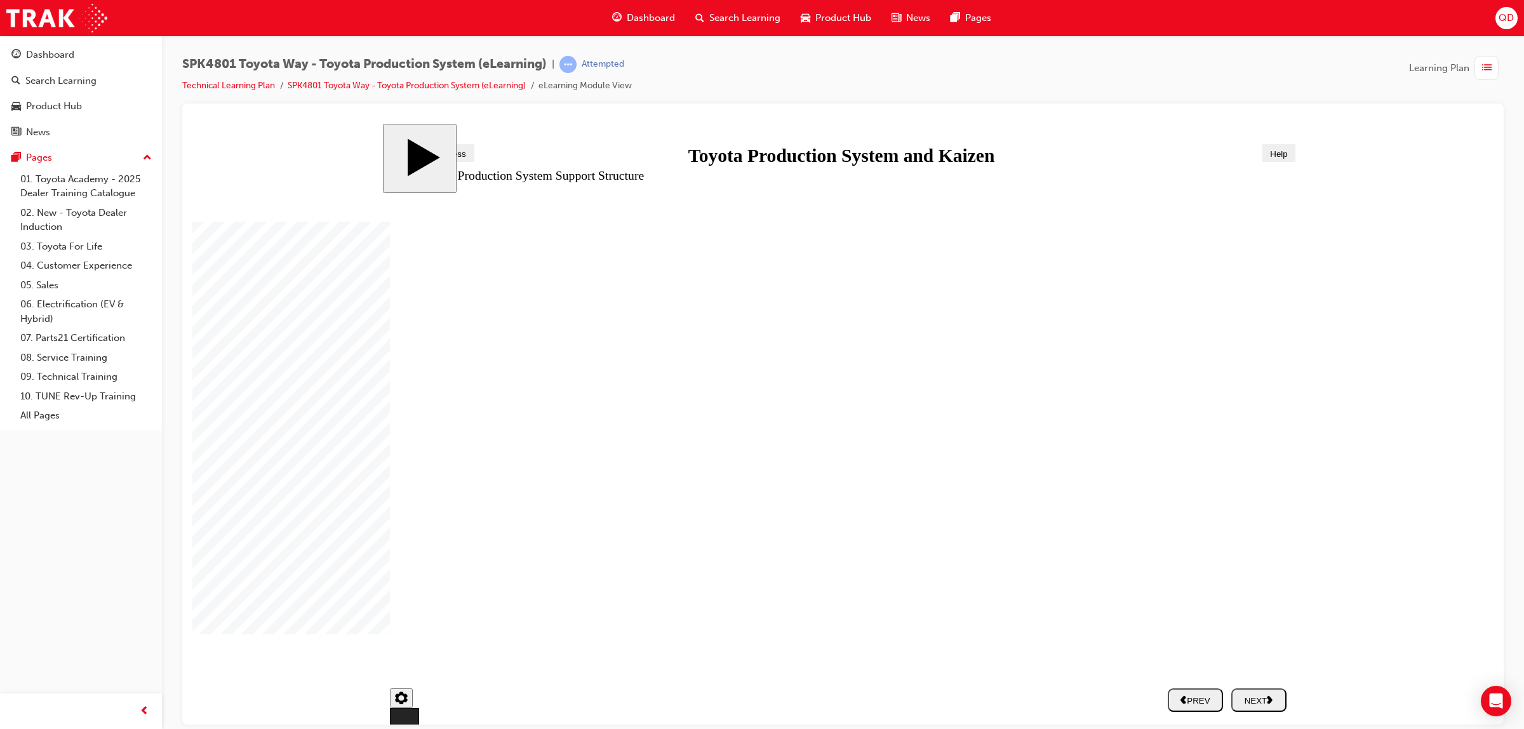
click at [1262, 704] on div "NEXT" at bounding box center [1258, 699] width 45 height 11
drag, startPoint x: 1194, startPoint y: 450, endPoint x: 1001, endPoint y: 457, distance: 192.5
drag, startPoint x: 1187, startPoint y: 539, endPoint x: 764, endPoint y: 532, distance: 423.6
drag, startPoint x: 1179, startPoint y: 627, endPoint x: 968, endPoint y: 610, distance: 211.6
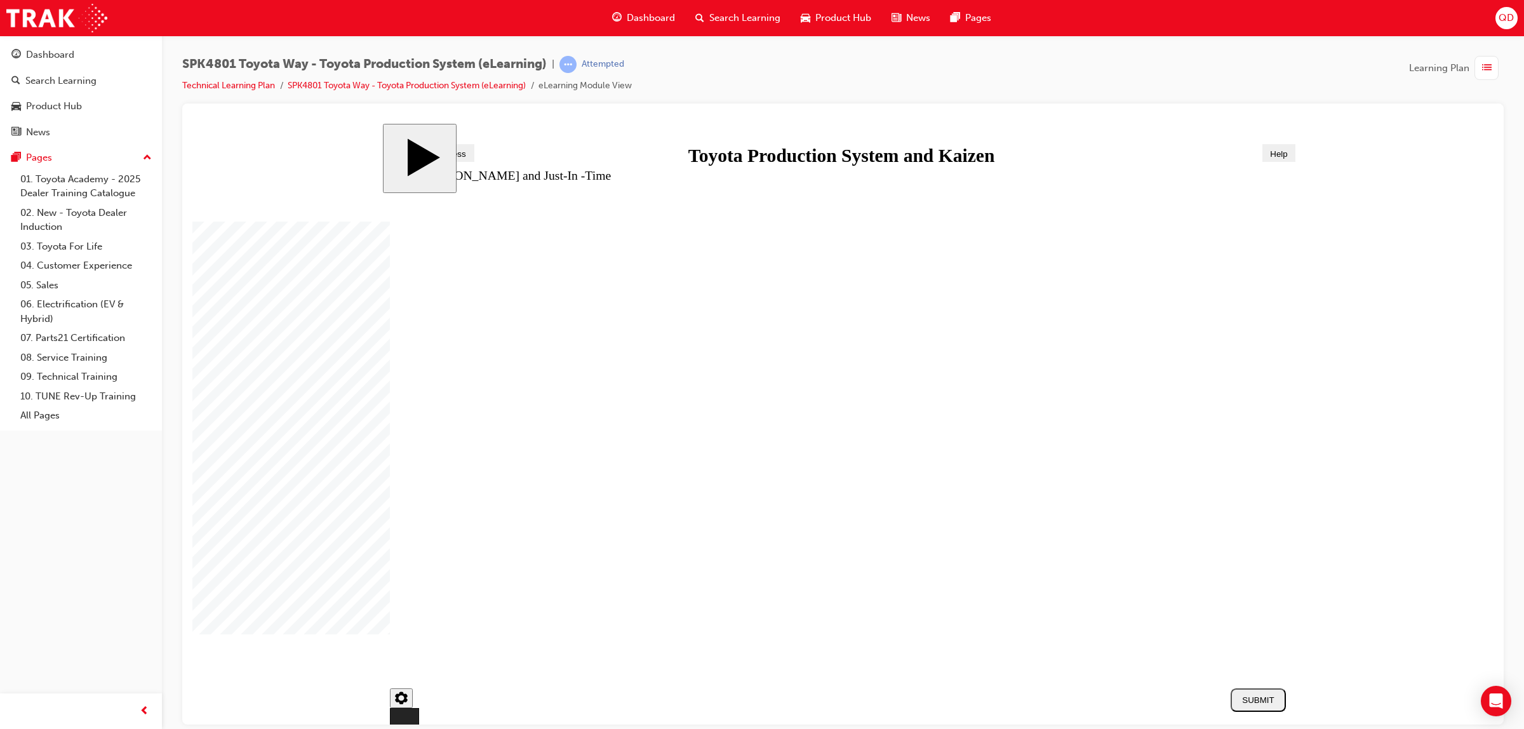
drag, startPoint x: 537, startPoint y: 434, endPoint x: 749, endPoint y: 533, distance: 233.8
drag, startPoint x: 538, startPoint y: 625, endPoint x: 738, endPoint y: 618, distance: 200.1
drag, startPoint x: 474, startPoint y: 513, endPoint x: 940, endPoint y: 599, distance: 473.3
click at [1258, 701] on div "SUBMIT" at bounding box center [1258, 700] width 45 height 10
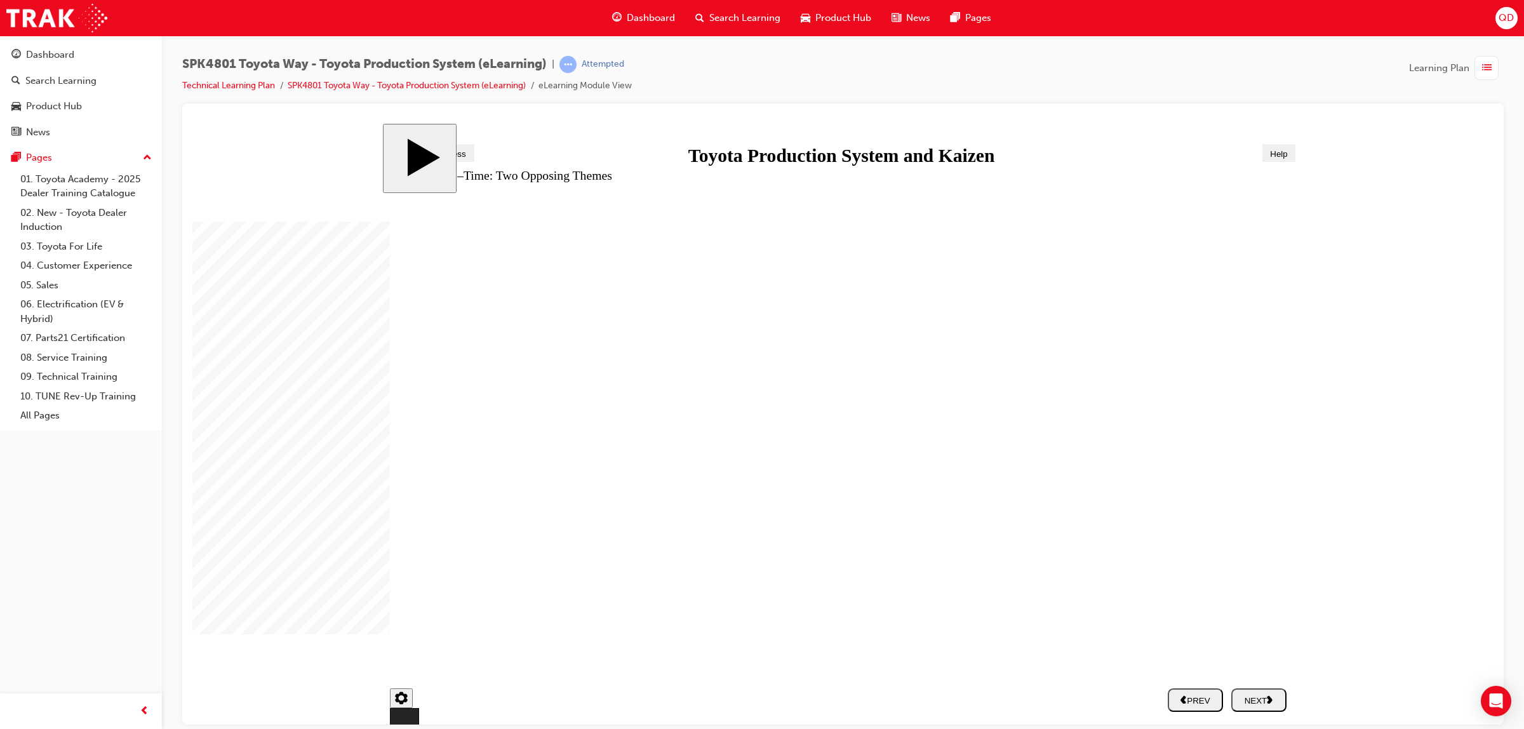
click at [1242, 694] on div "NEXT" at bounding box center [1258, 699] width 45 height 11
click at [1255, 696] on nav "PREV NEXT SUBMIT" at bounding box center [1227, 699] width 119 height 36
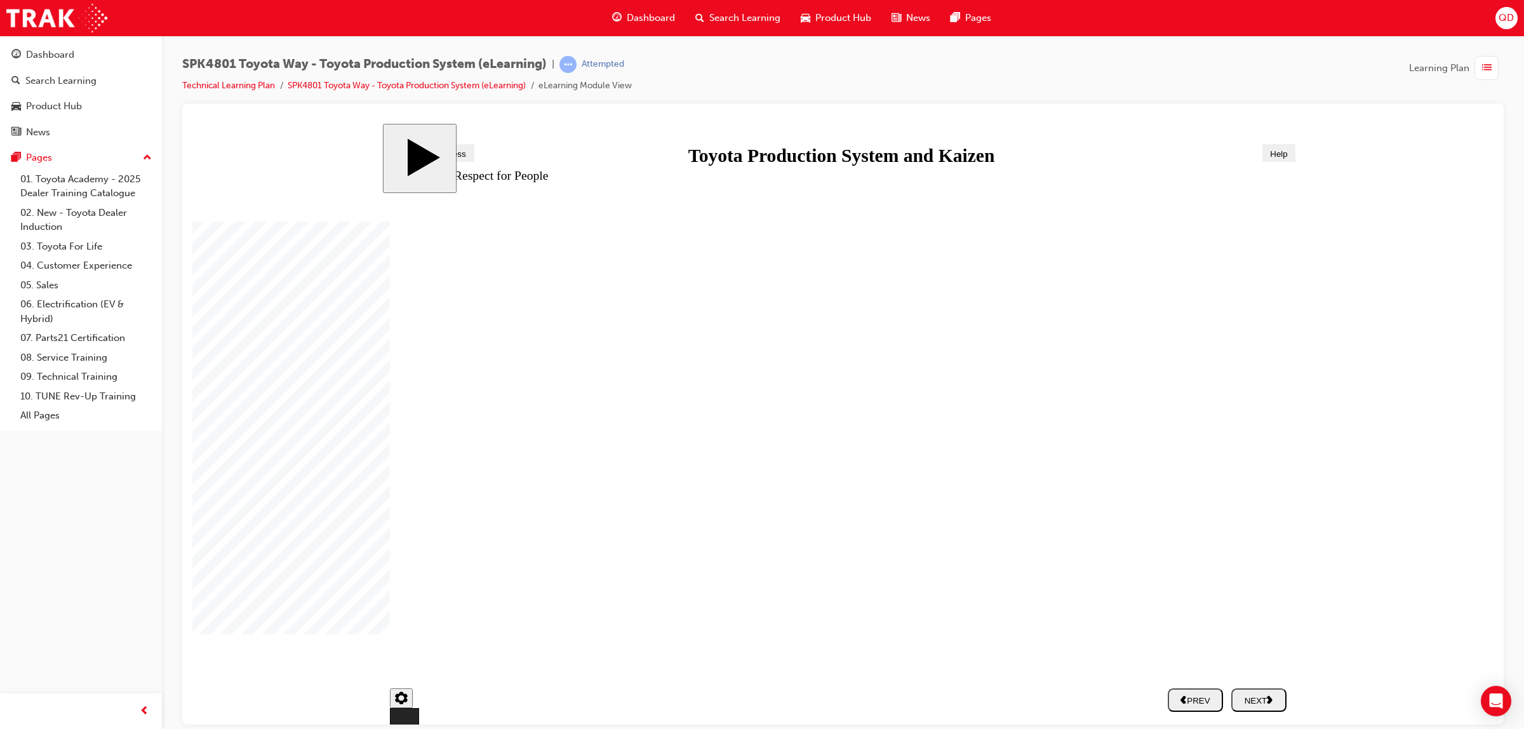
click at [1268, 711] on button "NEXT" at bounding box center [1258, 699] width 55 height 23
drag, startPoint x: 832, startPoint y: 625, endPoint x: 891, endPoint y: 625, distance: 58.4
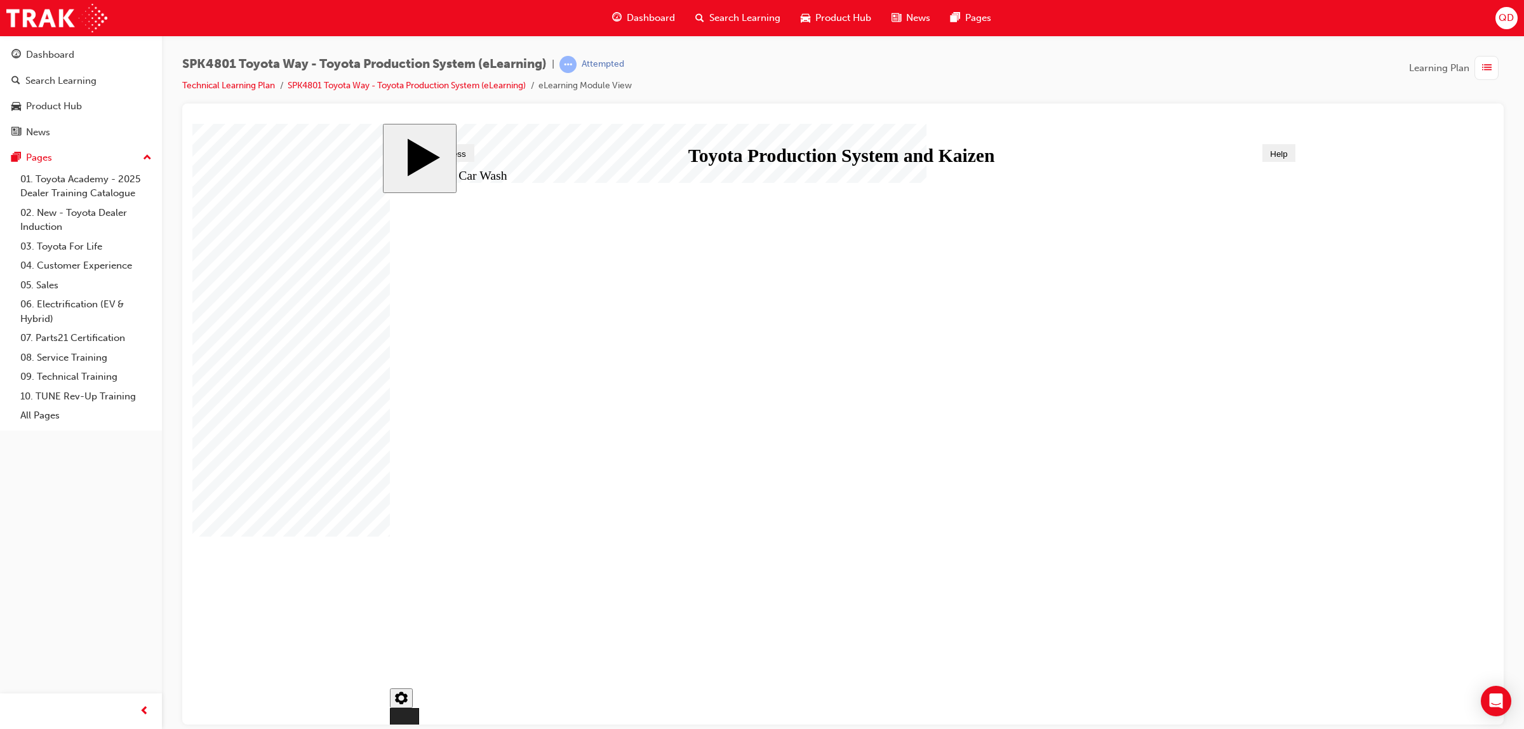
drag, startPoint x: 967, startPoint y: 625, endPoint x: 1032, endPoint y: 636, distance: 66.2
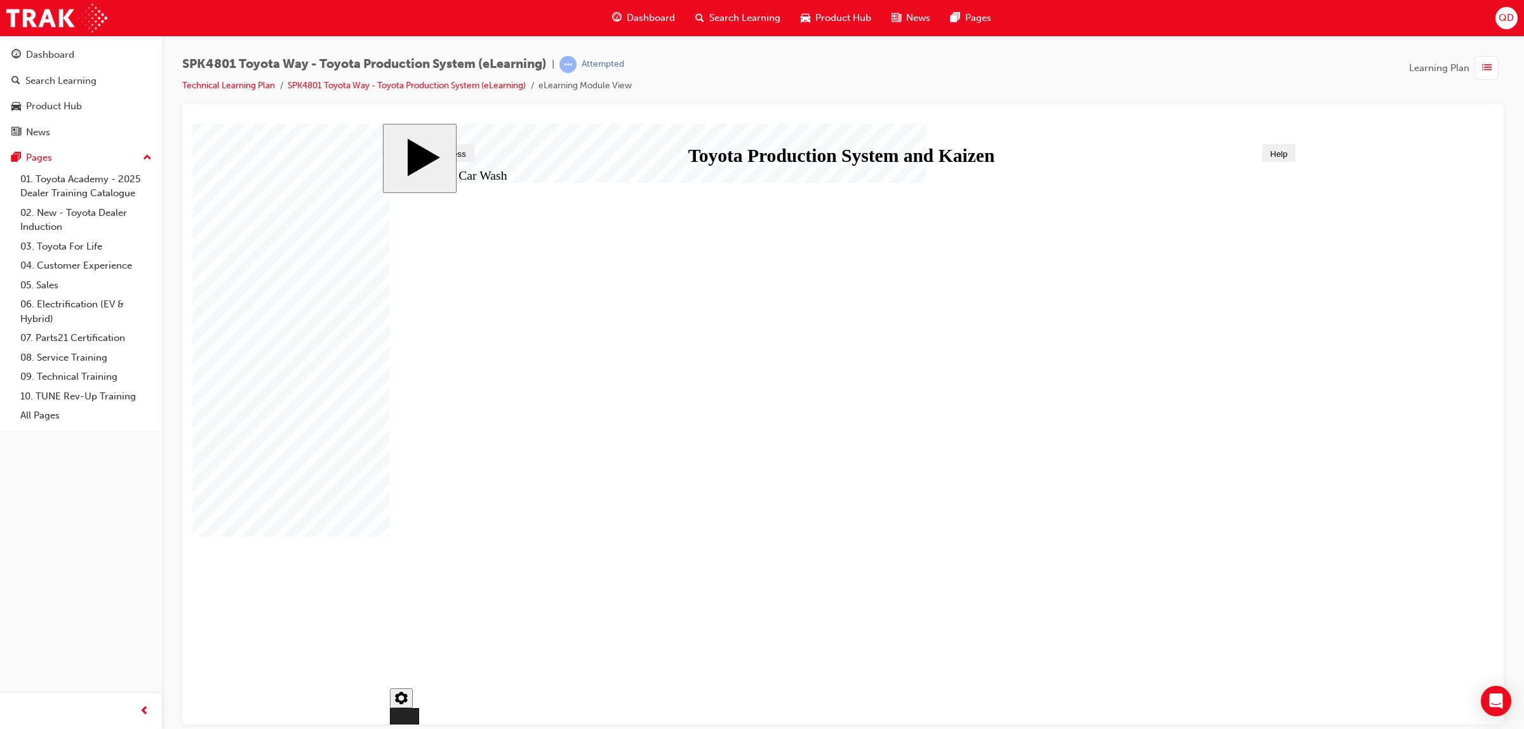
type input "334"
drag, startPoint x: 1163, startPoint y: 650, endPoint x: 1180, endPoint y: 650, distance: 16.5
click at [1180, 650] on div "Rectangle 1 Kaizen Car Wash Round Same Side Corner 1 Line 2 Line 2 Rectangle 1 …" at bounding box center [842, 436] width 904 height 509
checkbox input "true"
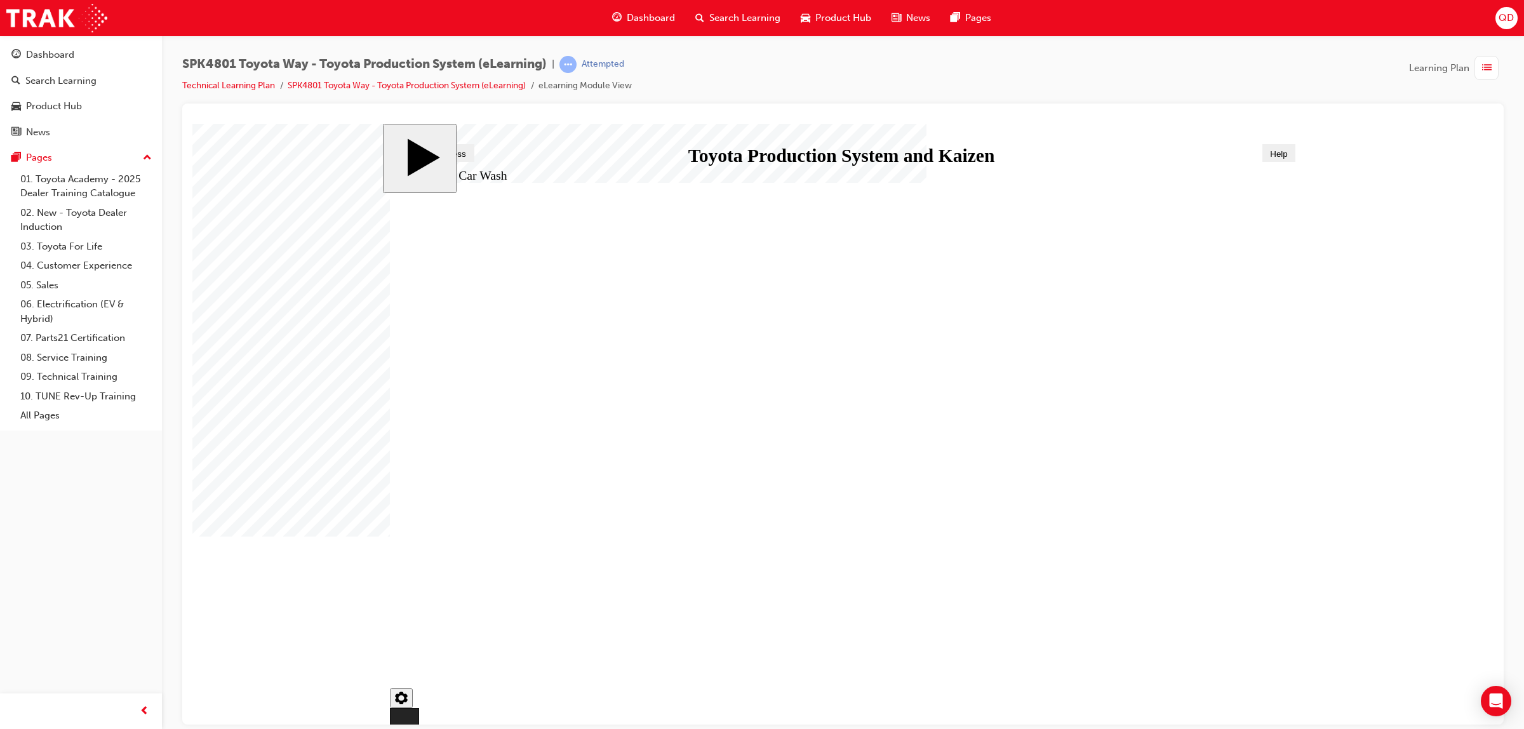
checkbox input "true"
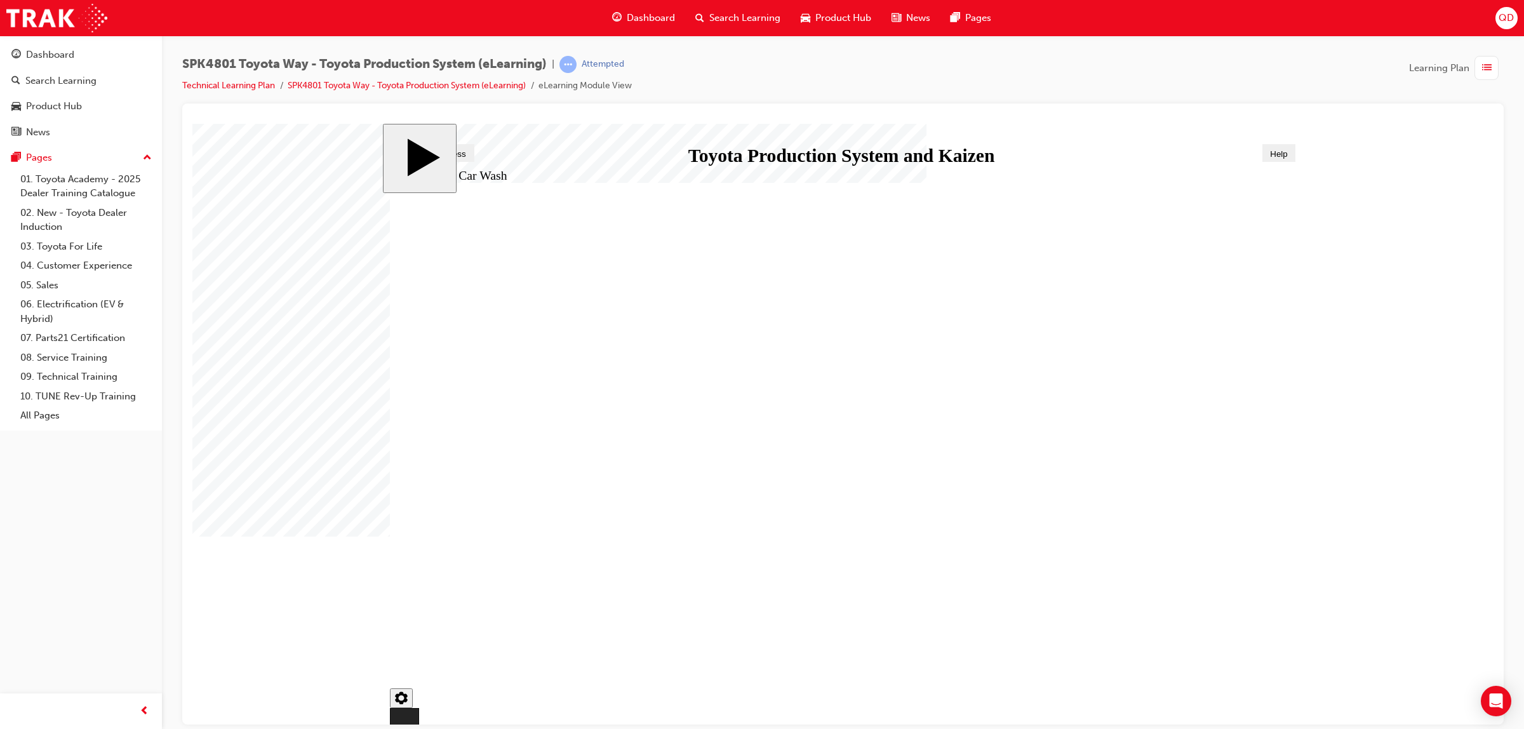
type input "334"
checkbox input "false"
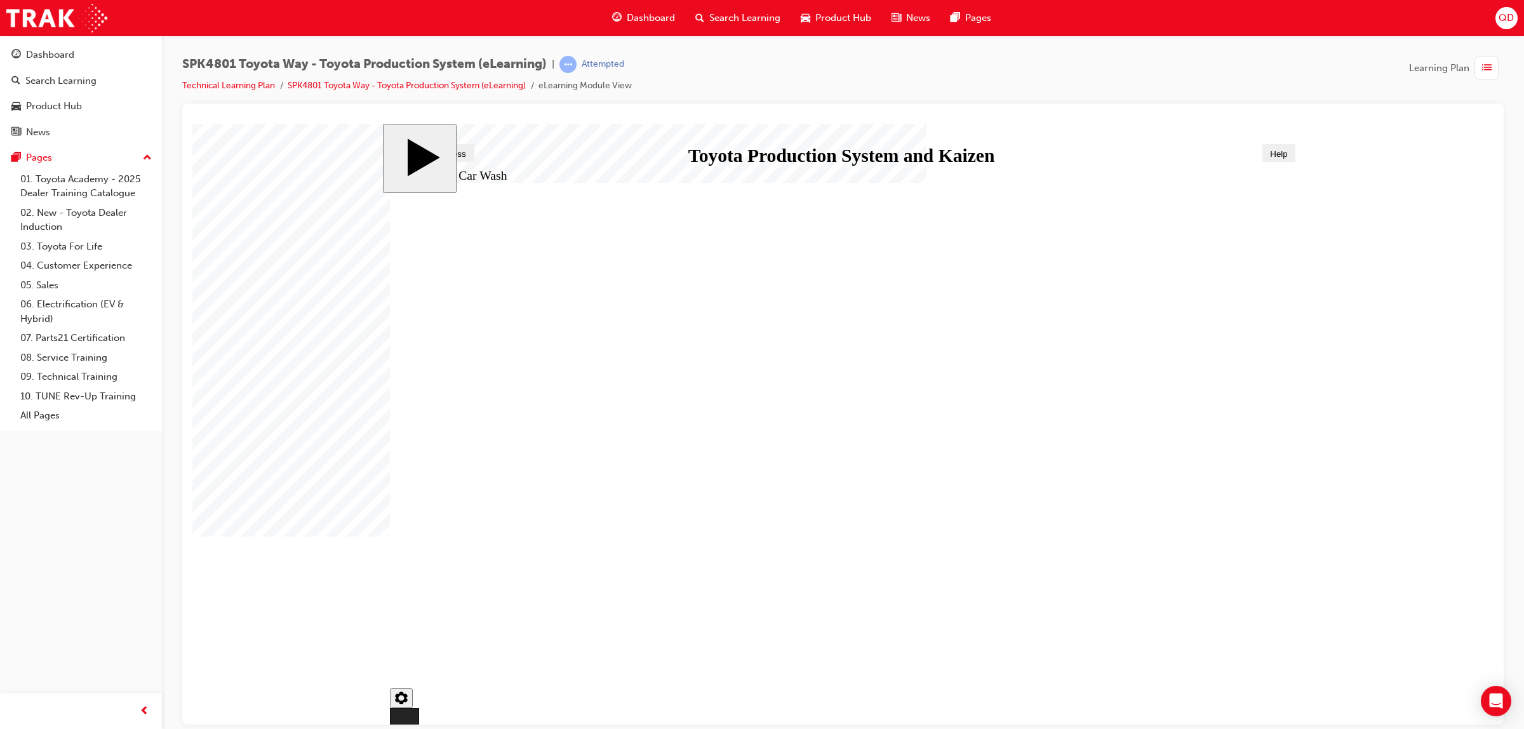
checkbox input "false"
type input "334"
drag, startPoint x: 1159, startPoint y: 647, endPoint x: 1224, endPoint y: 645, distance: 64.8
click at [1224, 645] on div "Rectangle 1 Kaizen Car Wash Round Same Side Corner 1 Line 2 Line 2 Rectangle 1 …" at bounding box center [842, 436] width 904 height 509
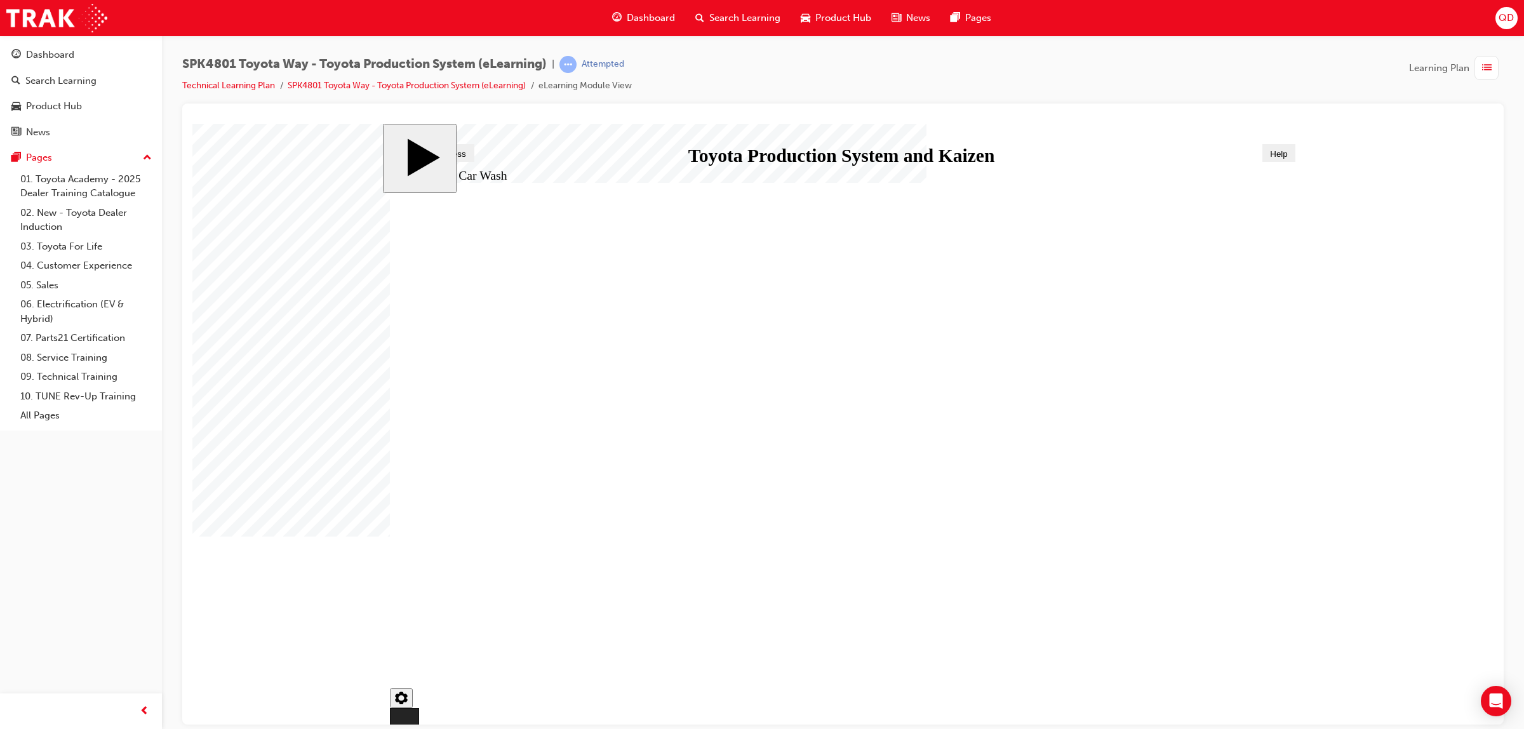
checkbox input "true"
type input "334"
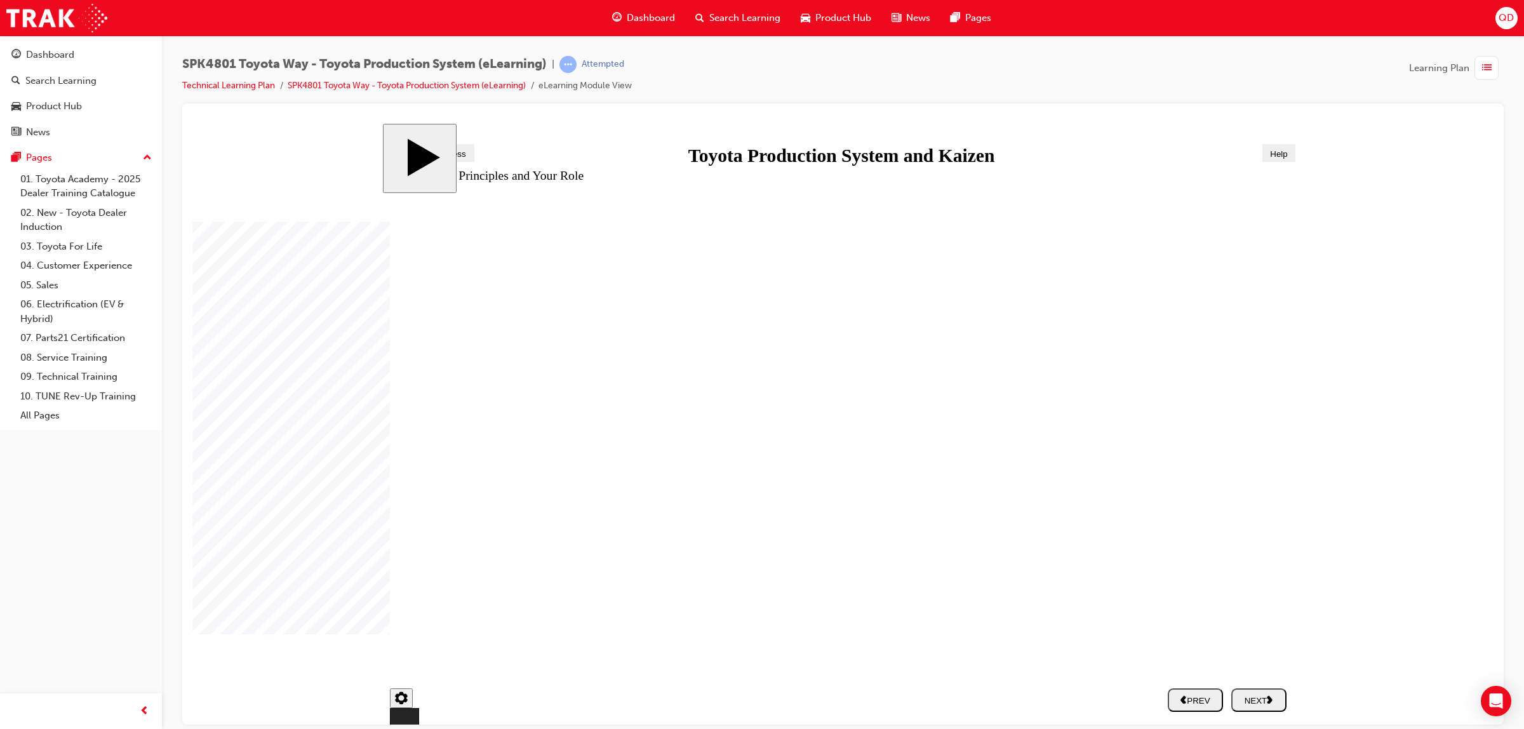
click at [1236, 698] on div "NEXT" at bounding box center [1258, 699] width 45 height 11
click at [1248, 694] on button "NEXT" at bounding box center [1258, 699] width 55 height 23
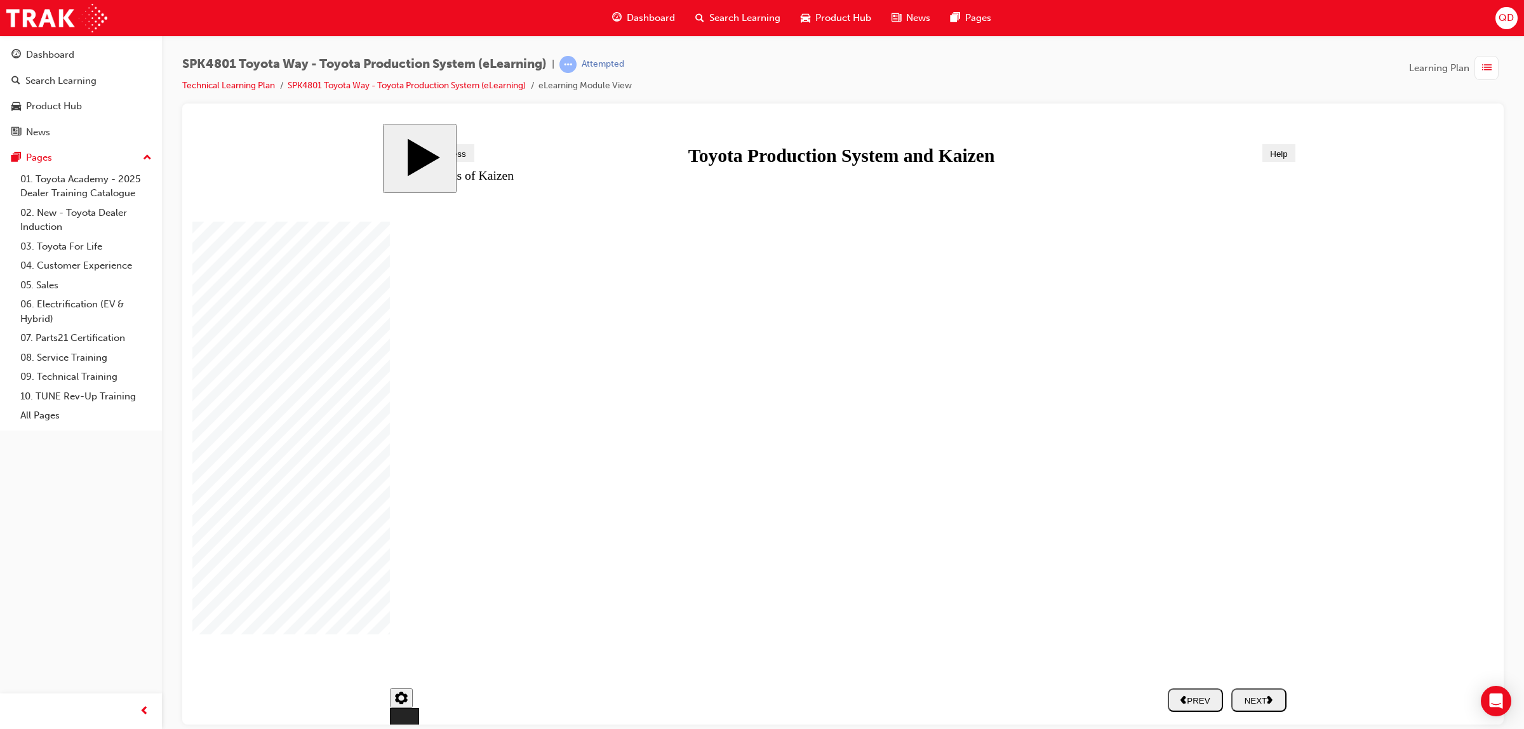
click at [1261, 702] on div "NEXT" at bounding box center [1258, 699] width 45 height 11
drag, startPoint x: 490, startPoint y: 419, endPoint x: 1043, endPoint y: 462, distance: 554.1
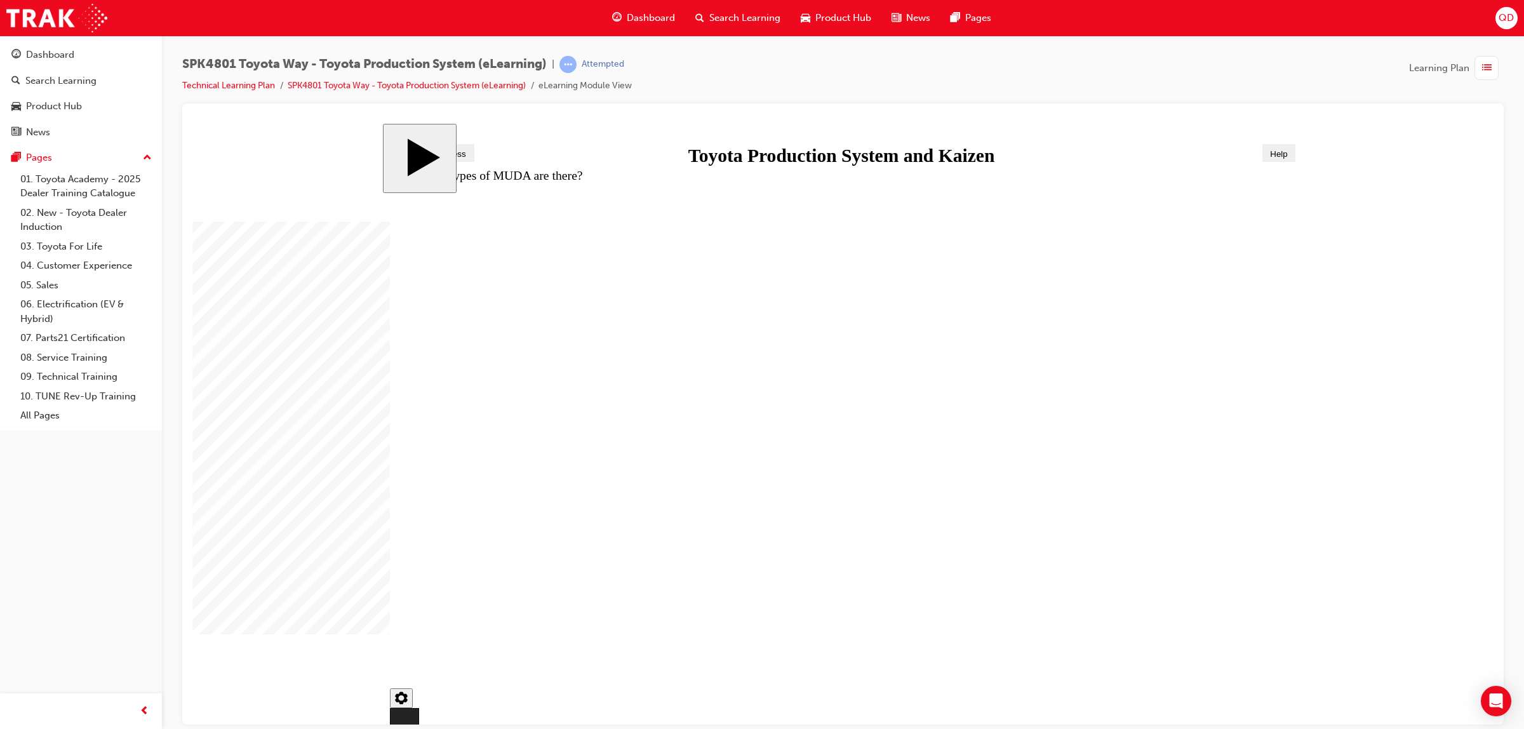
drag, startPoint x: 615, startPoint y: 507, endPoint x: 1109, endPoint y: 484, distance: 494.5
drag, startPoint x: 753, startPoint y: 422, endPoint x: 963, endPoint y: 471, distance: 215.0
drag, startPoint x: 636, startPoint y: 415, endPoint x: 1170, endPoint y: 372, distance: 535.7
drag, startPoint x: 721, startPoint y: 507, endPoint x: 1037, endPoint y: 539, distance: 317.9
drag, startPoint x: 719, startPoint y: 617, endPoint x: 1081, endPoint y: 556, distance: 367.7
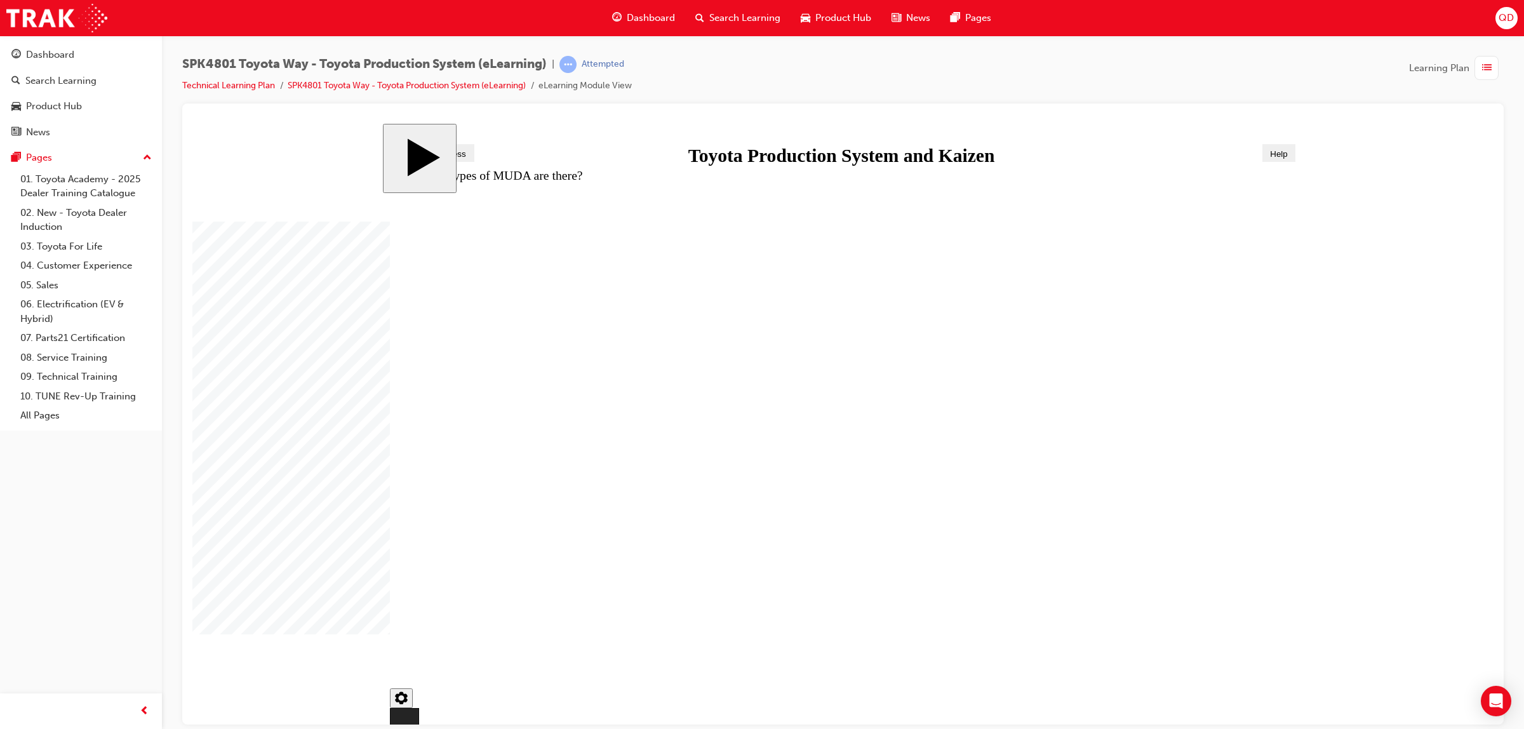
drag, startPoint x: 608, startPoint y: 611, endPoint x: 1029, endPoint y: 387, distance: 476.9
drag, startPoint x: 615, startPoint y: 496, endPoint x: 924, endPoint y: 375, distance: 331.9
drag, startPoint x: 504, startPoint y: 607, endPoint x: 862, endPoint y: 591, distance: 358.5
drag, startPoint x: 909, startPoint y: 587, endPoint x: 915, endPoint y: 584, distance: 7.4
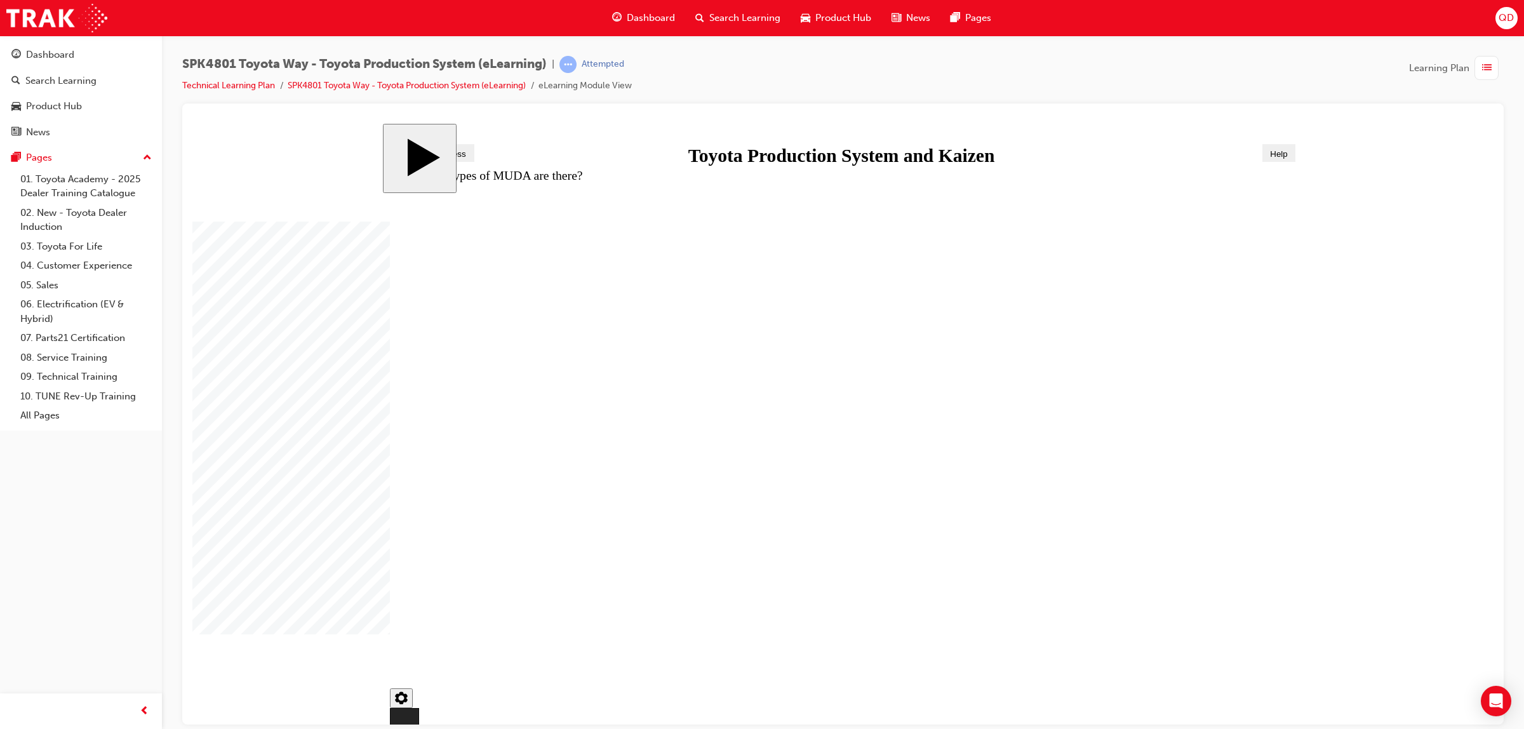
drag, startPoint x: 500, startPoint y: 604, endPoint x: 956, endPoint y: 536, distance: 460.3
radio input "false"
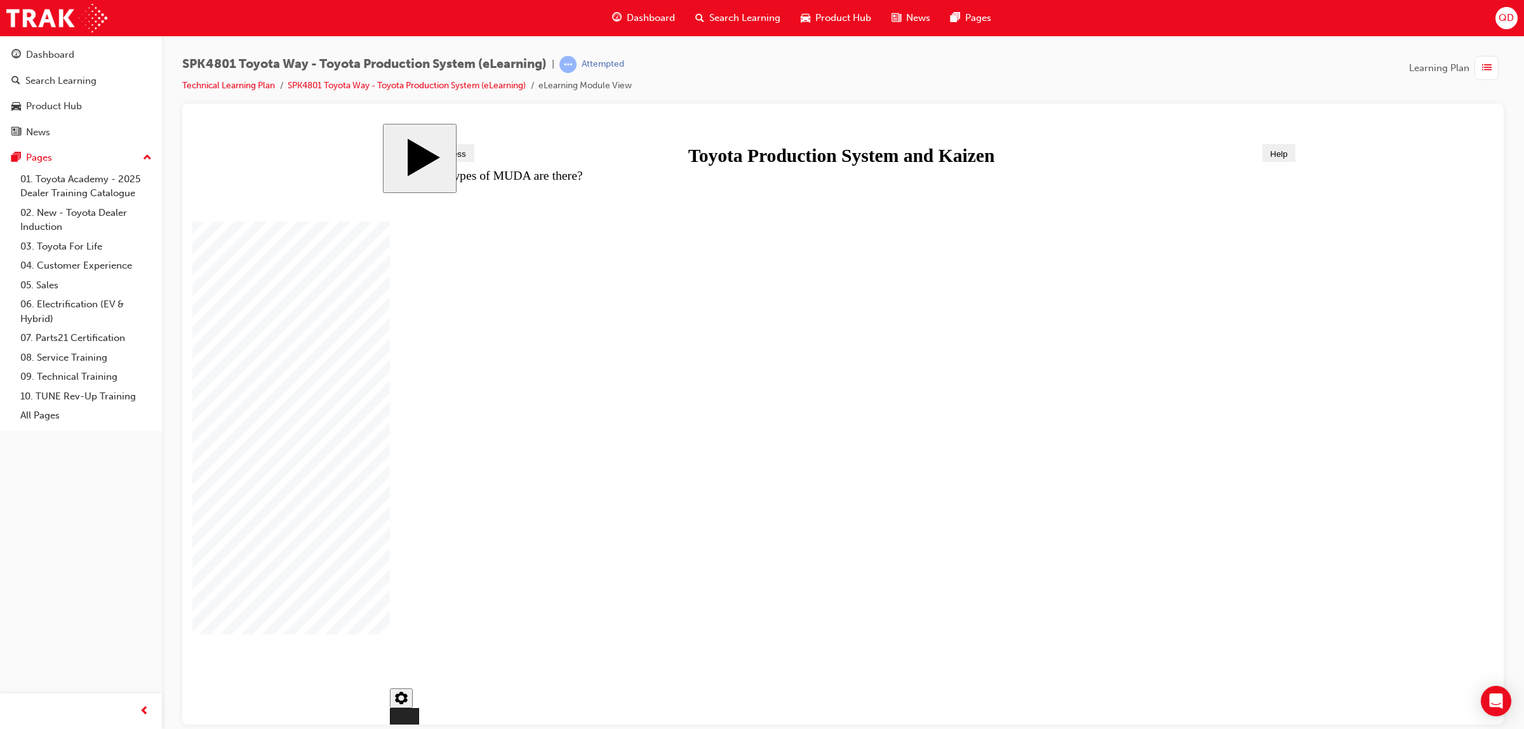
radio input "true"
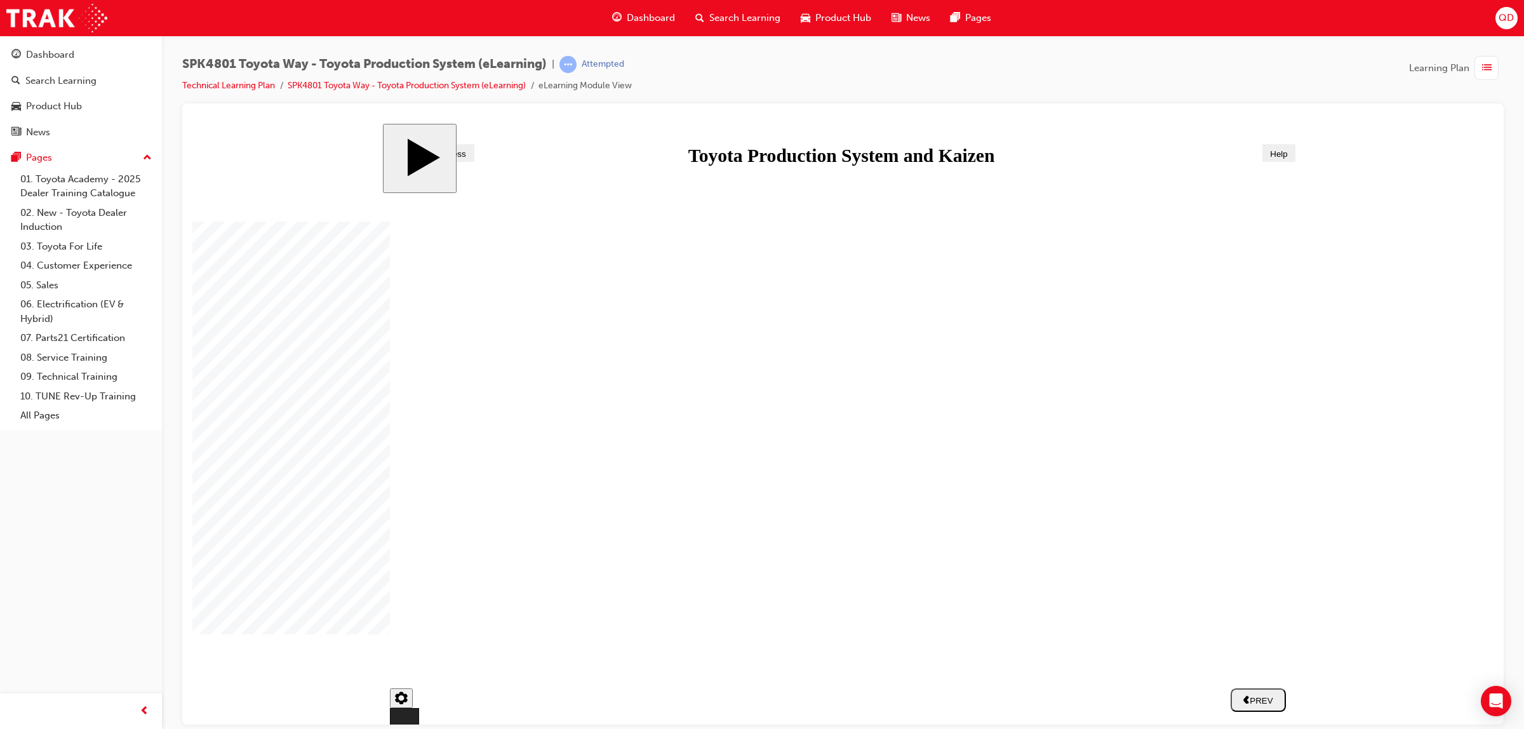
click at [1258, 707] on button "NEXT" at bounding box center [1258, 699] width 55 height 23
click at [1245, 702] on div "NEXT" at bounding box center [1258, 699] width 45 height 11
click at [1255, 702] on div "NEXT" at bounding box center [1258, 699] width 45 height 11
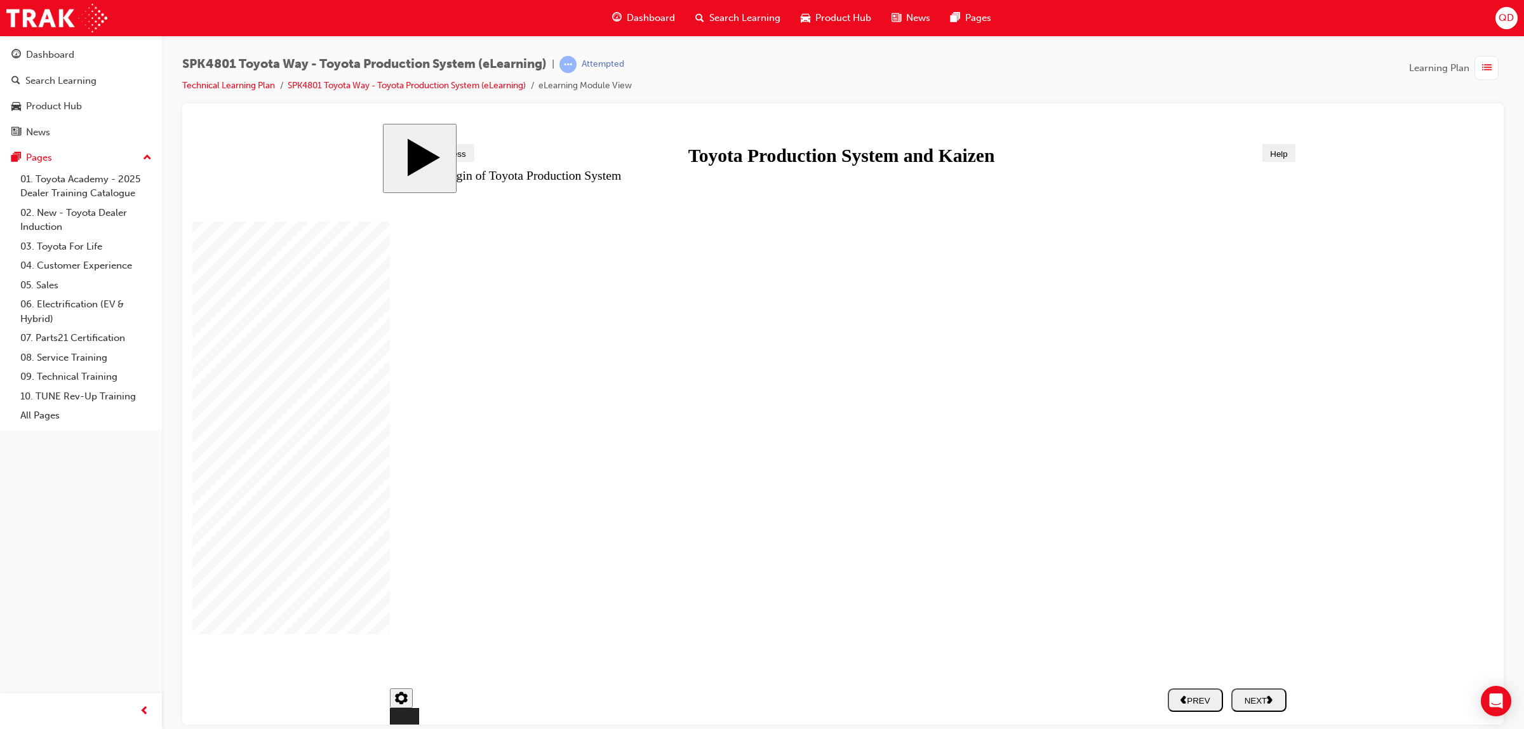
click at [1255, 702] on div "NEXT" at bounding box center [1258, 699] width 45 height 11
click at [1251, 699] on div "NEXT" at bounding box center [1258, 699] width 45 height 11
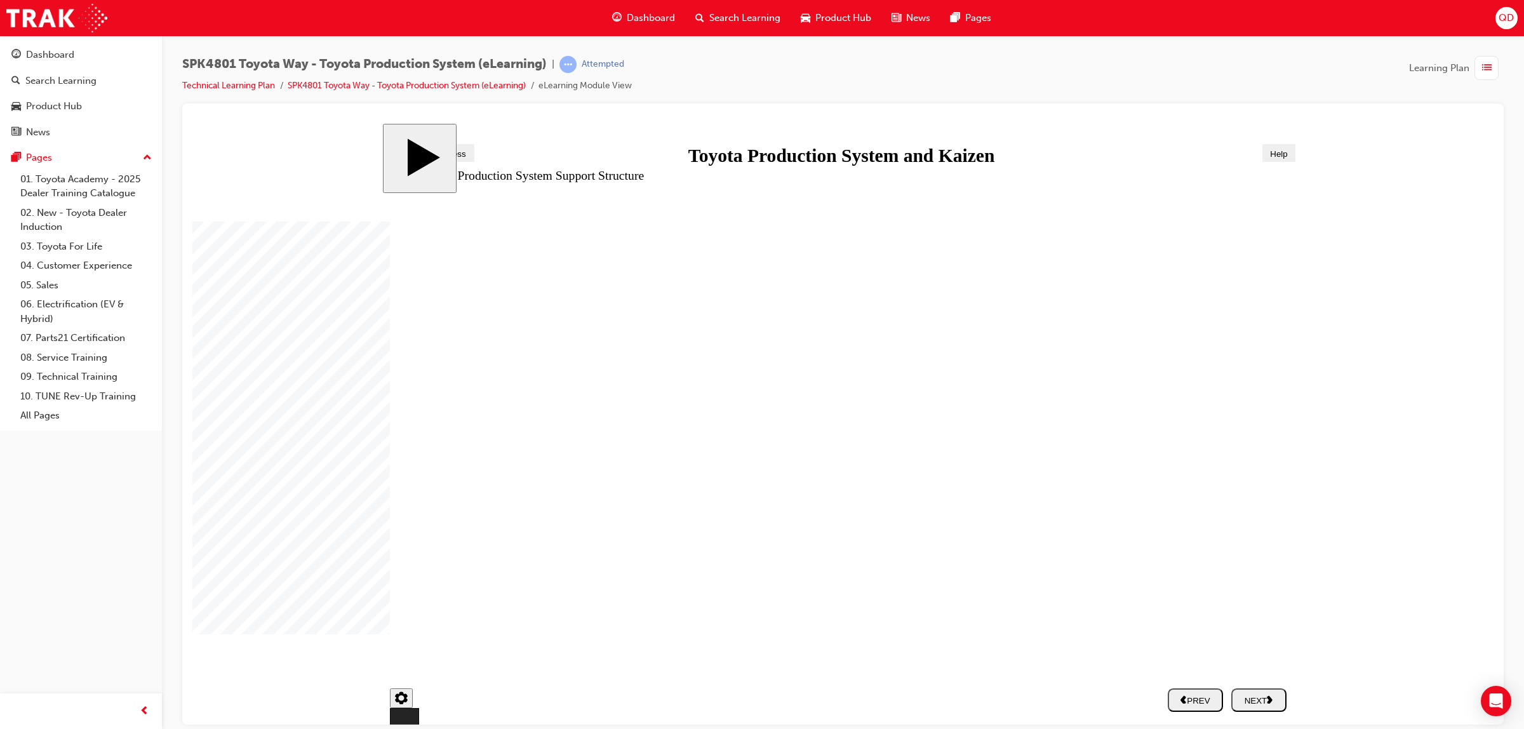
click at [1251, 699] on div "NEXT" at bounding box center [1258, 699] width 45 height 11
click at [1249, 694] on div "NEXT" at bounding box center [1258, 699] width 45 height 11
drag, startPoint x: 1249, startPoint y: 694, endPoint x: 1259, endPoint y: 698, distance: 11.1
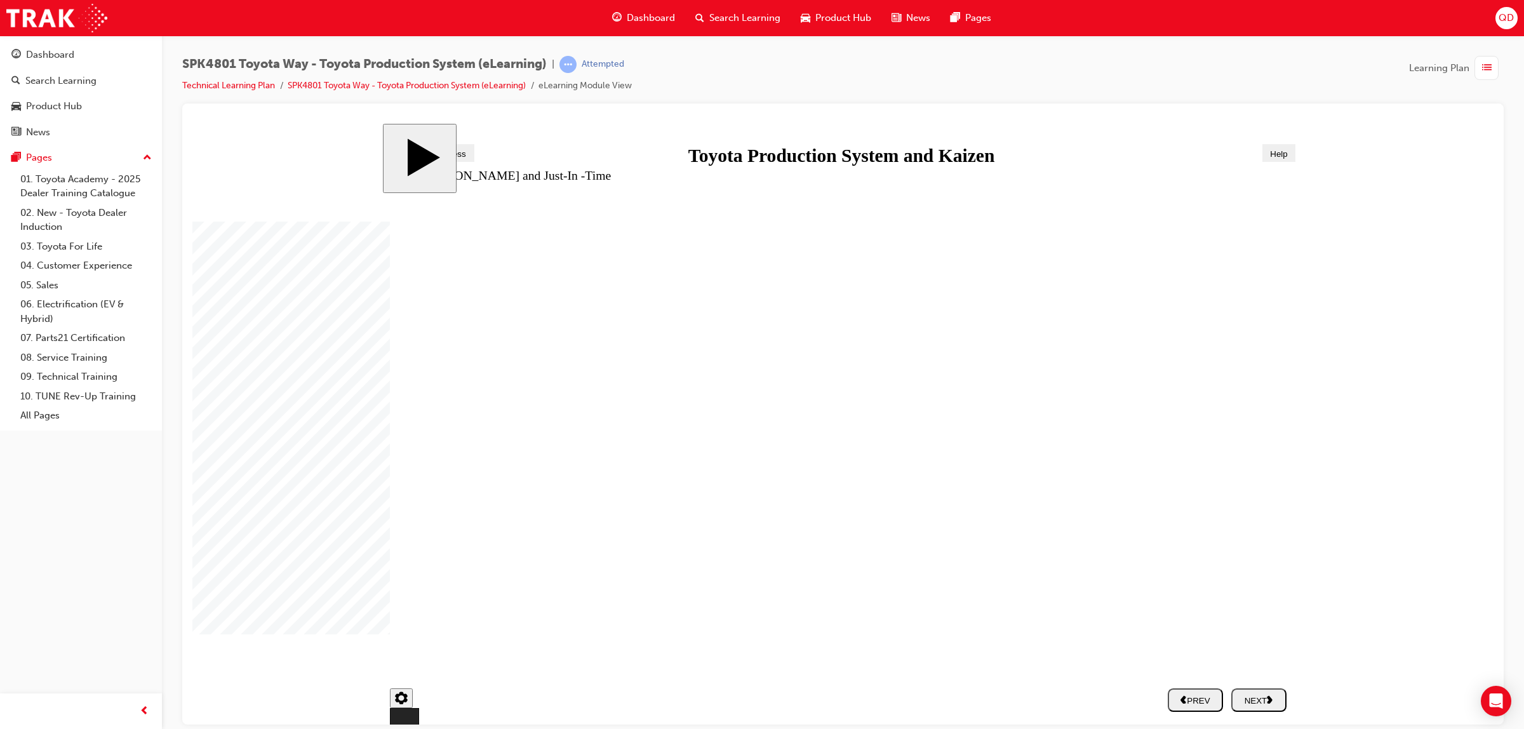
click at [1250, 694] on nav "PREV NEXT SUBMIT" at bounding box center [1227, 699] width 119 height 36
click at [1259, 698] on div "NEXT" at bounding box center [1258, 699] width 45 height 11
click at [1260, 698] on div "NEXT" at bounding box center [1258, 699] width 45 height 11
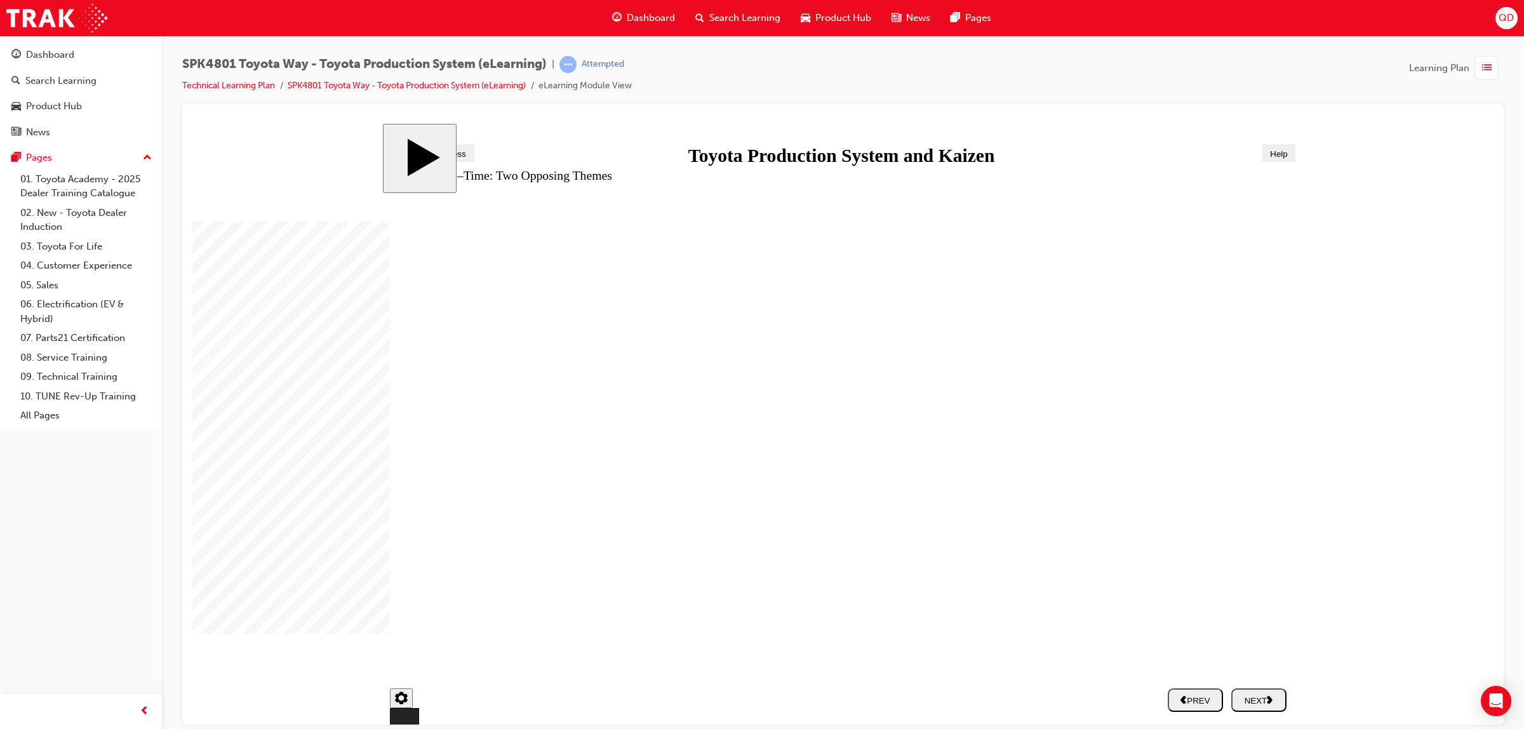
click at [1260, 698] on div "NEXT" at bounding box center [1258, 699] width 45 height 11
click at [1254, 696] on div "NEXT" at bounding box center [1258, 699] width 45 height 11
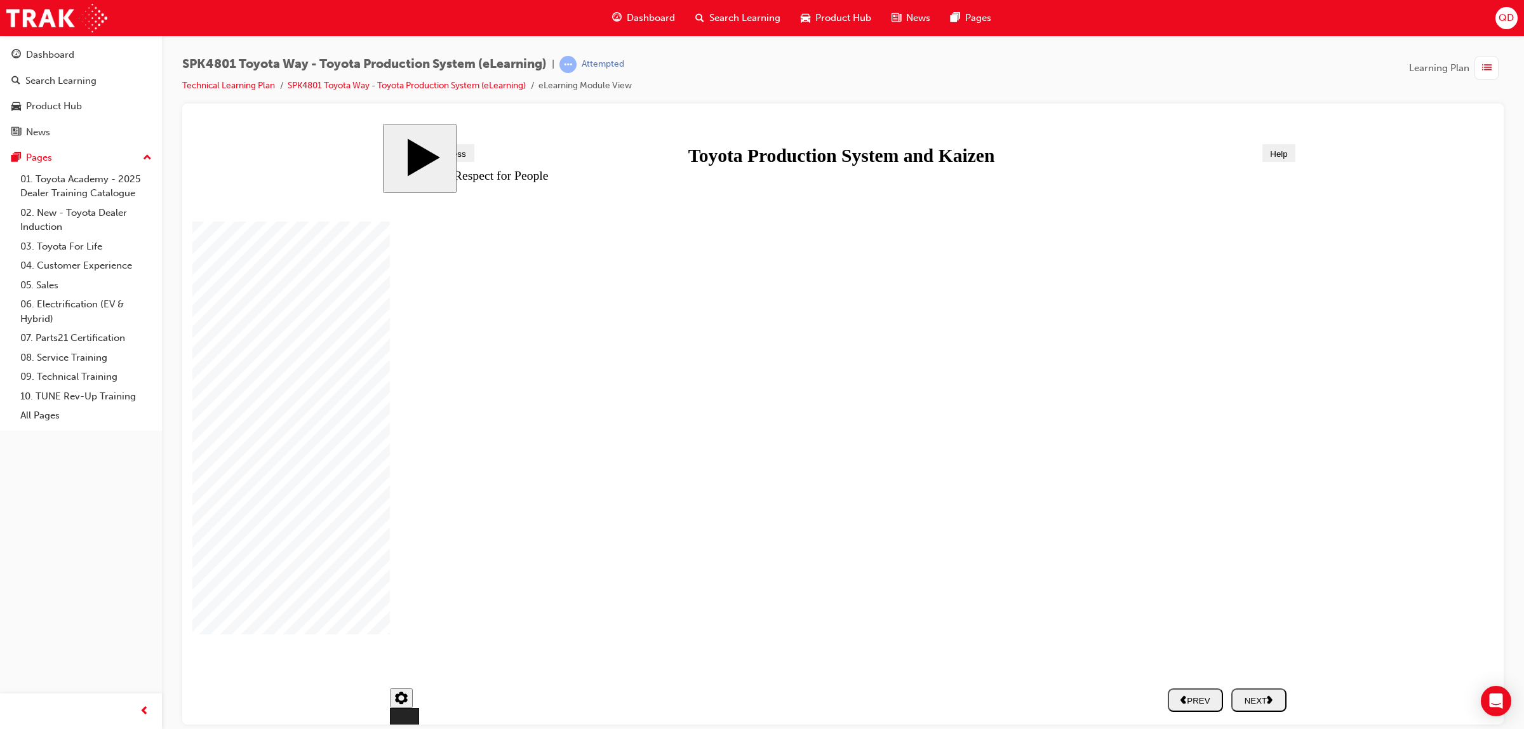
click at [1254, 696] on div "NEXT" at bounding box center [1258, 699] width 45 height 11
click at [1254, 696] on section "Keyboard shortcuts PREV NEXT SUBMIT" at bounding box center [838, 699] width 912 height 36
click at [1254, 696] on div "NEXT" at bounding box center [1258, 699] width 45 height 11
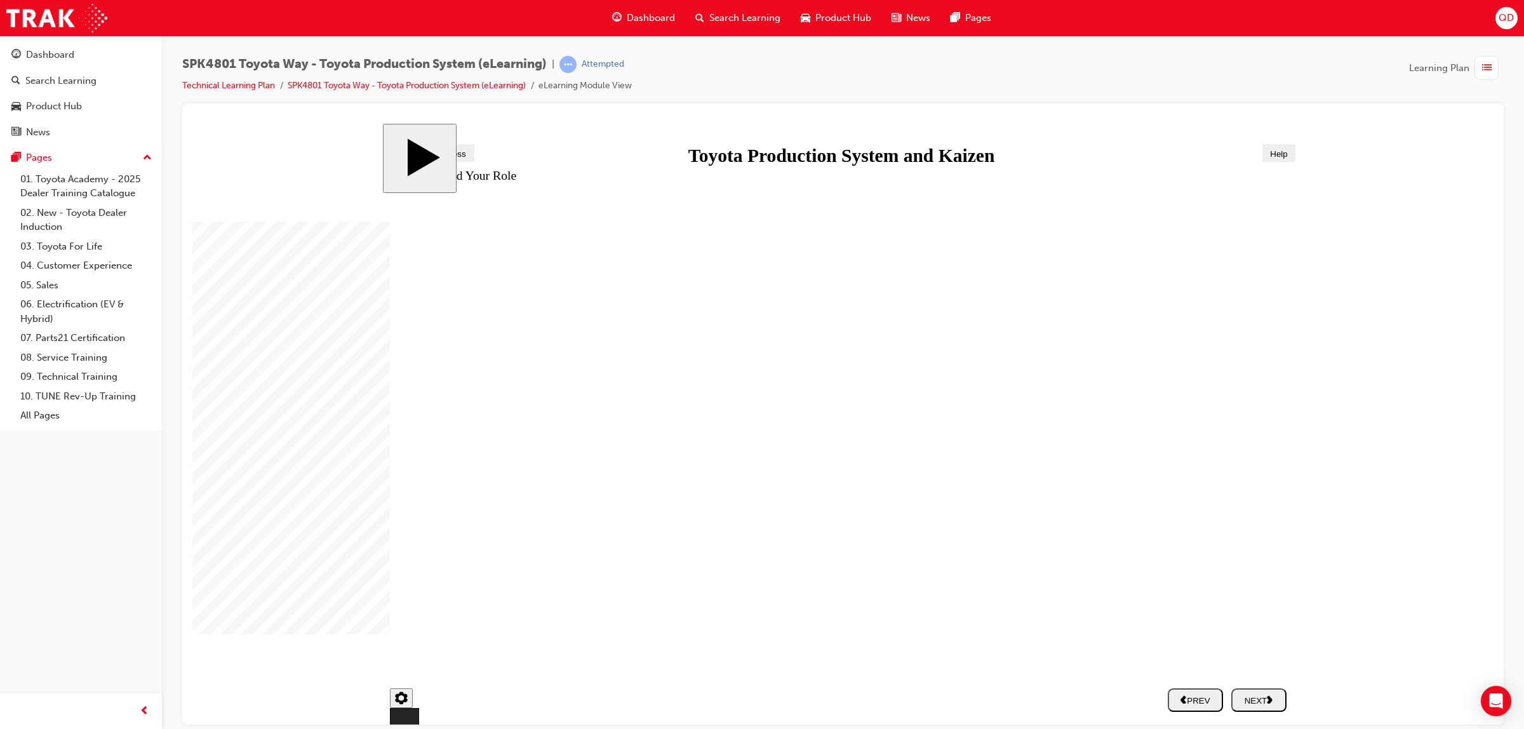
click at [1254, 696] on div "NEXT" at bounding box center [1258, 699] width 45 height 11
click at [1246, 700] on div "NEXT" at bounding box center [1258, 699] width 45 height 11
click at [1252, 700] on div "NEXT" at bounding box center [1258, 699] width 45 height 11
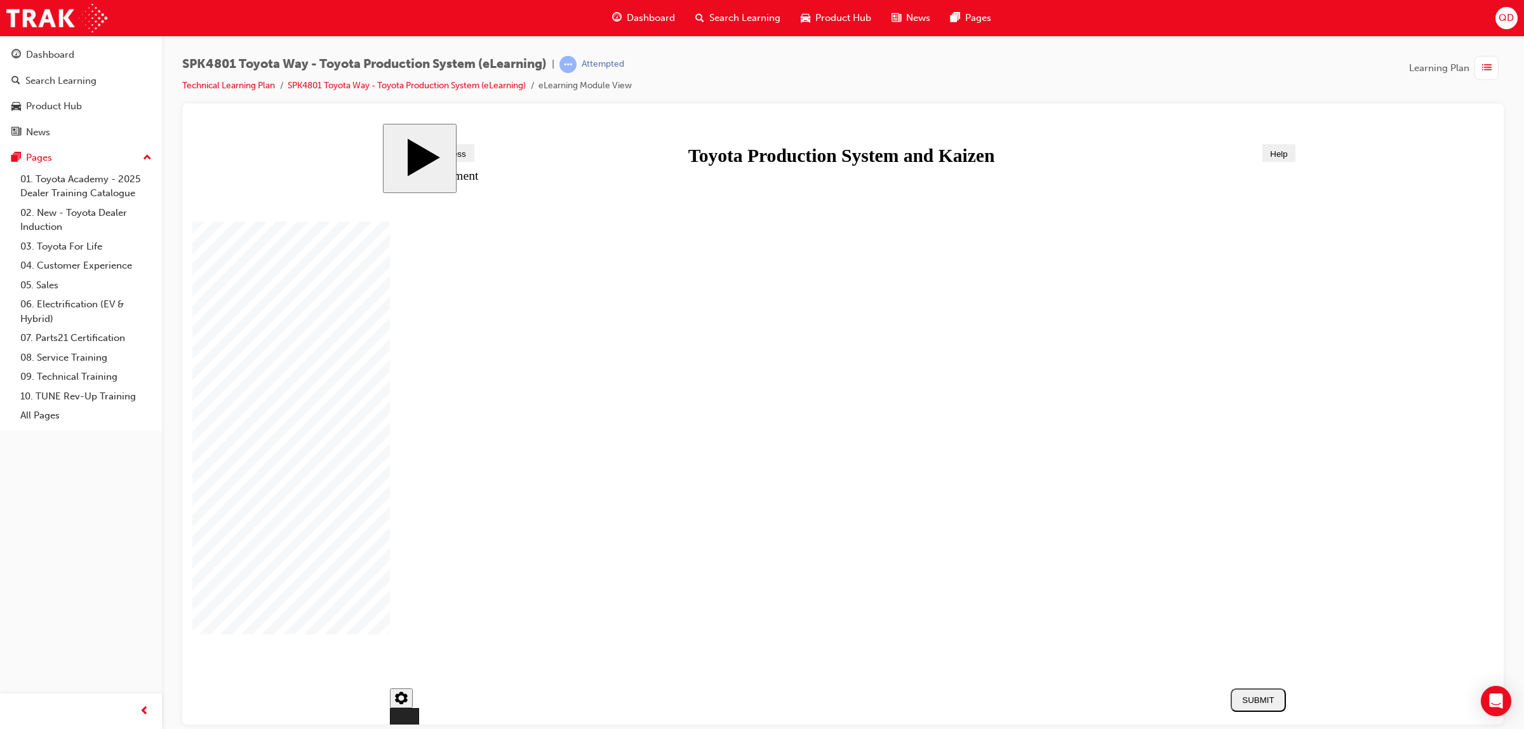
drag, startPoint x: 1055, startPoint y: 359, endPoint x: 561, endPoint y: 402, distance: 495.8
drag, startPoint x: 878, startPoint y: 417, endPoint x: 665, endPoint y: 403, distance: 212.5
drag, startPoint x: 1030, startPoint y: 451, endPoint x: 683, endPoint y: 505, distance: 351.0
drag, startPoint x: 1173, startPoint y: 450, endPoint x: 713, endPoint y: 427, distance: 460.9
drag, startPoint x: 1192, startPoint y: 589, endPoint x: 528, endPoint y: 488, distance: 671.3
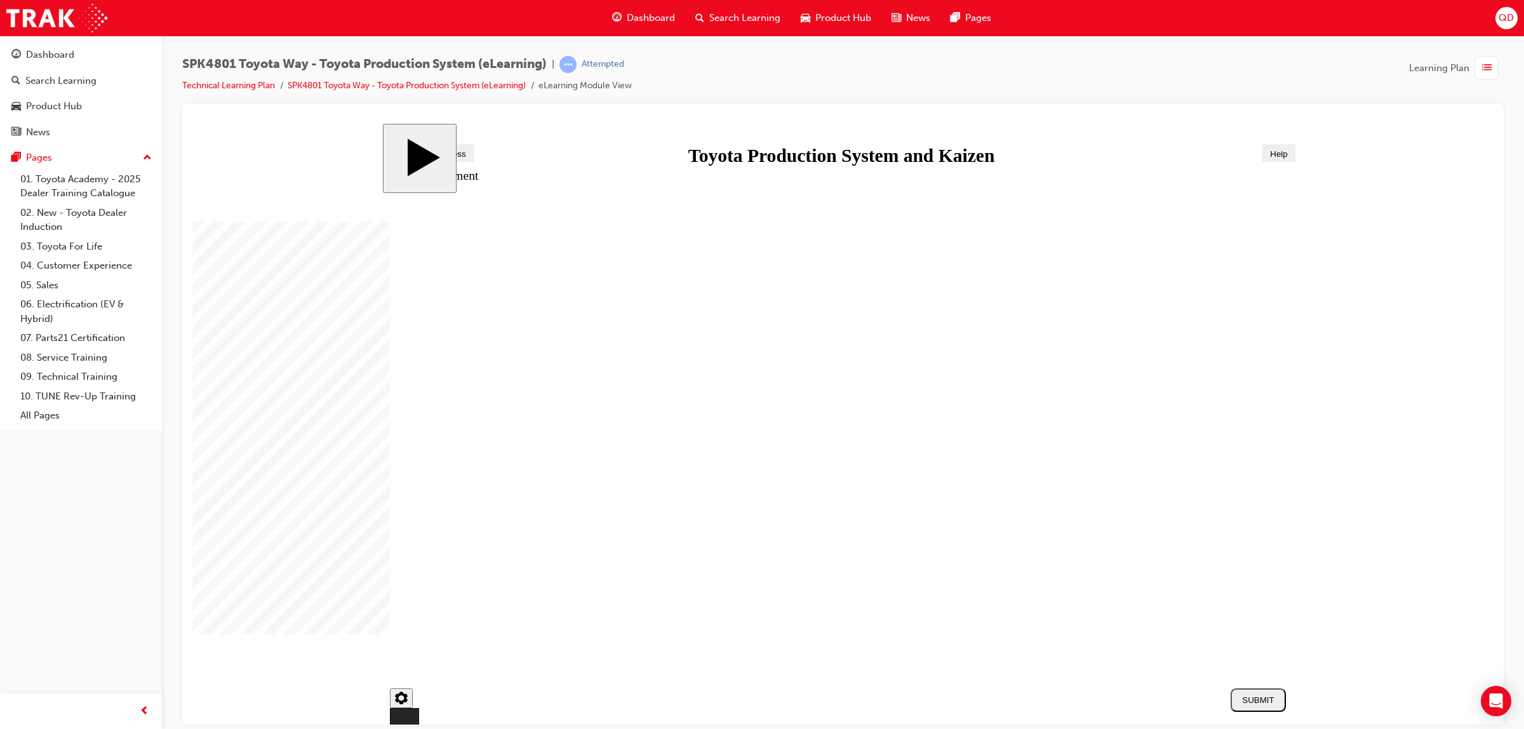
drag, startPoint x: 1070, startPoint y: 521, endPoint x: 752, endPoint y: 490, distance: 319.0
drag, startPoint x: 756, startPoint y: 496, endPoint x: 878, endPoint y: 426, distance: 140.5
drag, startPoint x: 1172, startPoint y: 518, endPoint x: 702, endPoint y: 488, distance: 470.2
drag, startPoint x: 1052, startPoint y: 570, endPoint x: 820, endPoint y: 467, distance: 253.8
click at [1267, 704] on div "SUBMIT" at bounding box center [1258, 700] width 45 height 10
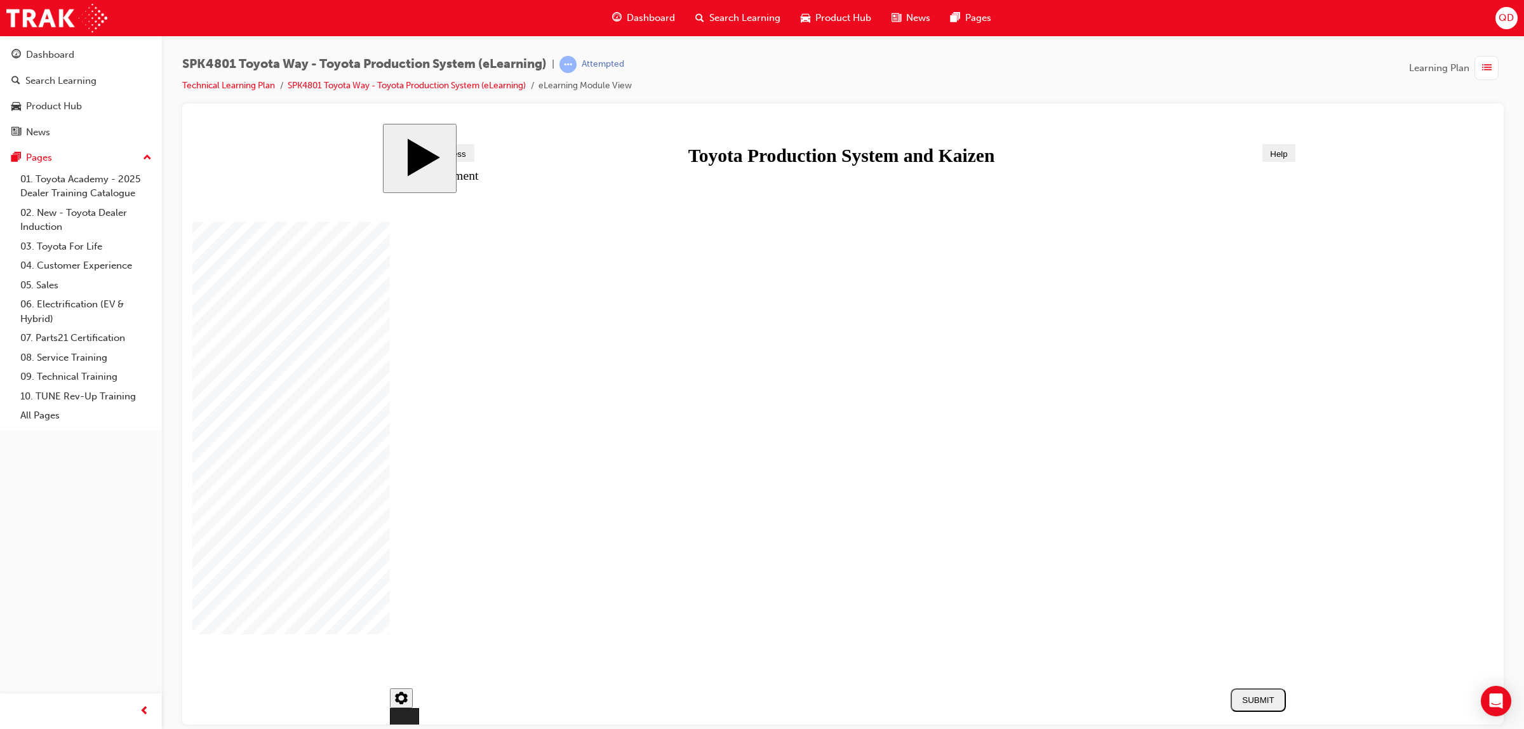
radio input "true"
click at [1264, 708] on button "SUBMIT" at bounding box center [1258, 699] width 55 height 23
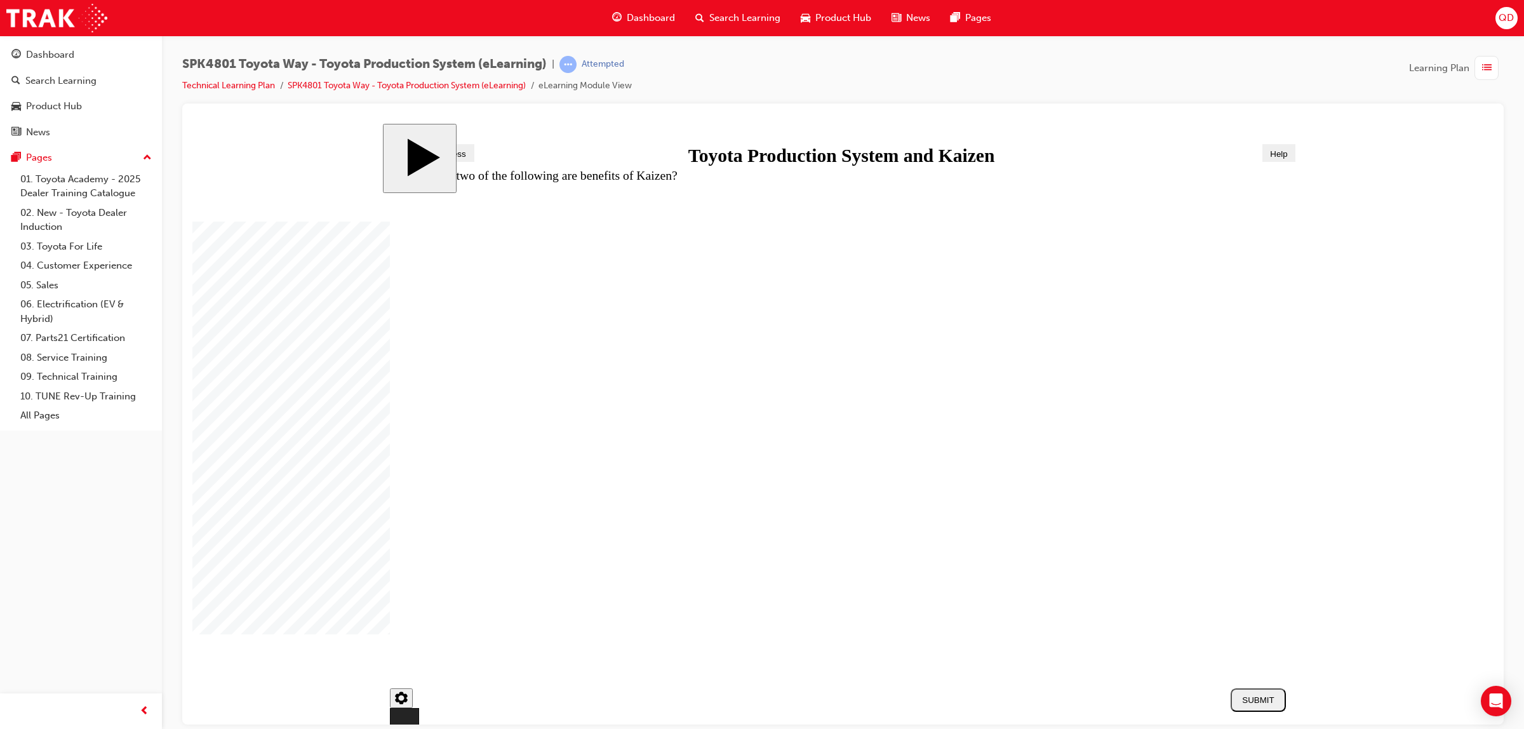
checkbox input "true"
click at [1243, 695] on div "SUBMIT" at bounding box center [1258, 700] width 45 height 10
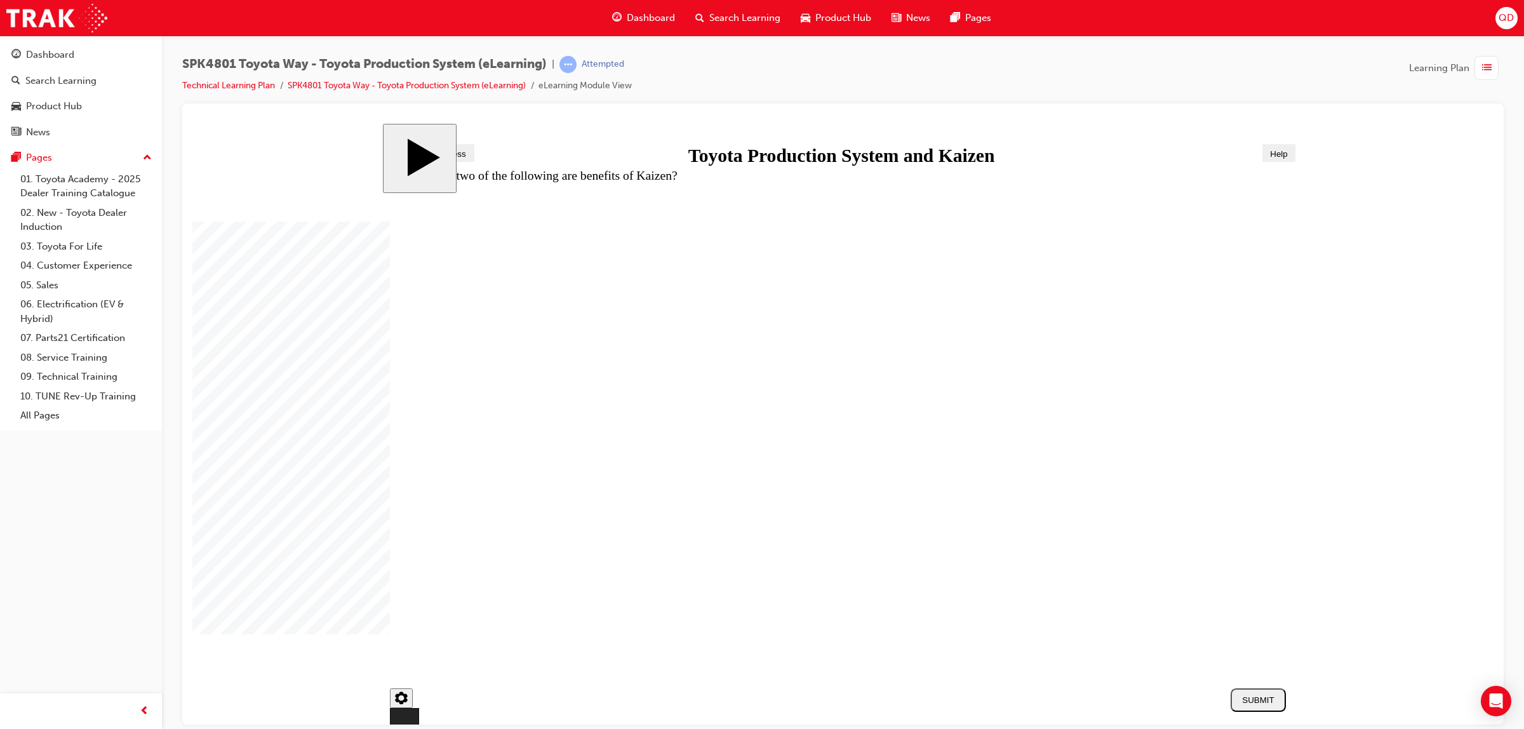
drag, startPoint x: 1040, startPoint y: 377, endPoint x: 516, endPoint y: 429, distance: 526.4
drag, startPoint x: 1079, startPoint y: 455, endPoint x: 632, endPoint y: 437, distance: 447.3
drag, startPoint x: 611, startPoint y: 432, endPoint x: 704, endPoint y: 429, distance: 92.8
drag, startPoint x: 526, startPoint y: 437, endPoint x: 533, endPoint y: 426, distance: 13.2
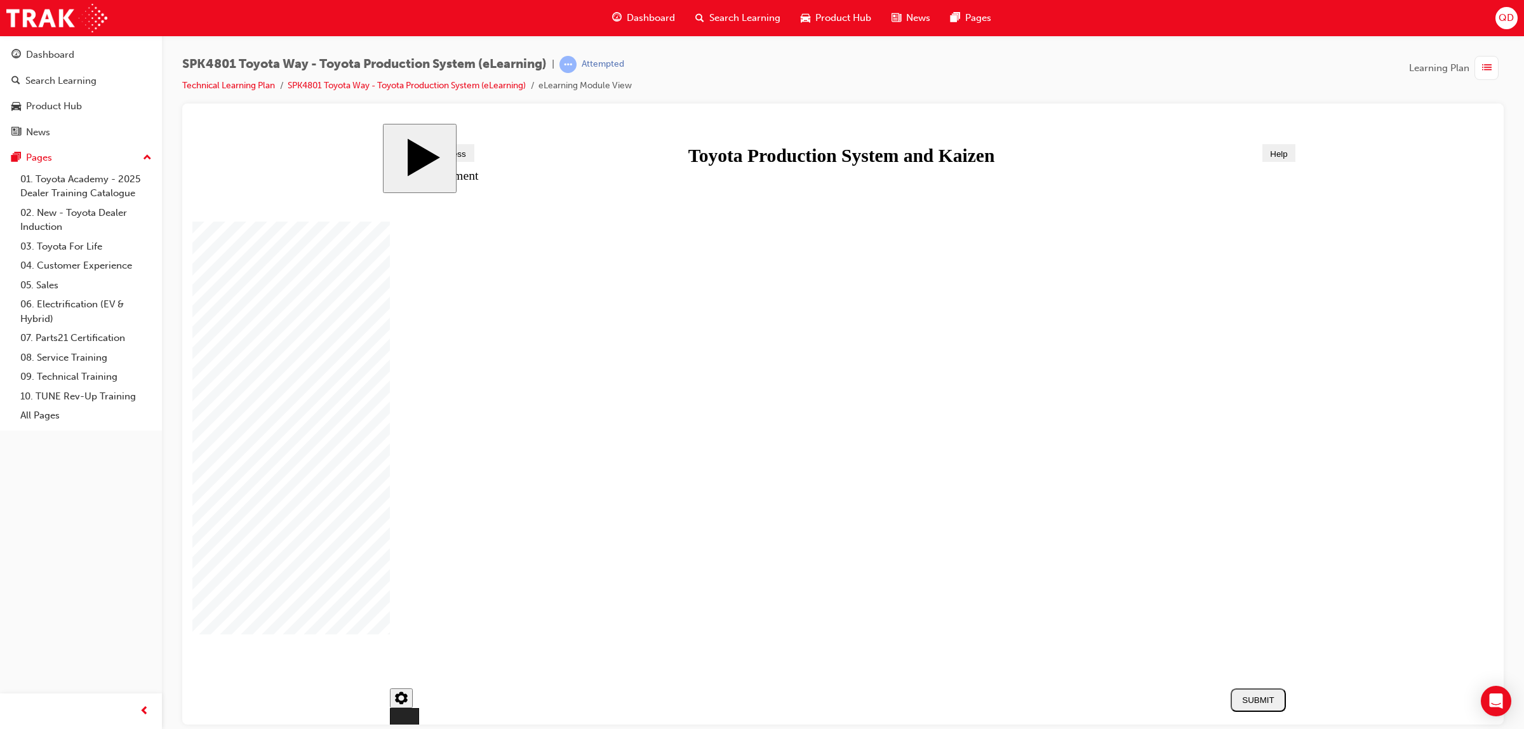
drag, startPoint x: 1163, startPoint y: 384, endPoint x: 604, endPoint y: 441, distance: 561.7
drag, startPoint x: 911, startPoint y: 495, endPoint x: 642, endPoint y: 583, distance: 283.1
drag, startPoint x: 918, startPoint y: 448, endPoint x: 813, endPoint y: 411, distance: 111.7
drag, startPoint x: 794, startPoint y: 420, endPoint x: 963, endPoint y: 359, distance: 179.3
drag, startPoint x: 983, startPoint y: 592, endPoint x: 728, endPoint y: 514, distance: 266.3
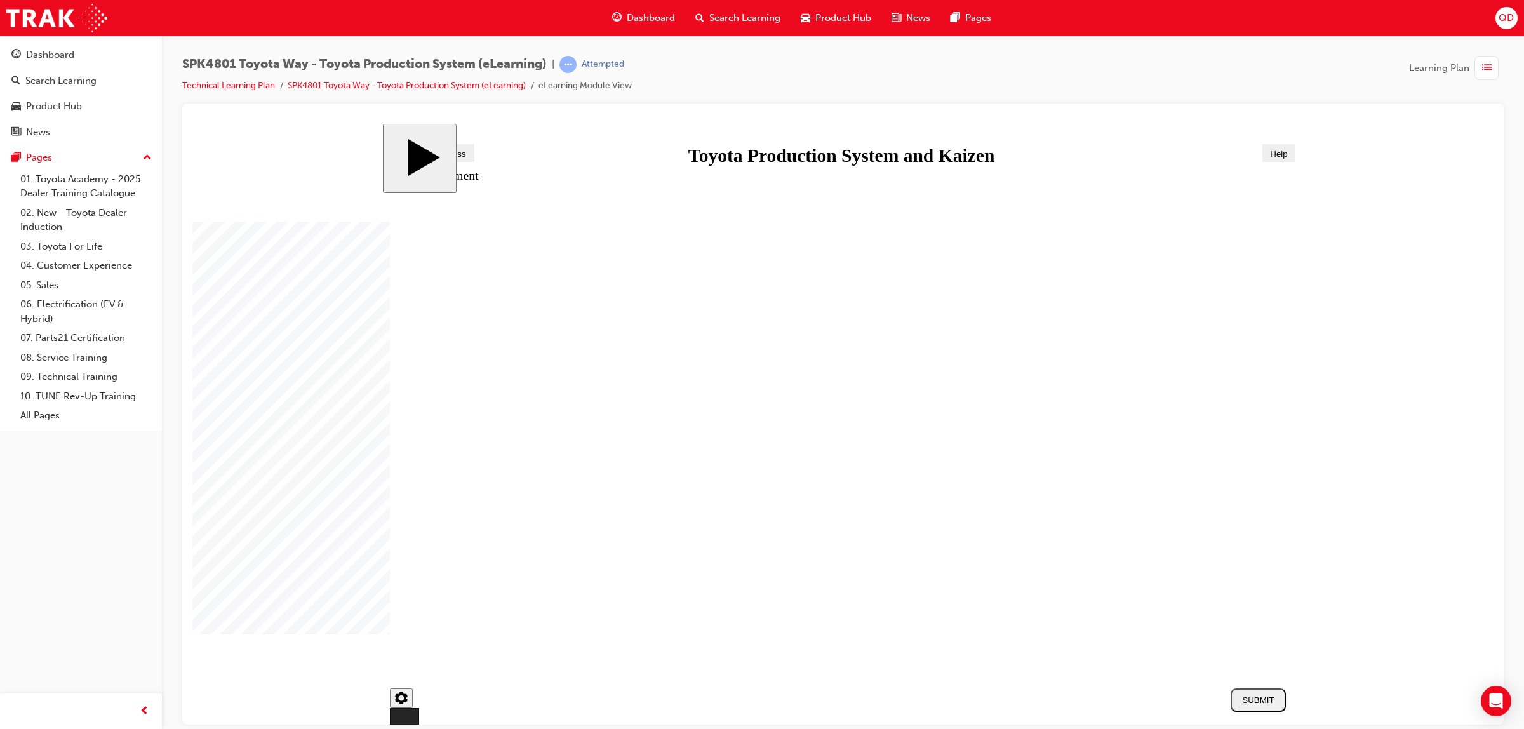
drag, startPoint x: 635, startPoint y: 510, endPoint x: 804, endPoint y: 685, distance: 243.4
drag, startPoint x: 1048, startPoint y: 504, endPoint x: 594, endPoint y: 474, distance: 455.0
drag, startPoint x: 1142, startPoint y: 594, endPoint x: 469, endPoint y: 496, distance: 680.2
drag, startPoint x: 721, startPoint y: 504, endPoint x: 825, endPoint y: 504, distance: 104.1
drag, startPoint x: 670, startPoint y: 424, endPoint x: 788, endPoint y: 422, distance: 118.1
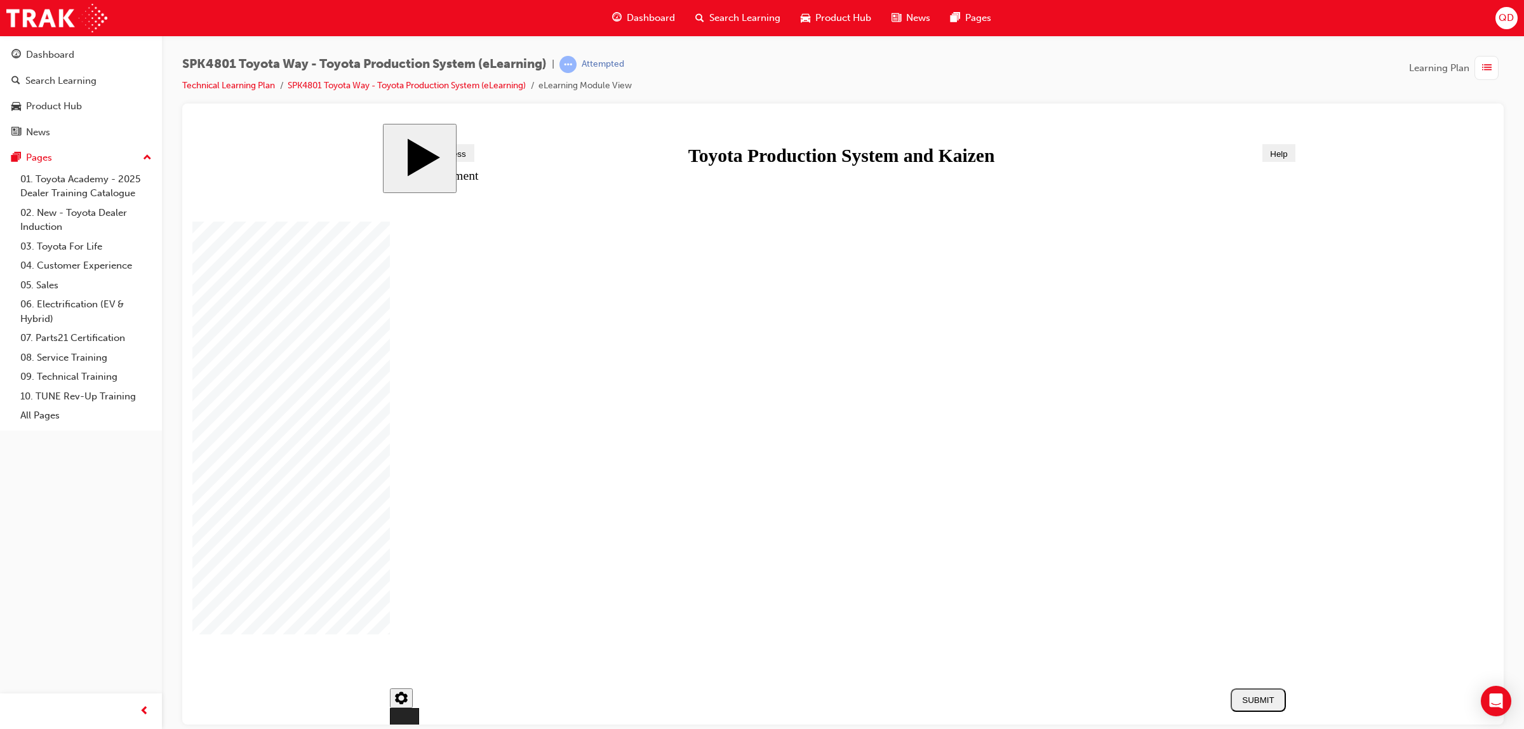
drag, startPoint x: 1099, startPoint y: 432, endPoint x: 699, endPoint y: 404, distance: 401.0
drag, startPoint x: 1150, startPoint y: 514, endPoint x: 693, endPoint y: 488, distance: 457.3
click at [1278, 704] on div "SUBMIT" at bounding box center [1258, 700] width 45 height 10
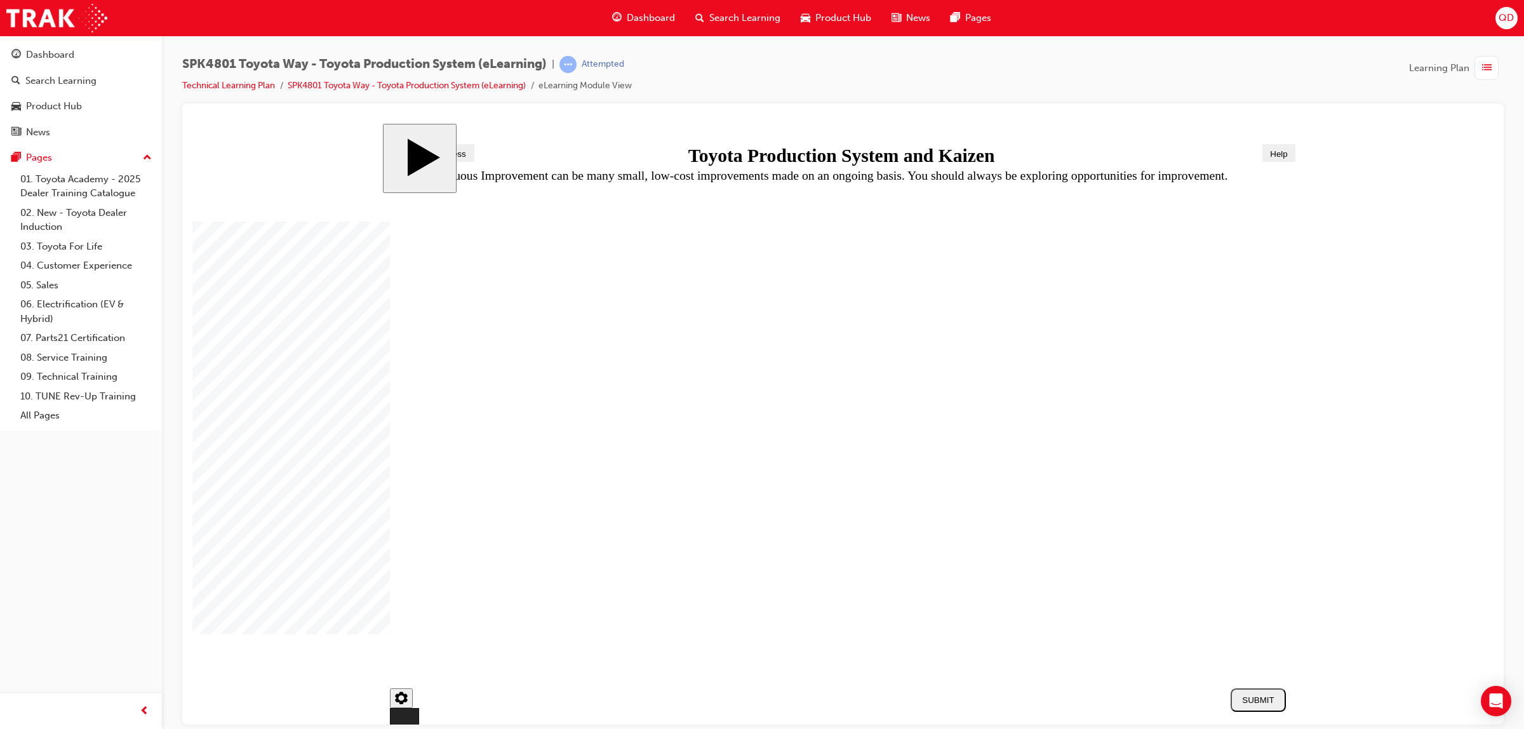
drag, startPoint x: 507, startPoint y: 399, endPoint x: 687, endPoint y: 431, distance: 183.1
radio input "true"
click at [1246, 699] on div "SUBMIT" at bounding box center [1258, 700] width 45 height 10
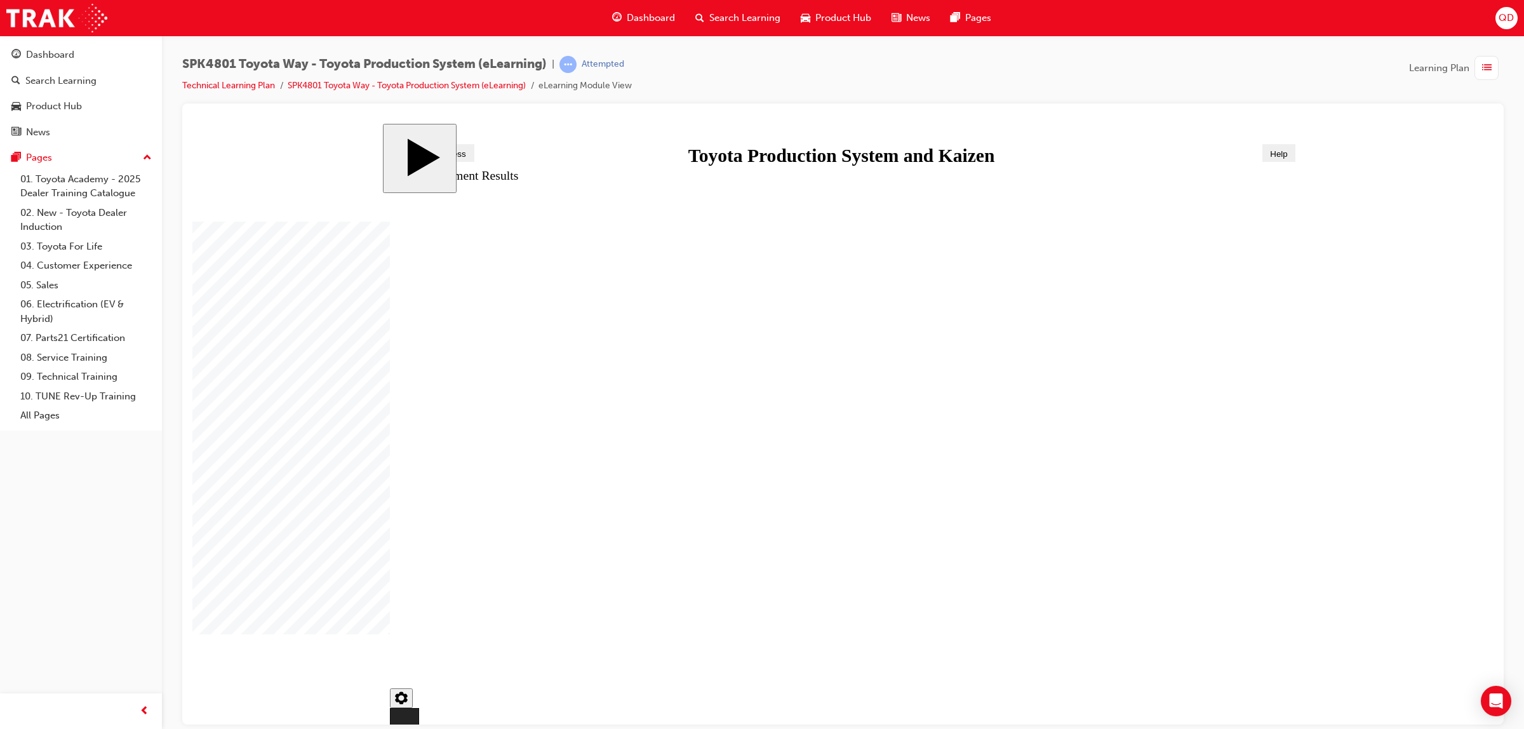
click at [256, 86] on link "Technical Learning Plan" at bounding box center [228, 85] width 93 height 11
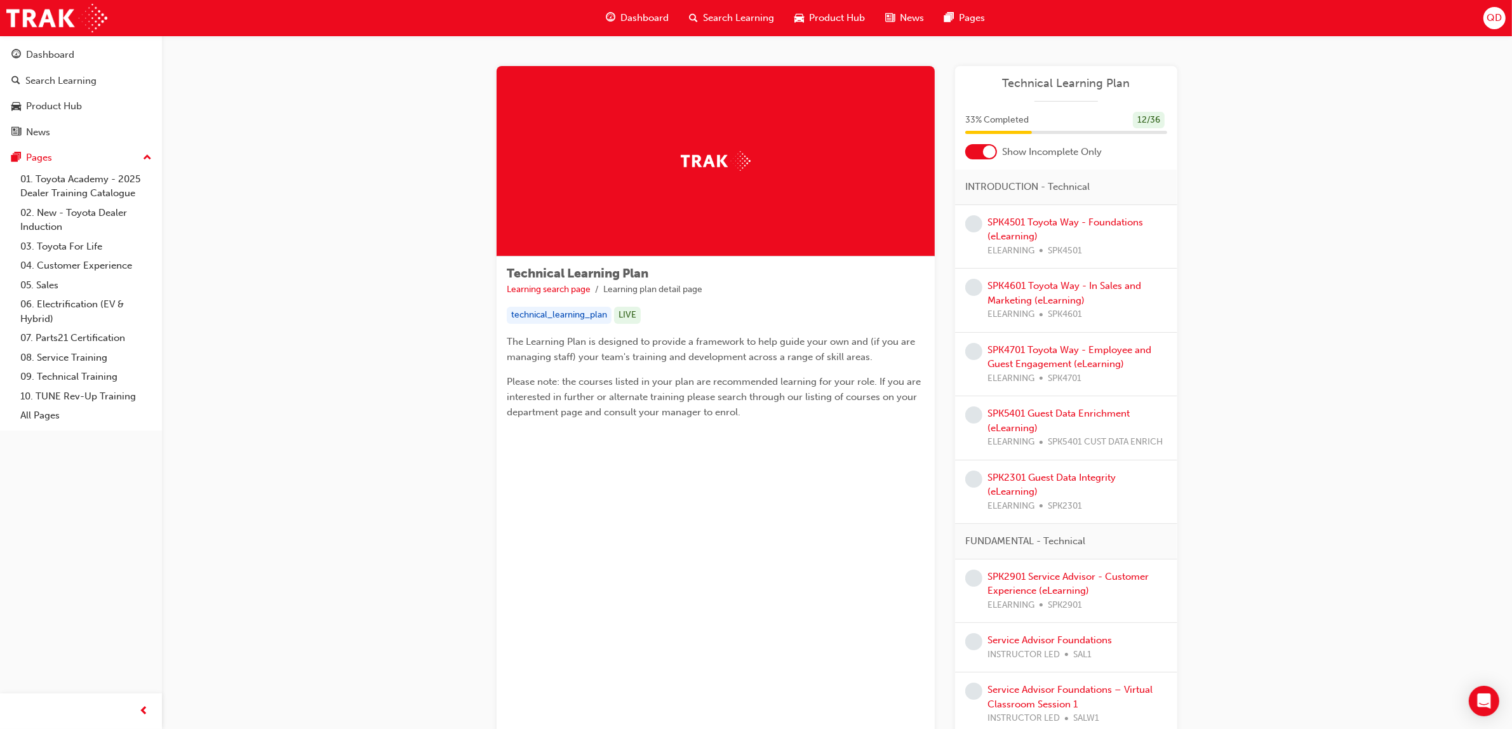
click at [984, 148] on div at bounding box center [989, 151] width 13 height 13
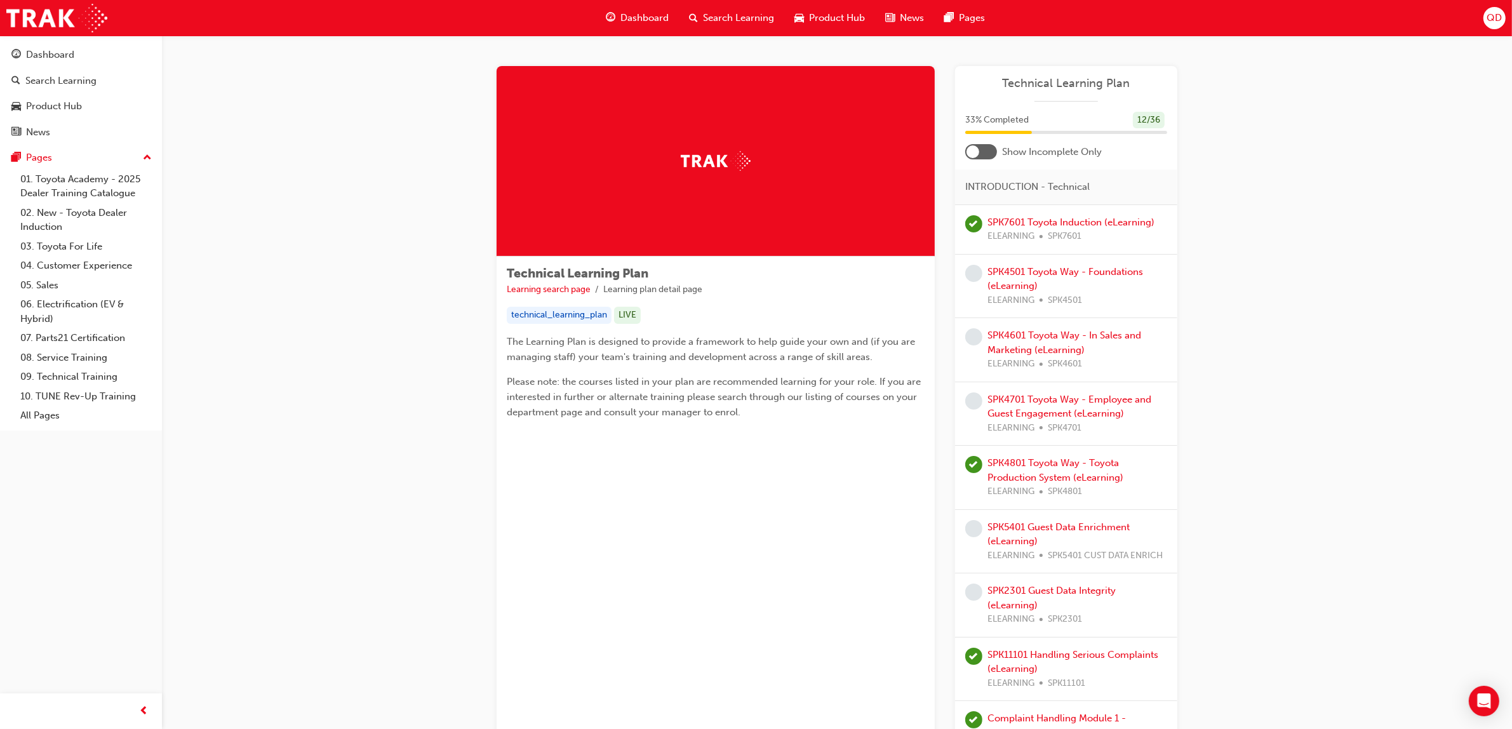
click at [986, 151] on div at bounding box center [981, 151] width 32 height 15
